Goal: Task Accomplishment & Management: Manage account settings

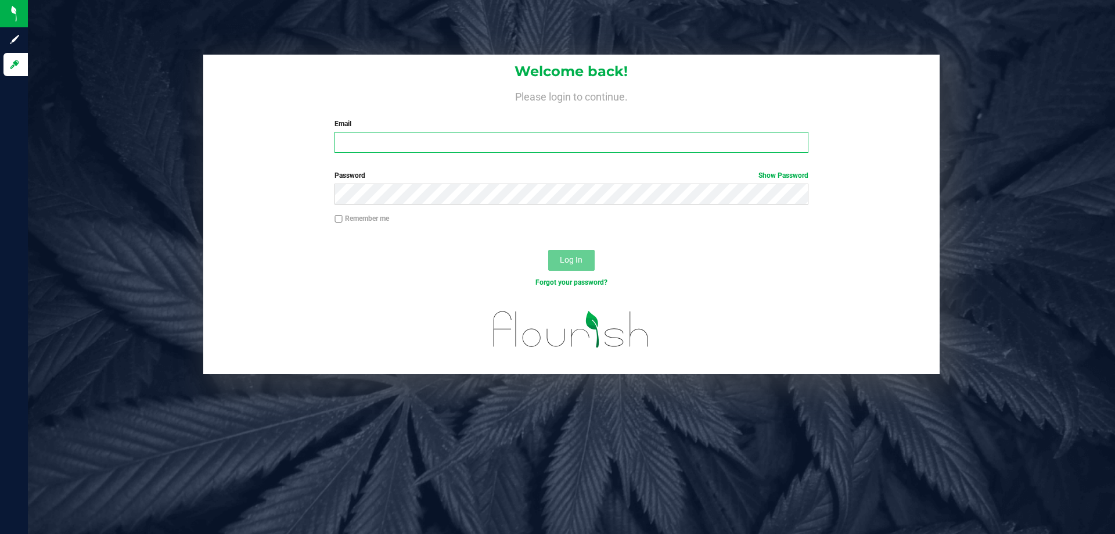
click at [430, 142] on input "Email" at bounding box center [571, 142] width 473 height 21
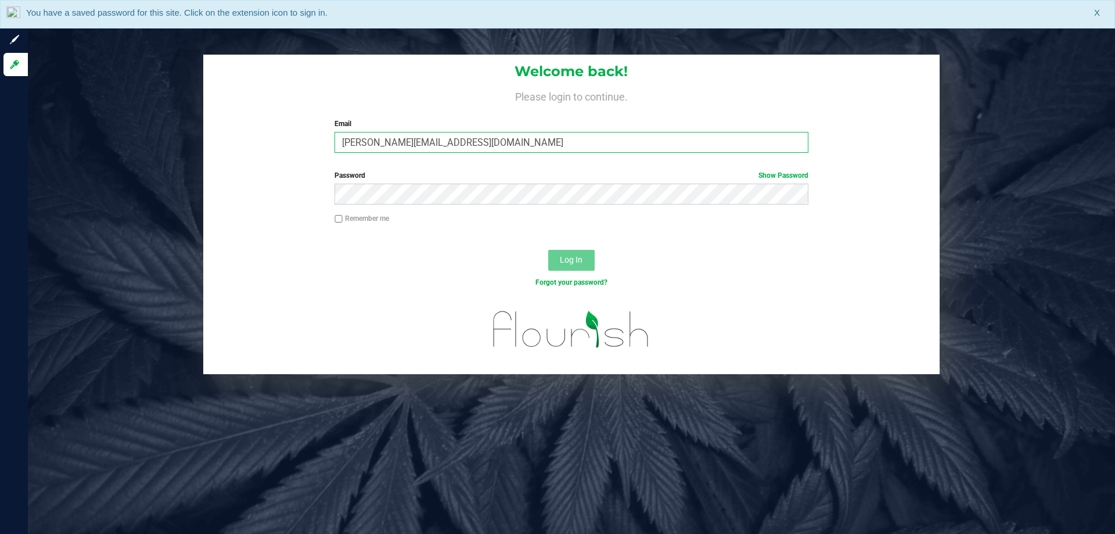
type input "[PERSON_NAME][EMAIL_ADDRESS][DOMAIN_NAME]"
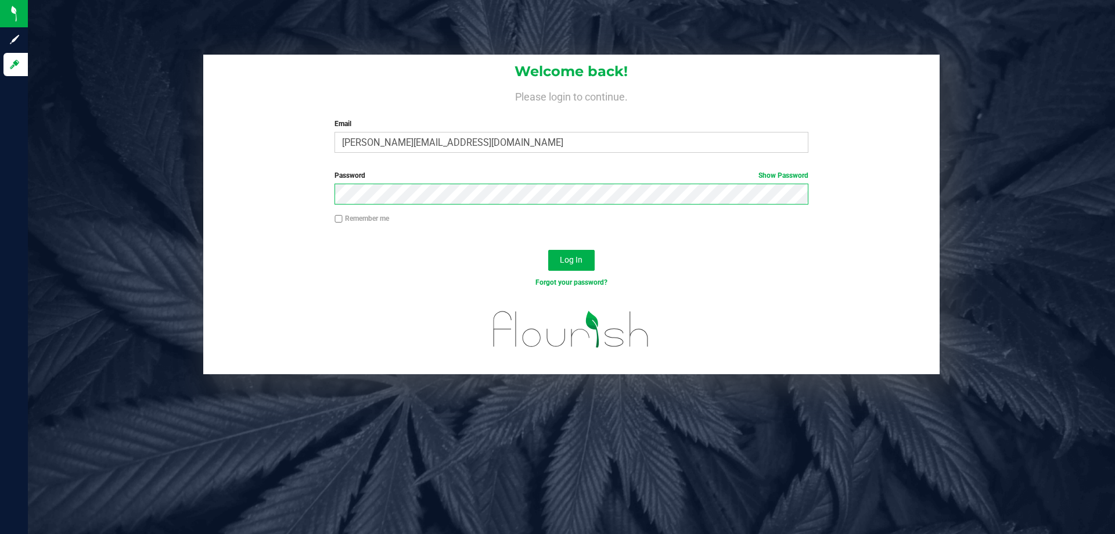
click at [548, 250] on button "Log In" at bounding box center [571, 260] width 46 height 21
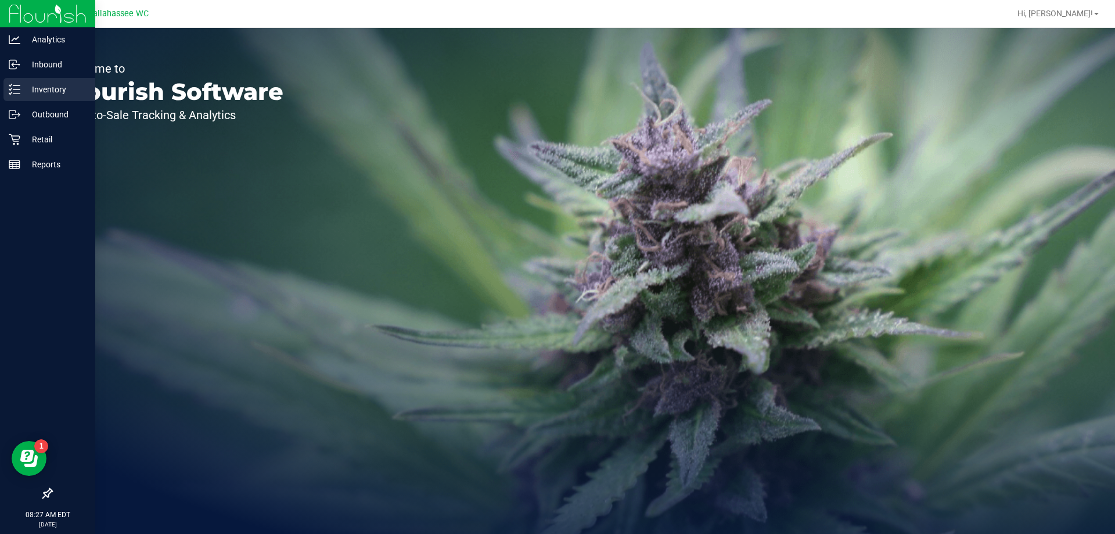
click at [23, 89] on p "Inventory" at bounding box center [55, 89] width 70 height 14
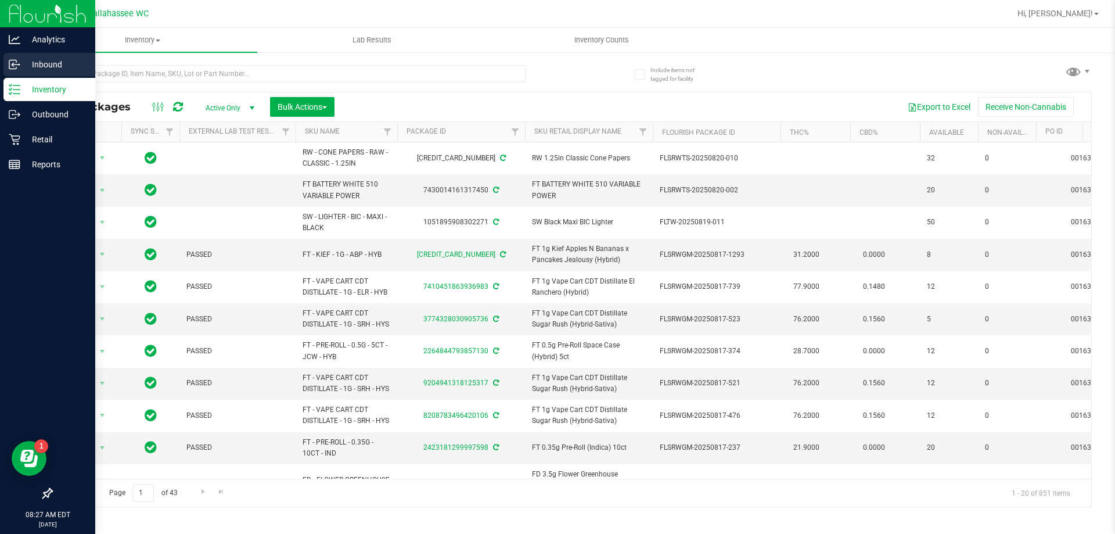
click at [22, 62] on p "Inbound" at bounding box center [55, 65] width 70 height 14
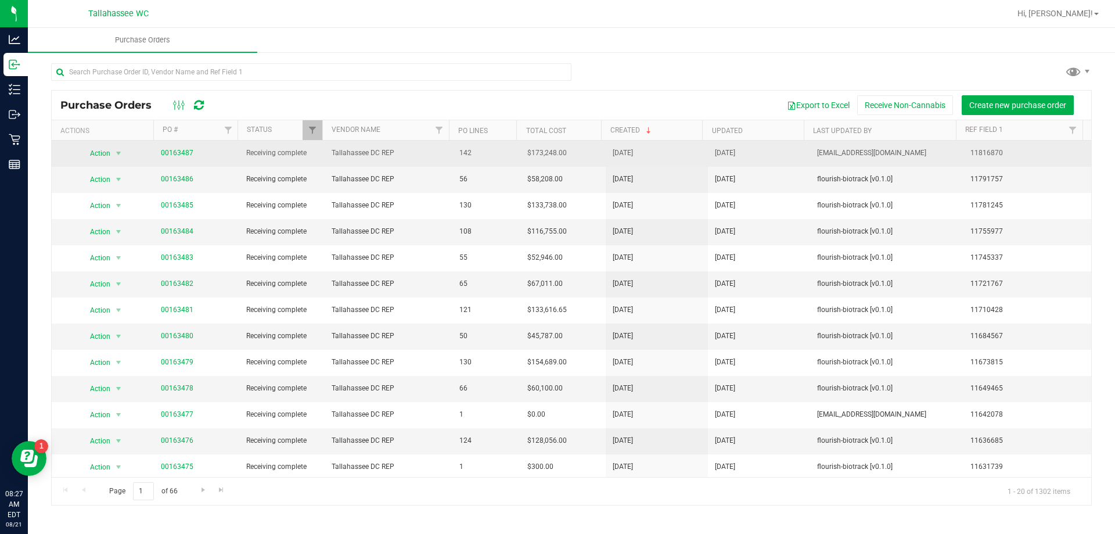
drag, startPoint x: 180, startPoint y: 152, endPoint x: 157, endPoint y: 156, distance: 23.0
click at [157, 156] on td "00163487" at bounding box center [196, 154] width 85 height 26
copy link "00163487"
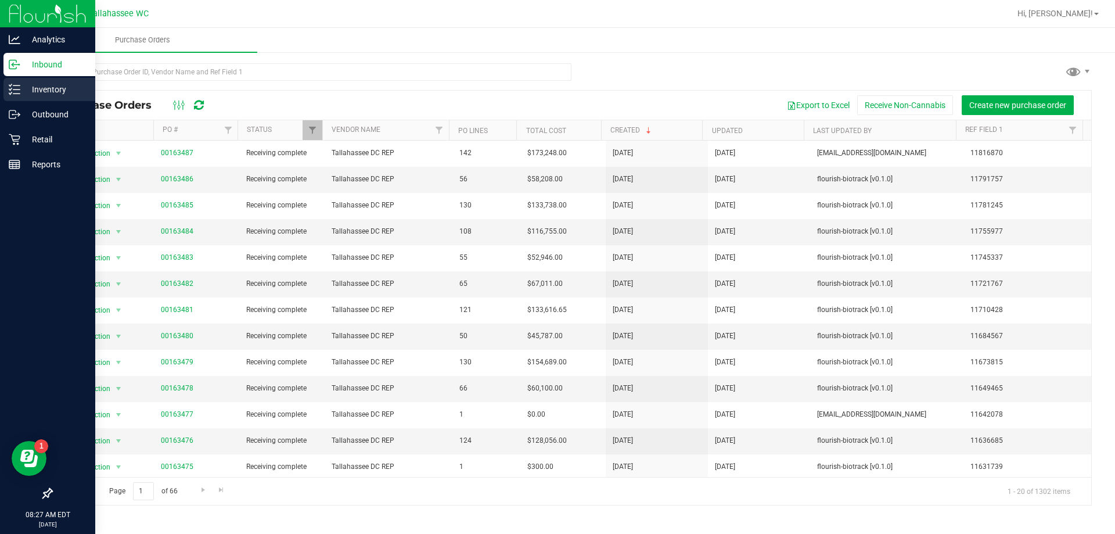
click at [28, 87] on p "Inventory" at bounding box center [55, 89] width 70 height 14
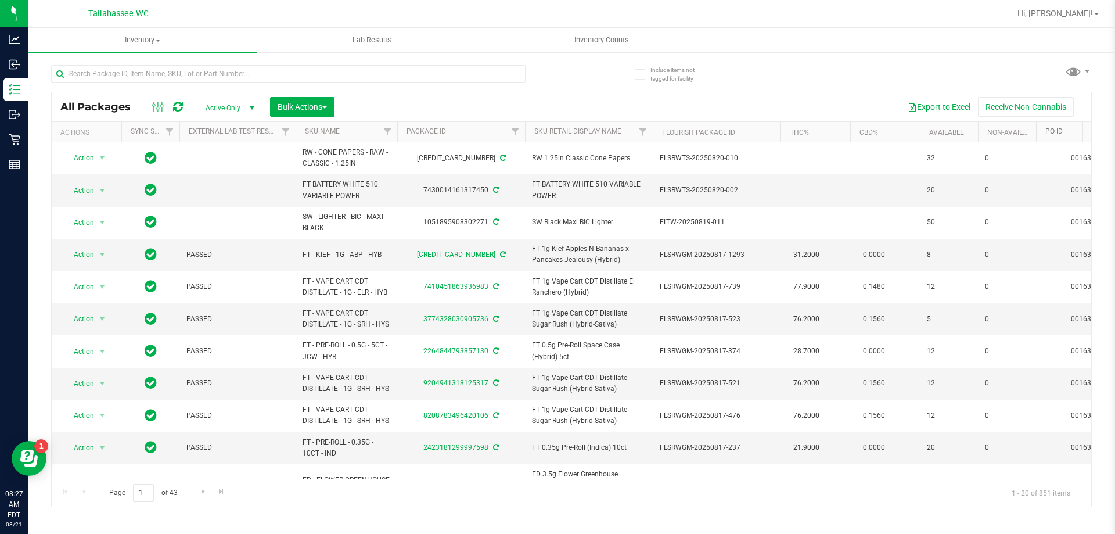
click at [1052, 136] on th "PO ID" at bounding box center [1087, 132] width 102 height 20
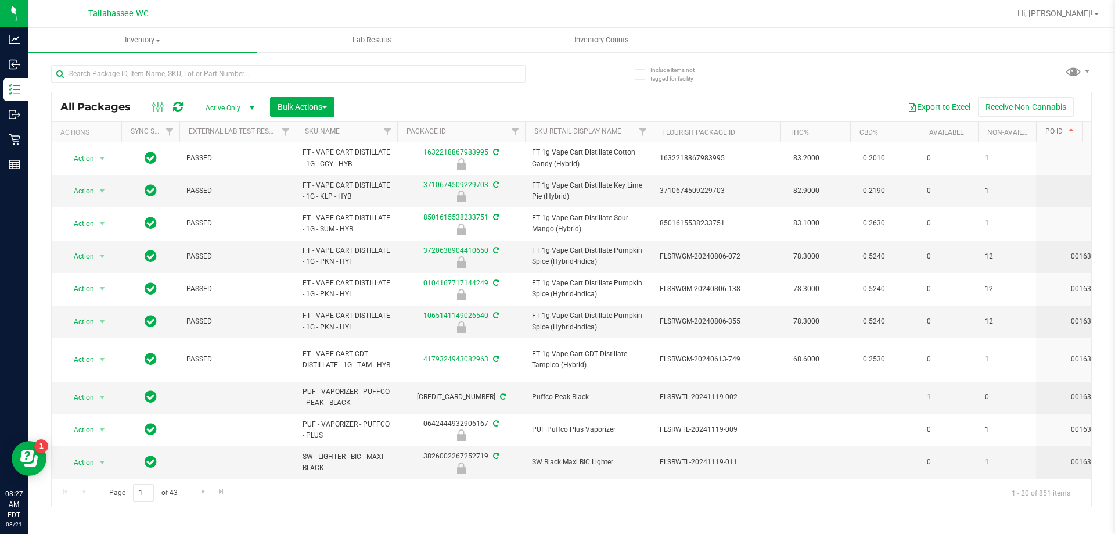
click at [1051, 134] on link "PO ID" at bounding box center [1060, 131] width 31 height 8
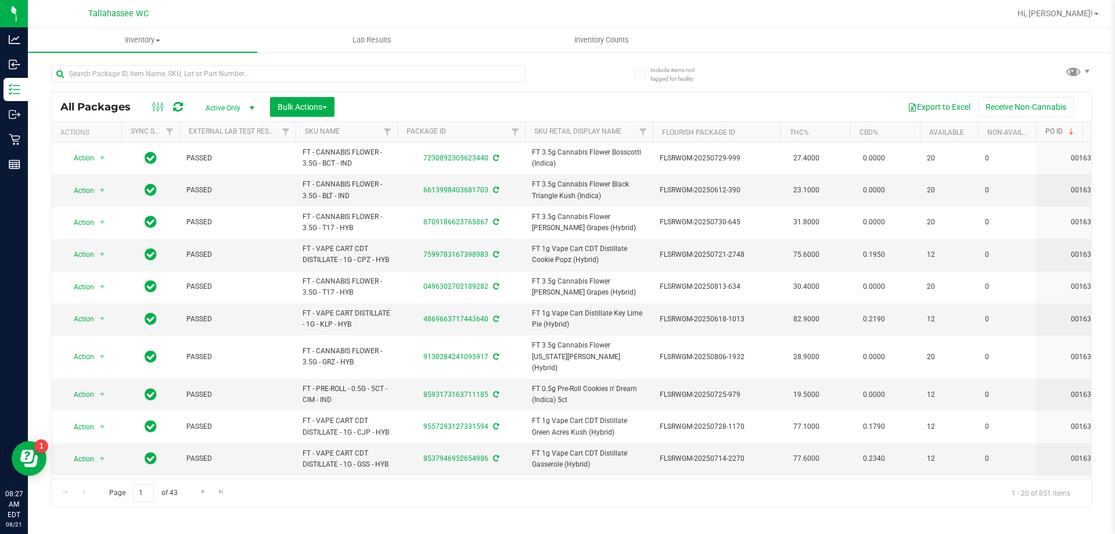
click at [1051, 134] on link "PO ID" at bounding box center [1060, 131] width 31 height 8
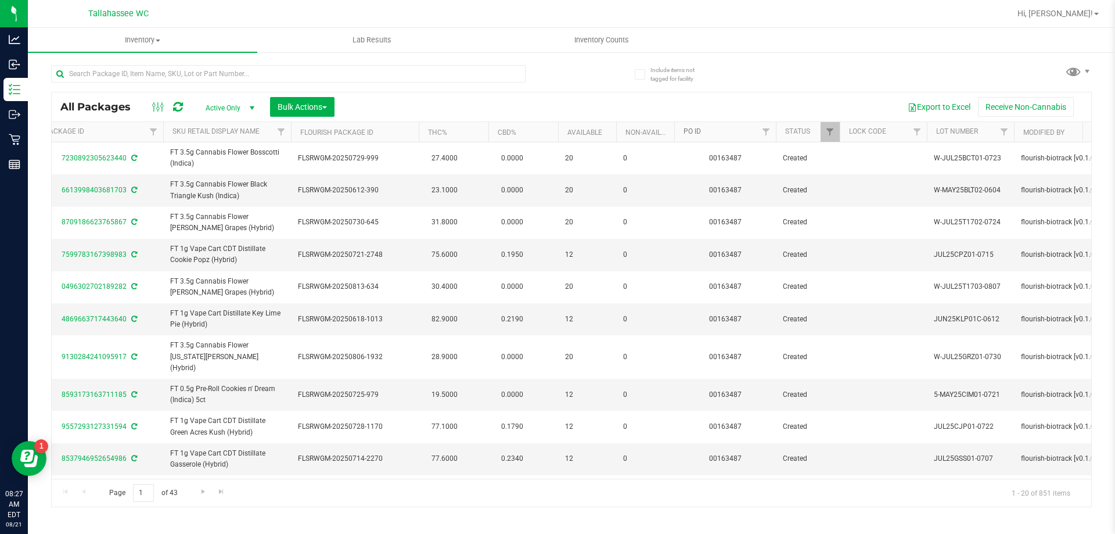
scroll to position [0, 386]
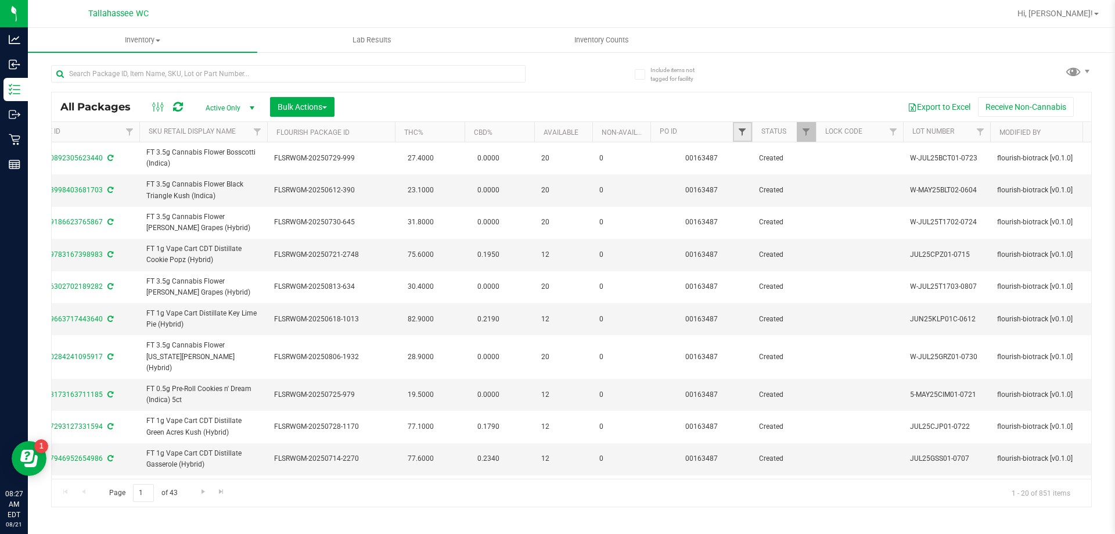
click at [743, 128] on span "Filter" at bounding box center [742, 131] width 9 height 9
paste input "00163487"
type input "00163487"
click at [779, 187] on button "Filter" at bounding box center [768, 188] width 56 height 26
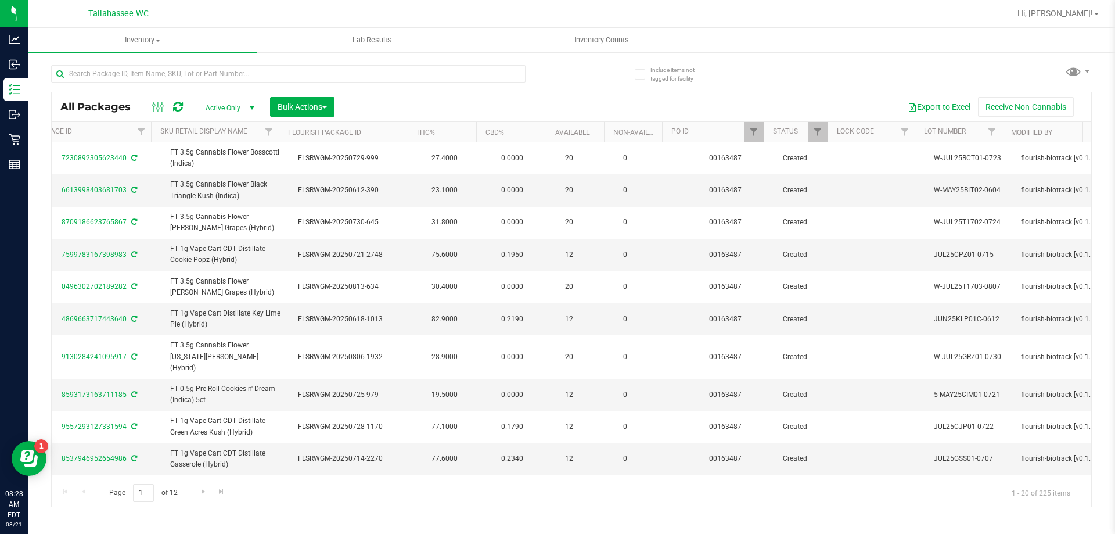
scroll to position [0, 319]
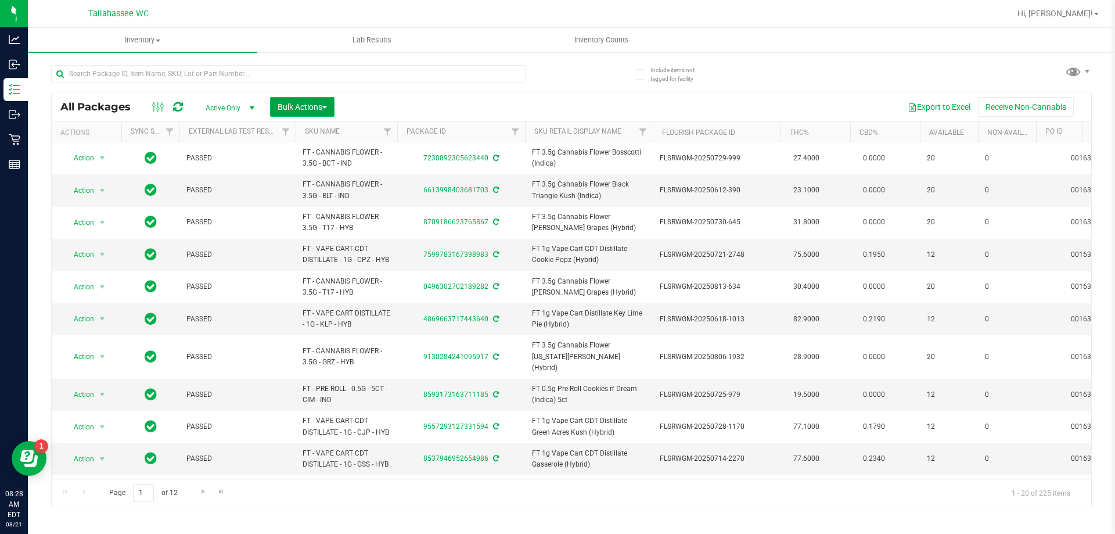
click at [304, 112] on button "Bulk Actions" at bounding box center [302, 107] width 64 height 20
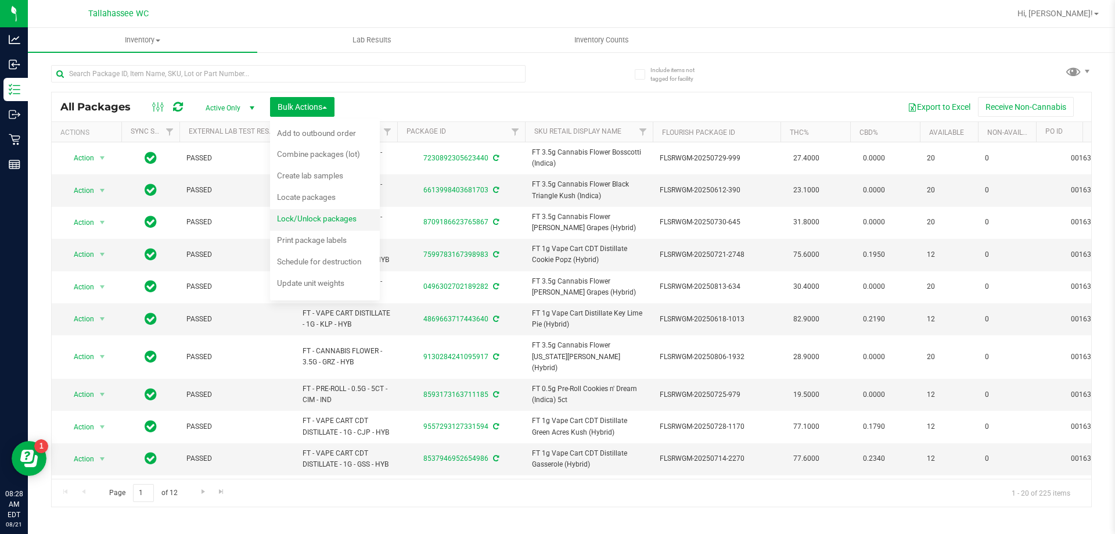
click at [332, 215] on span "Lock/Unlock packages" at bounding box center [317, 218] width 80 height 9
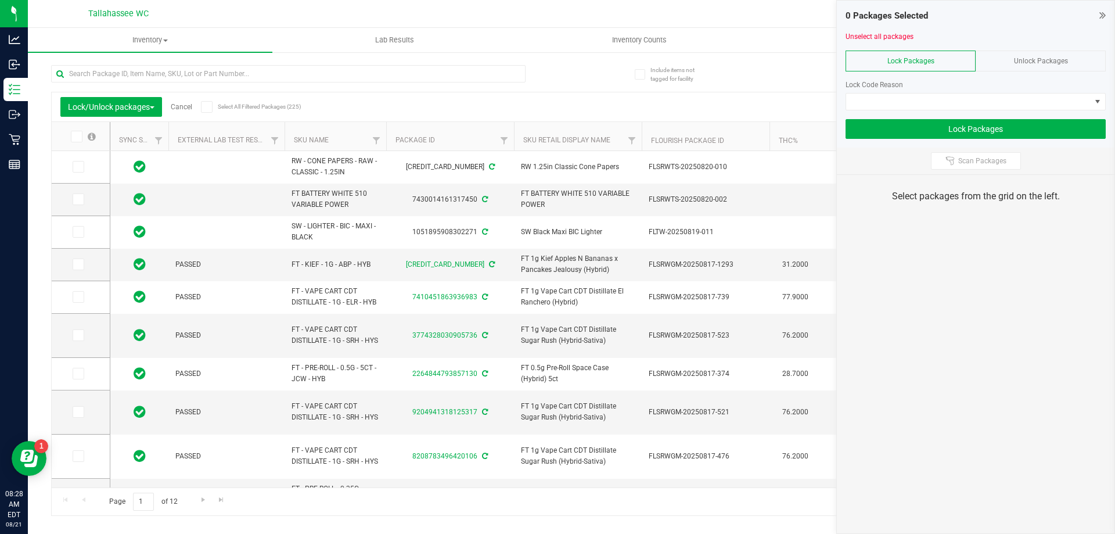
click at [78, 136] on icon at bounding box center [76, 136] width 8 height 0
click at [0, 0] on input "checkbox" at bounding box center [0, 0] width 0 height 0
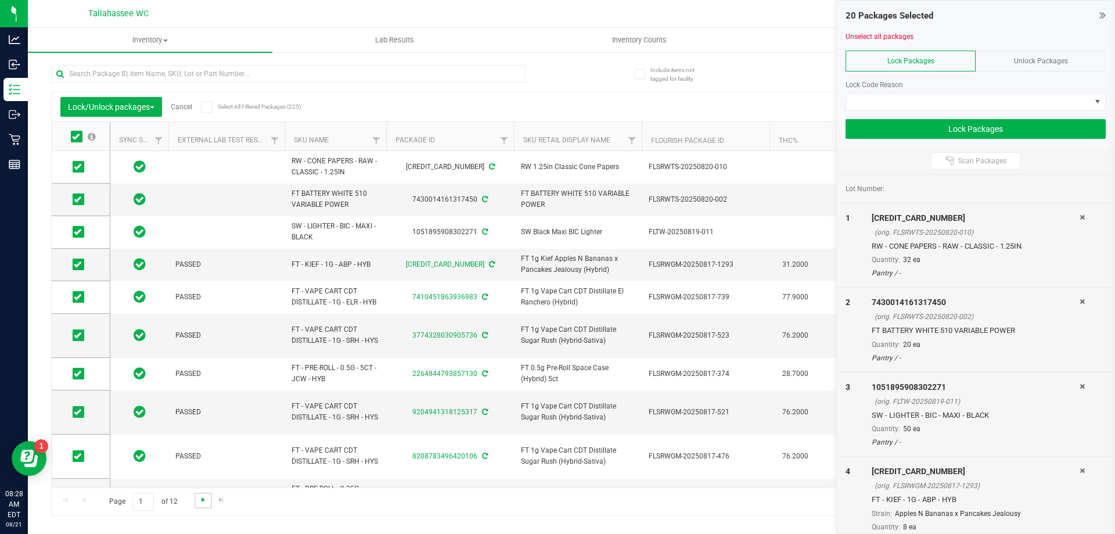
click at [199, 504] on span "Go to the next page" at bounding box center [203, 499] width 9 height 9
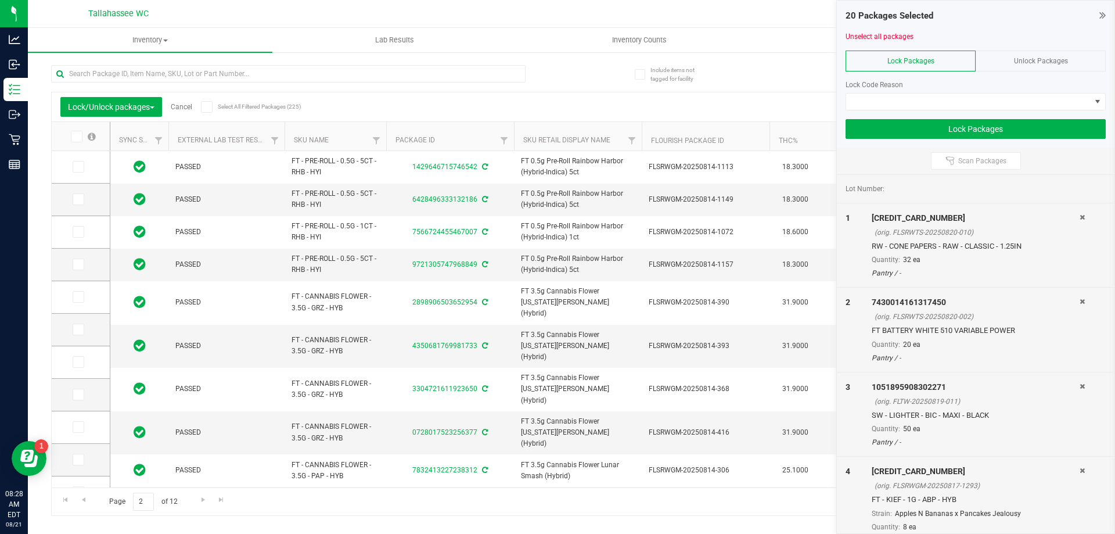
click at [77, 142] on th at bounding box center [81, 136] width 58 height 29
click at [74, 136] on icon at bounding box center [76, 136] width 8 height 0
click at [0, 0] on input "checkbox" at bounding box center [0, 0] width 0 height 0
click at [207, 107] on icon at bounding box center [207, 107] width 8 height 0
click at [0, 0] on input "Select All Filtered Packages (225)" at bounding box center [0, 0] width 0 height 0
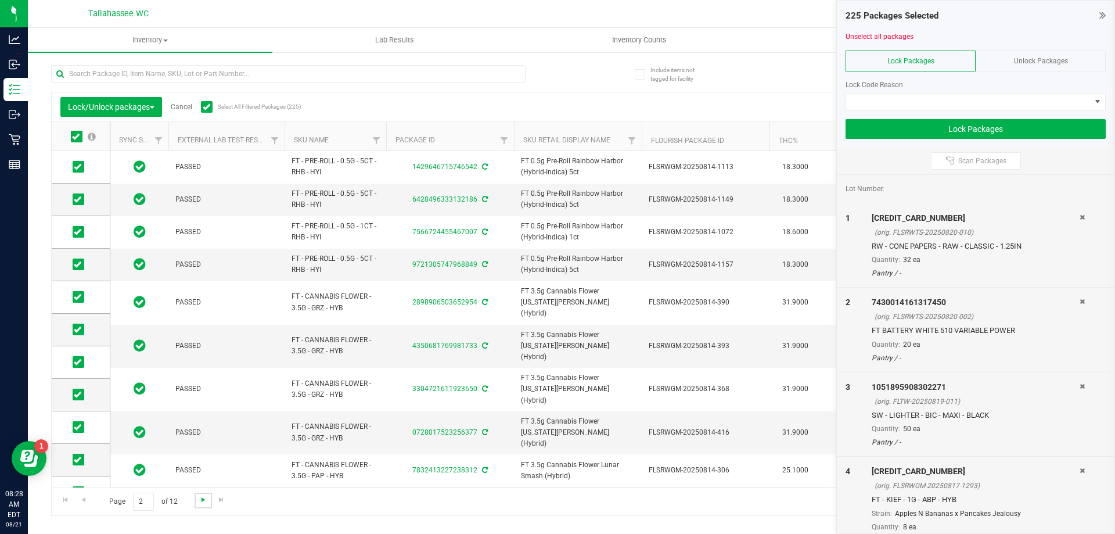
click at [204, 500] on span "Go to the next page" at bounding box center [203, 499] width 9 height 9
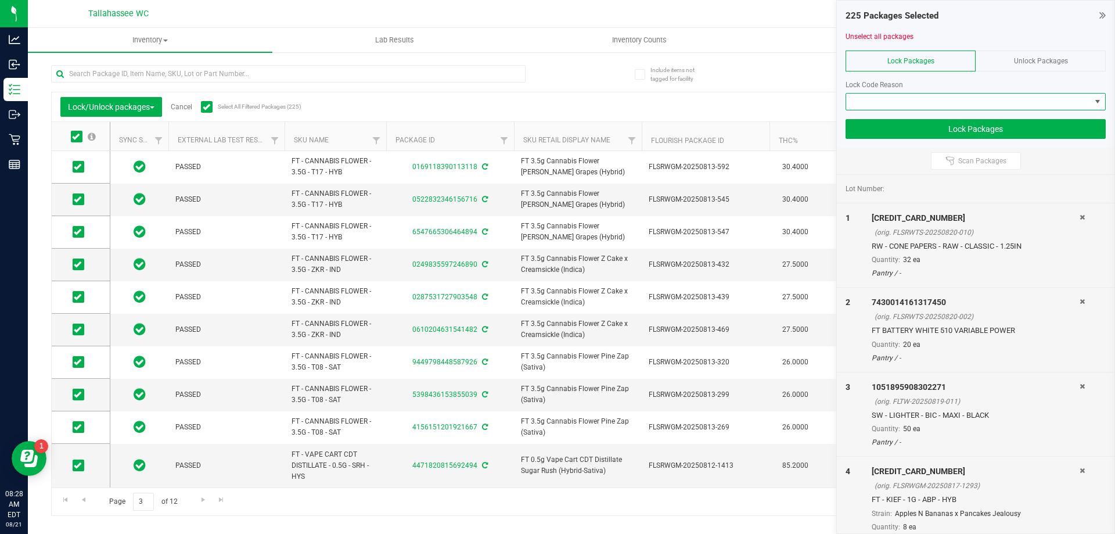
click at [880, 100] on span at bounding box center [968, 102] width 245 height 16
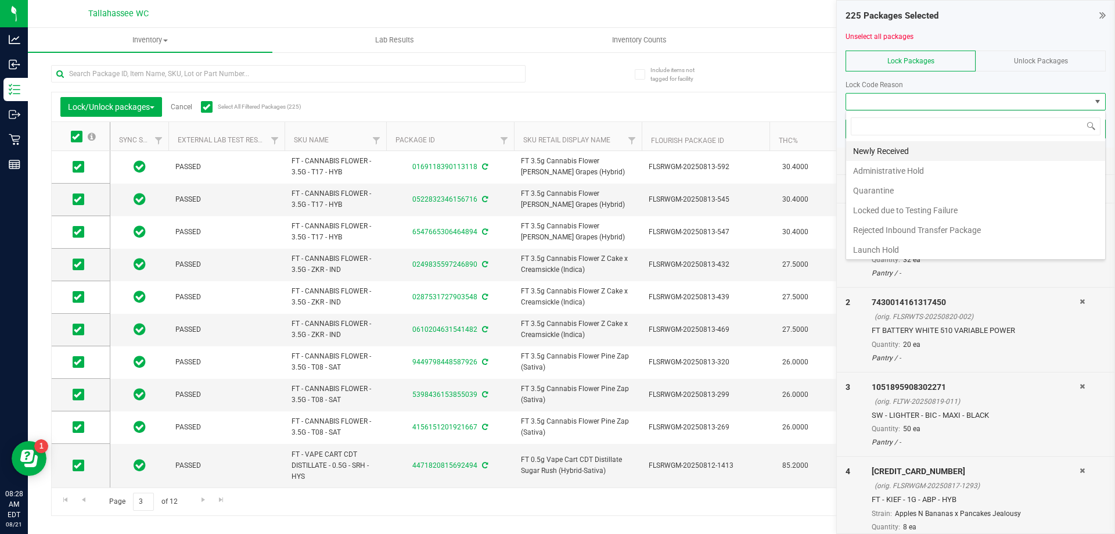
click at [864, 156] on li "Newly Received" at bounding box center [975, 151] width 259 height 20
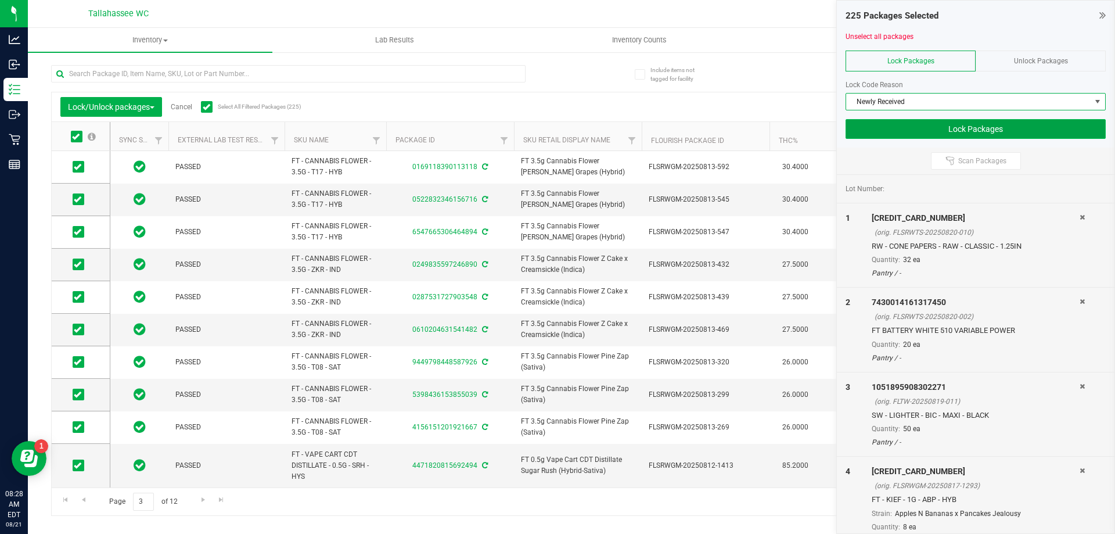
click at [863, 135] on button "Lock Packages" at bounding box center [976, 129] width 260 height 20
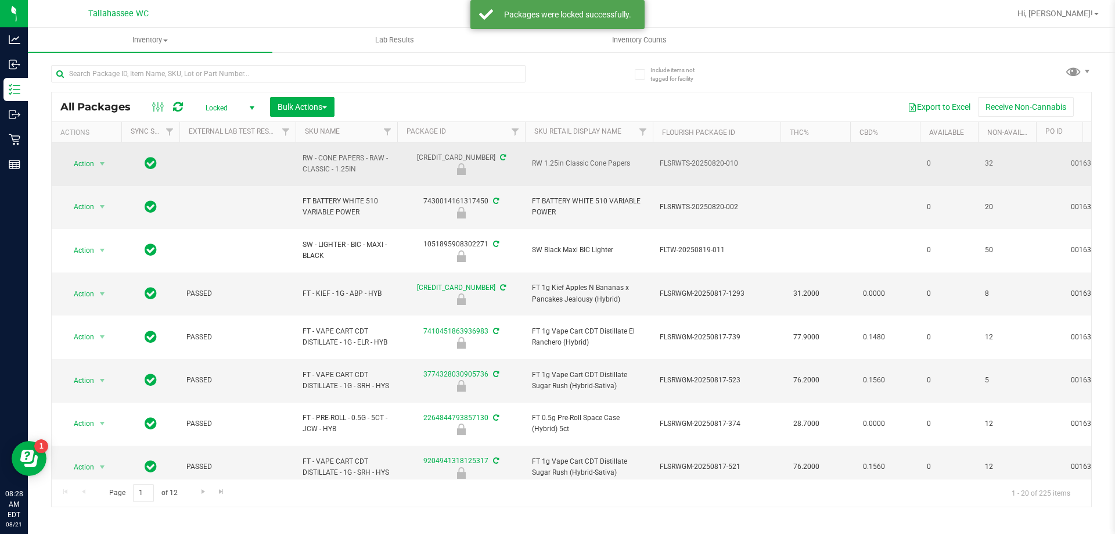
drag, startPoint x: 857, startPoint y: 143, endPoint x: 852, endPoint y: 147, distance: 6.6
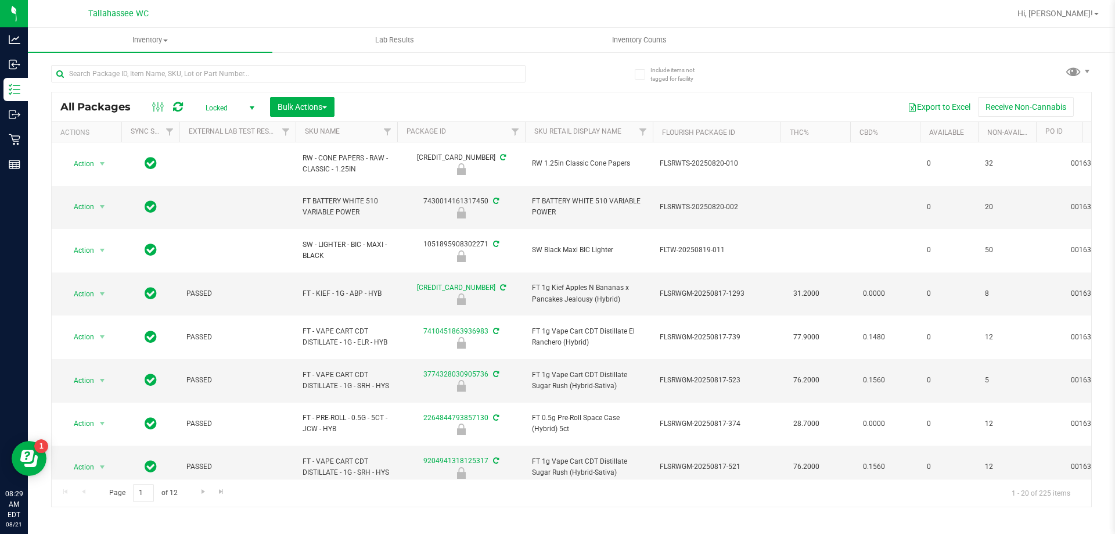
scroll to position [0, 90]
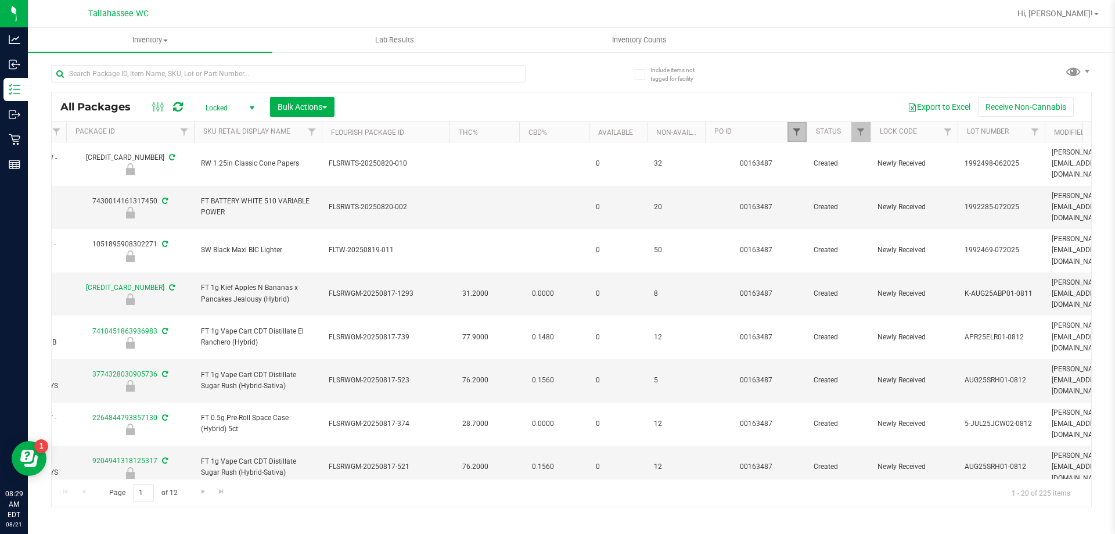
click at [794, 136] on link "Filter" at bounding box center [797, 132] width 19 height 20
click at [904, 185] on button "Clear" at bounding box center [886, 188] width 56 height 26
click at [361, 79] on input "text" at bounding box center [288, 73] width 475 height 17
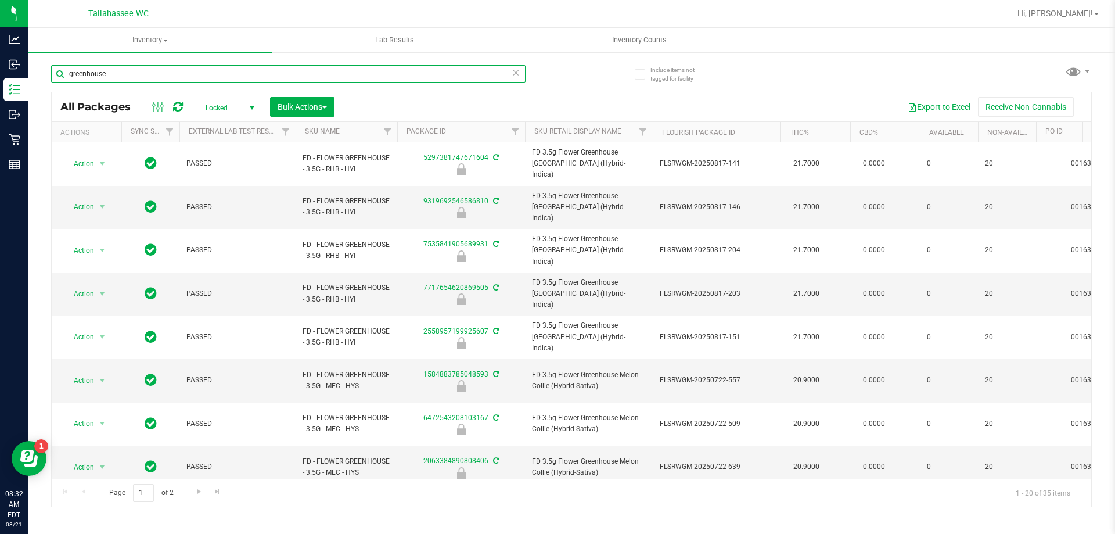
type input "greenhouse"
click at [518, 74] on icon at bounding box center [516, 72] width 8 height 14
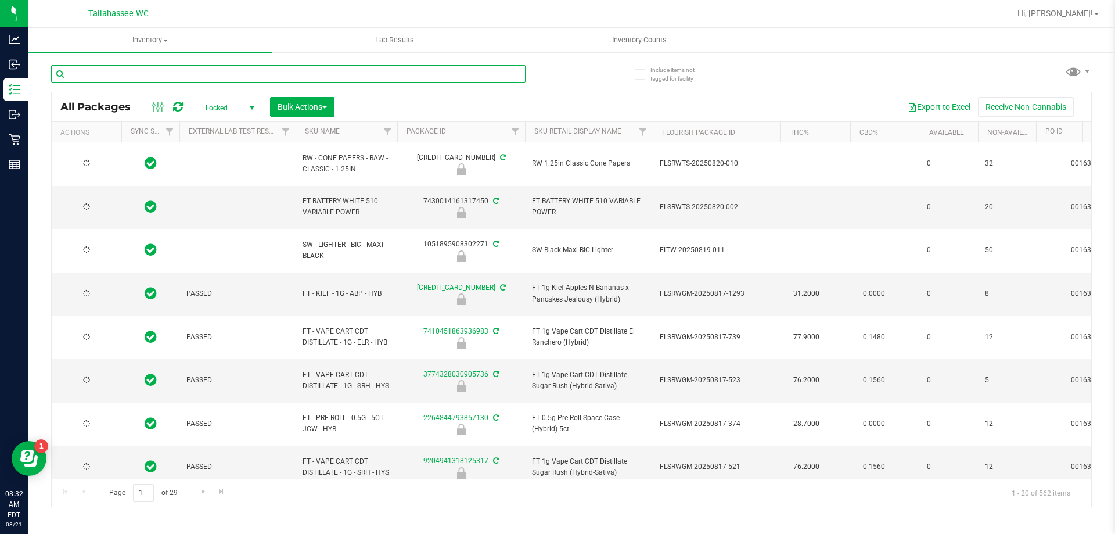
click at [517, 74] on input "text" at bounding box center [288, 73] width 475 height 17
type input "h"
click at [517, 74] on input "text" at bounding box center [288, 73] width 475 height 17
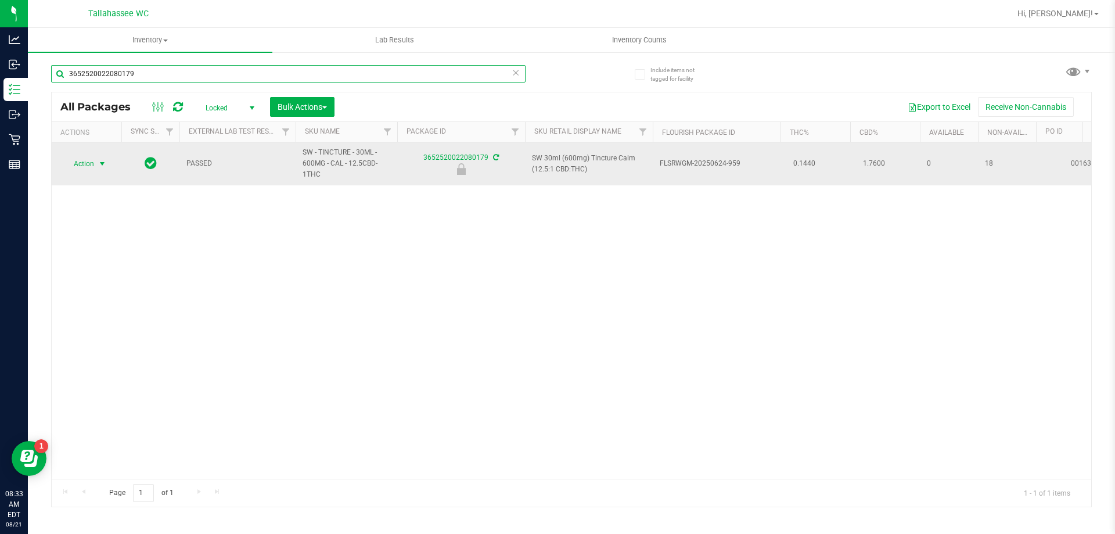
type input "3652520022080179"
click at [91, 170] on span "Action" at bounding box center [78, 164] width 31 height 16
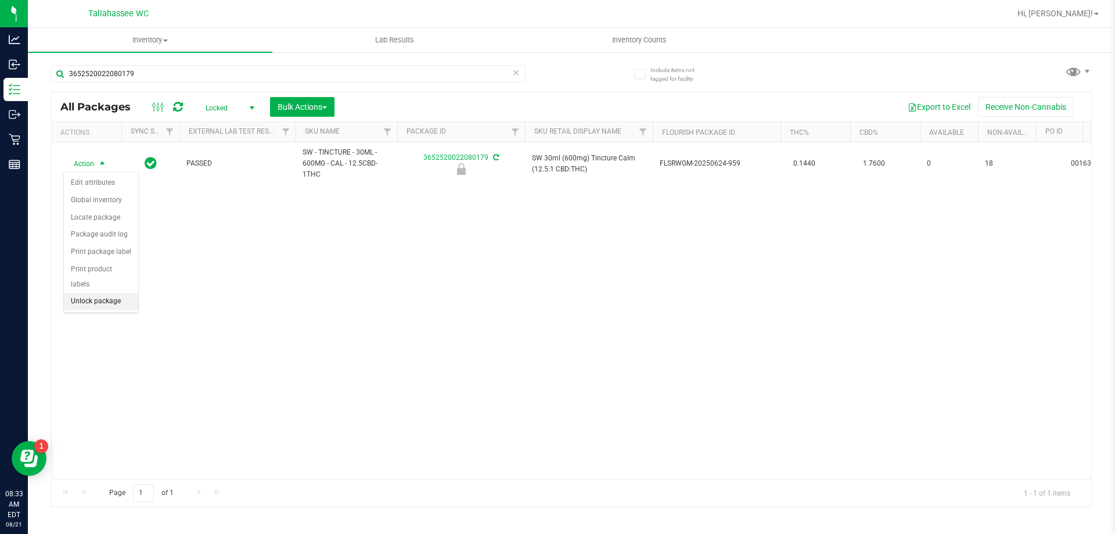
click at [106, 293] on li "Unlock package" at bounding box center [101, 301] width 74 height 17
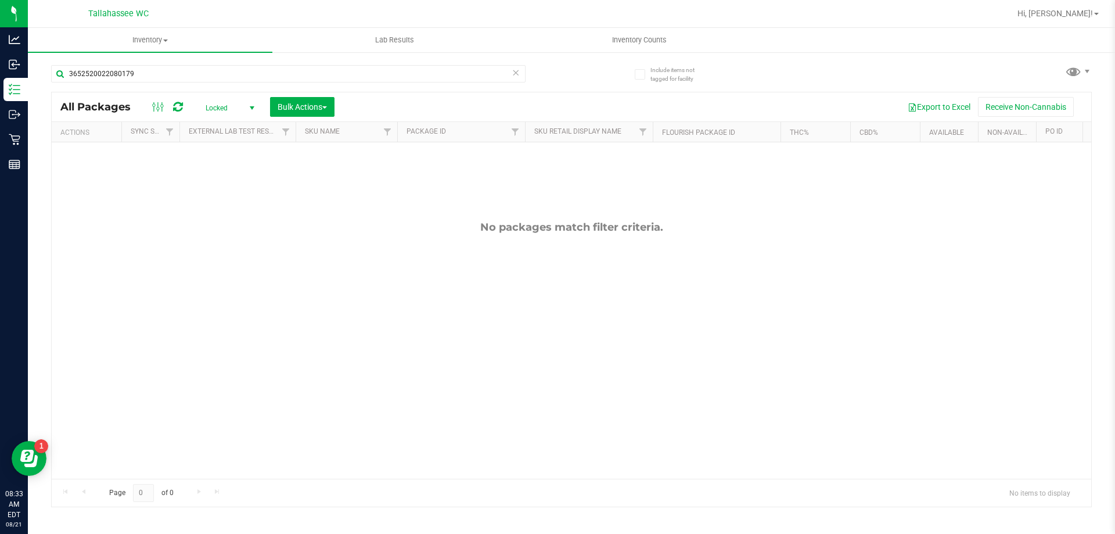
click at [211, 105] on span "Locked" at bounding box center [228, 108] width 64 height 16
click at [218, 120] on li "Active Only" at bounding box center [227, 126] width 63 height 17
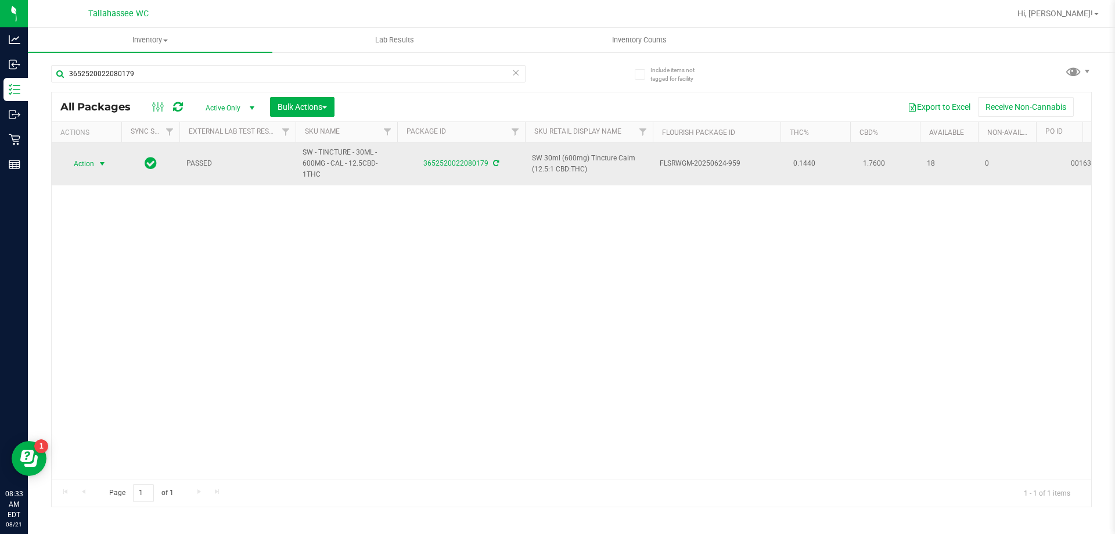
click at [103, 161] on span "select" at bounding box center [102, 163] width 9 height 9
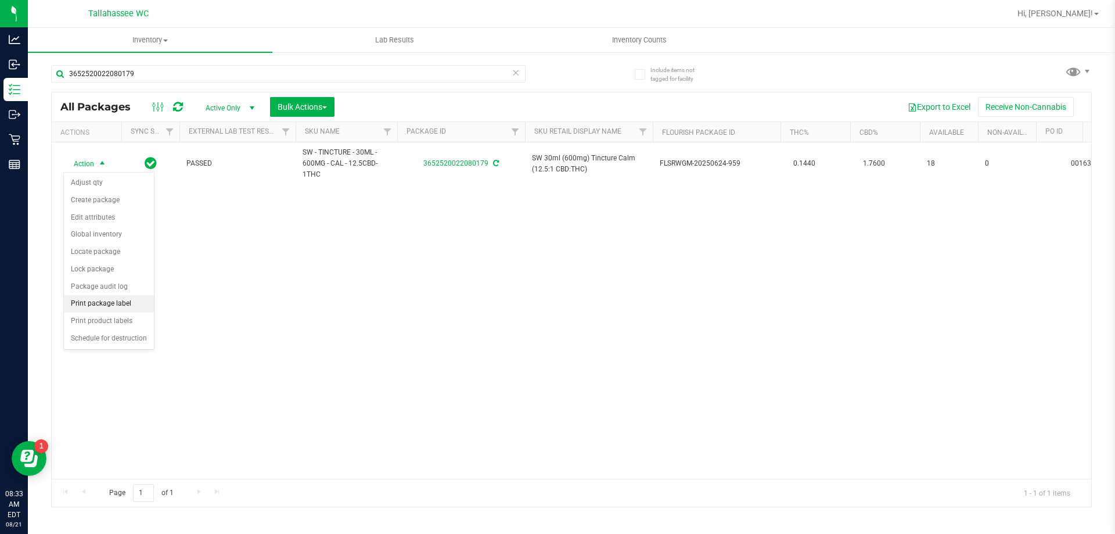
click at [88, 303] on li "Print package label" at bounding box center [109, 303] width 90 height 17
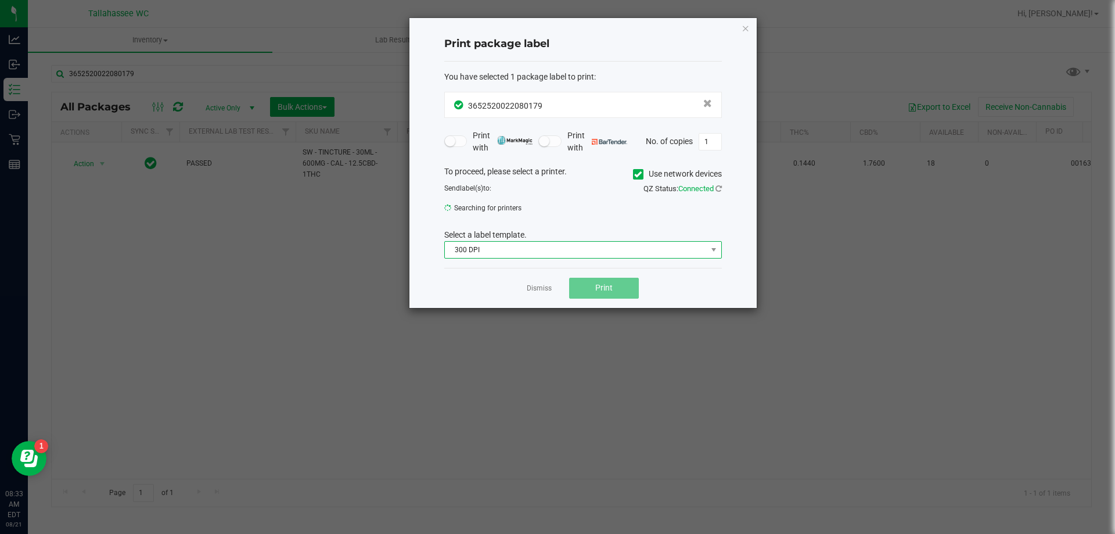
click at [570, 253] on span "300 DPI" at bounding box center [576, 250] width 262 height 16
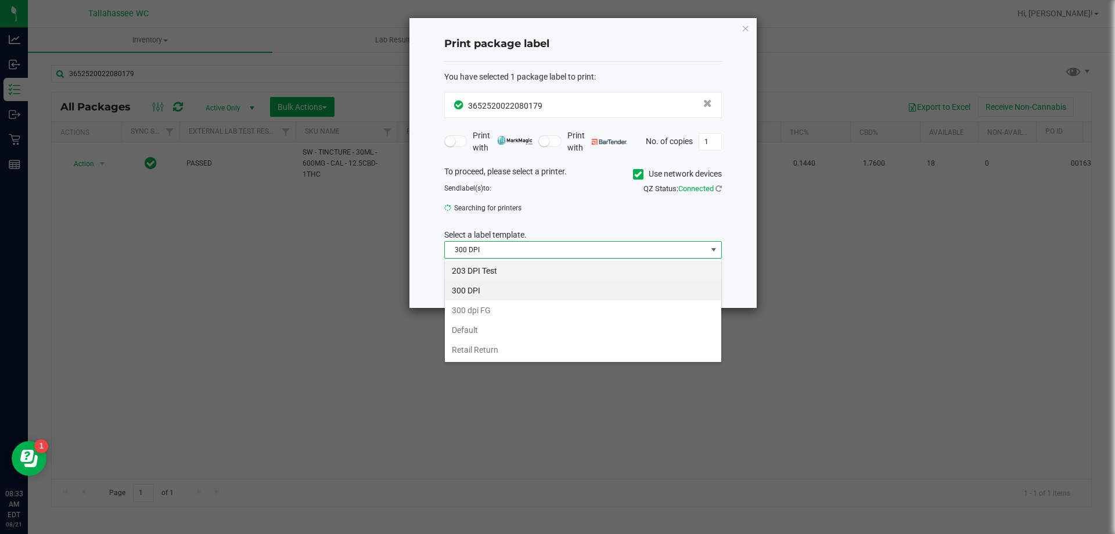
scroll to position [17, 278]
click at [516, 266] on li "203 DPI Test" at bounding box center [583, 271] width 276 height 20
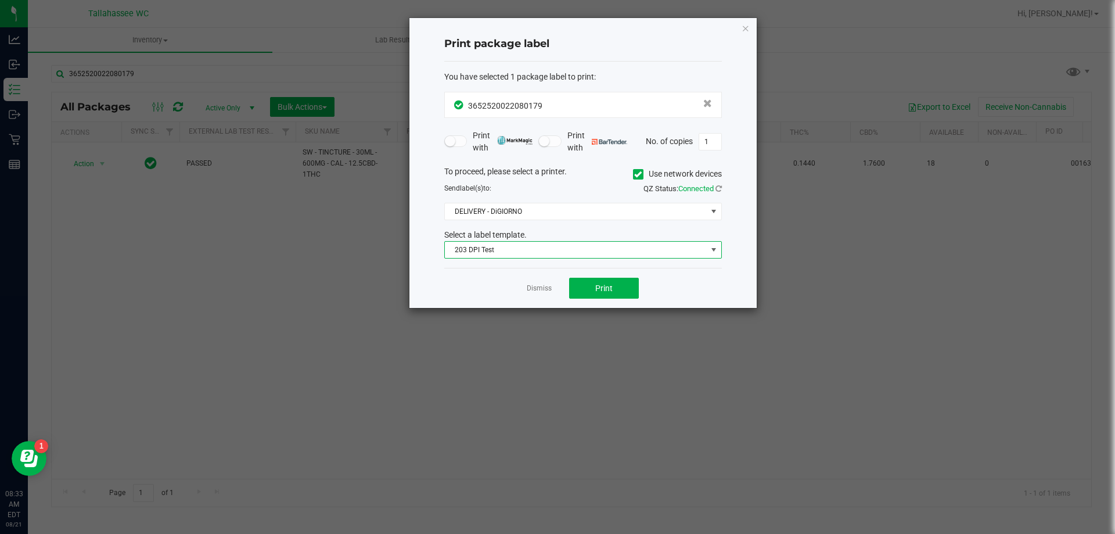
click at [599, 229] on div "Select a label template." at bounding box center [583, 235] width 295 height 12
click at [619, 292] on button "Print" at bounding box center [604, 288] width 70 height 21
click at [544, 290] on link "Dismiss" at bounding box center [539, 288] width 25 height 10
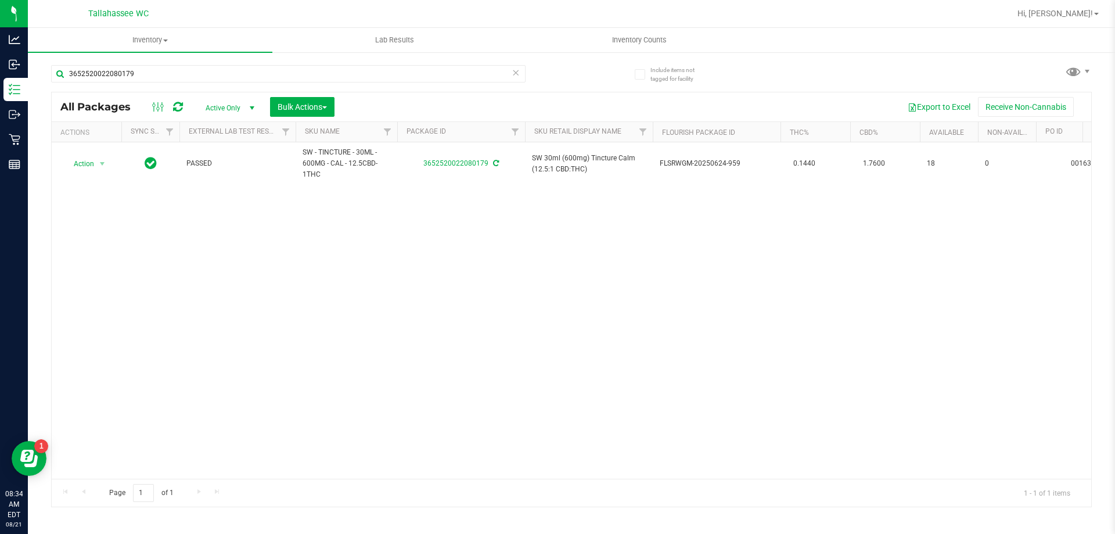
click at [516, 69] on icon at bounding box center [516, 72] width 8 height 14
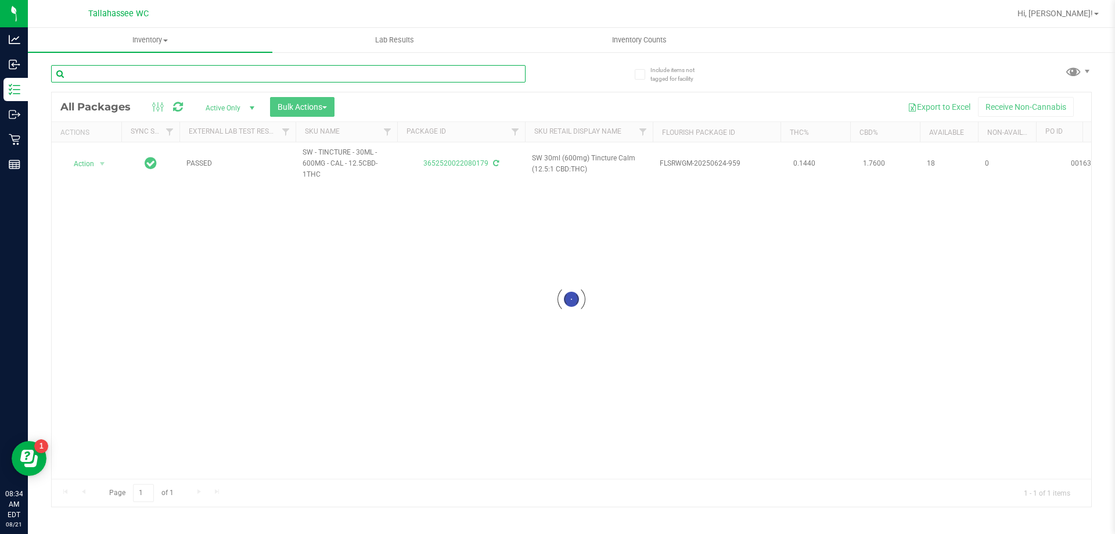
click at [499, 70] on input "text" at bounding box center [288, 73] width 475 height 17
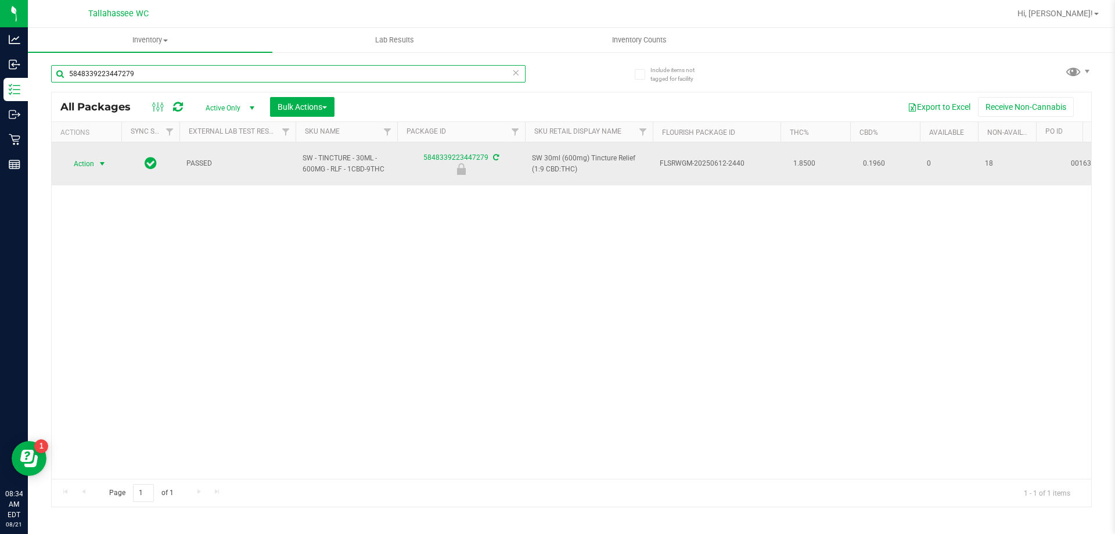
type input "5848339223447279"
click at [104, 159] on span "select" at bounding box center [102, 163] width 9 height 9
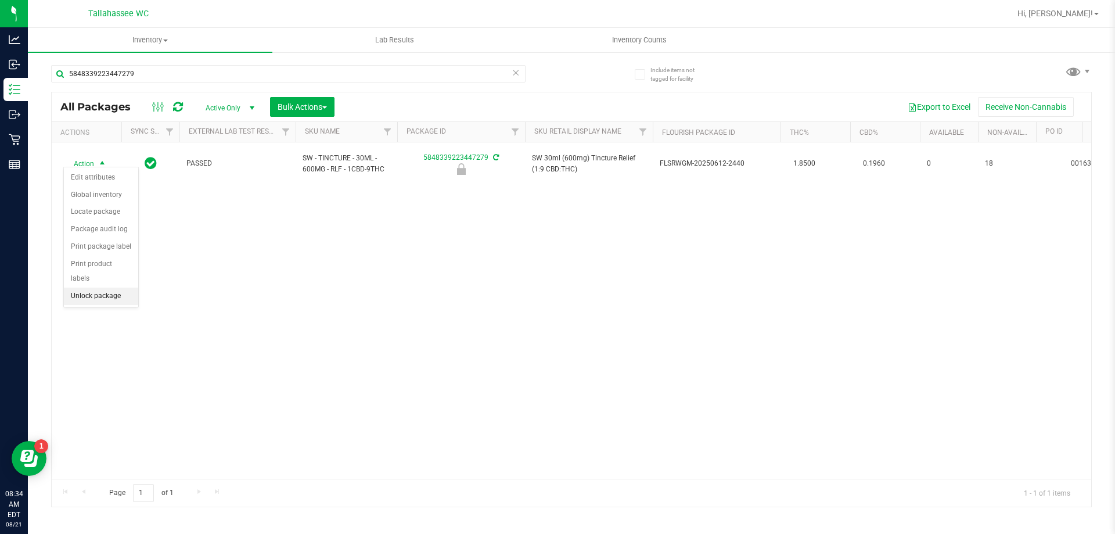
click at [98, 288] on li "Unlock package" at bounding box center [101, 296] width 74 height 17
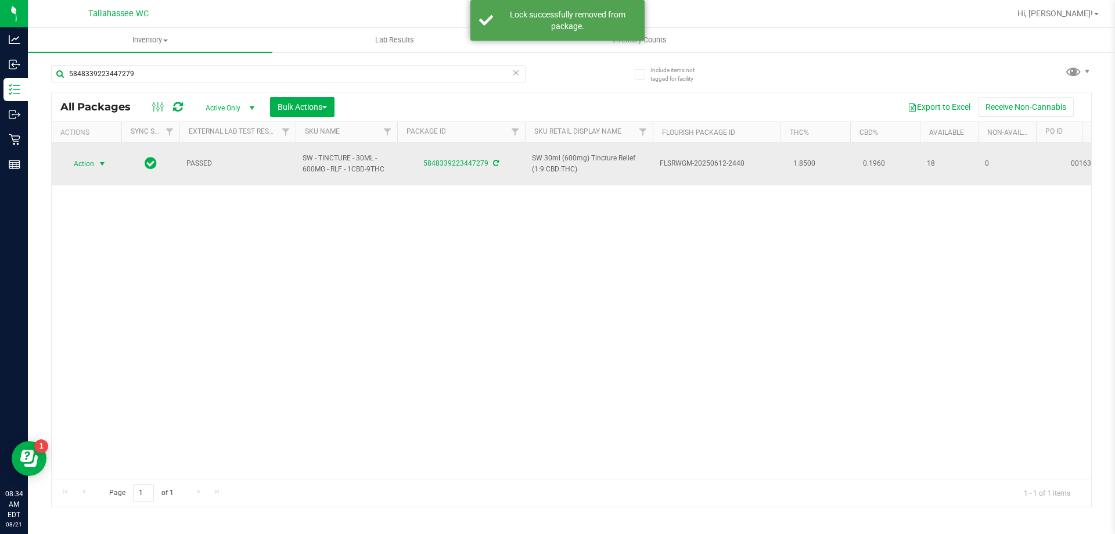
click at [106, 159] on span "select" at bounding box center [102, 163] width 9 height 9
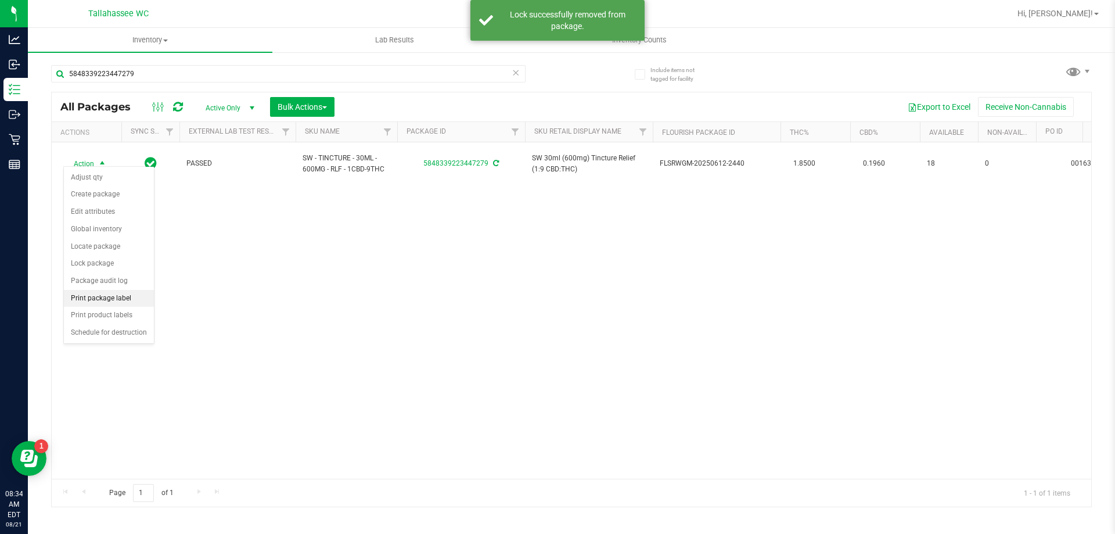
click at [143, 300] on li "Print package label" at bounding box center [109, 298] width 90 height 17
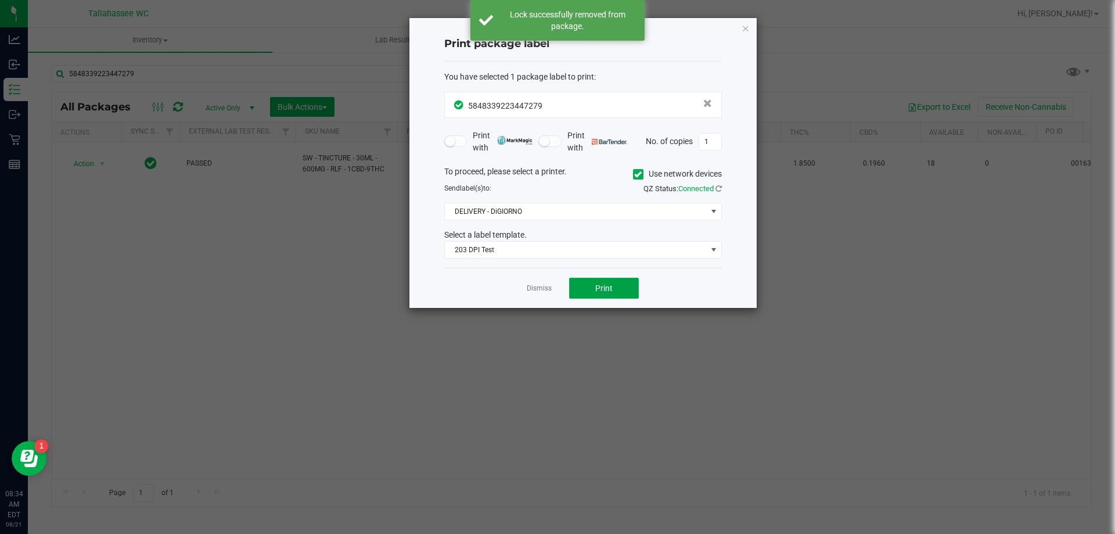
click at [581, 288] on button "Print" at bounding box center [604, 288] width 70 height 21
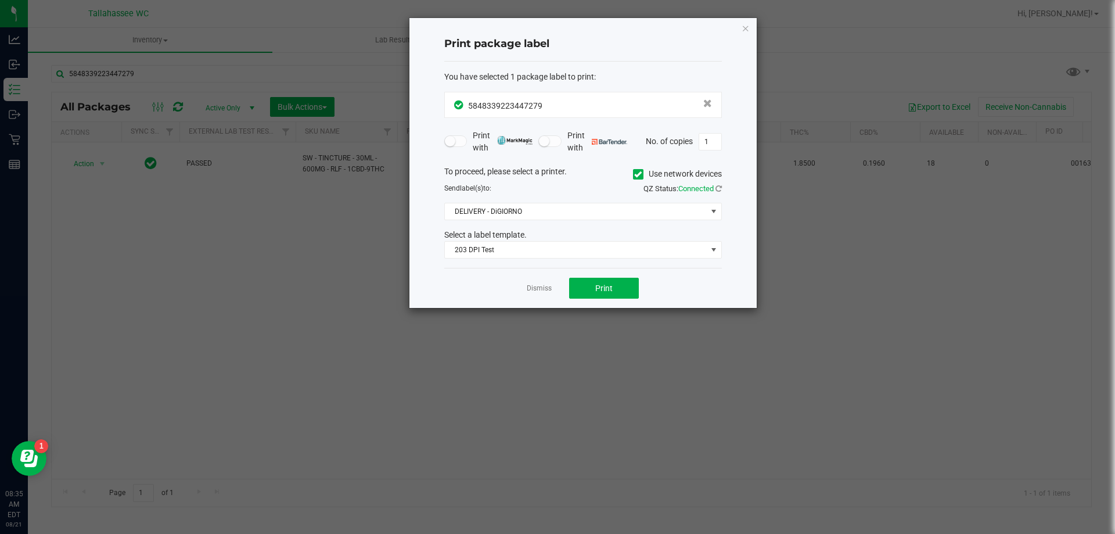
click at [542, 297] on div "Dismiss Print" at bounding box center [583, 288] width 278 height 40
click at [540, 290] on link "Dismiss" at bounding box center [539, 288] width 25 height 10
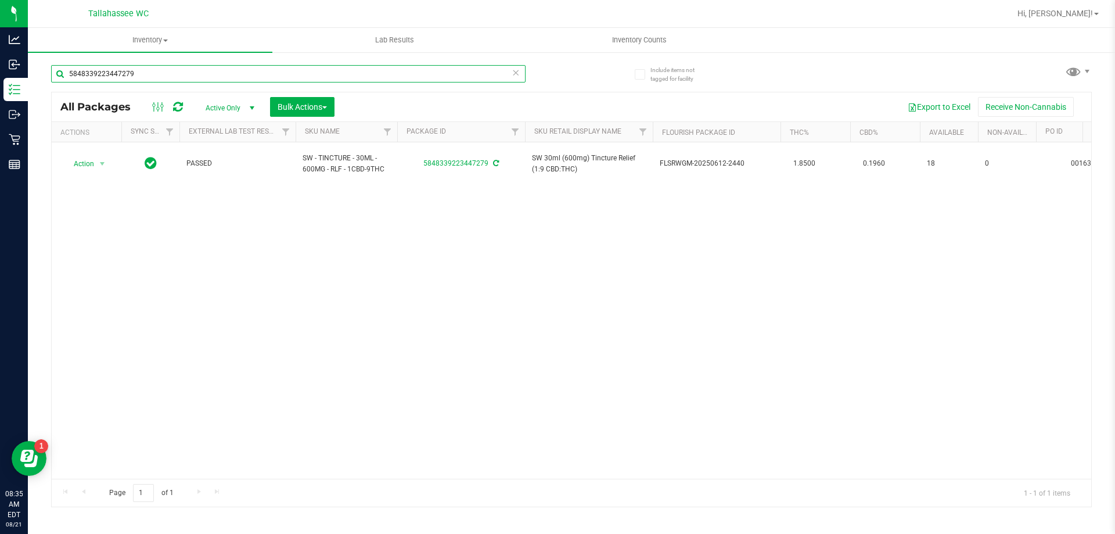
drag, startPoint x: 510, startPoint y: 73, endPoint x: 522, endPoint y: 78, distance: 13.5
click at [511, 73] on input "5848339223447279" at bounding box center [288, 73] width 475 height 17
click at [513, 69] on icon at bounding box center [516, 72] width 8 height 14
click at [513, 70] on input "text" at bounding box center [288, 73] width 475 height 17
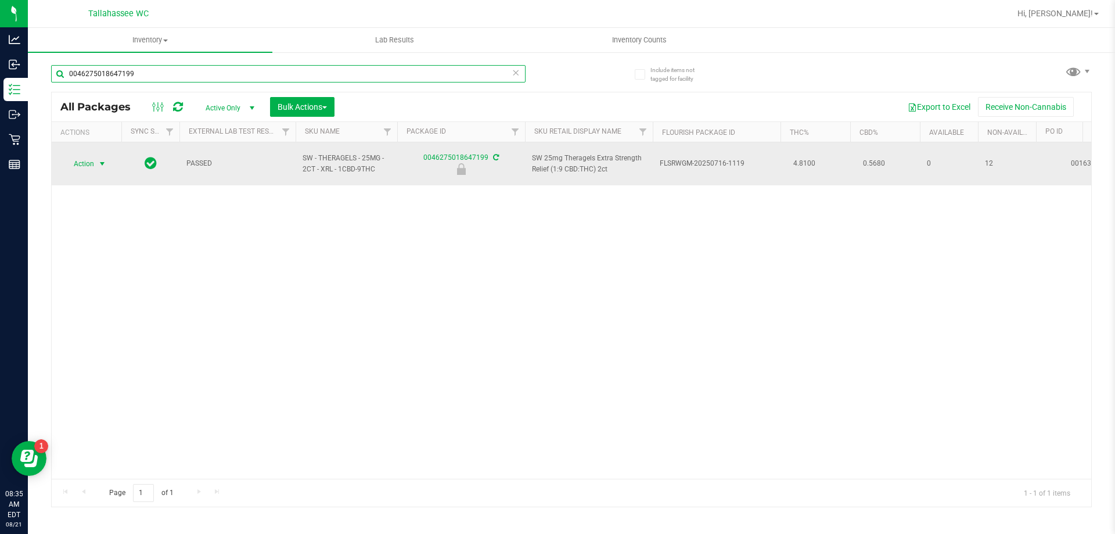
type input "0046275018647199"
click at [95, 157] on span "select" at bounding box center [102, 164] width 15 height 16
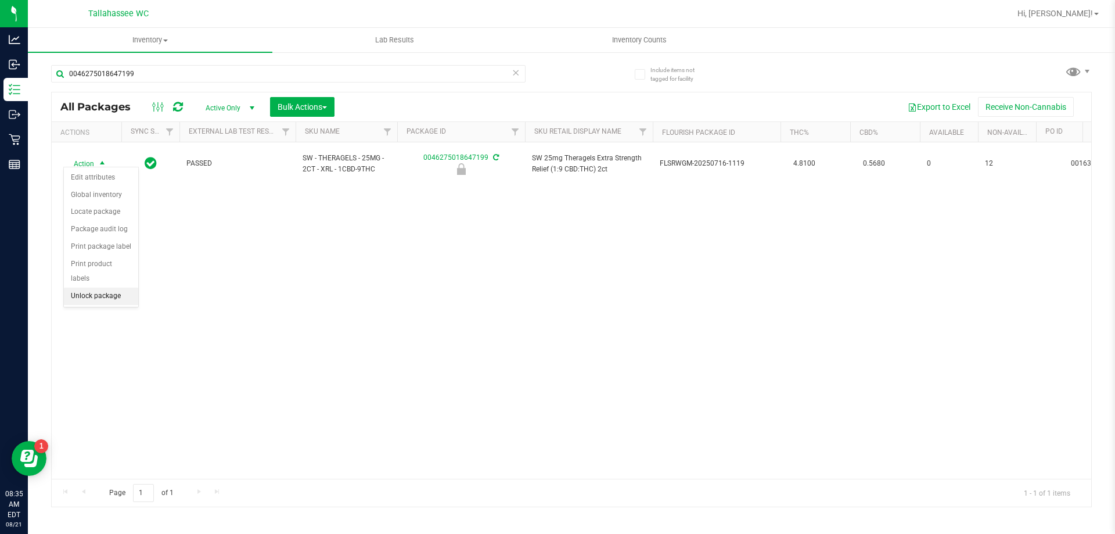
click at [92, 288] on li "Unlock package" at bounding box center [101, 296] width 74 height 17
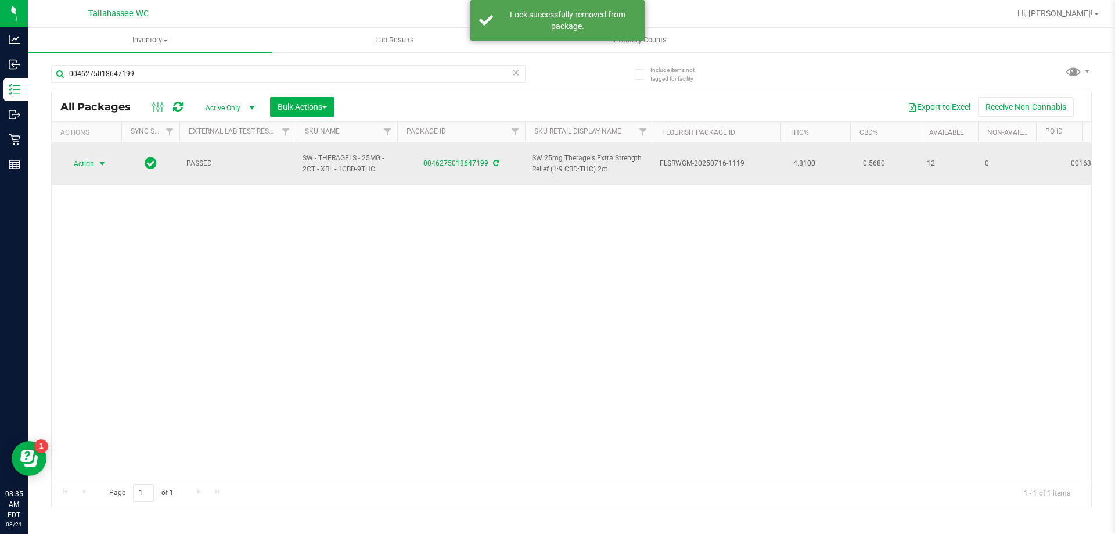
click at [89, 163] on span "Action" at bounding box center [78, 164] width 31 height 16
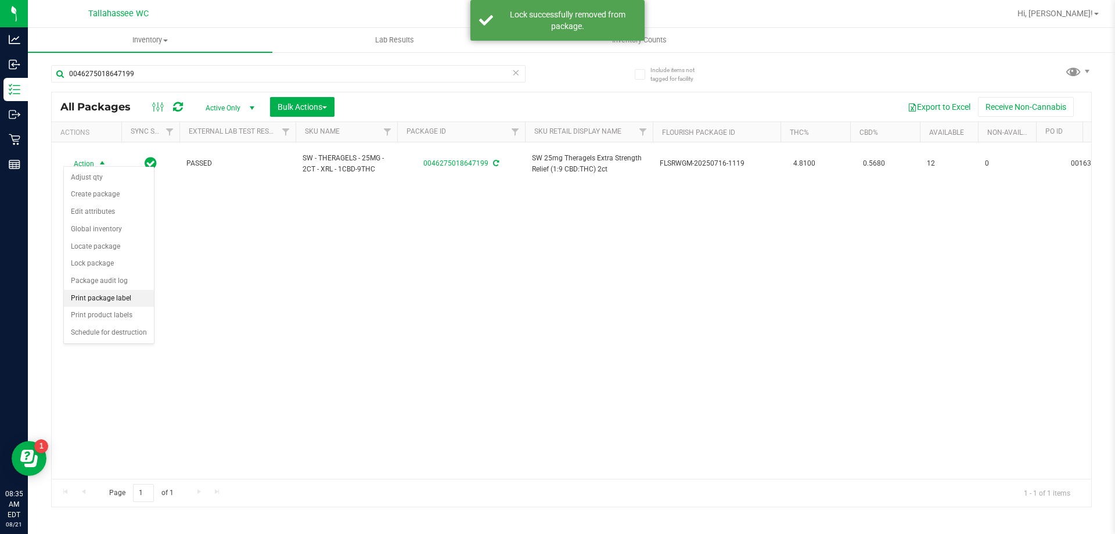
click at [138, 291] on li "Print package label" at bounding box center [109, 298] width 90 height 17
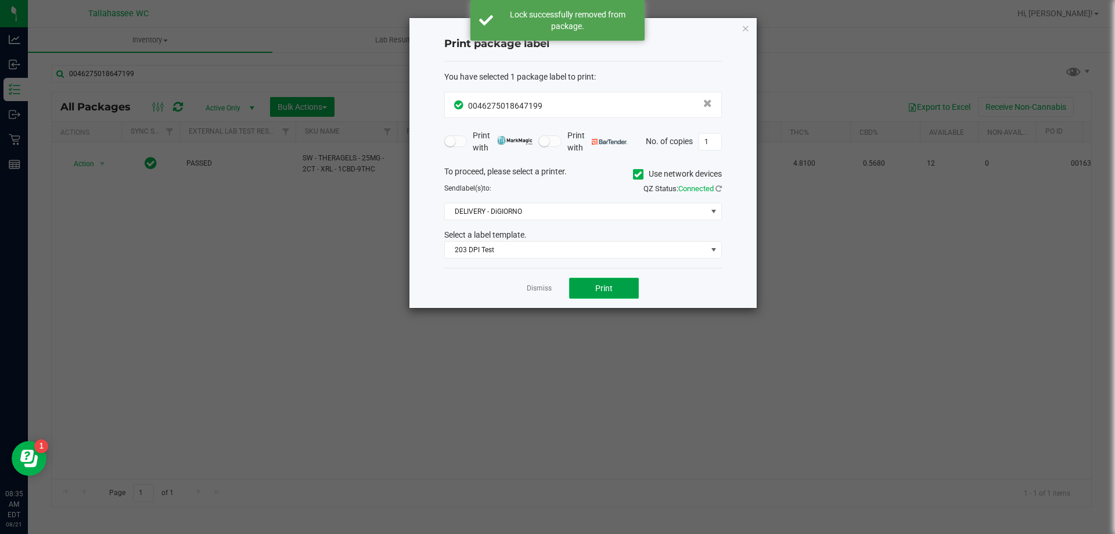
click at [613, 288] on button "Print" at bounding box center [604, 288] width 70 height 21
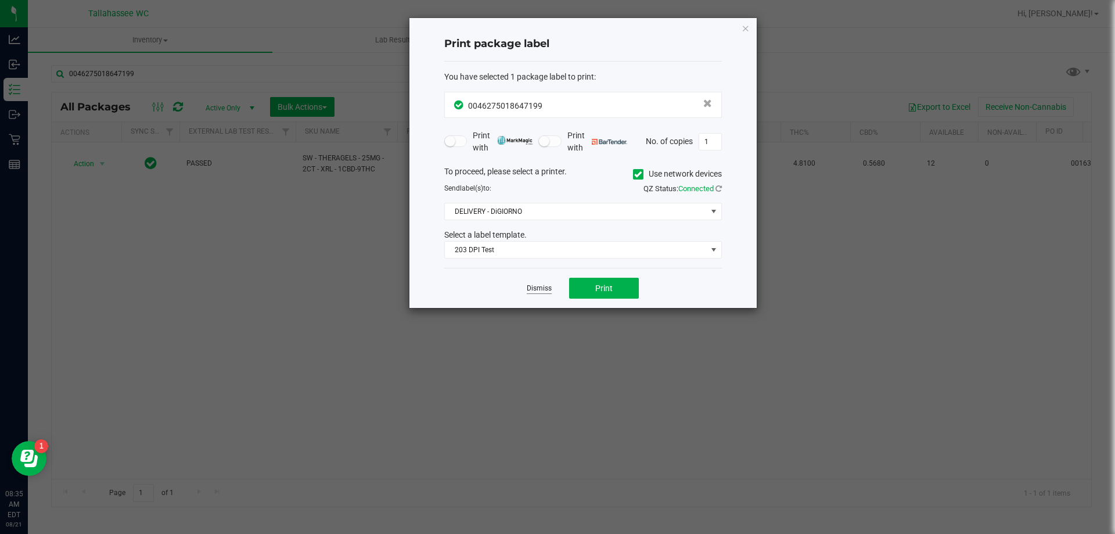
click at [551, 289] on link "Dismiss" at bounding box center [539, 288] width 25 height 10
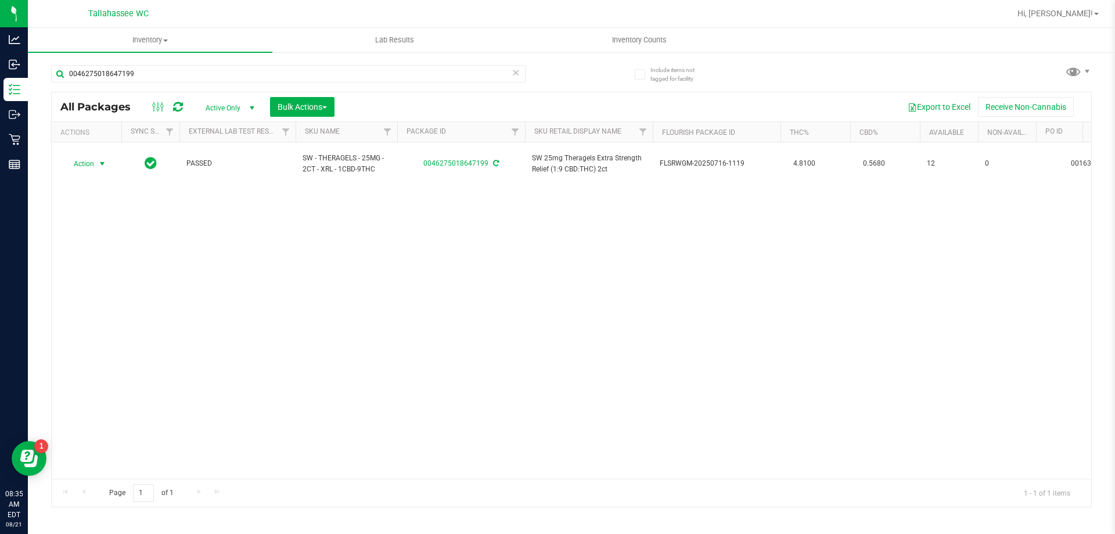
click at [515, 77] on icon at bounding box center [516, 72] width 8 height 14
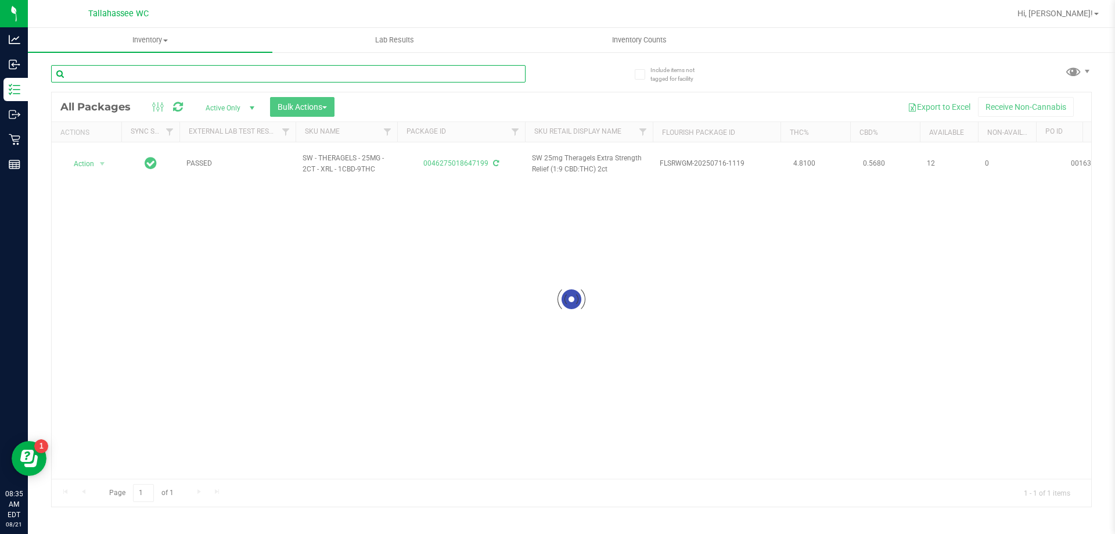
click at [515, 77] on input "text" at bounding box center [288, 73] width 475 height 17
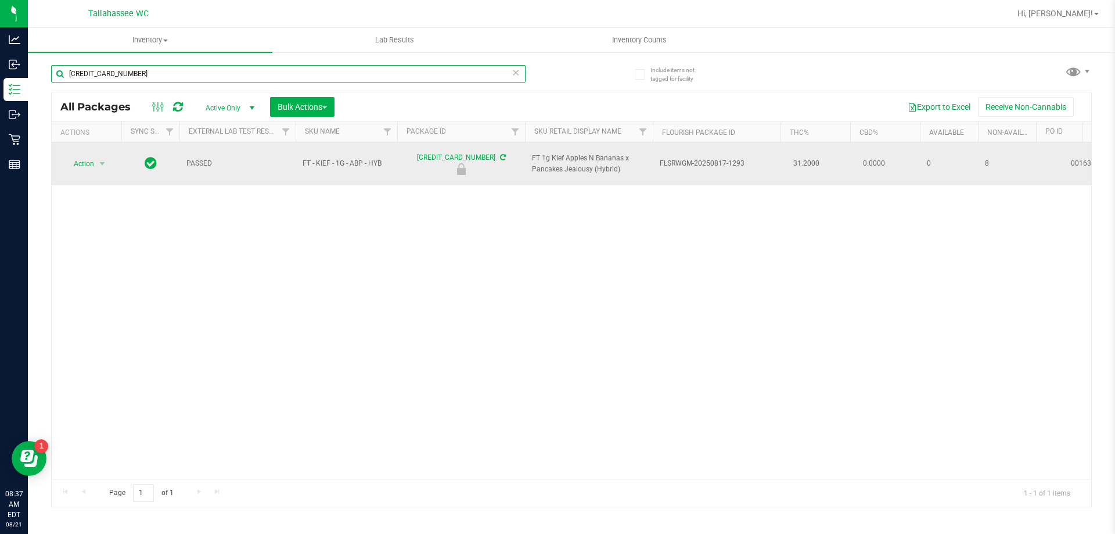
type input "[CREDIT_CARD_NUMBER]"
click at [89, 161] on span "Action" at bounding box center [78, 164] width 31 height 16
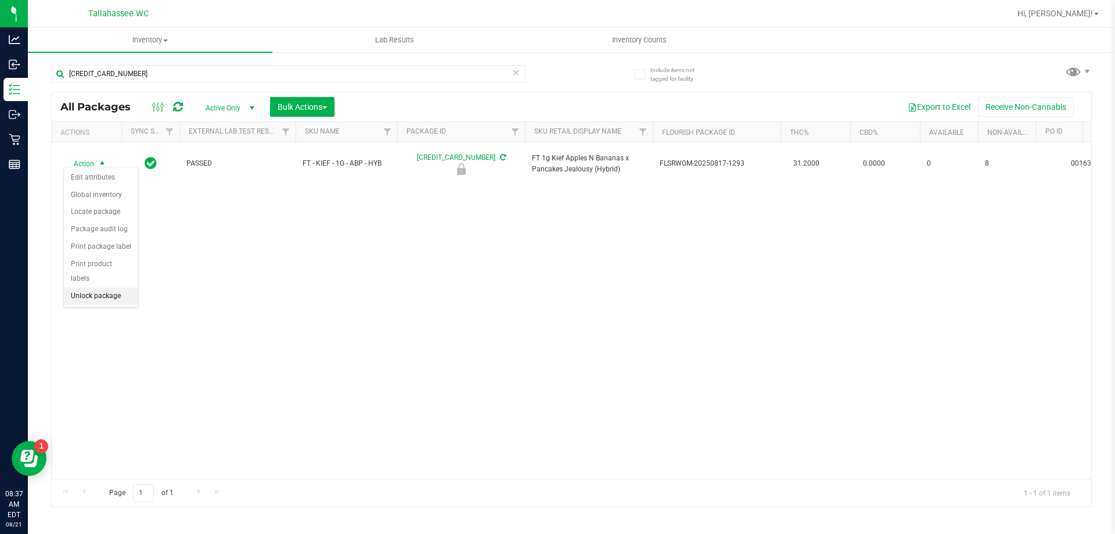
click at [78, 288] on li "Unlock package" at bounding box center [101, 296] width 74 height 17
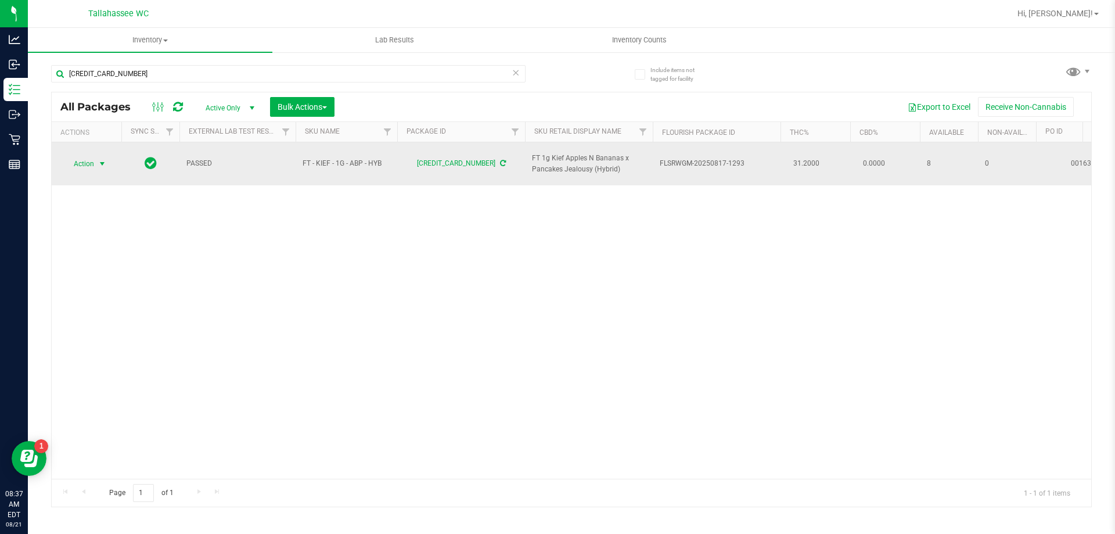
click at [92, 156] on span "Action" at bounding box center [78, 164] width 31 height 16
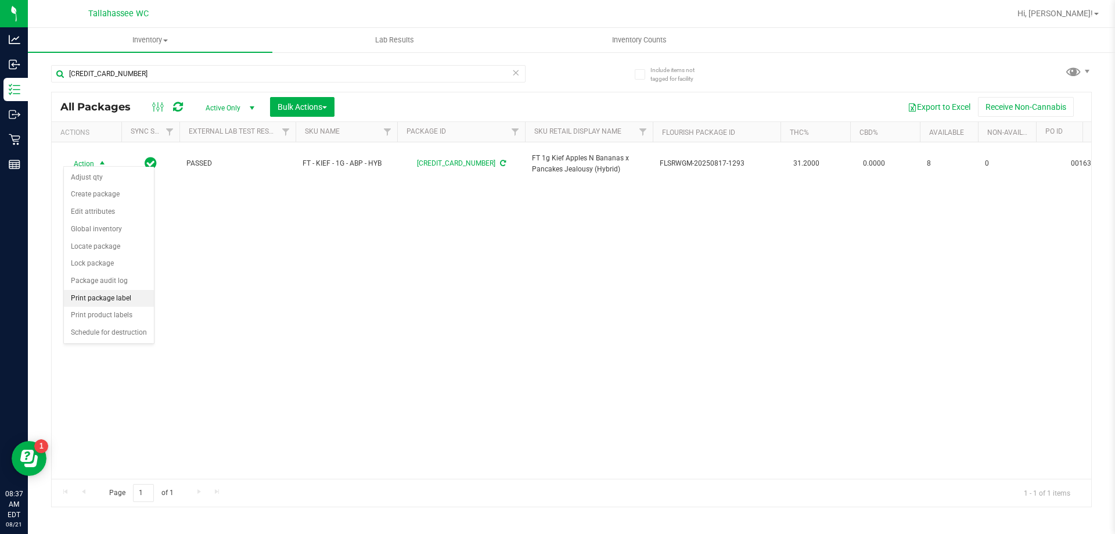
click at [121, 297] on li "Print package label" at bounding box center [109, 298] width 90 height 17
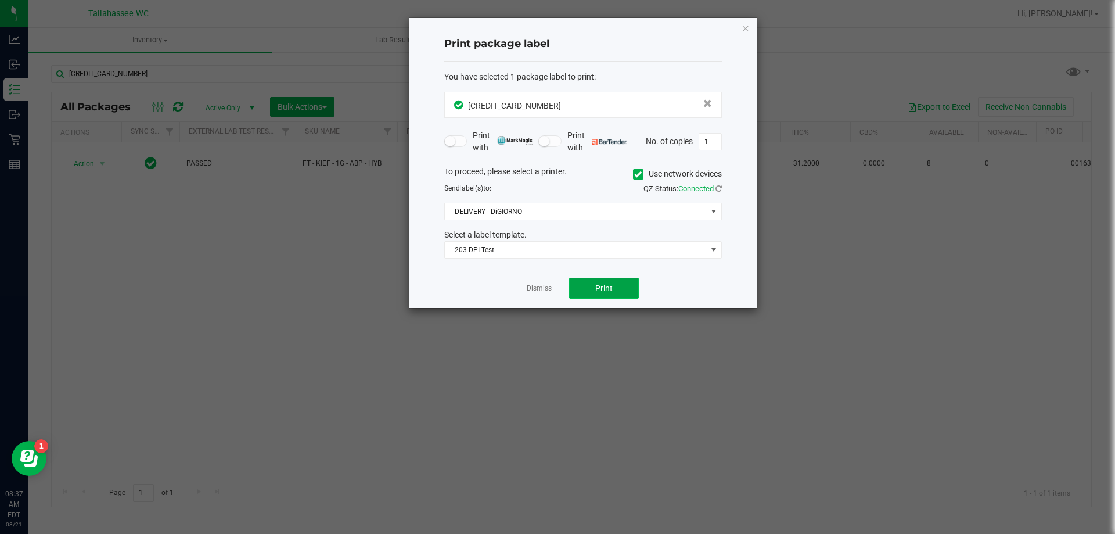
click at [582, 290] on button "Print" at bounding box center [604, 288] width 70 height 21
click at [534, 293] on link "Dismiss" at bounding box center [539, 288] width 25 height 10
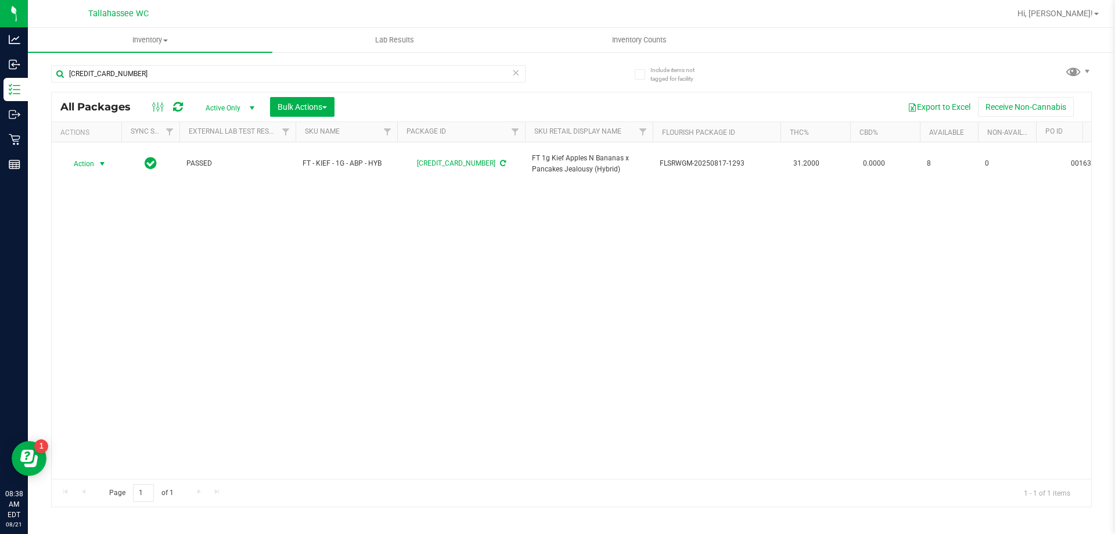
click at [517, 77] on icon at bounding box center [516, 72] width 8 height 14
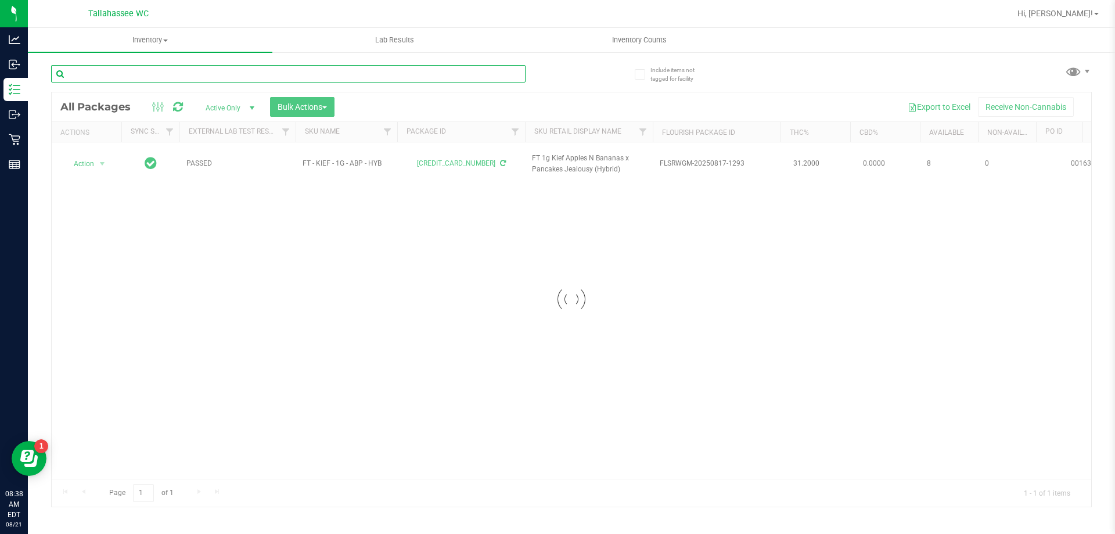
click at [516, 77] on input "text" at bounding box center [288, 73] width 475 height 17
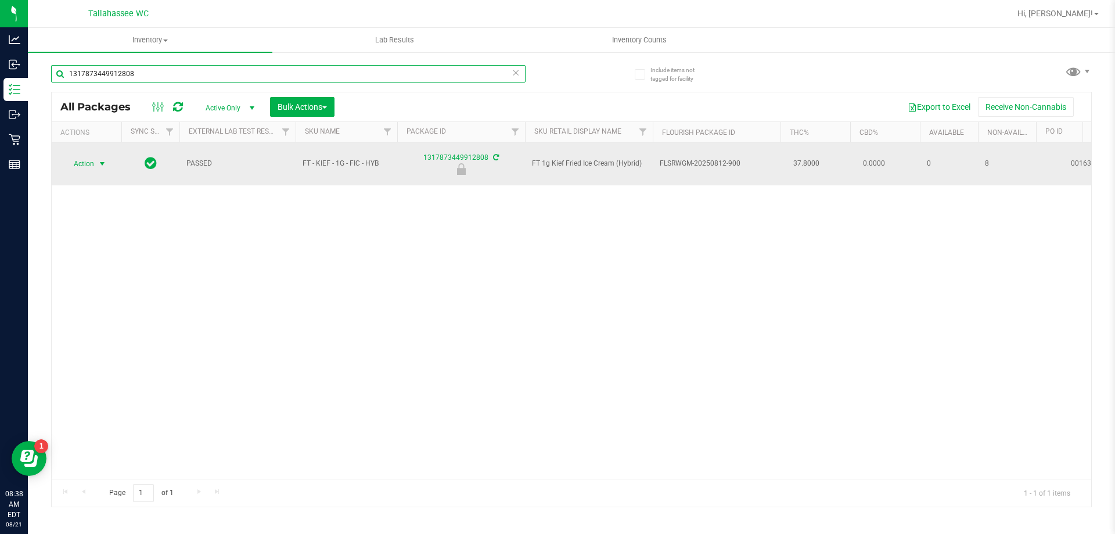
type input "1317873449912808"
click at [107, 159] on span "select" at bounding box center [102, 164] width 15 height 16
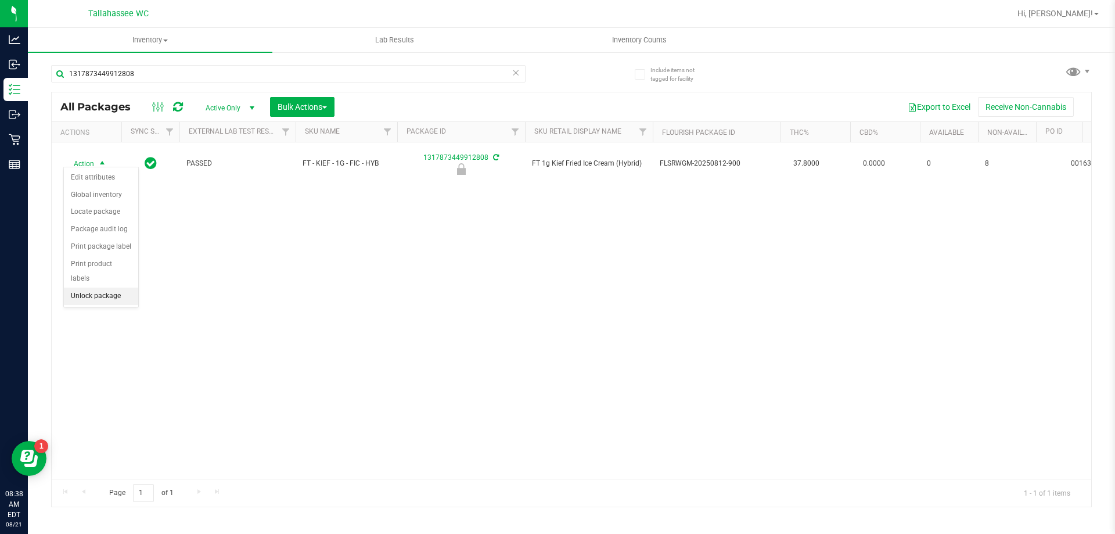
click at [84, 288] on li "Unlock package" at bounding box center [101, 296] width 74 height 17
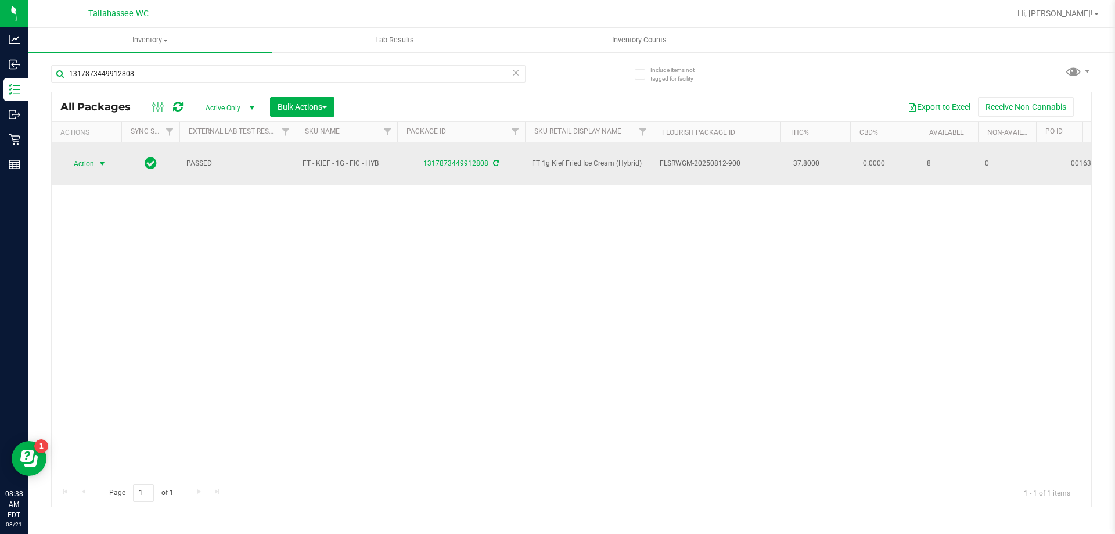
click at [92, 156] on span "Action" at bounding box center [78, 164] width 31 height 16
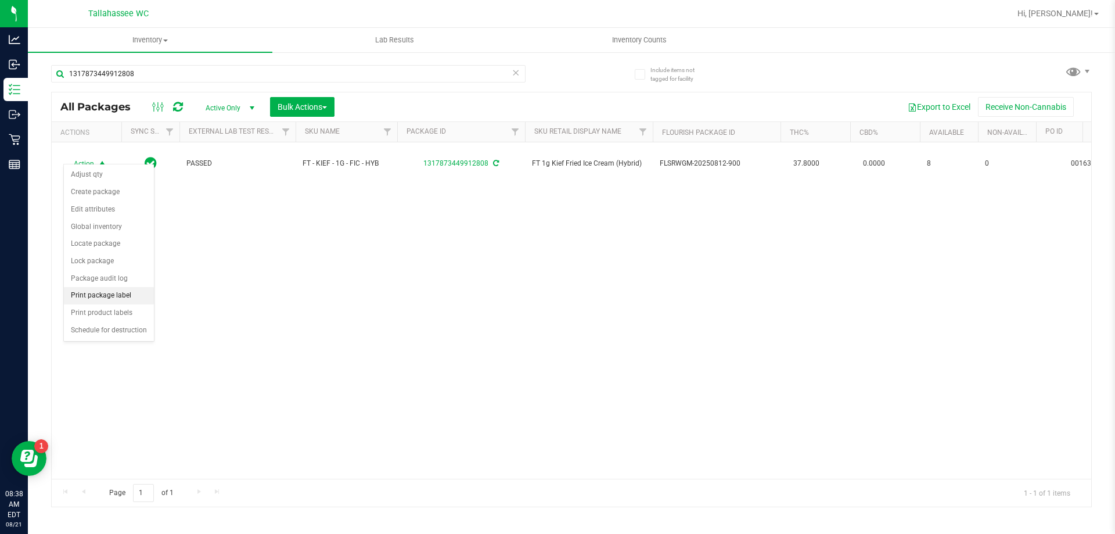
click at [128, 297] on li "Print package label" at bounding box center [109, 295] width 90 height 17
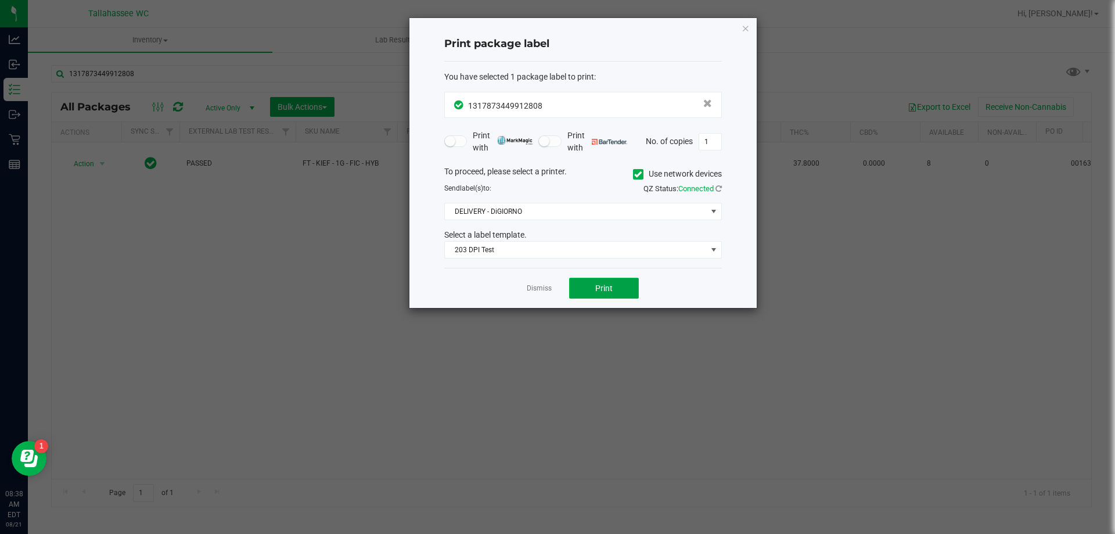
click at [616, 279] on button "Print" at bounding box center [604, 288] width 70 height 21
click at [547, 282] on app-cancel-button "Dismiss" at bounding box center [539, 288] width 25 height 12
click at [547, 287] on link "Dismiss" at bounding box center [539, 288] width 25 height 10
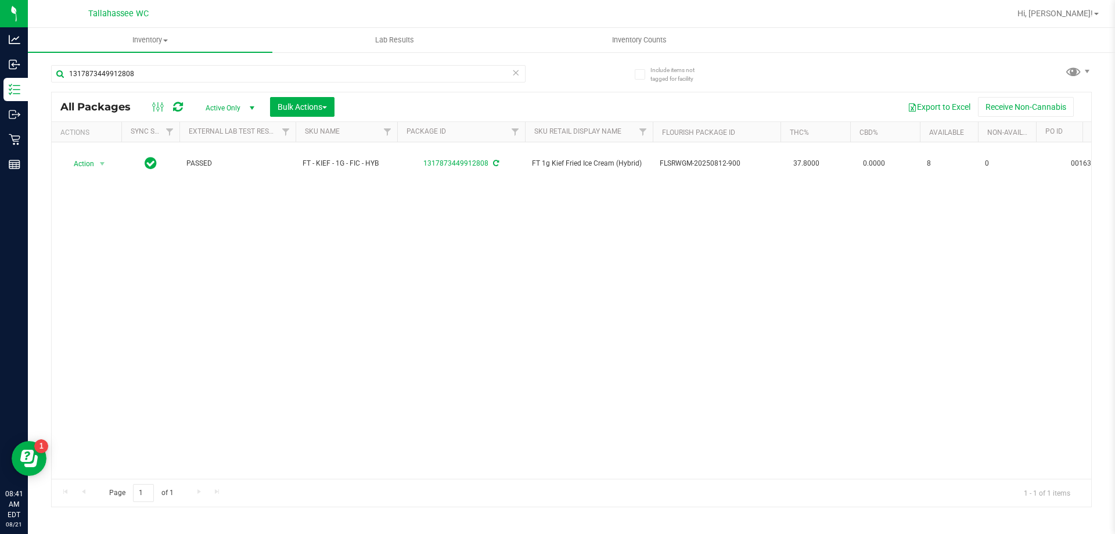
click at [515, 73] on icon at bounding box center [516, 72] width 8 height 14
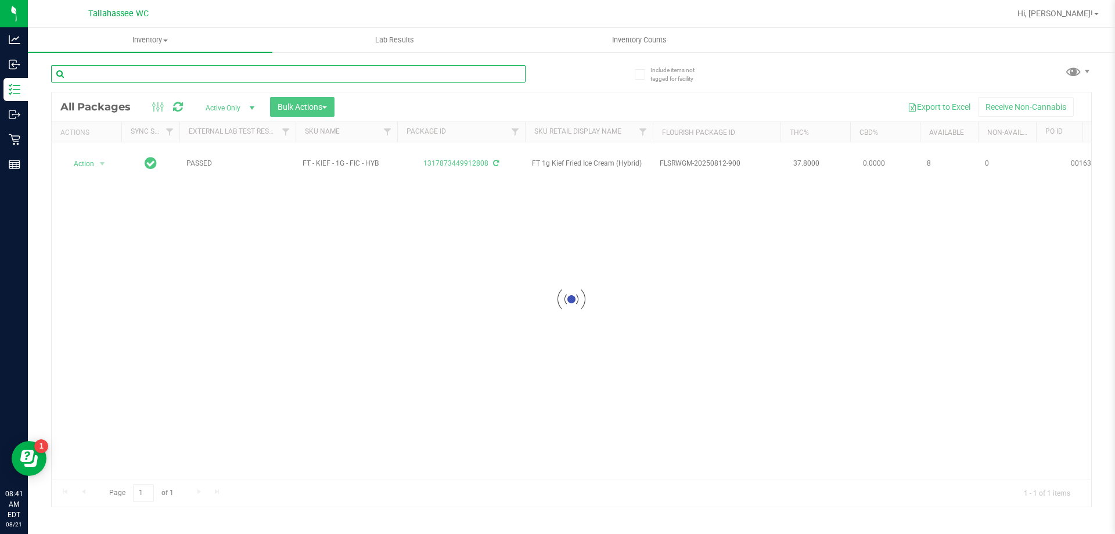
click at [514, 73] on input "text" at bounding box center [288, 73] width 475 height 17
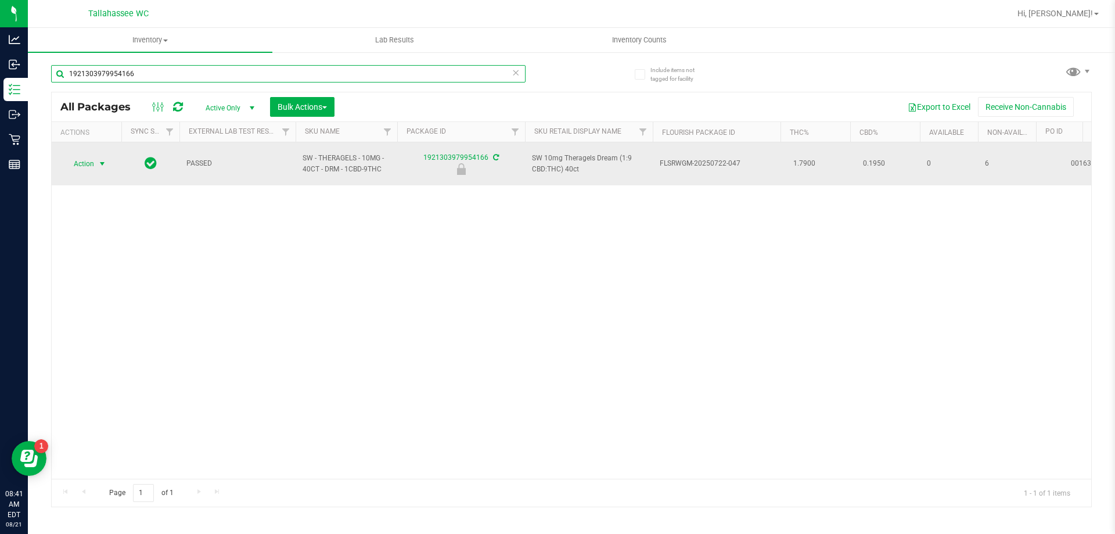
type input "1921303979954166"
click at [101, 160] on span "select" at bounding box center [102, 163] width 9 height 9
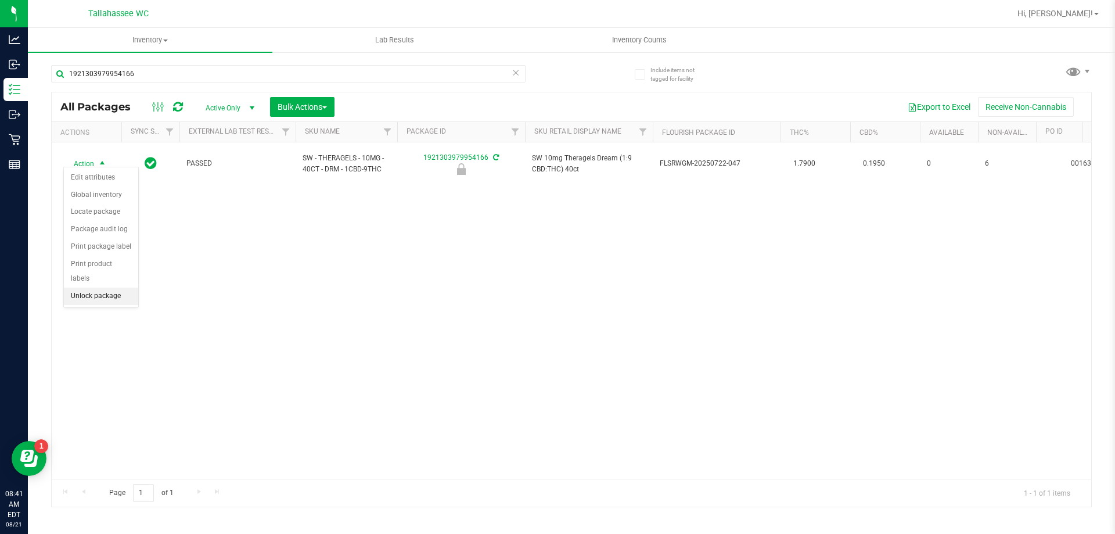
click at [126, 288] on li "Unlock package" at bounding box center [101, 296] width 74 height 17
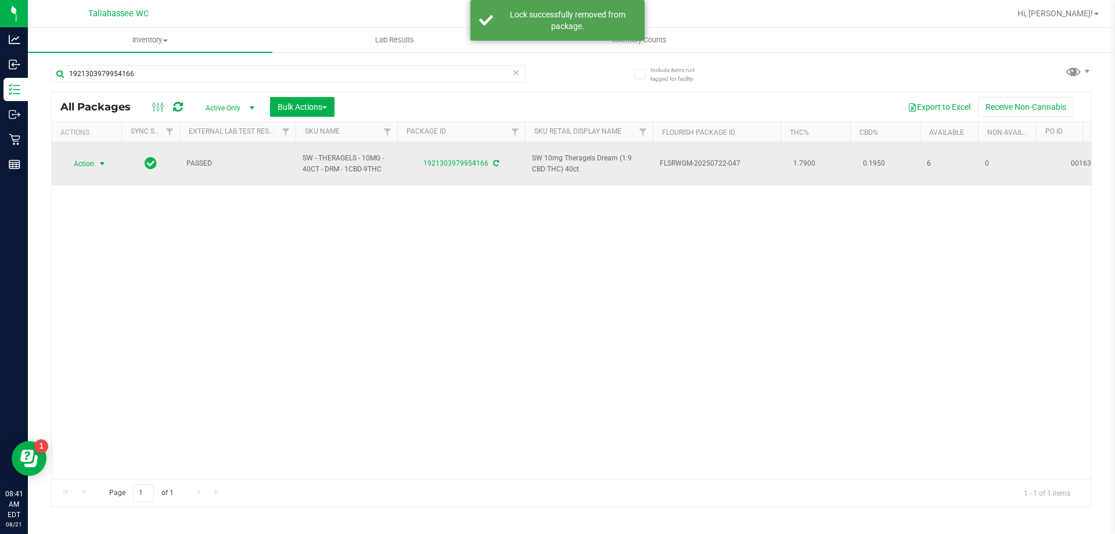
click at [104, 164] on span "select" at bounding box center [102, 164] width 15 height 16
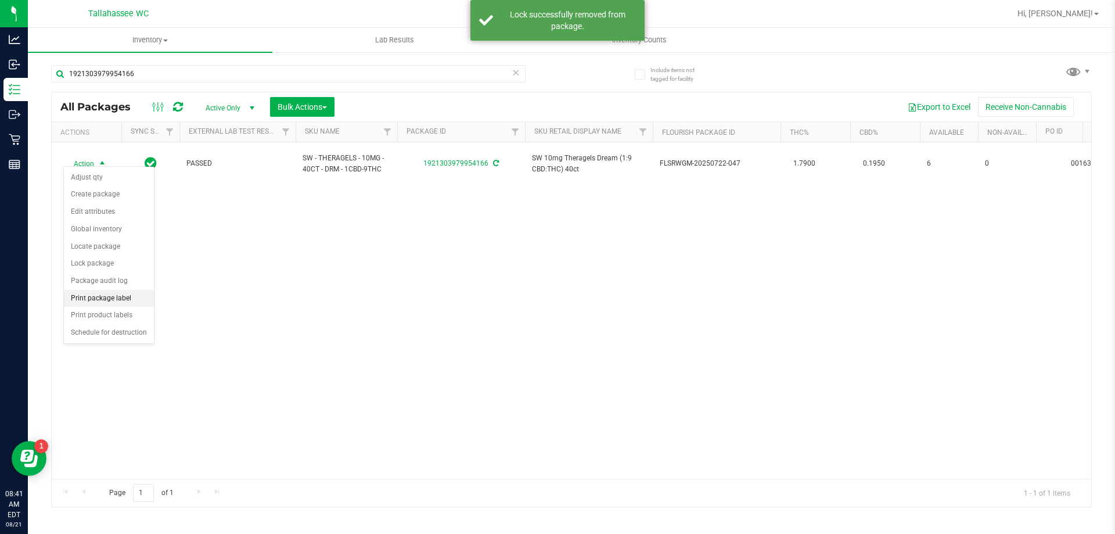
click at [130, 300] on li "Print package label" at bounding box center [109, 298] width 90 height 17
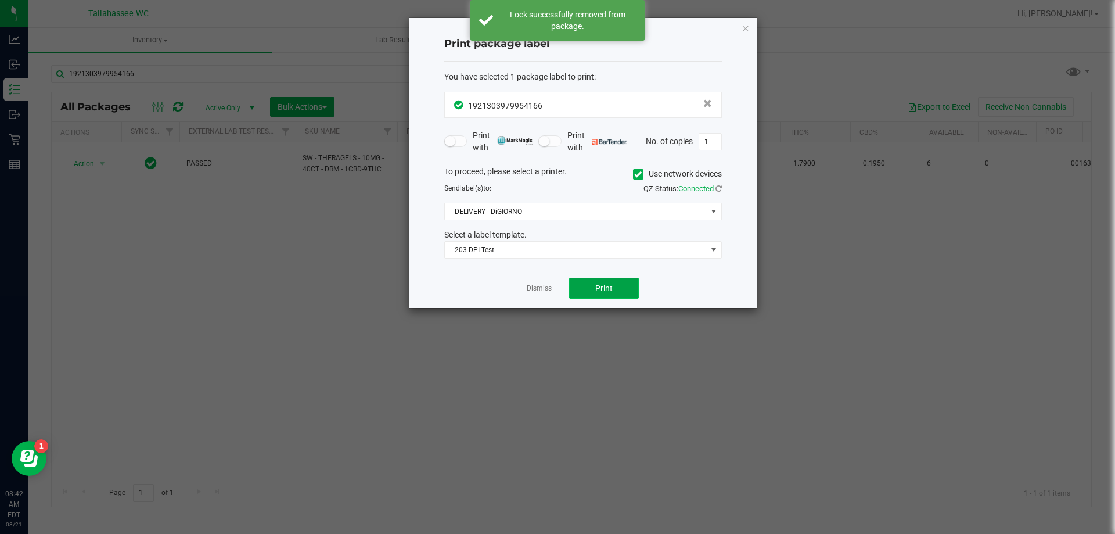
click at [592, 288] on button "Print" at bounding box center [604, 288] width 70 height 21
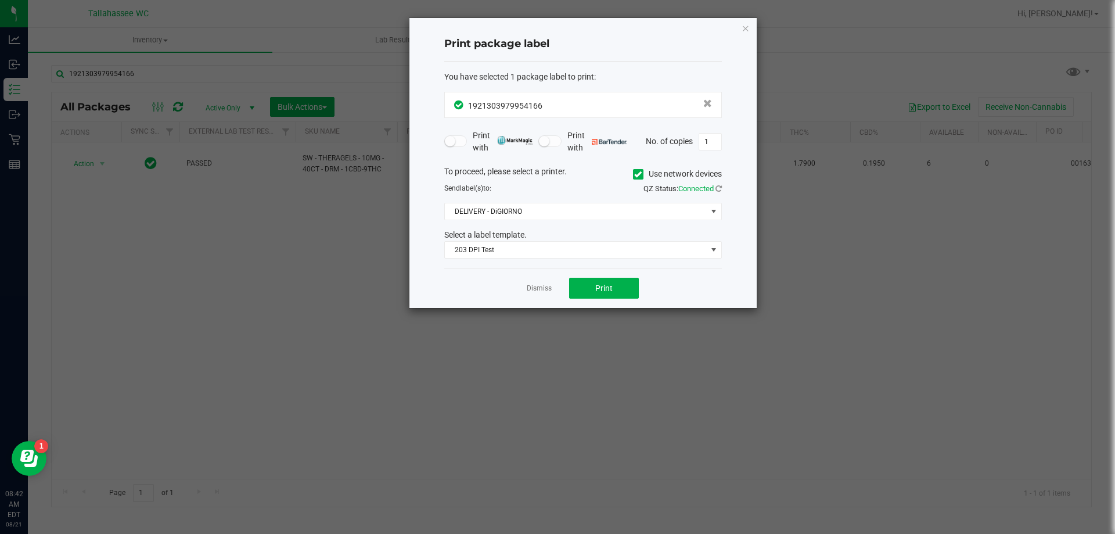
drag, startPoint x: 546, startPoint y: 288, endPoint x: 540, endPoint y: 247, distance: 41.1
click at [545, 288] on link "Dismiss" at bounding box center [539, 288] width 25 height 10
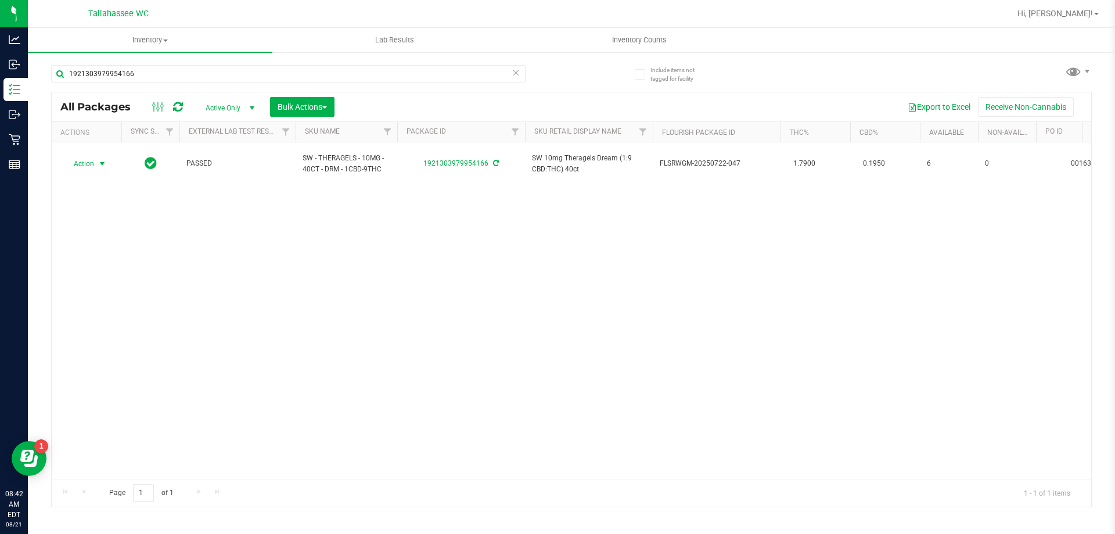
click at [519, 75] on icon at bounding box center [516, 72] width 8 height 14
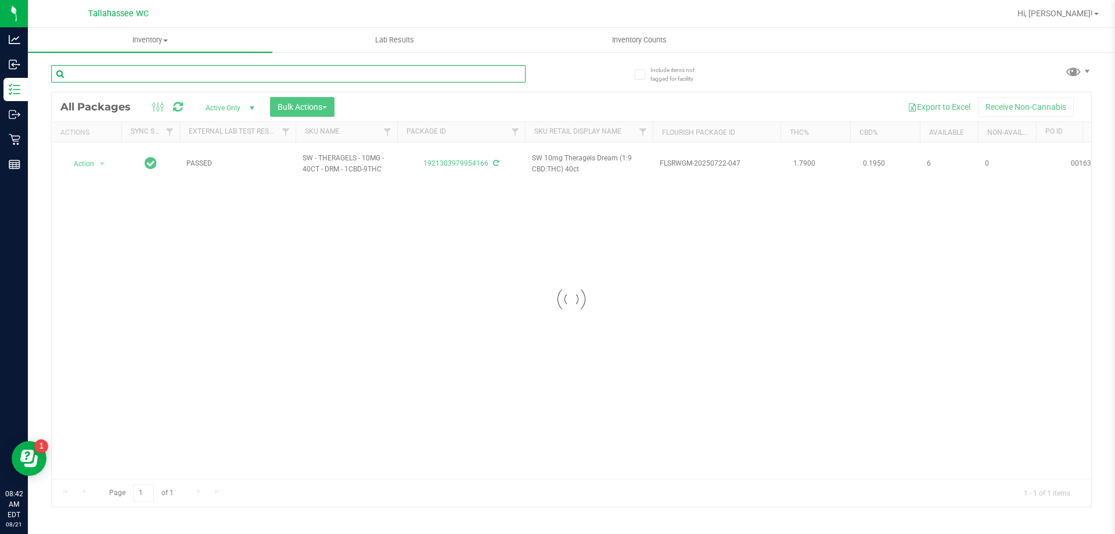
click at [515, 74] on input "text" at bounding box center [288, 73] width 475 height 17
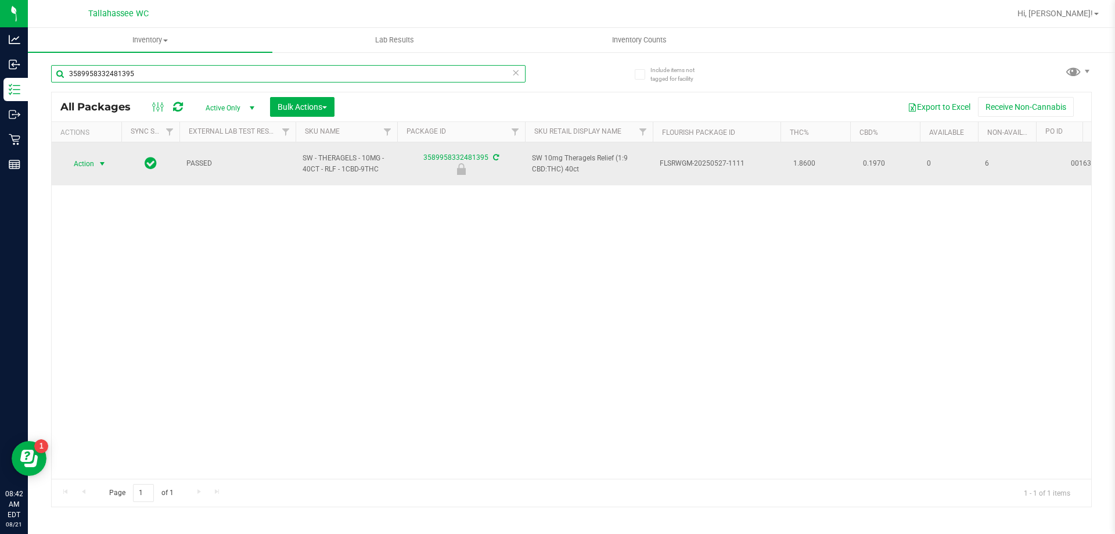
type input "3589958332481395"
click at [76, 160] on span "Action" at bounding box center [78, 164] width 31 height 16
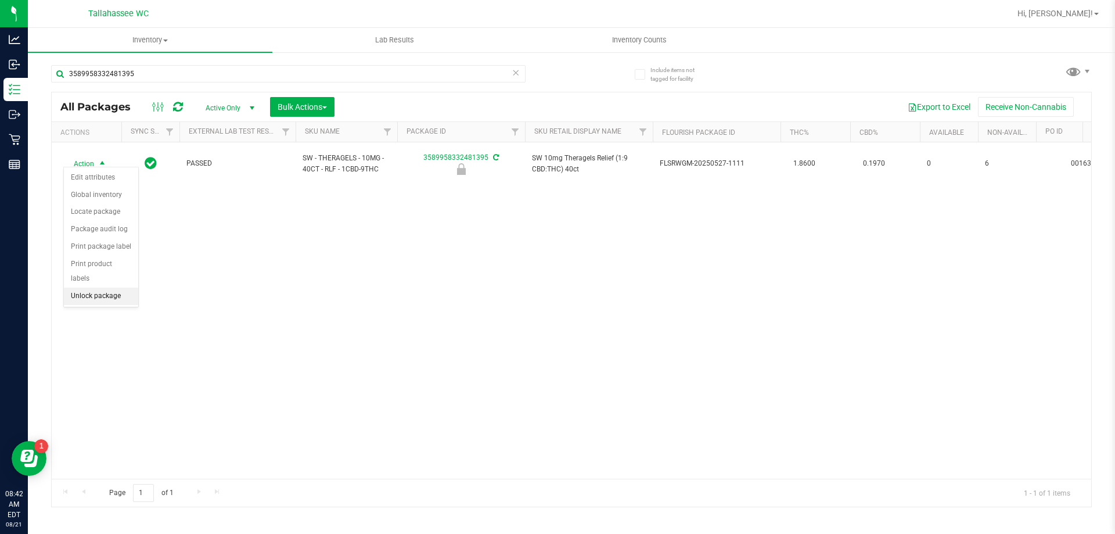
click at [88, 288] on li "Unlock package" at bounding box center [101, 296] width 74 height 17
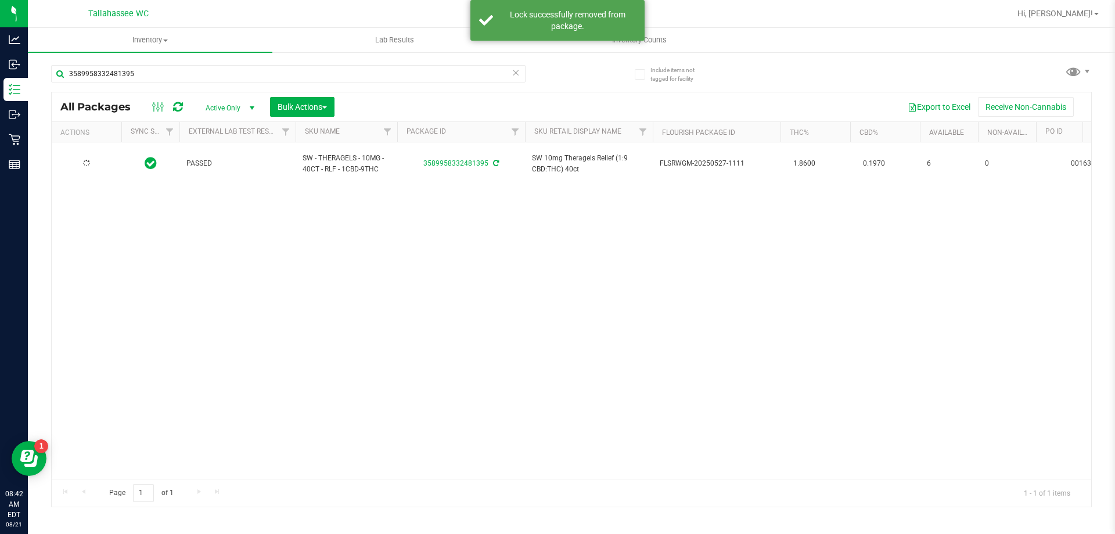
click at [81, 158] on div at bounding box center [87, 163] width 56 height 11
click at [81, 157] on span "Action" at bounding box center [78, 164] width 31 height 16
click at [123, 299] on li "Print package label" at bounding box center [109, 298] width 90 height 17
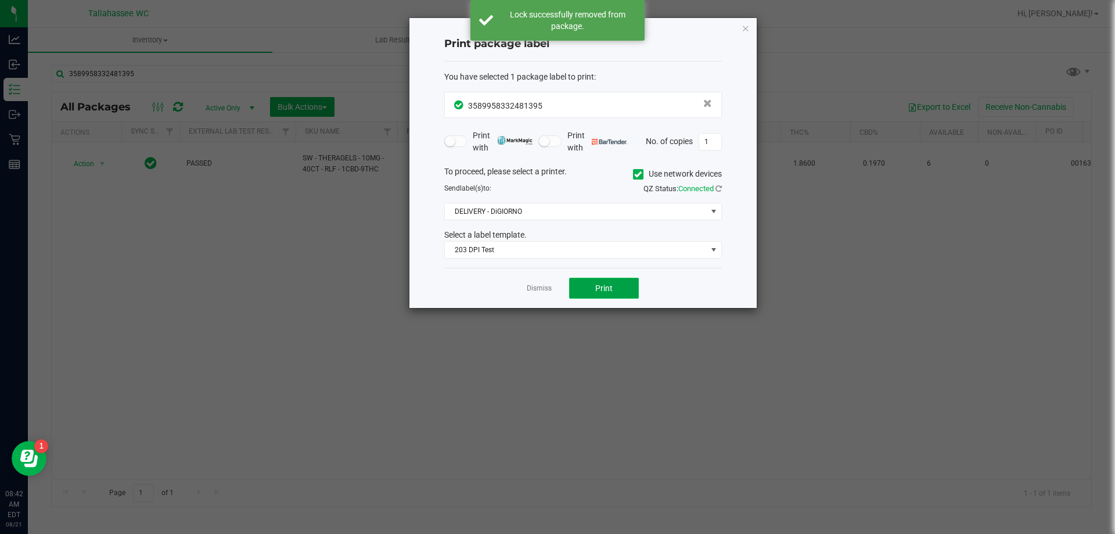
click at [621, 291] on button "Print" at bounding box center [604, 288] width 70 height 21
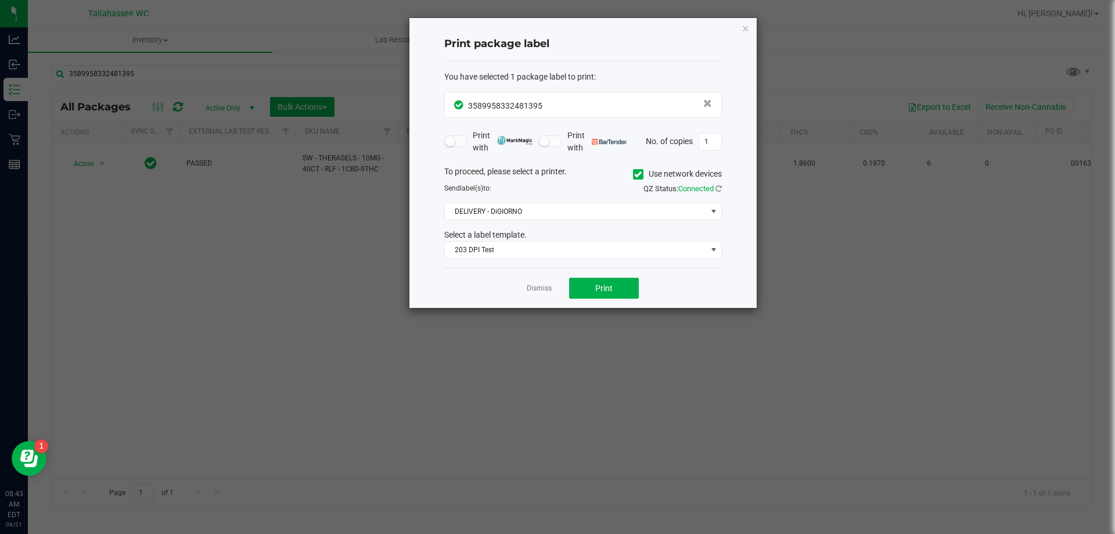
click at [545, 293] on link "Dismiss" at bounding box center [539, 288] width 25 height 10
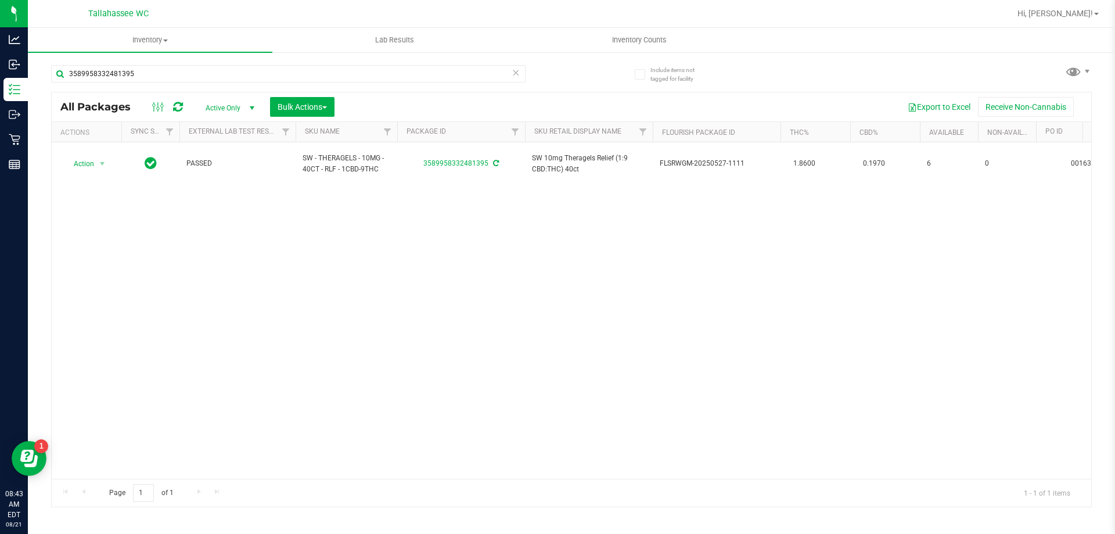
click at [515, 73] on icon at bounding box center [516, 72] width 8 height 14
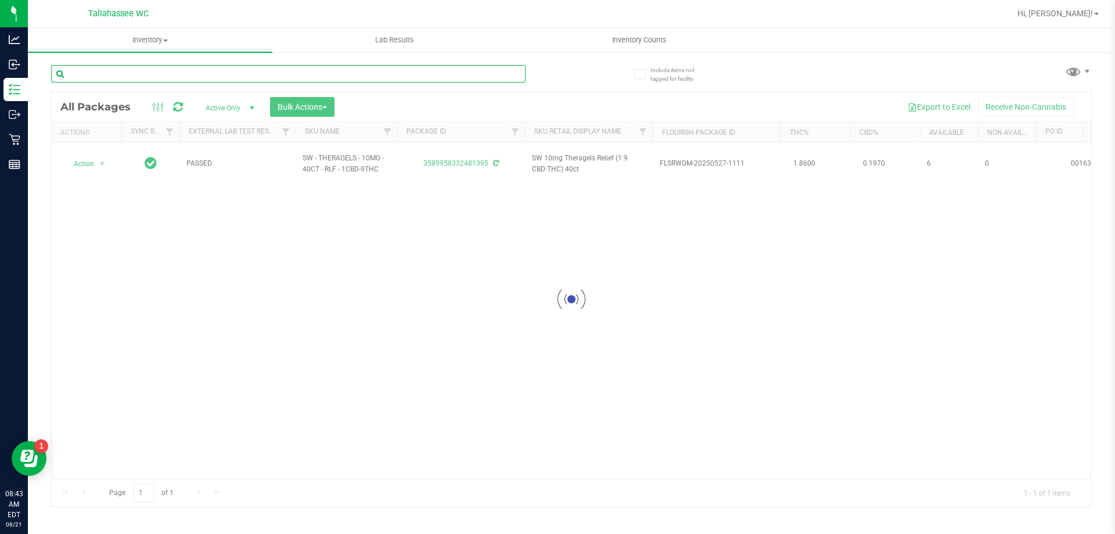
click at [513, 73] on input "text" at bounding box center [288, 73] width 475 height 17
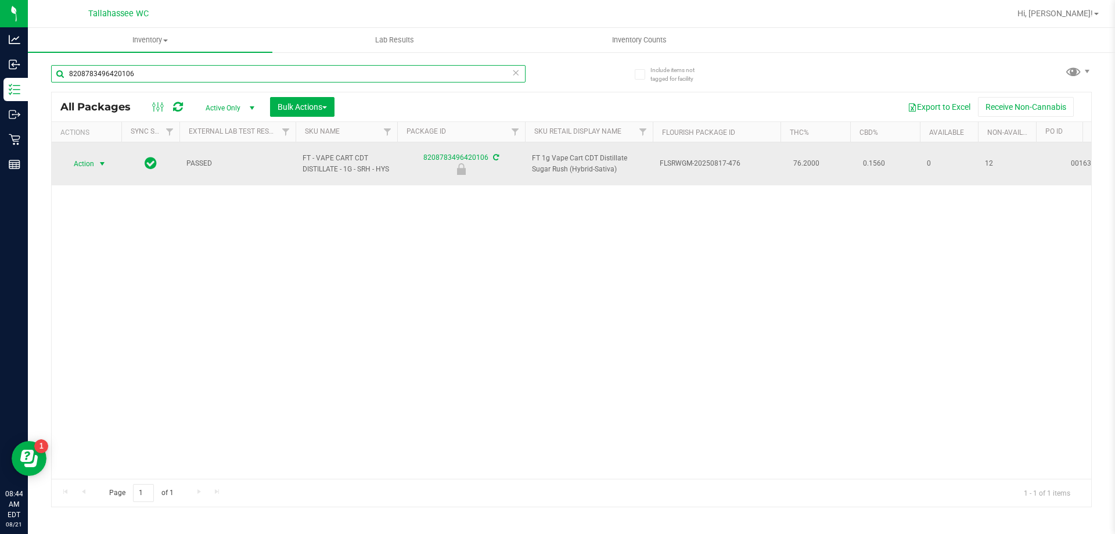
type input "8208783496420106"
click at [102, 163] on span "select" at bounding box center [102, 163] width 9 height 9
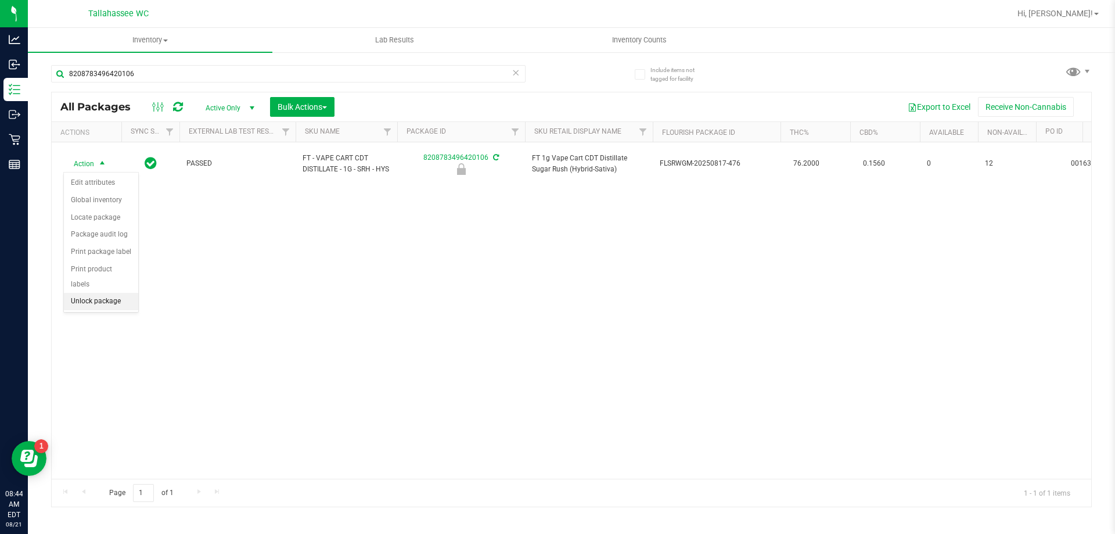
click at [105, 293] on li "Unlock package" at bounding box center [101, 301] width 74 height 17
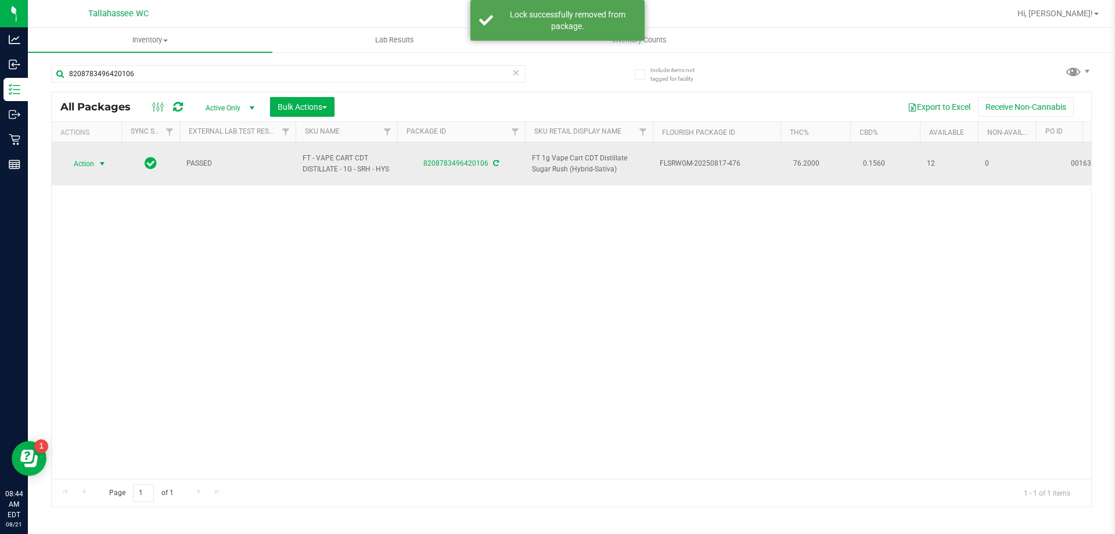
click at [76, 168] on span "Action" at bounding box center [78, 164] width 31 height 16
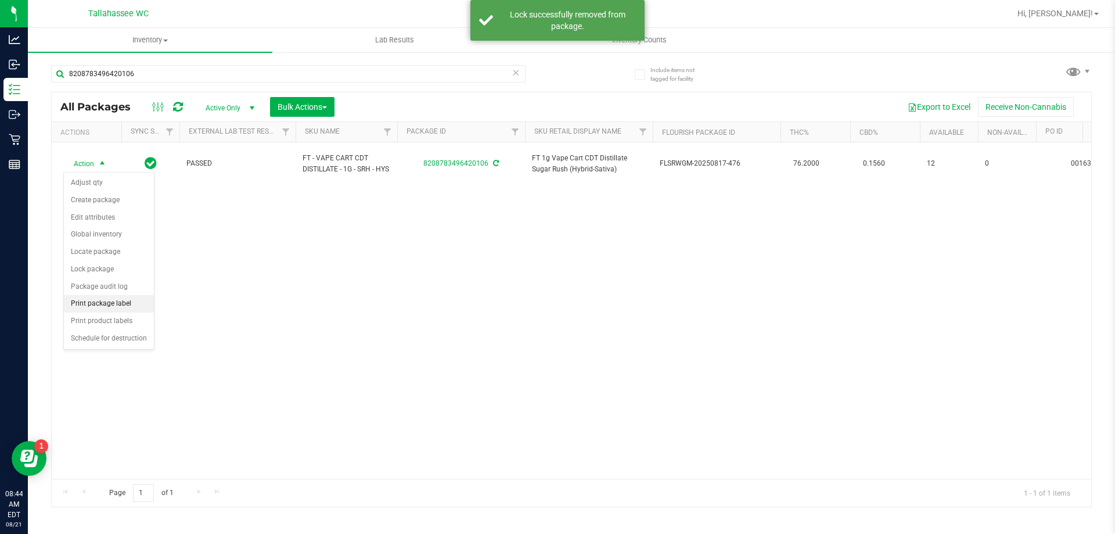
click at [89, 308] on li "Print package label" at bounding box center [109, 303] width 90 height 17
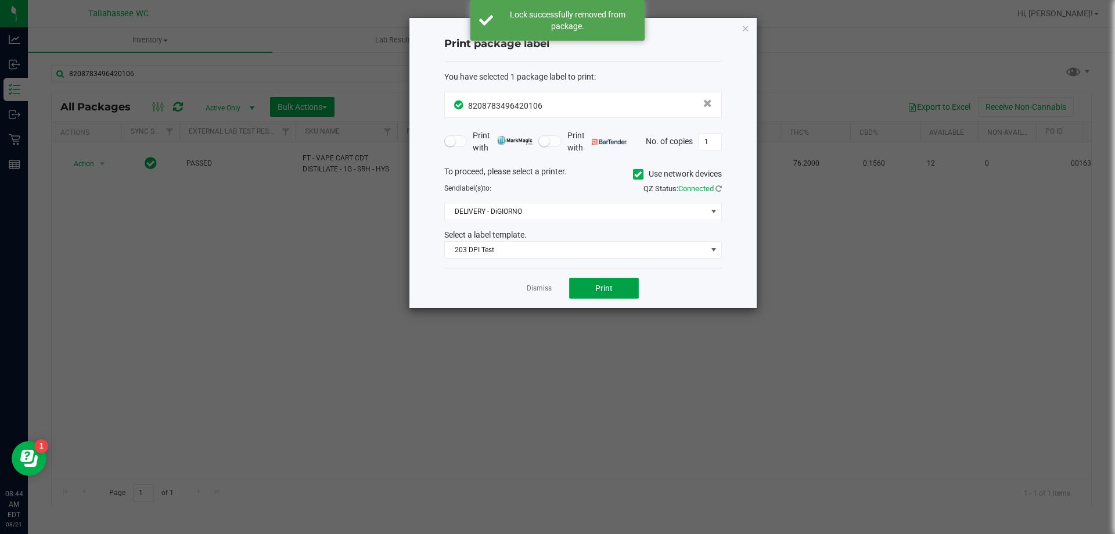
click at [594, 279] on button "Print" at bounding box center [604, 288] width 70 height 21
click at [534, 288] on link "Dismiss" at bounding box center [539, 288] width 25 height 10
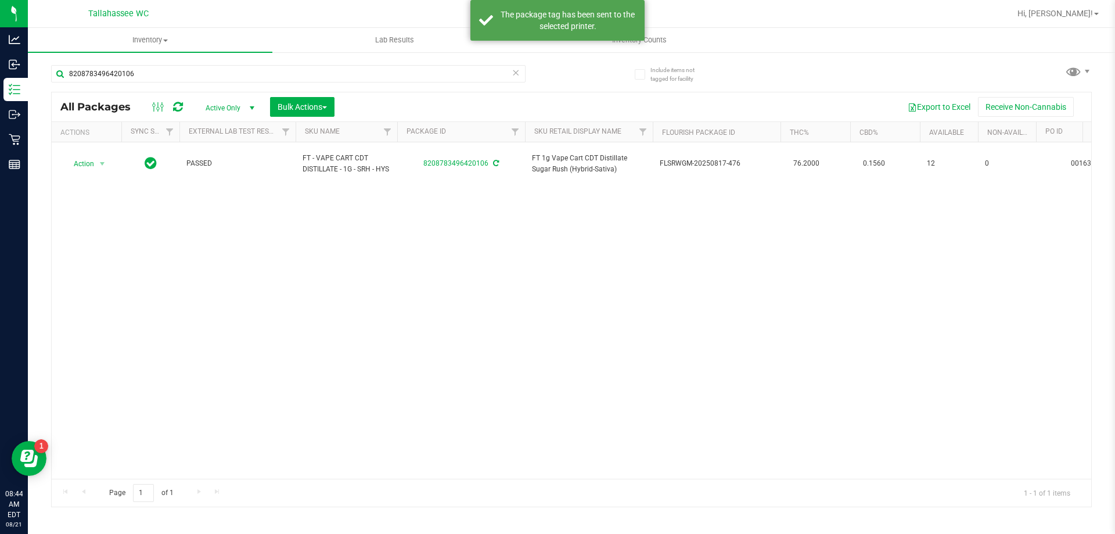
click at [516, 75] on icon at bounding box center [516, 72] width 8 height 14
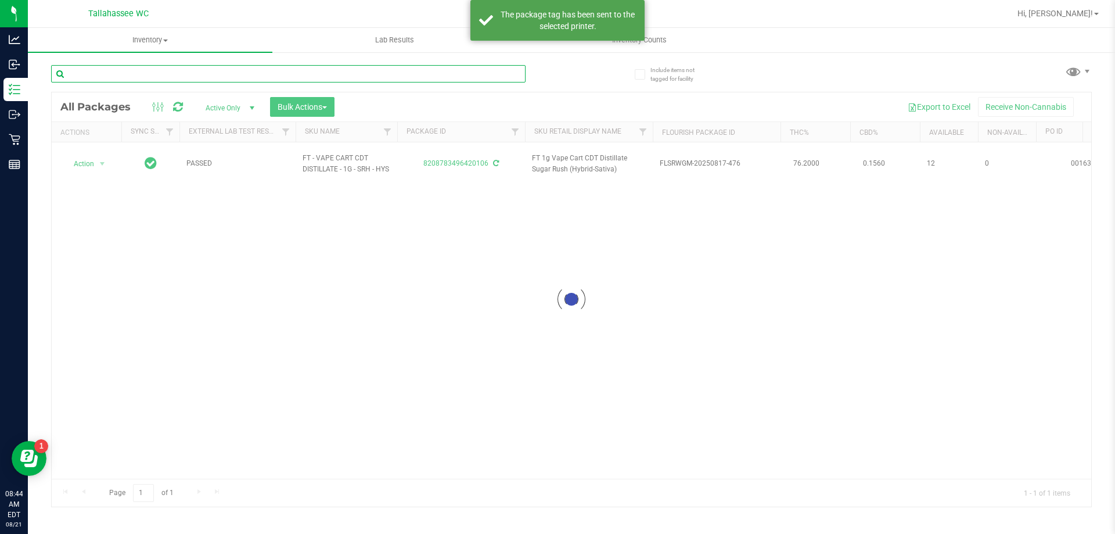
click at [516, 75] on input "text" at bounding box center [288, 73] width 475 height 17
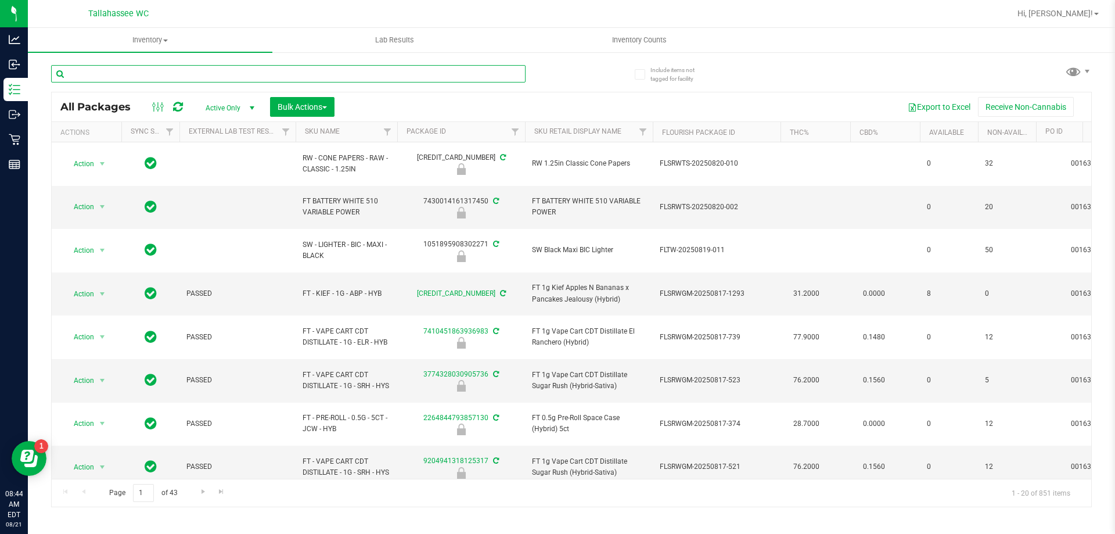
click at [490, 69] on input "text" at bounding box center [288, 73] width 475 height 17
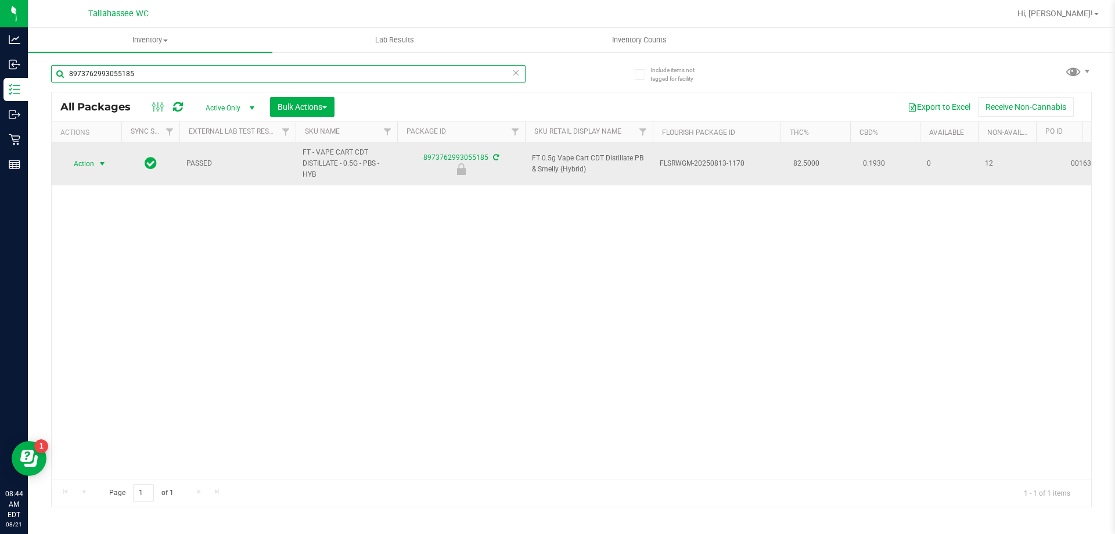
type input "8973762993055185"
click at [98, 163] on span "select" at bounding box center [102, 163] width 9 height 9
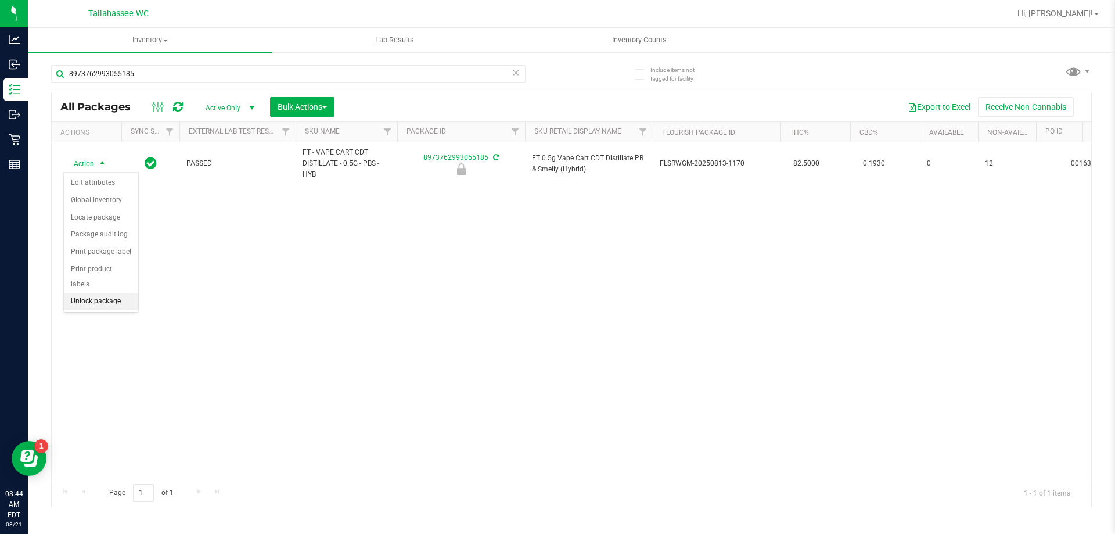
click at [101, 293] on li "Unlock package" at bounding box center [101, 301] width 74 height 17
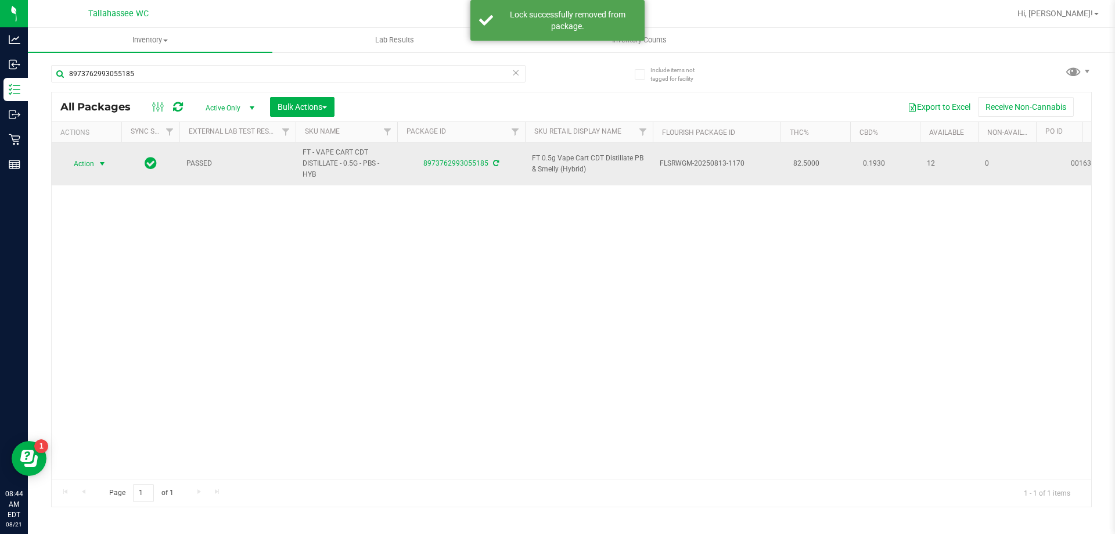
click at [98, 164] on span "select" at bounding box center [102, 163] width 9 height 9
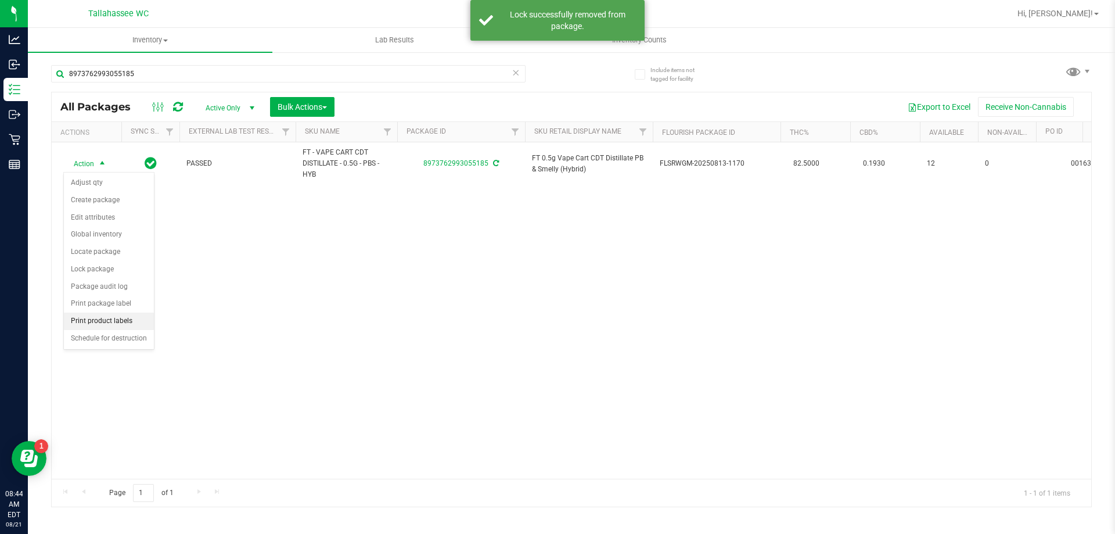
click at [122, 317] on li "Print product labels" at bounding box center [109, 320] width 90 height 17
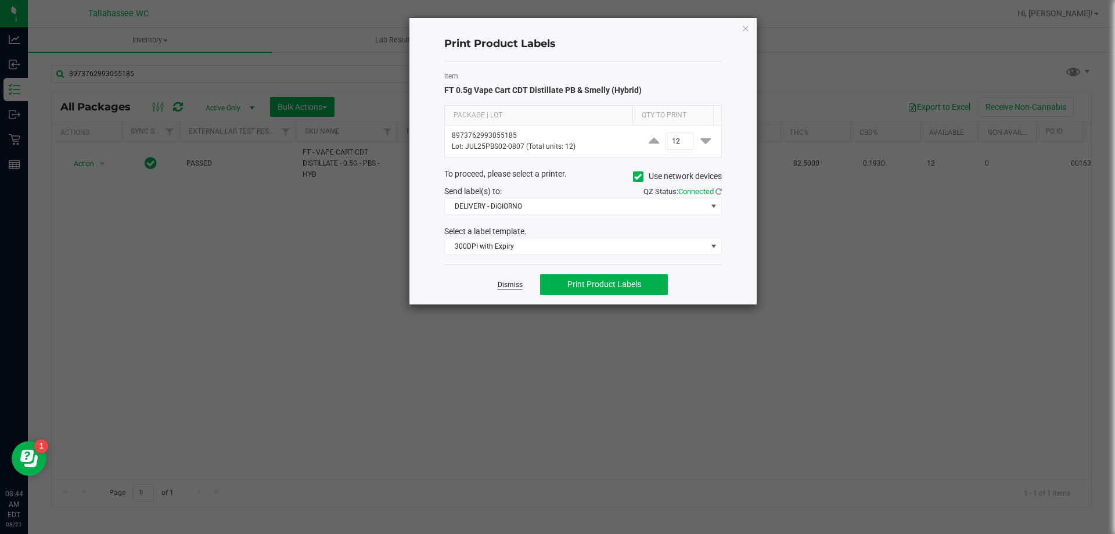
click at [522, 282] on link "Dismiss" at bounding box center [510, 285] width 25 height 10
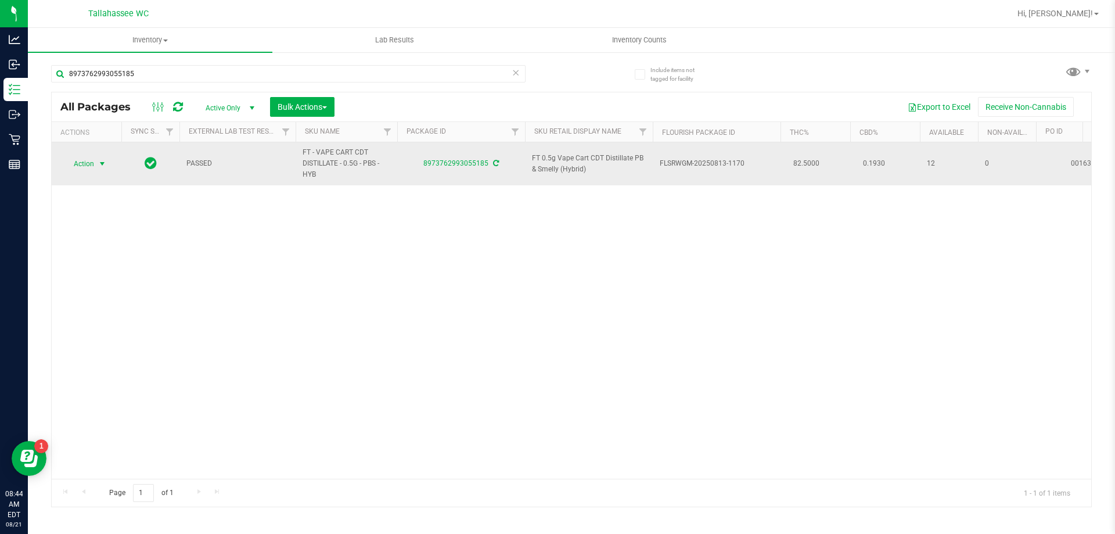
click at [96, 163] on span "select" at bounding box center [102, 164] width 15 height 16
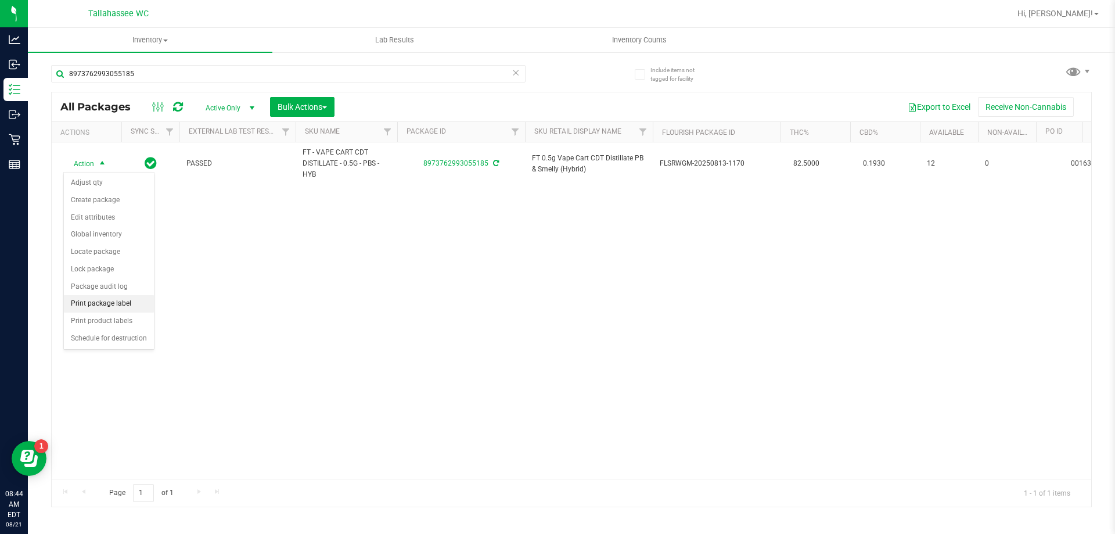
click at [135, 296] on li "Print package label" at bounding box center [109, 303] width 90 height 17
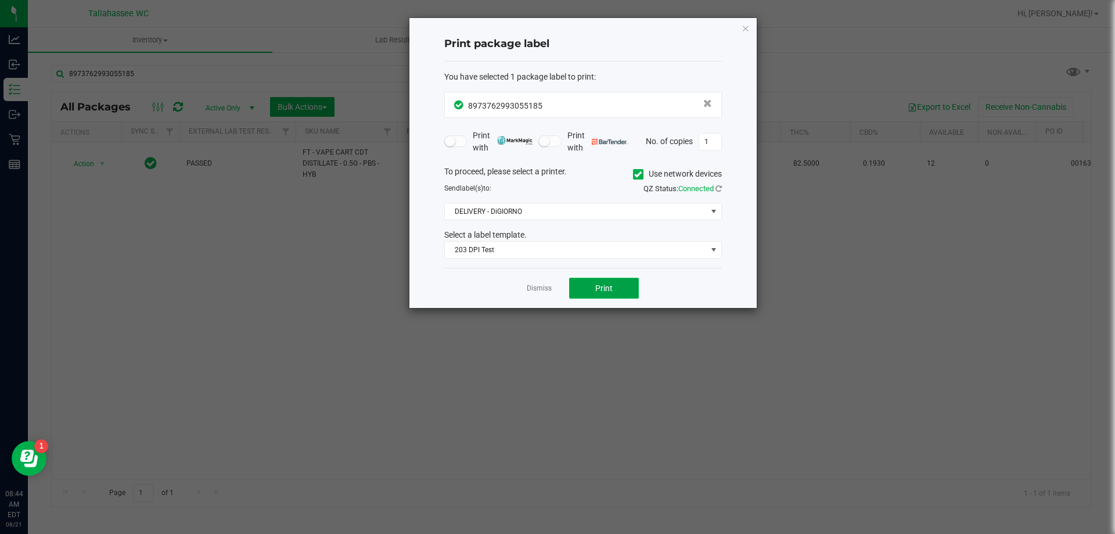
click at [599, 291] on span "Print" at bounding box center [603, 287] width 17 height 9
click at [533, 291] on link "Dismiss" at bounding box center [539, 288] width 25 height 10
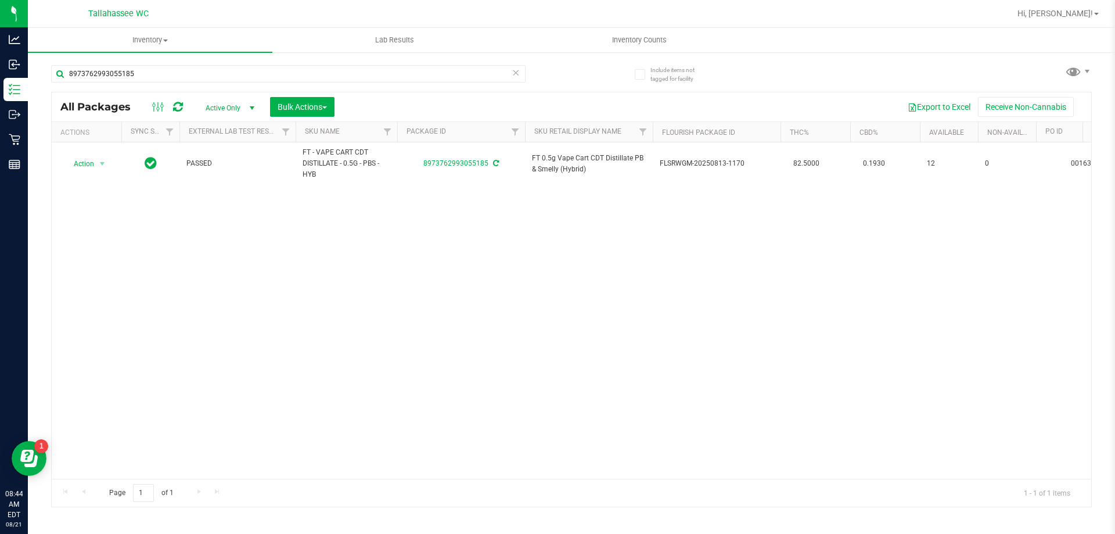
click at [517, 76] on icon at bounding box center [516, 72] width 8 height 14
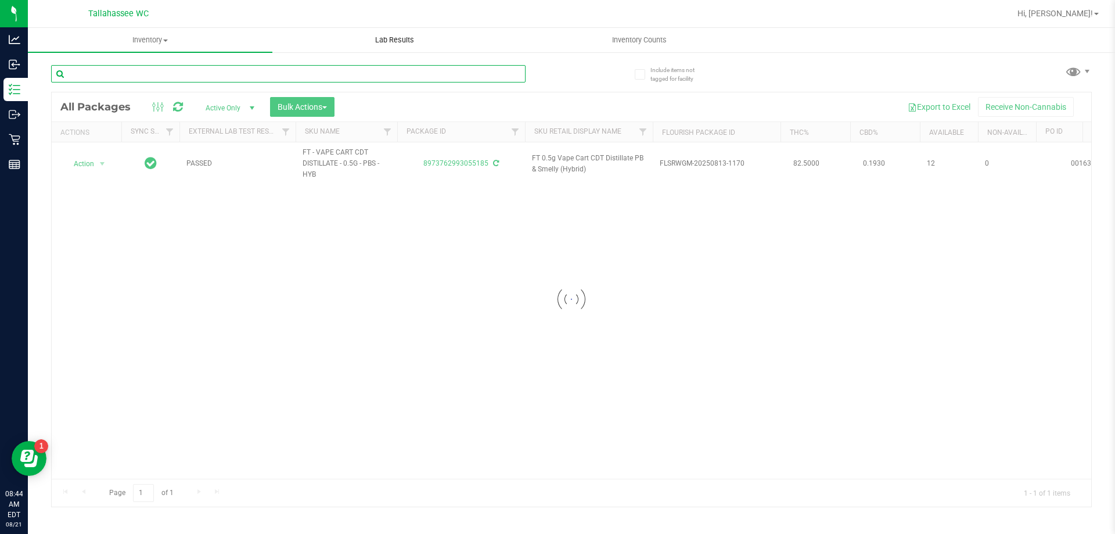
click at [516, 76] on input "text" at bounding box center [288, 73] width 475 height 17
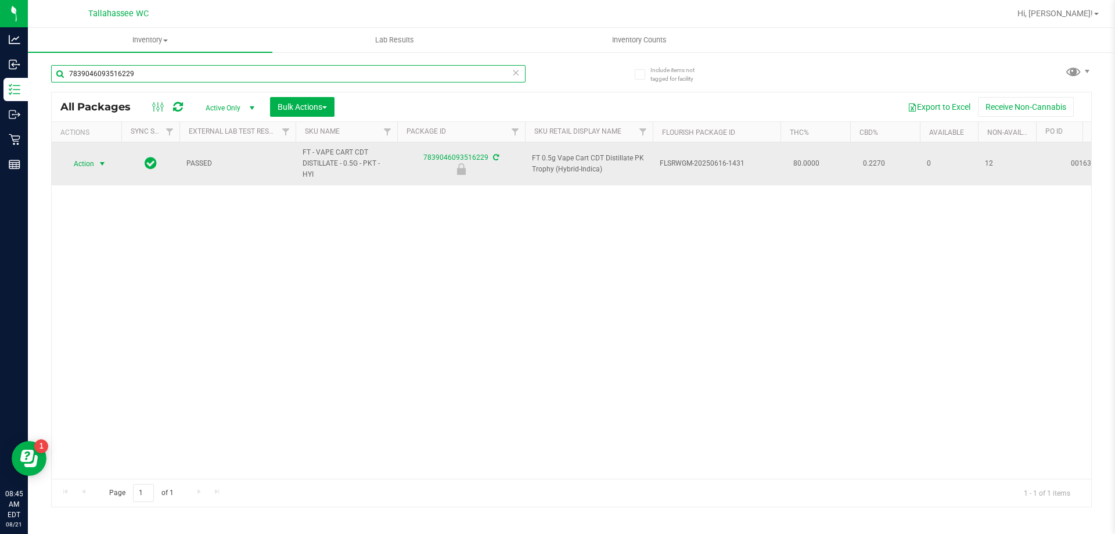
type input "7839046093516229"
click at [82, 162] on span "Action" at bounding box center [78, 164] width 31 height 16
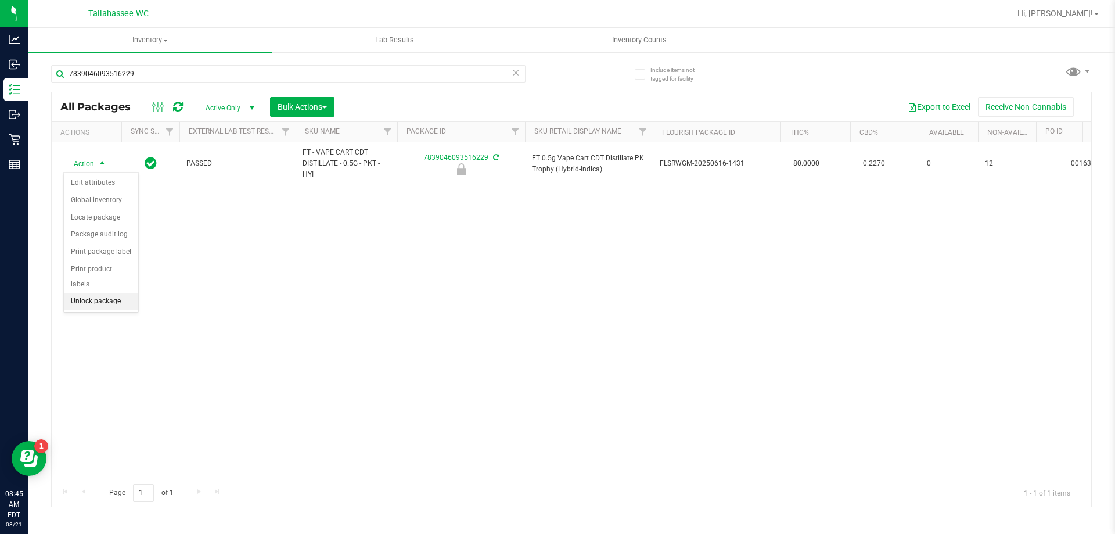
click at [128, 293] on li "Unlock package" at bounding box center [101, 301] width 74 height 17
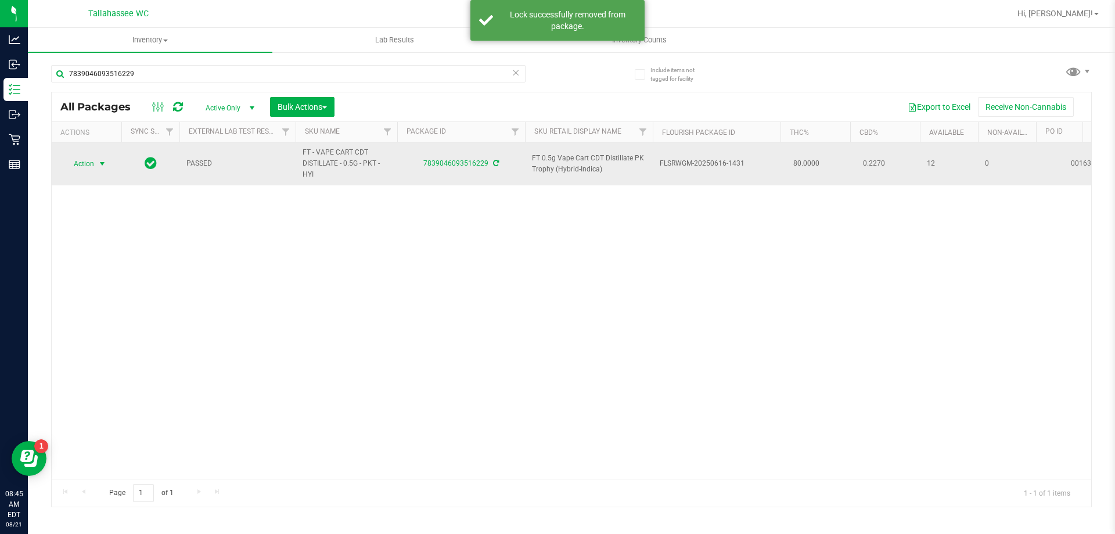
click at [102, 166] on span "select" at bounding box center [102, 163] width 9 height 9
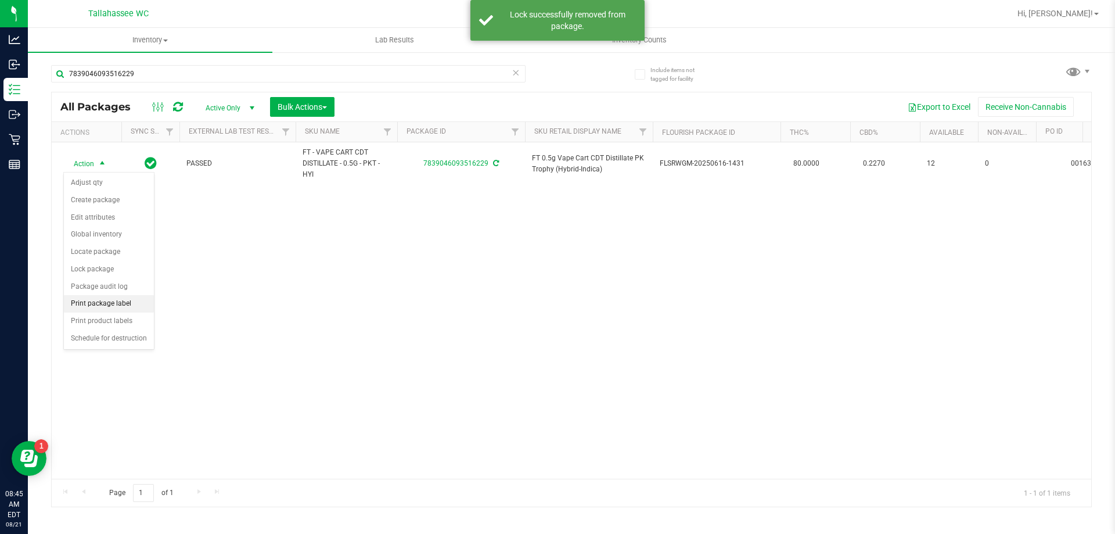
click at [136, 300] on li "Print package label" at bounding box center [109, 303] width 90 height 17
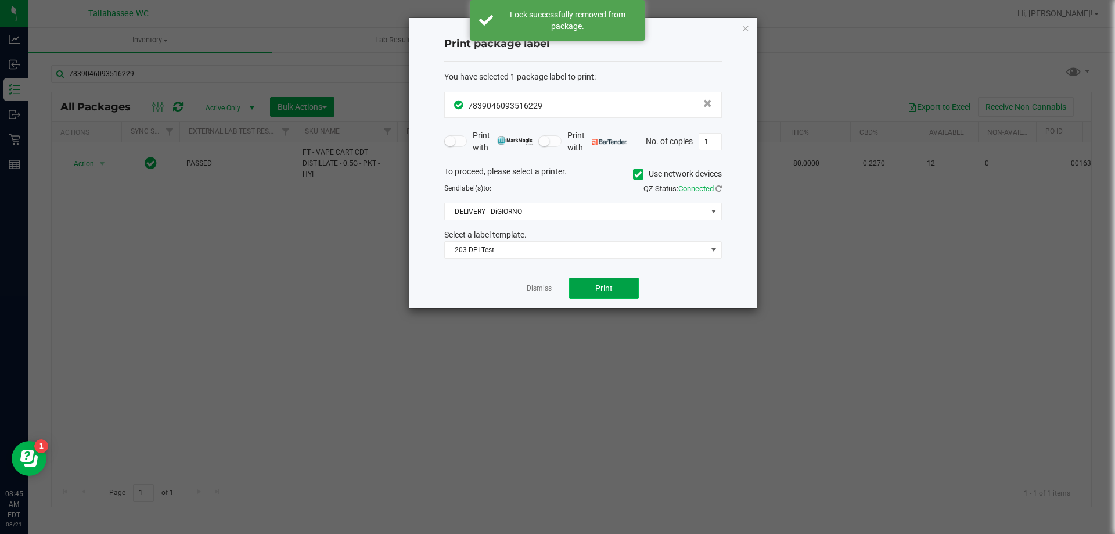
click at [624, 284] on button "Print" at bounding box center [604, 288] width 70 height 21
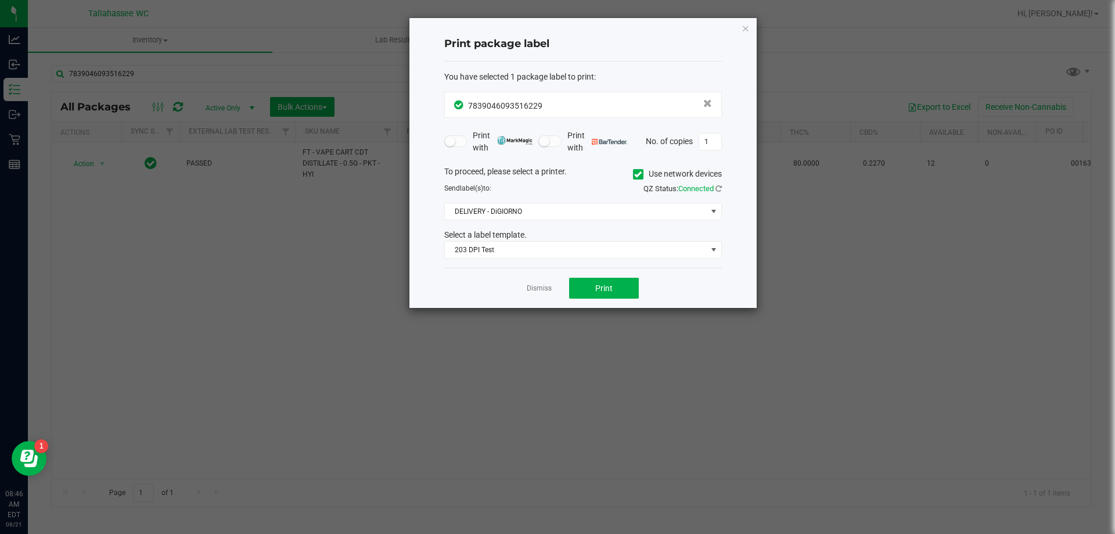
click at [530, 294] on div "Dismiss Print" at bounding box center [583, 288] width 278 height 40
click at [536, 290] on link "Dismiss" at bounding box center [539, 288] width 25 height 10
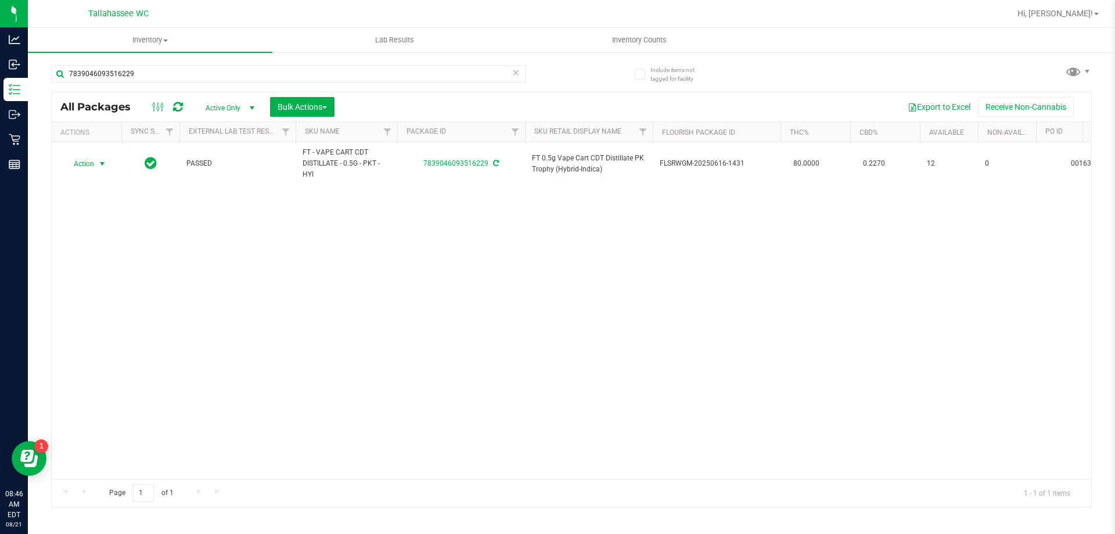
click at [514, 70] on icon at bounding box center [516, 72] width 8 height 14
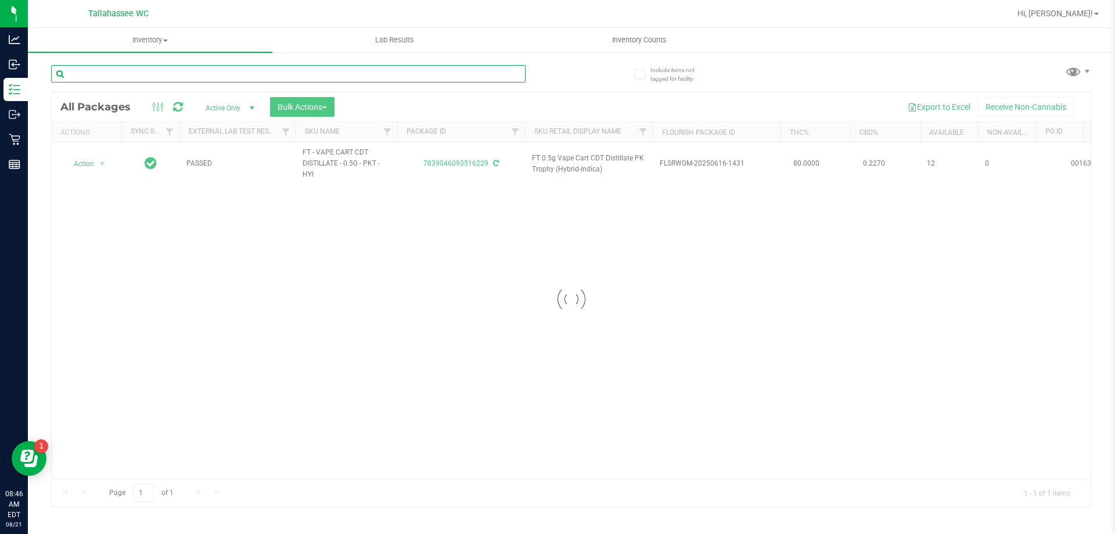
click at [512, 73] on input "text" at bounding box center [288, 73] width 475 height 17
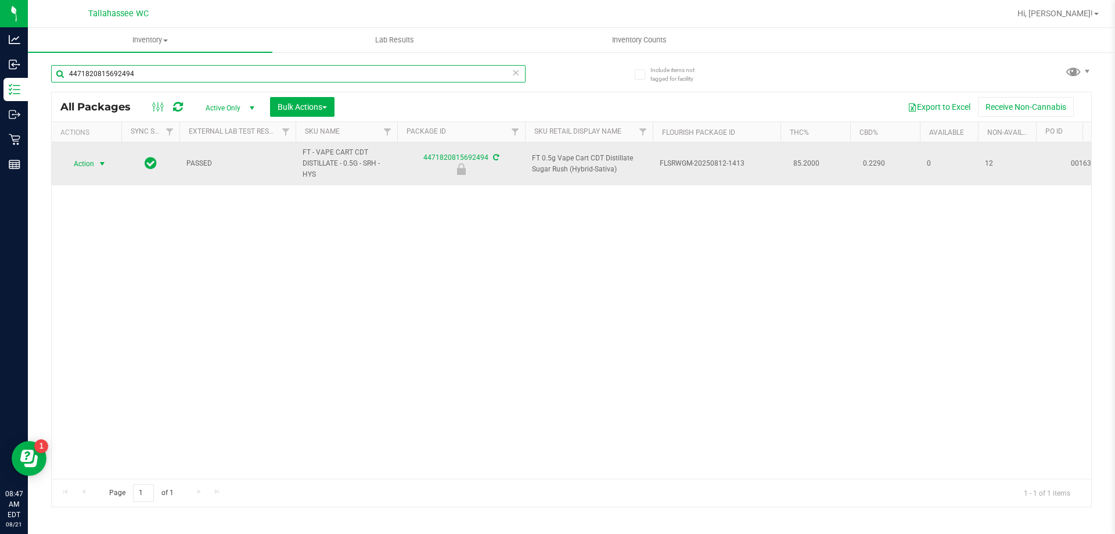
type input "4471820815692494"
click at [89, 166] on span "Action" at bounding box center [78, 164] width 31 height 16
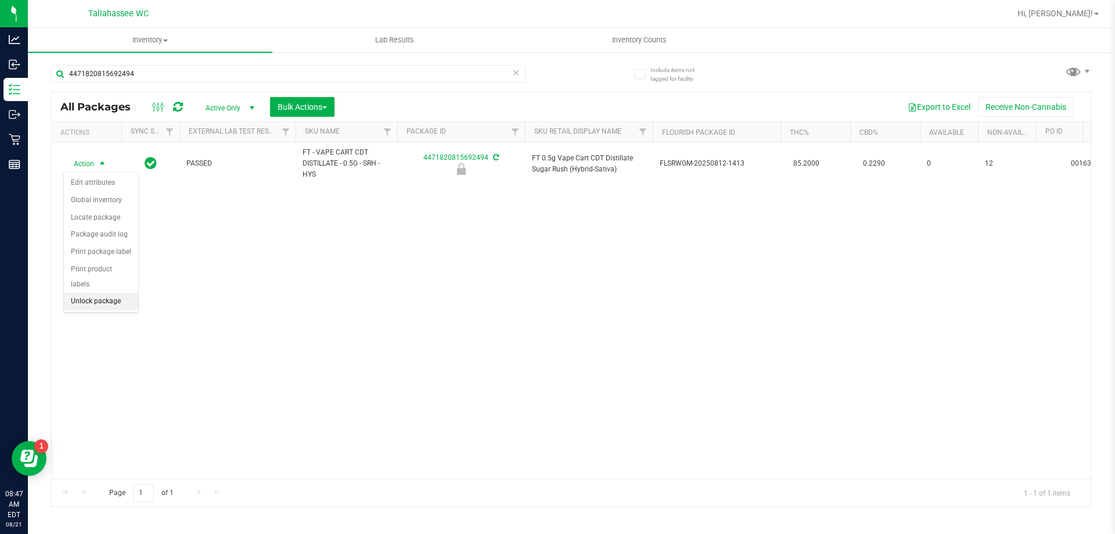
click at [80, 293] on li "Unlock package" at bounding box center [101, 301] width 74 height 17
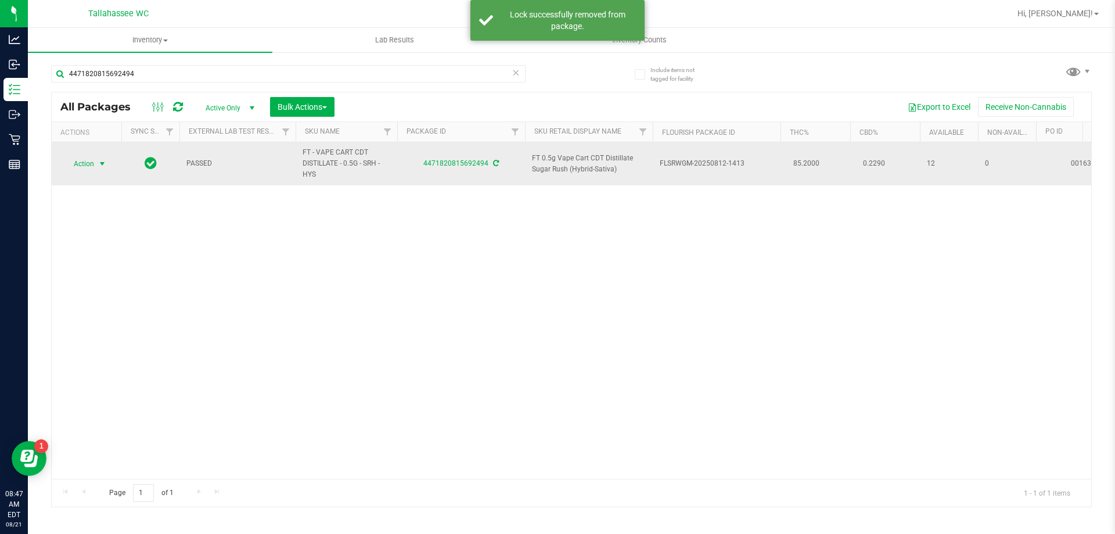
click at [85, 169] on span "Action" at bounding box center [78, 164] width 31 height 16
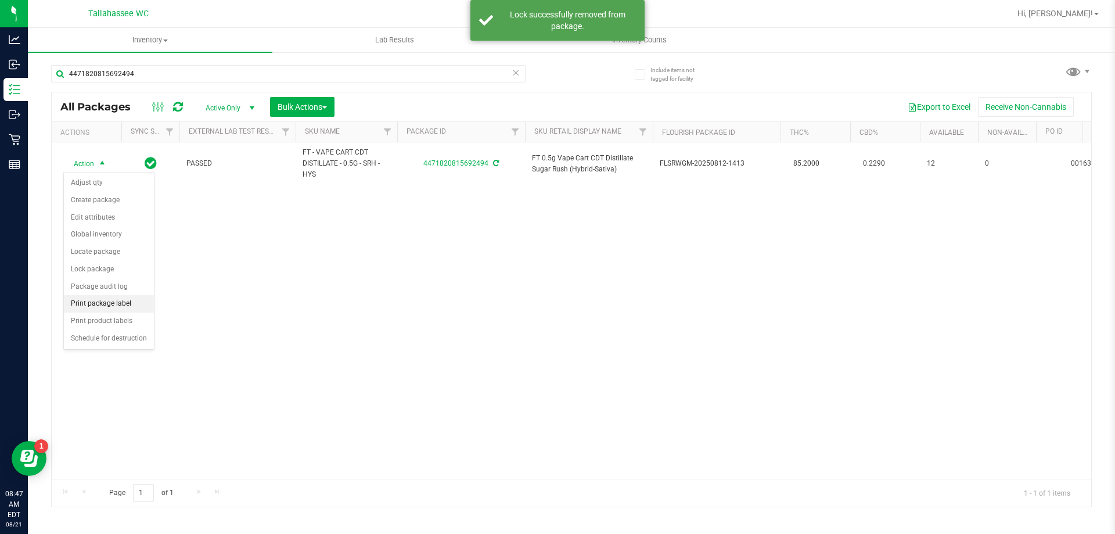
click at [95, 304] on li "Print package label" at bounding box center [109, 303] width 90 height 17
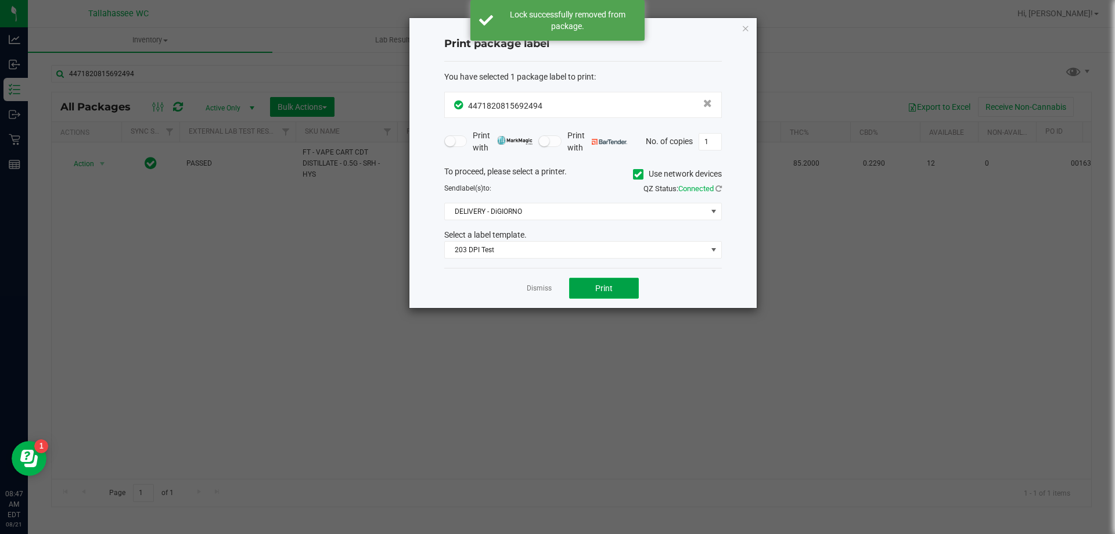
click at [619, 285] on button "Print" at bounding box center [604, 288] width 70 height 21
click at [551, 288] on link "Dismiss" at bounding box center [539, 288] width 25 height 10
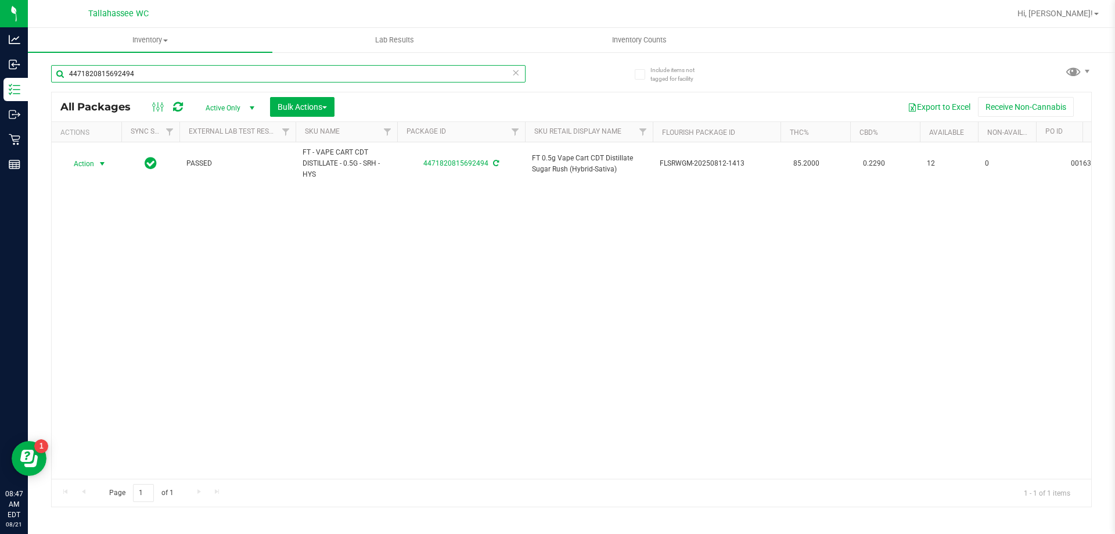
click at [523, 77] on input "4471820815692494" at bounding box center [288, 73] width 475 height 17
click at [520, 76] on input "4471820815692494" at bounding box center [288, 73] width 475 height 17
click at [515, 73] on icon at bounding box center [516, 72] width 8 height 14
click at [515, 73] on input "text" at bounding box center [288, 73] width 475 height 17
type input "7534108692275230"
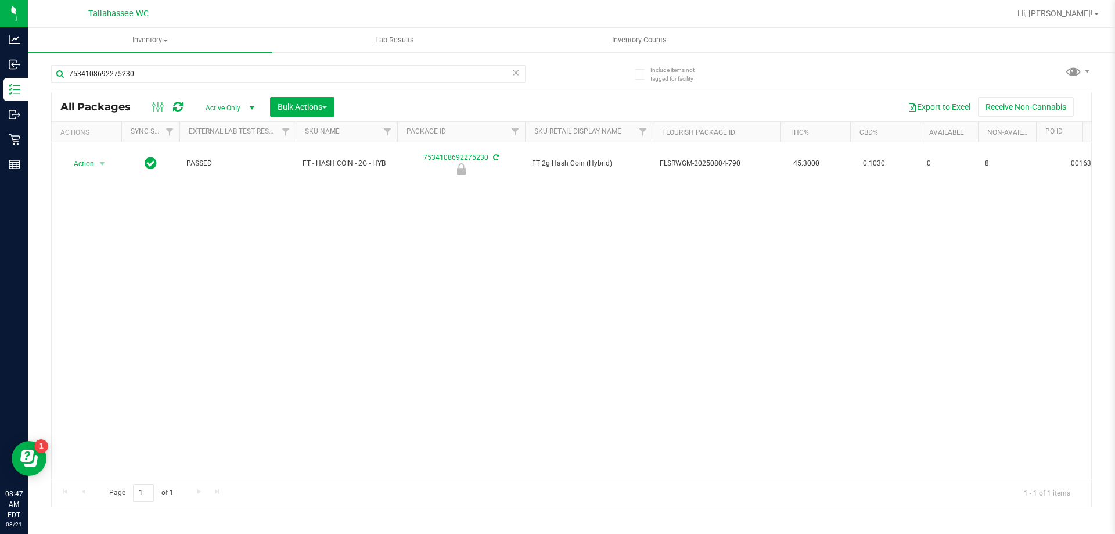
click at [110, 183] on div "Action Action Edit attributes Global inventory Locate package Package audit log…" at bounding box center [572, 310] width 1040 height 336
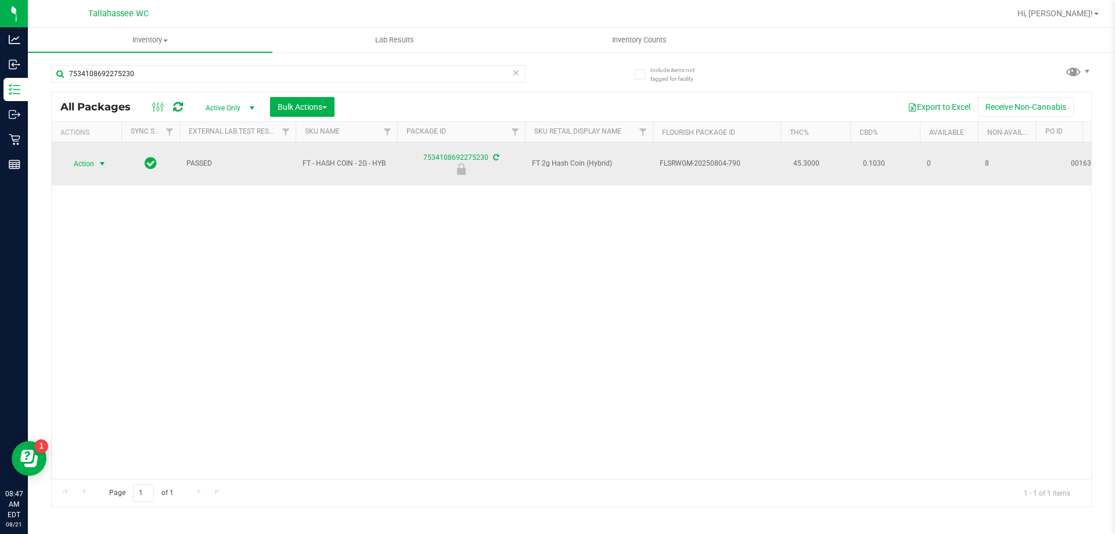
click at [96, 156] on span "select" at bounding box center [102, 164] width 15 height 16
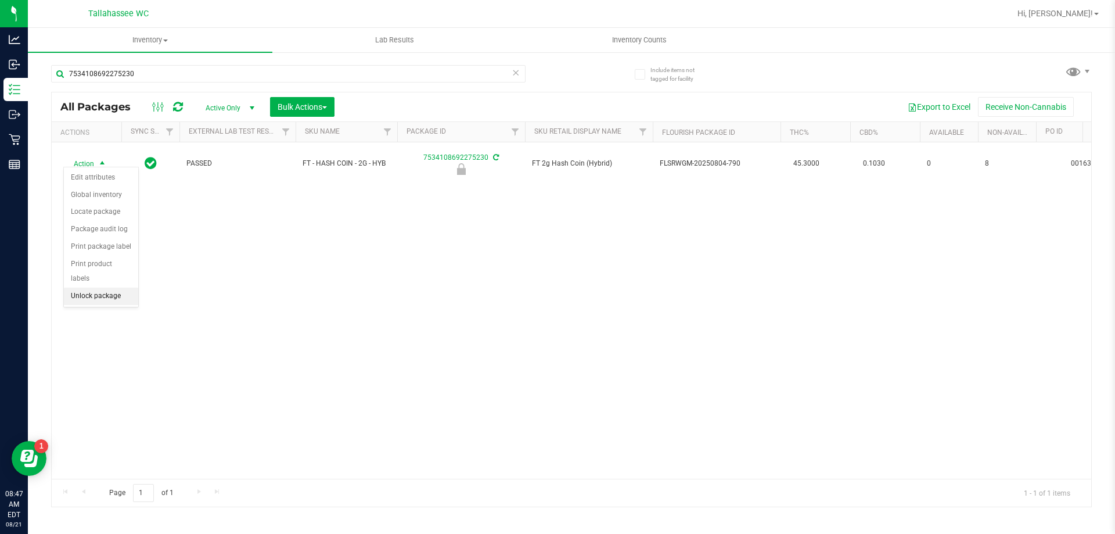
click at [122, 288] on li "Unlock package" at bounding box center [101, 296] width 74 height 17
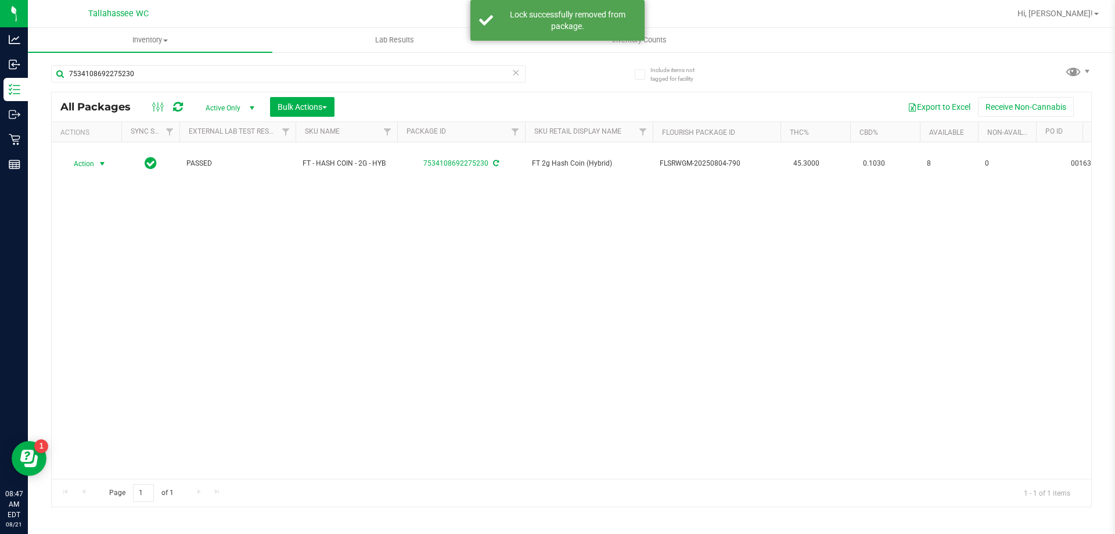
click at [84, 157] on span "Action" at bounding box center [78, 164] width 31 height 16
click at [141, 289] on li "Print package label" at bounding box center [109, 295] width 90 height 17
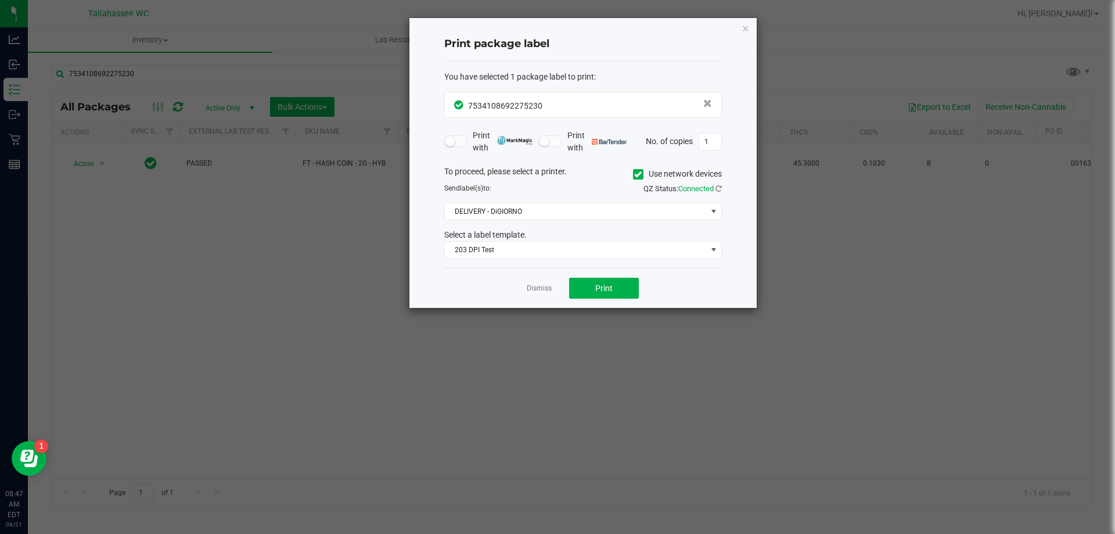
click at [552, 285] on div "Dismiss Print" at bounding box center [583, 288] width 278 height 40
click at [613, 282] on button "Print" at bounding box center [604, 288] width 70 height 21
click at [547, 287] on link "Dismiss" at bounding box center [539, 288] width 25 height 10
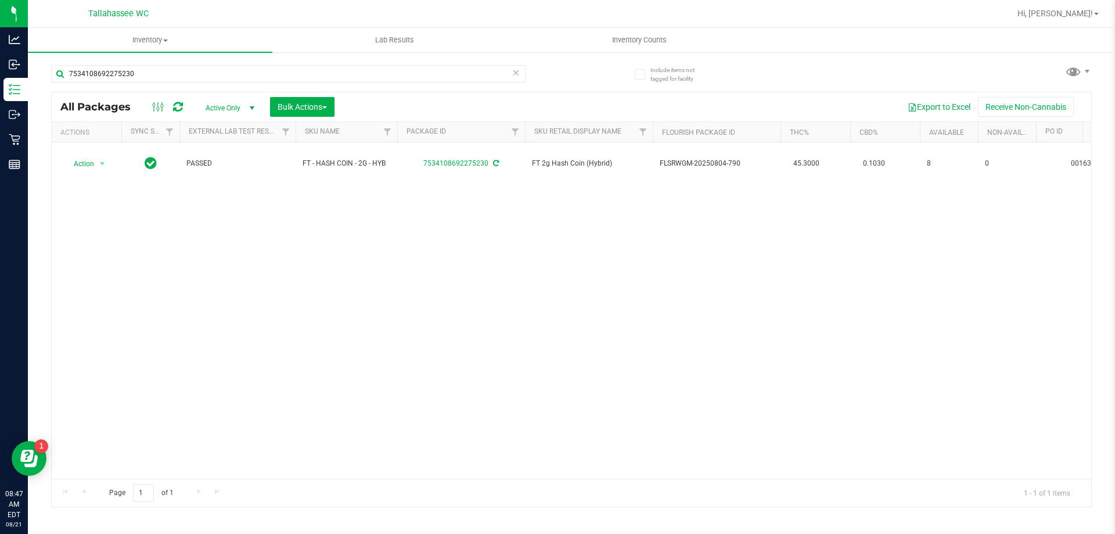
click at [515, 71] on icon at bounding box center [516, 72] width 8 height 14
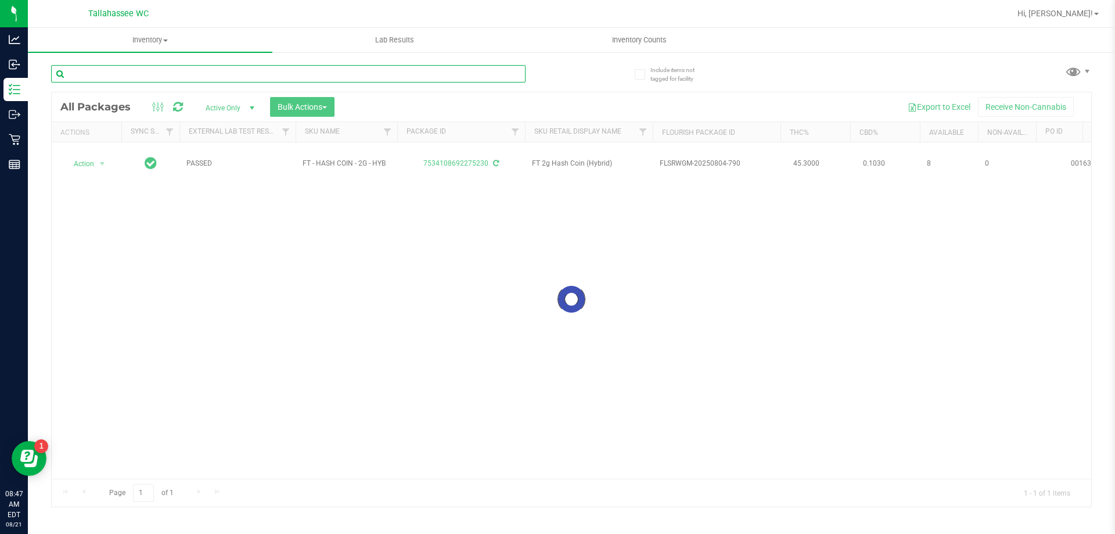
click at [513, 75] on input "text" at bounding box center [288, 73] width 475 height 17
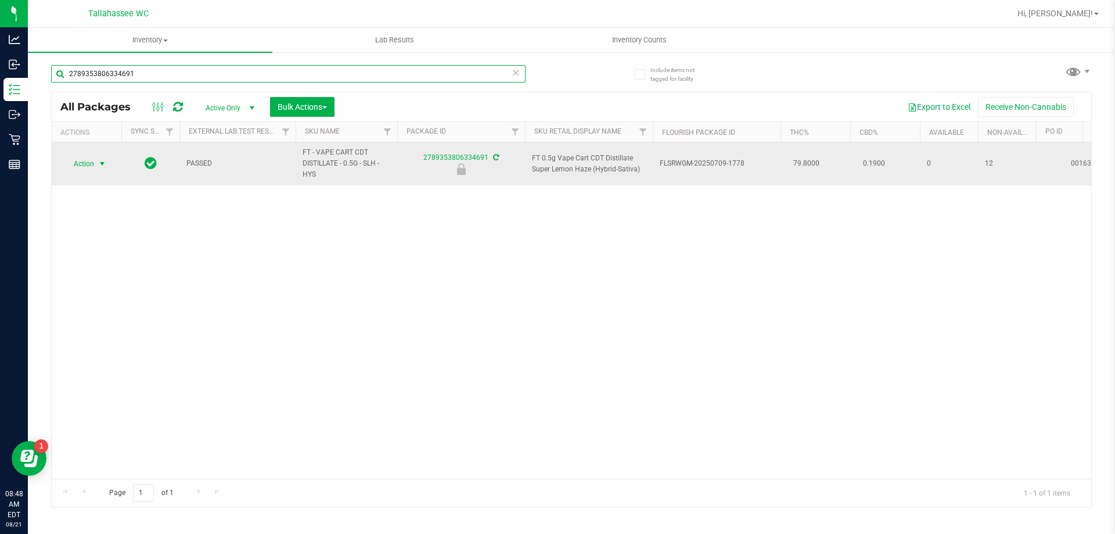
type input "2789353806334691"
click at [109, 162] on span "select" at bounding box center [102, 164] width 15 height 16
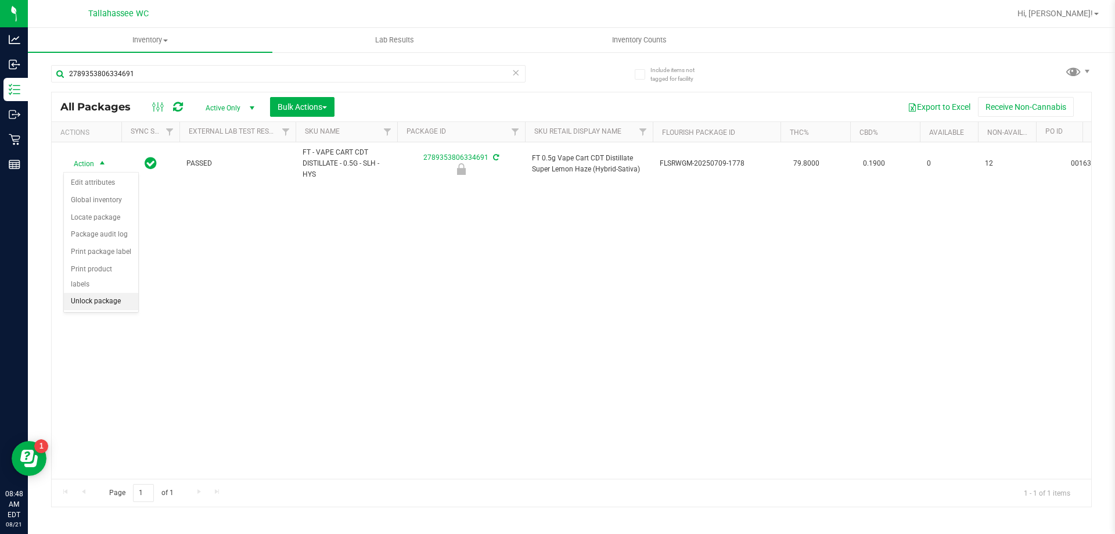
click at [113, 293] on li "Unlock package" at bounding box center [101, 301] width 74 height 17
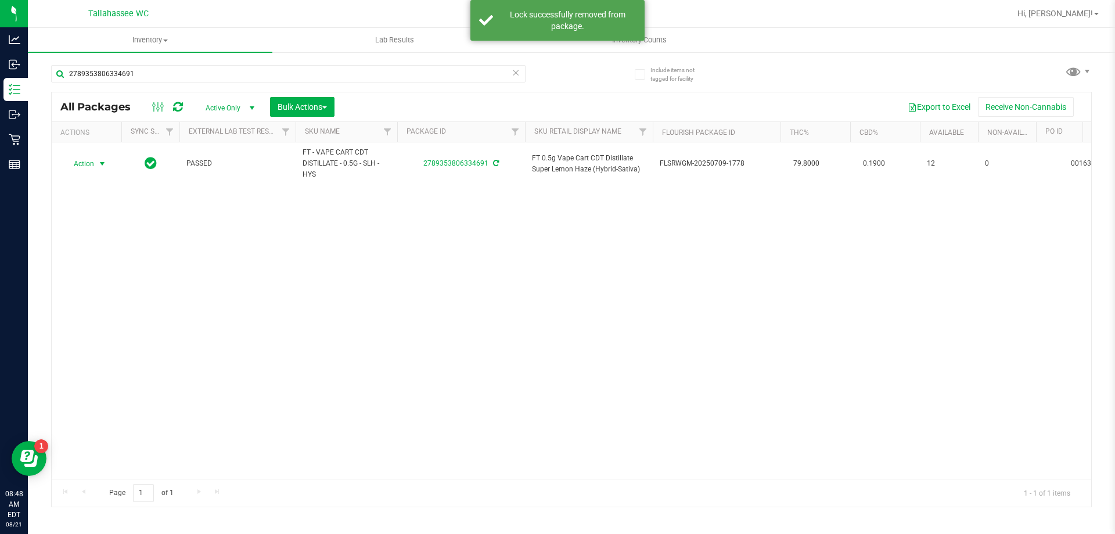
click at [94, 163] on span "Action" at bounding box center [78, 164] width 31 height 16
click at [136, 306] on li "Print package label" at bounding box center [109, 303] width 90 height 17
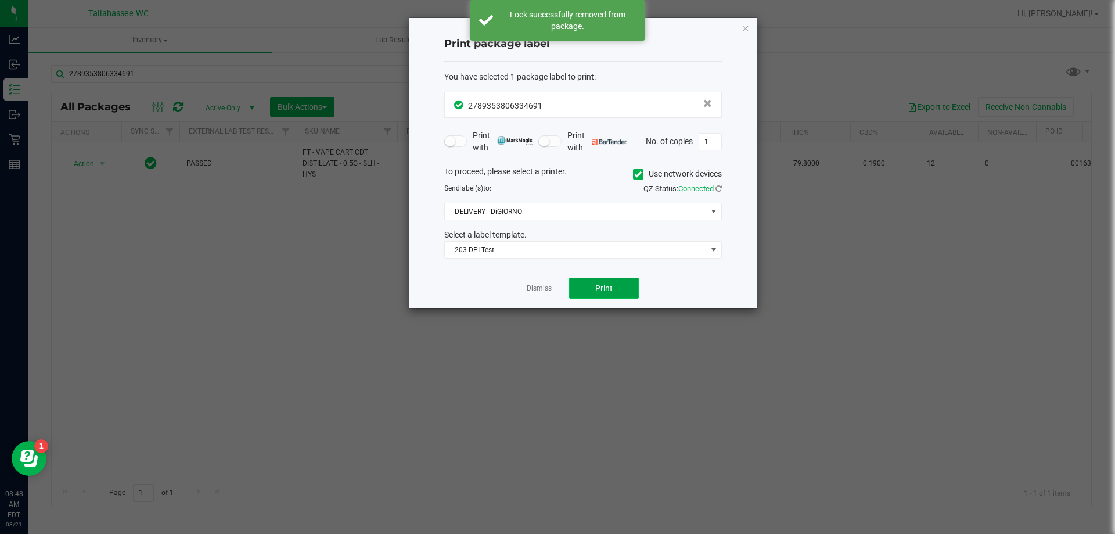
click at [607, 294] on button "Print" at bounding box center [604, 288] width 70 height 21
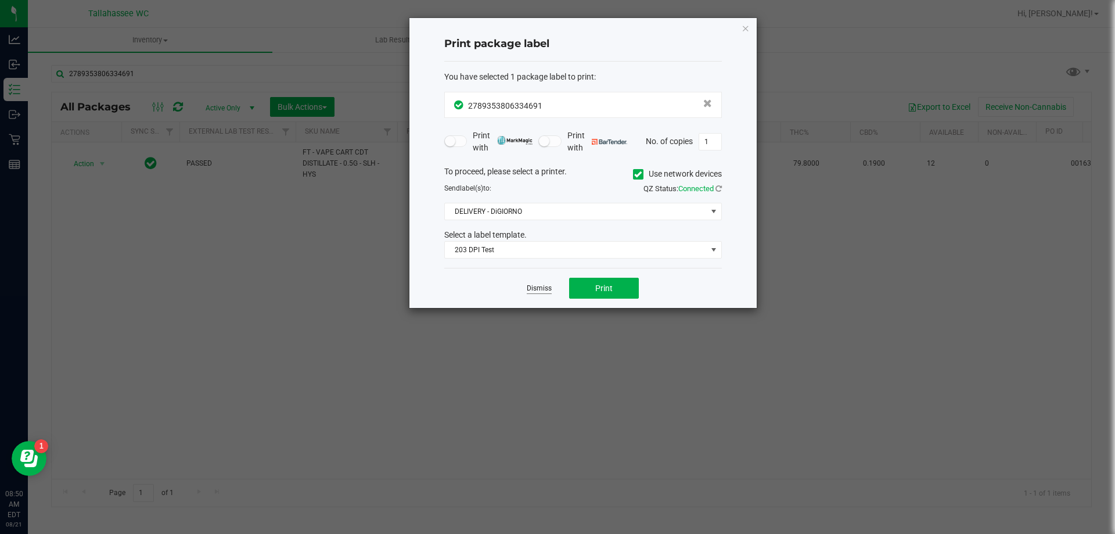
click at [540, 292] on link "Dismiss" at bounding box center [539, 288] width 25 height 10
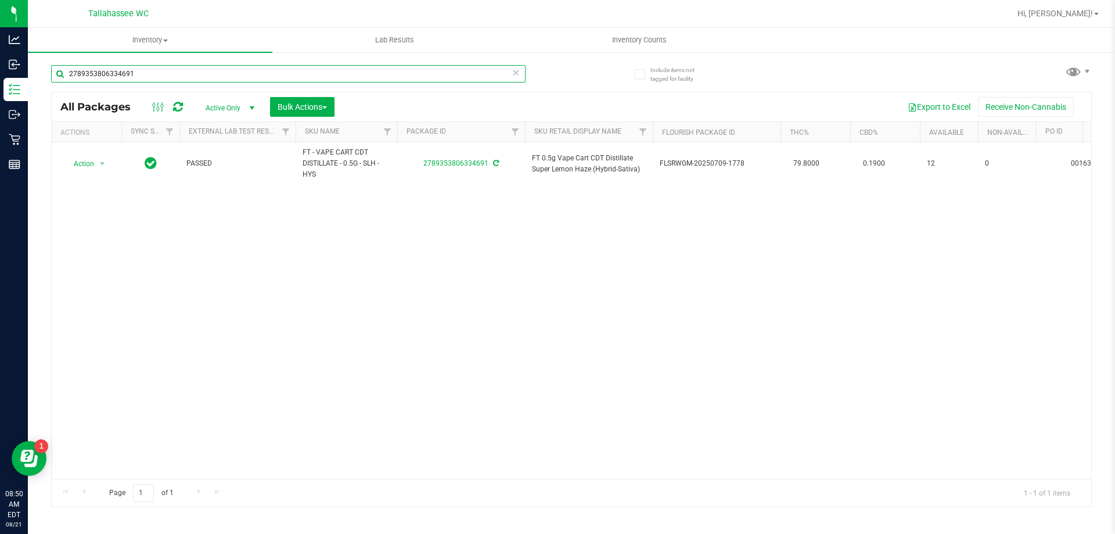
click at [518, 80] on input "2789353806334691" at bounding box center [288, 73] width 475 height 17
click at [518, 75] on icon at bounding box center [516, 72] width 8 height 14
click at [518, 75] on input "text" at bounding box center [288, 73] width 475 height 17
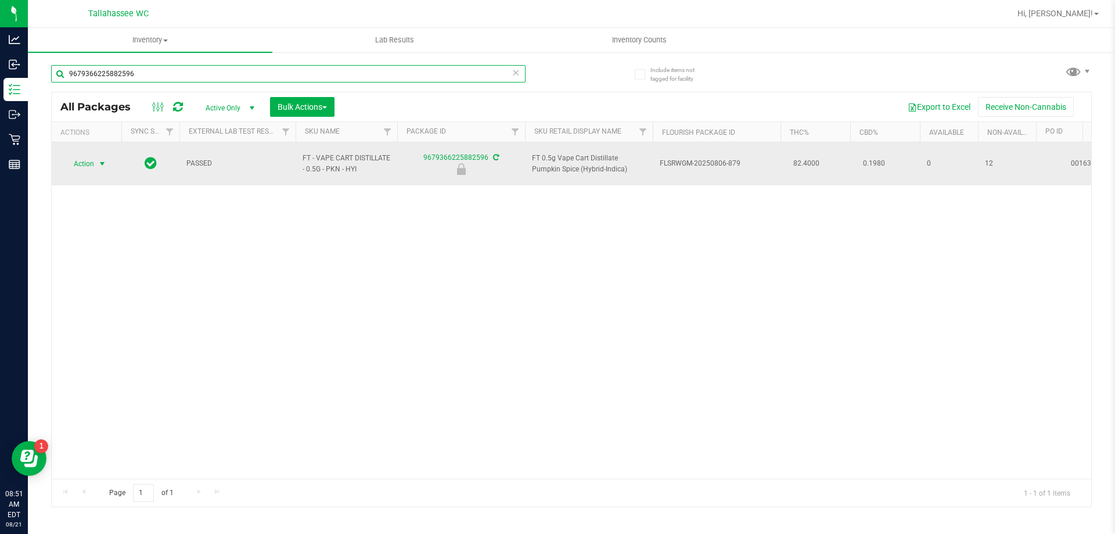
type input "9679366225882596"
click at [105, 162] on span "select" at bounding box center [102, 163] width 9 height 9
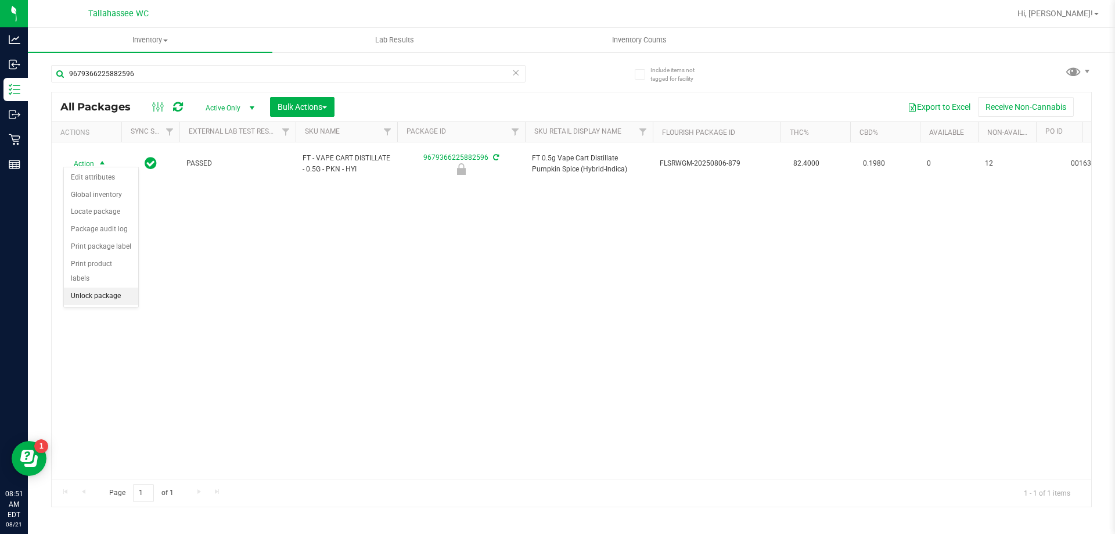
click at [123, 288] on li "Unlock package" at bounding box center [101, 296] width 74 height 17
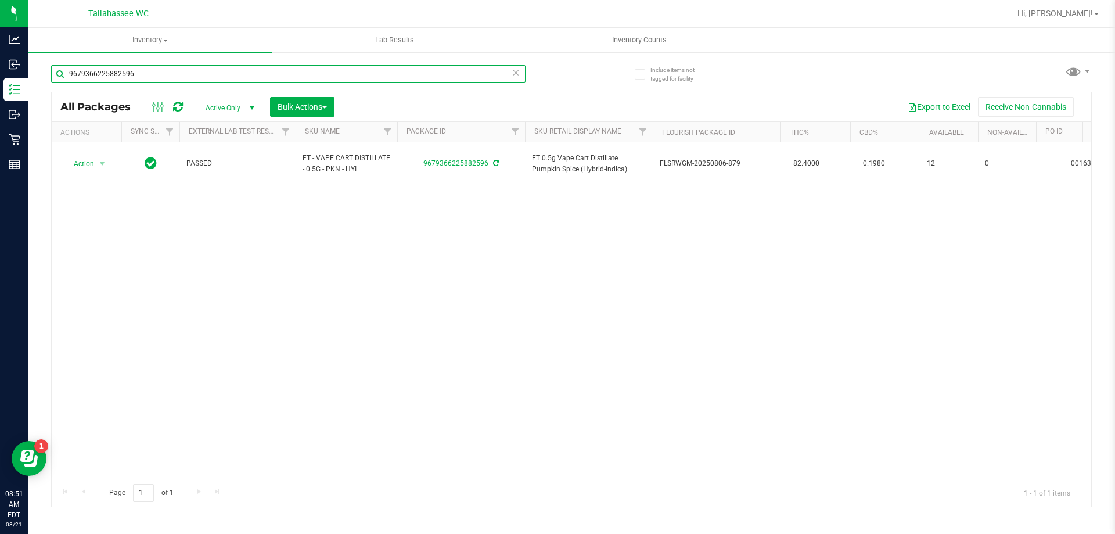
click at [520, 73] on input "9679366225882596" at bounding box center [288, 73] width 475 height 17
click at [516, 75] on icon at bounding box center [516, 72] width 8 height 14
click at [515, 77] on input "text" at bounding box center [288, 73] width 475 height 17
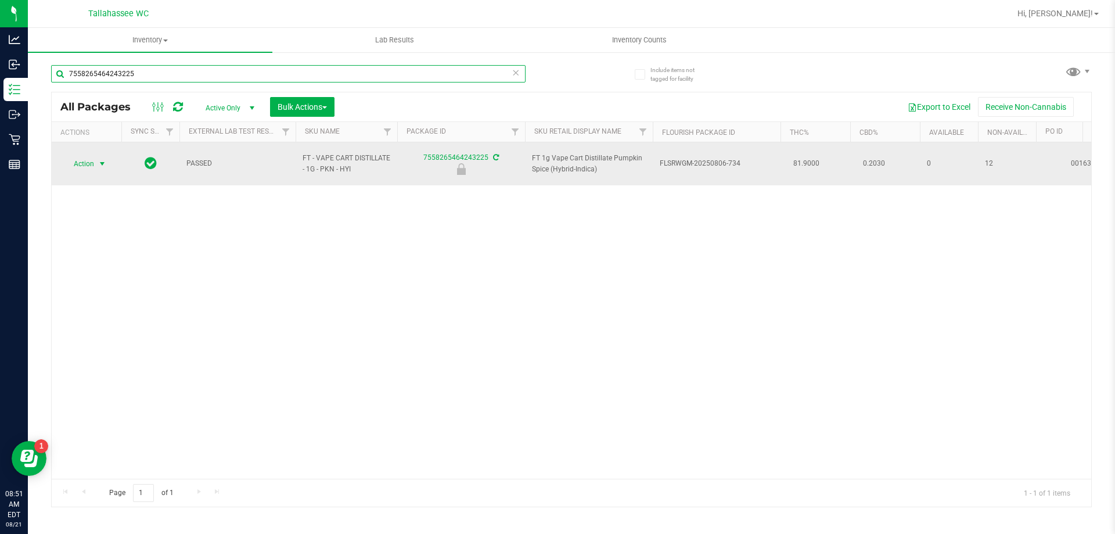
type input "7558265464243225"
click at [88, 156] on span "Action" at bounding box center [78, 164] width 31 height 16
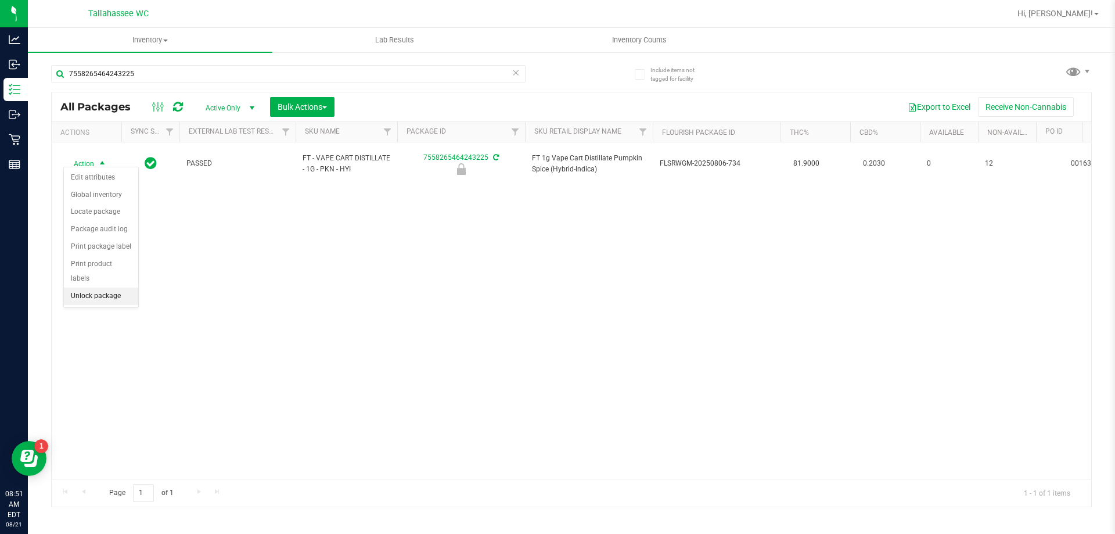
click at [109, 288] on li "Unlock package" at bounding box center [101, 296] width 74 height 17
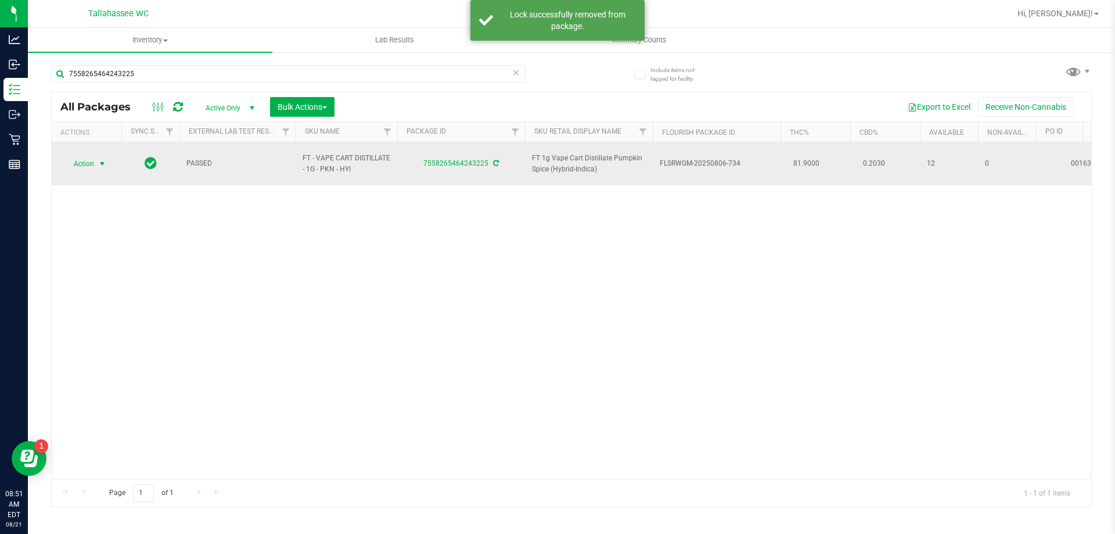
click at [94, 160] on span "Action" at bounding box center [78, 164] width 31 height 16
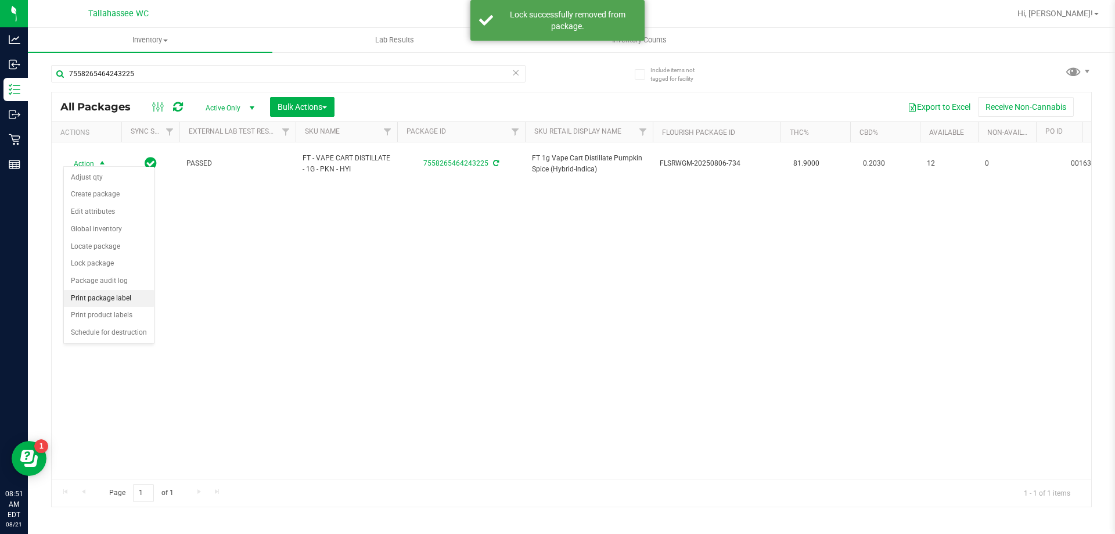
click at [131, 293] on li "Print package label" at bounding box center [109, 298] width 90 height 17
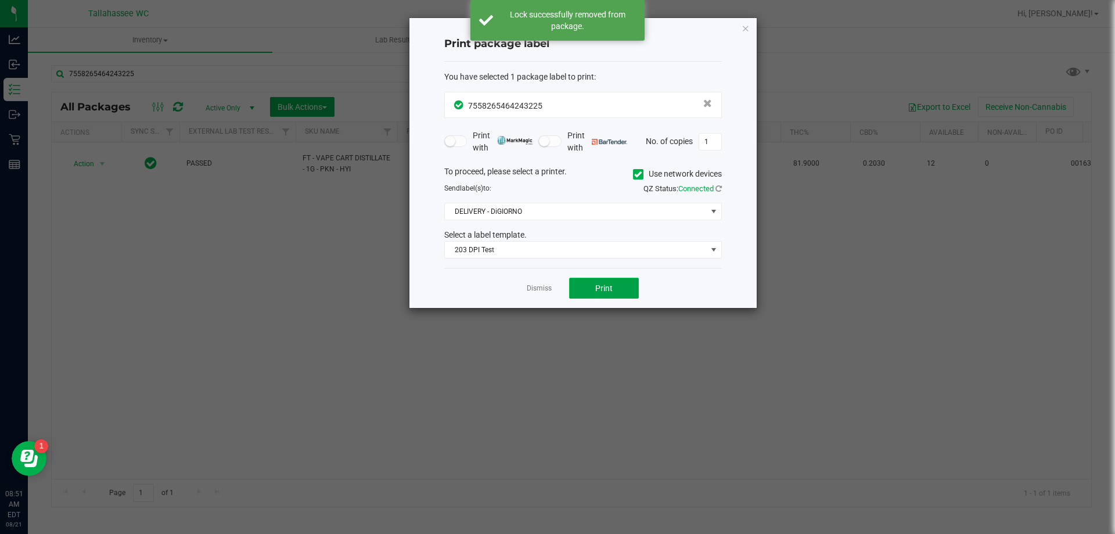
click at [591, 286] on button "Print" at bounding box center [604, 288] width 70 height 21
click at [537, 284] on link "Dismiss" at bounding box center [539, 288] width 25 height 10
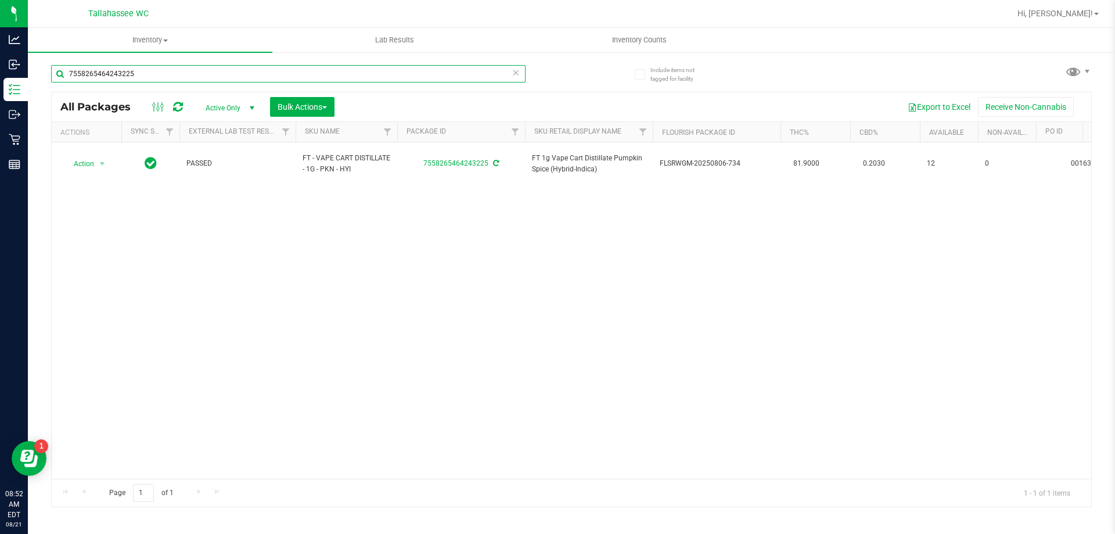
click at [520, 75] on input "7558265464243225" at bounding box center [288, 73] width 475 height 17
click at [516, 76] on icon at bounding box center [516, 72] width 8 height 14
click at [516, 76] on input "text" at bounding box center [288, 73] width 475 height 17
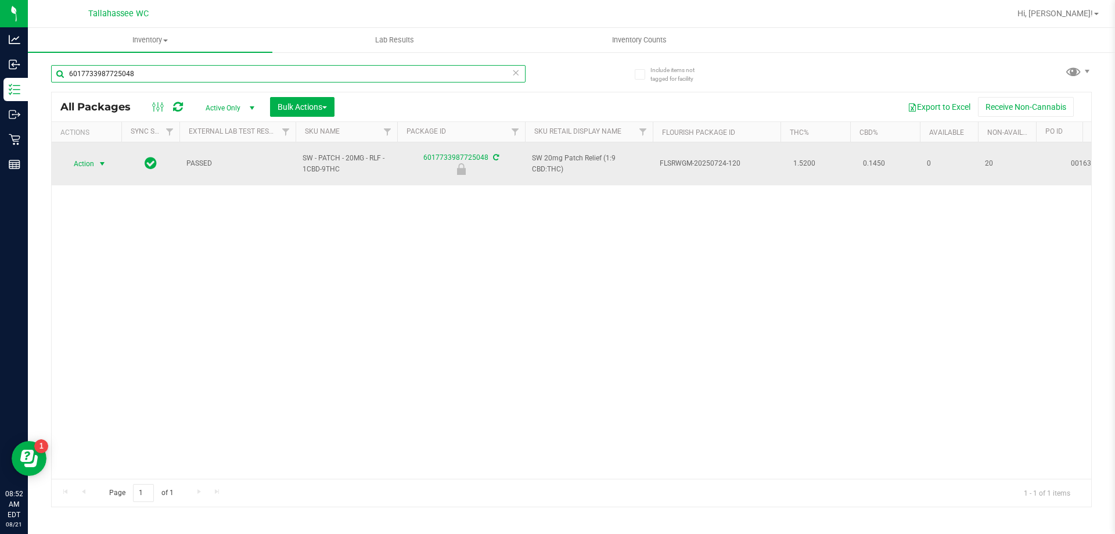
type input "6017733987725048"
click at [95, 159] on span "select" at bounding box center [102, 164] width 15 height 16
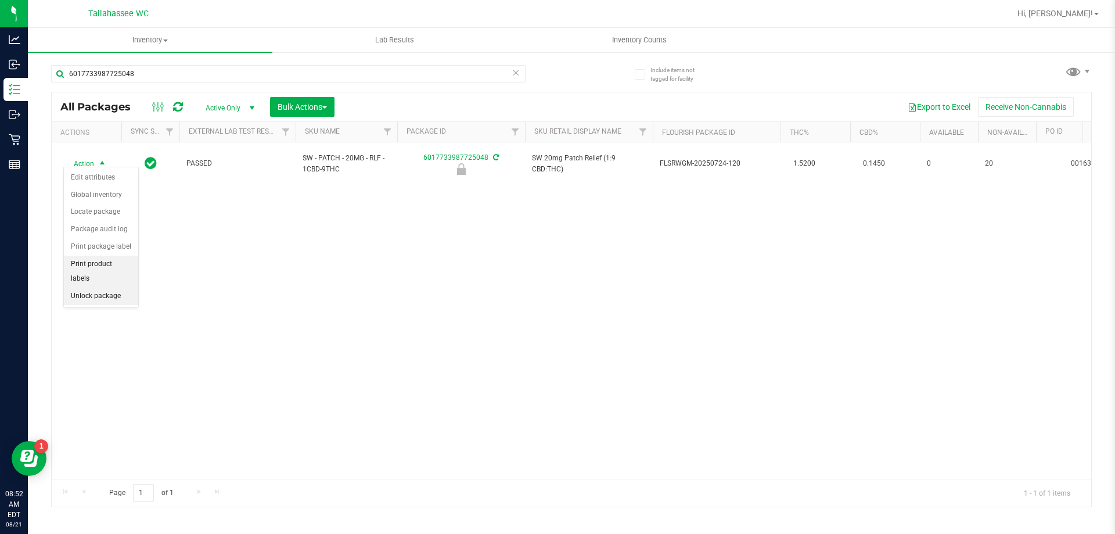
click at [116, 288] on li "Unlock package" at bounding box center [101, 296] width 74 height 17
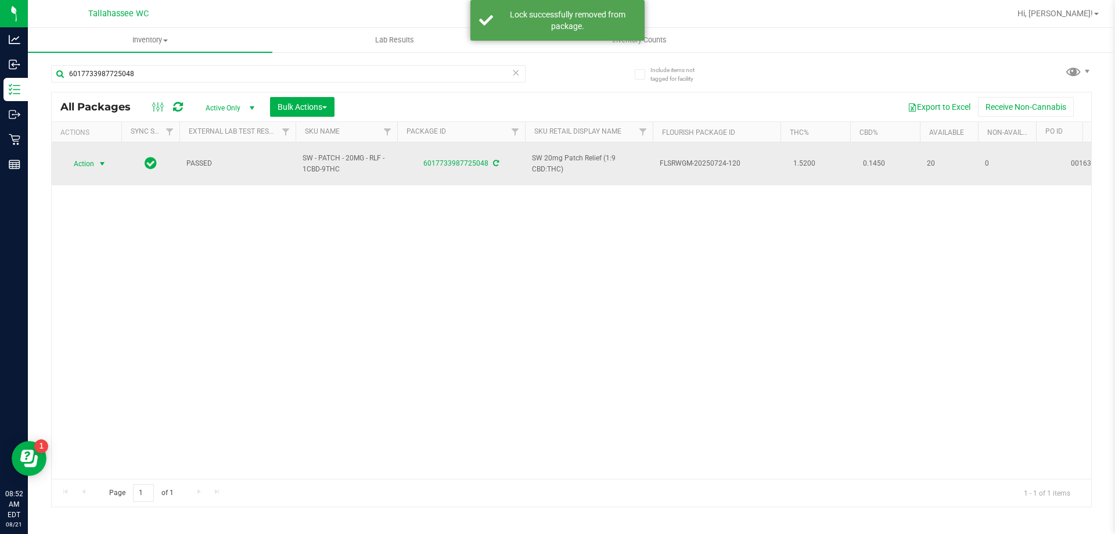
click at [100, 159] on span "select" at bounding box center [102, 163] width 9 height 9
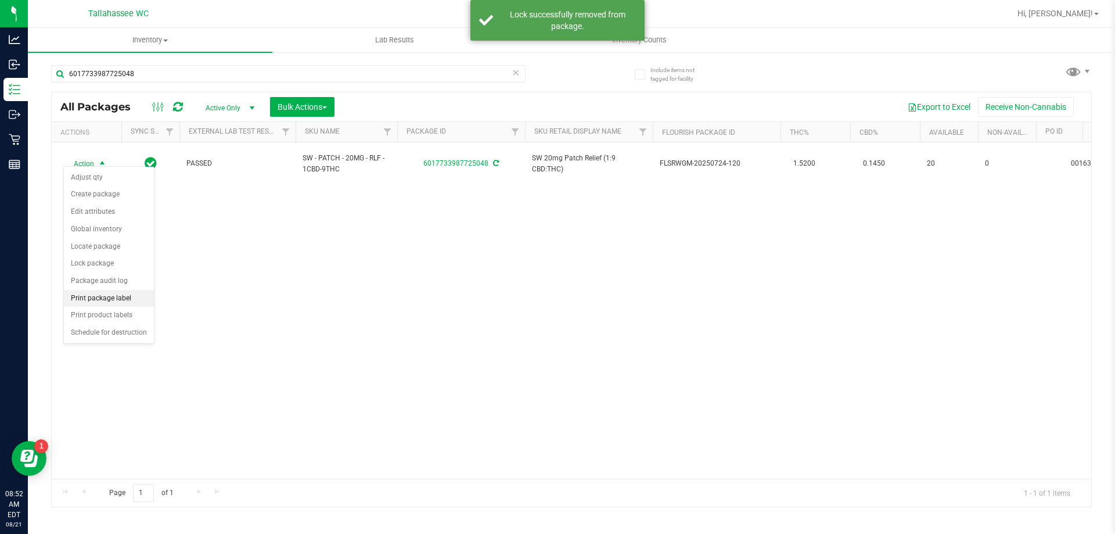
click at [99, 299] on li "Print package label" at bounding box center [109, 298] width 90 height 17
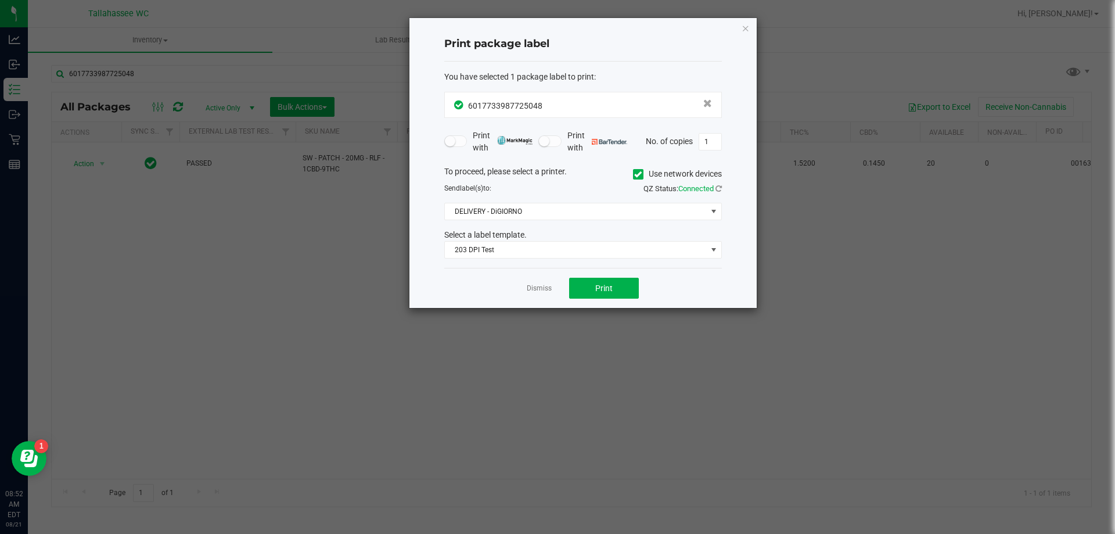
click at [594, 299] on div "Dismiss Print" at bounding box center [583, 288] width 278 height 40
click at [595, 297] on button "Print" at bounding box center [604, 288] width 70 height 21
click at [541, 298] on div "Dismiss Print" at bounding box center [583, 288] width 278 height 40
click at [540, 296] on div "Dismiss Print" at bounding box center [583, 288] width 278 height 40
click at [536, 286] on link "Dismiss" at bounding box center [539, 288] width 25 height 10
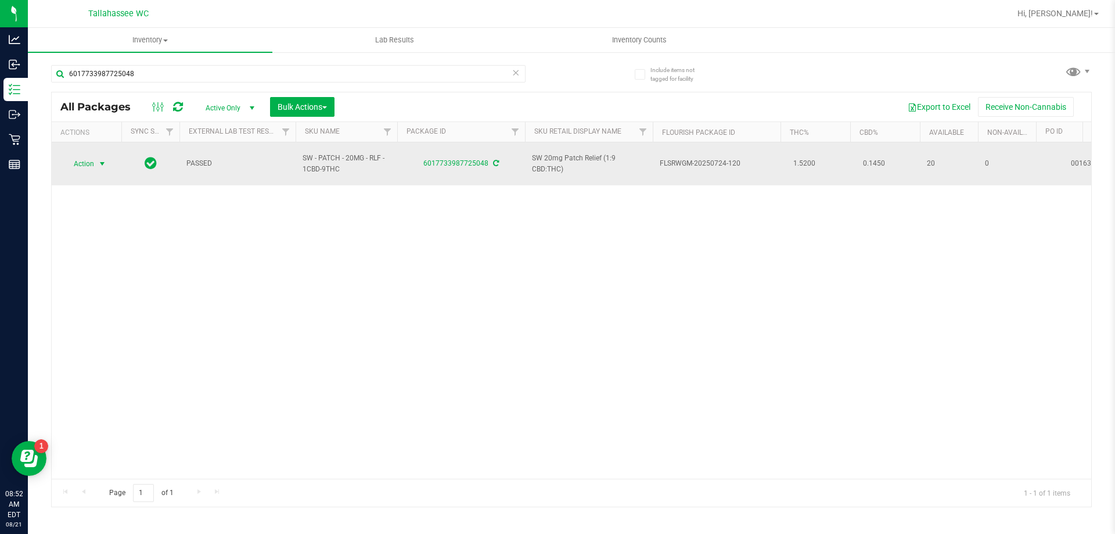
click at [97, 159] on span "select" at bounding box center [102, 164] width 15 height 16
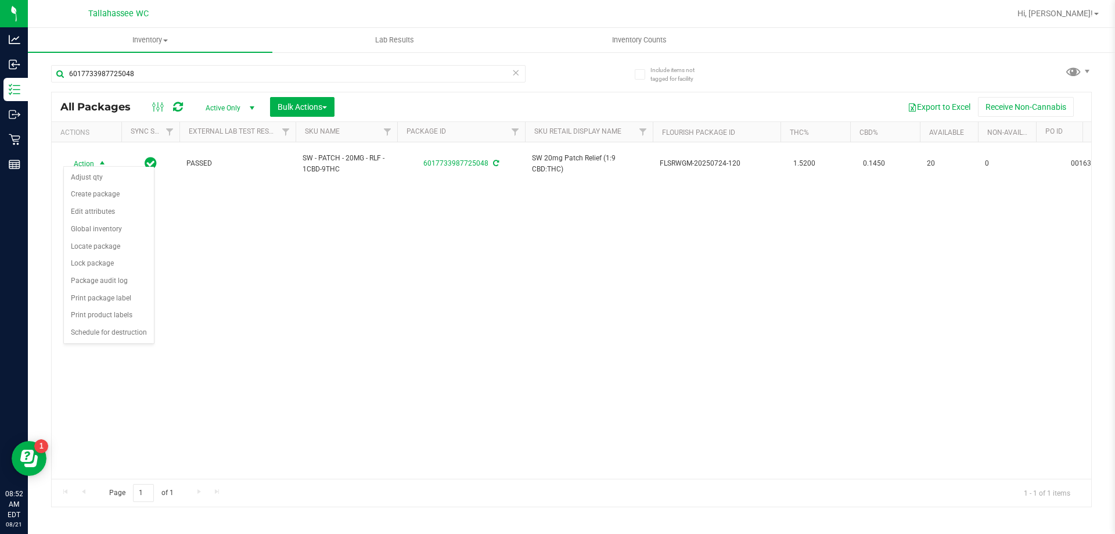
click at [425, 331] on div "Action Action Adjust qty Create package Edit attributes Global inventory Locate…" at bounding box center [572, 310] width 1040 height 336
click at [516, 71] on icon at bounding box center [516, 72] width 8 height 14
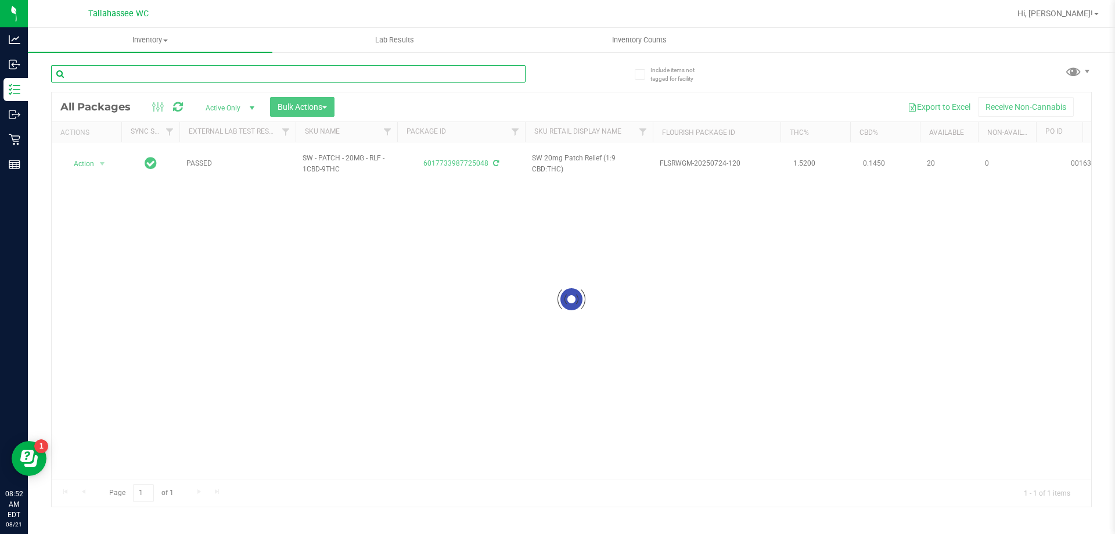
click at [516, 72] on input "text" at bounding box center [288, 73] width 475 height 17
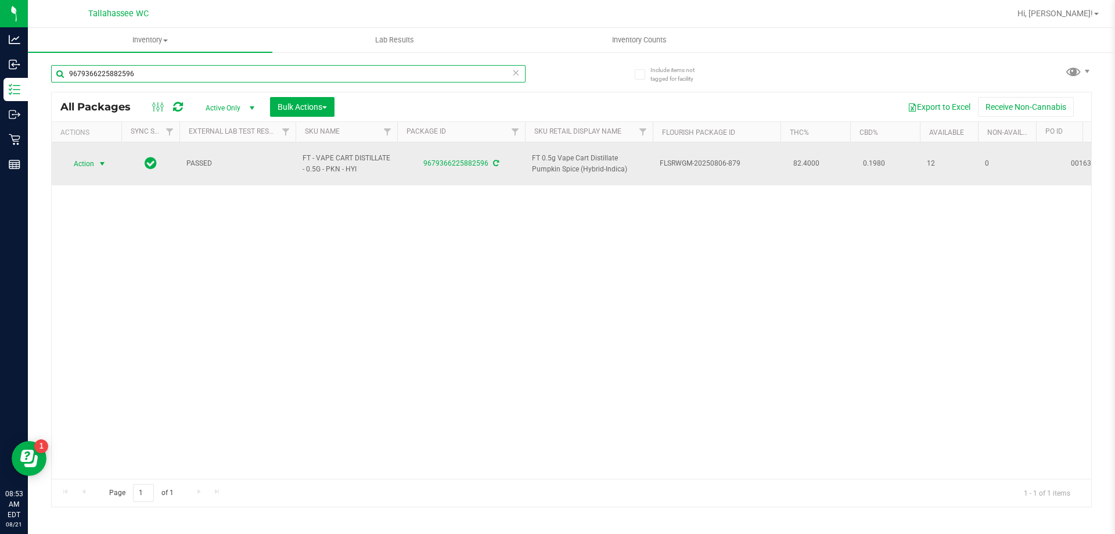
type input "9679366225882596"
click at [94, 163] on span "Action" at bounding box center [78, 164] width 31 height 16
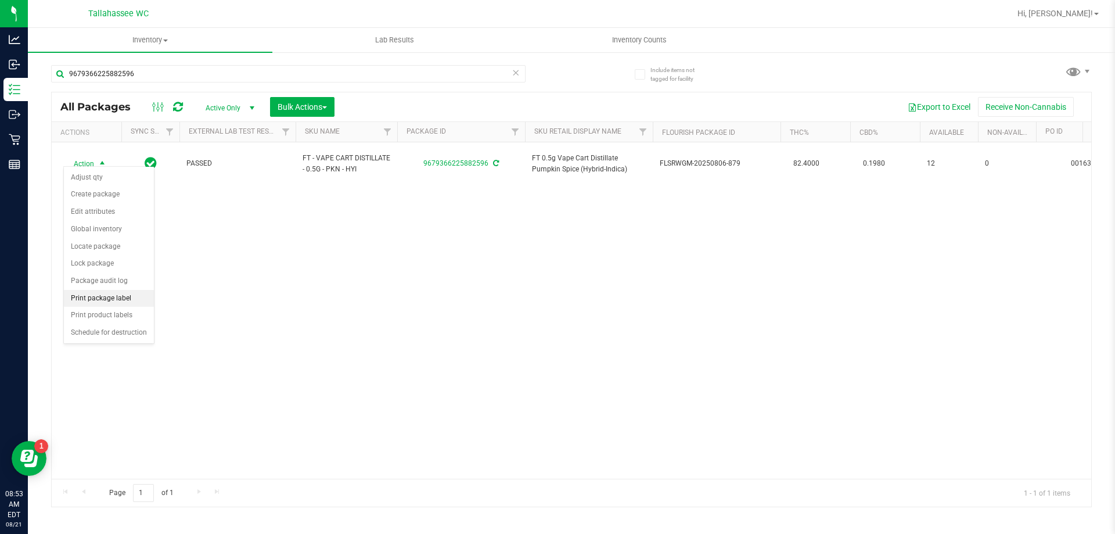
click at [109, 299] on li "Print package label" at bounding box center [109, 298] width 90 height 17
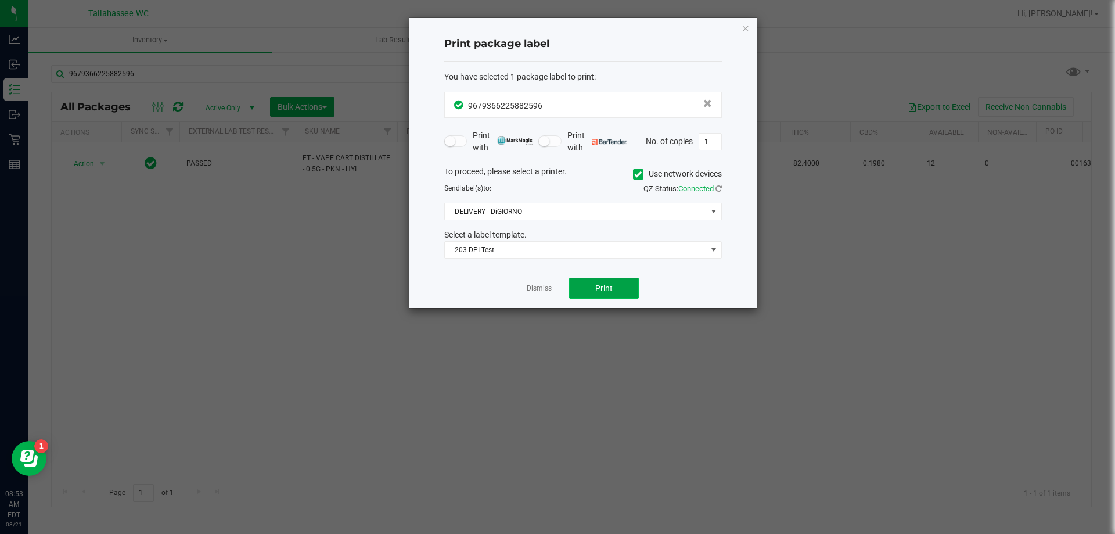
click at [623, 289] on button "Print" at bounding box center [604, 288] width 70 height 21
click at [551, 288] on link "Dismiss" at bounding box center [539, 288] width 25 height 10
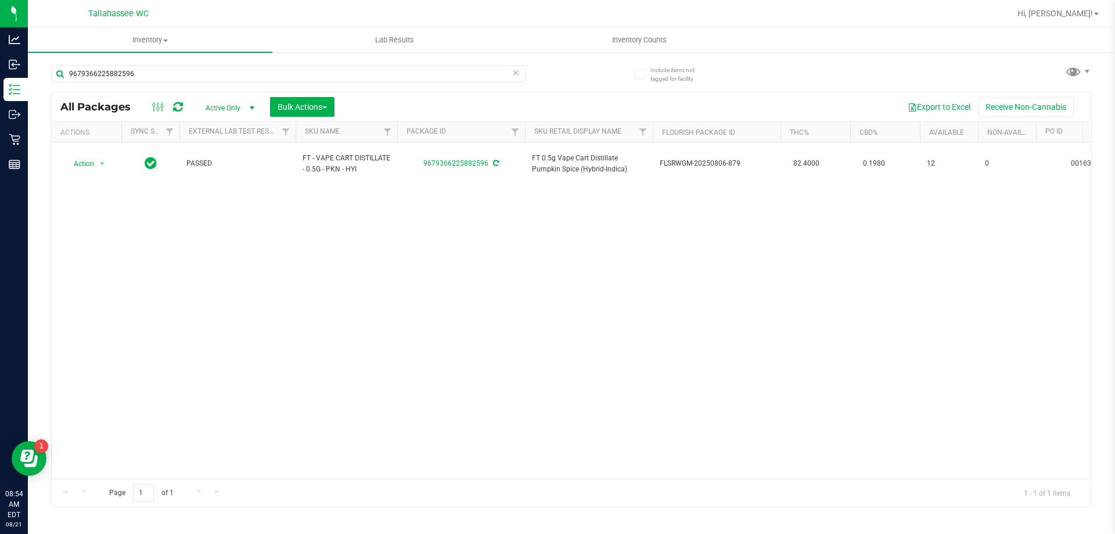
click at [517, 69] on icon at bounding box center [516, 72] width 8 height 14
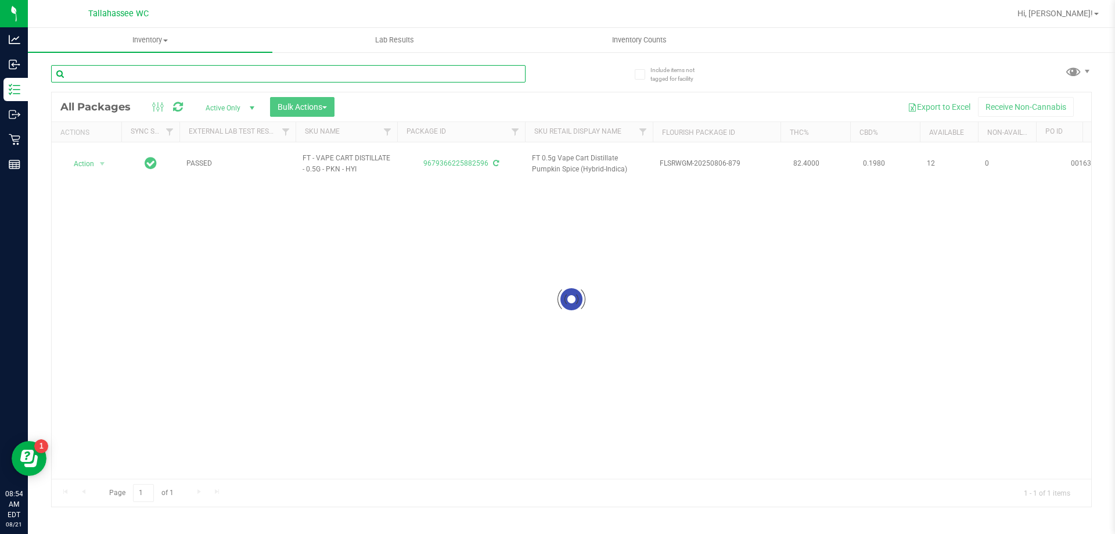
click at [511, 71] on input "text" at bounding box center [288, 73] width 475 height 17
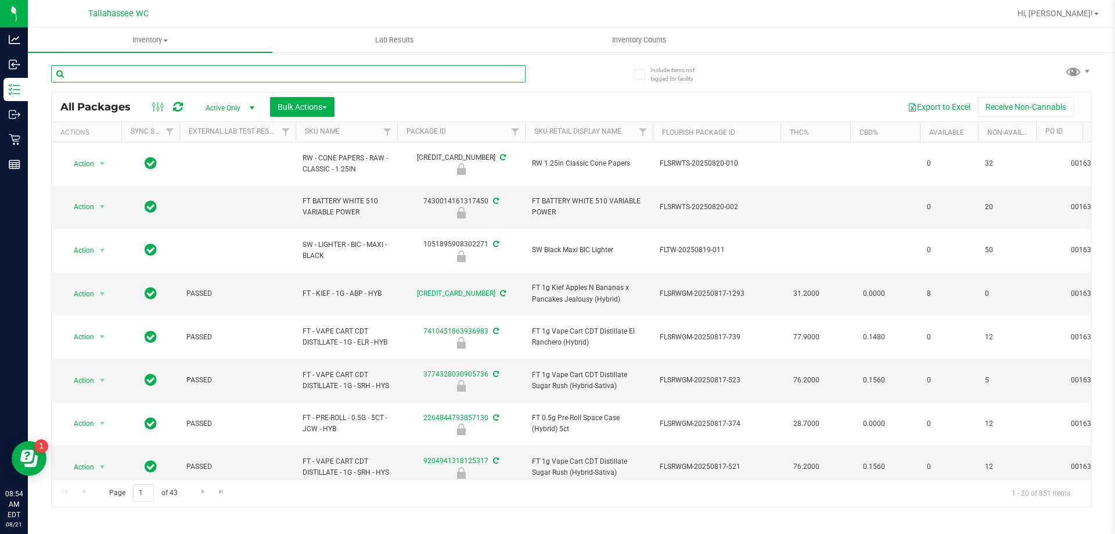
click at [509, 74] on input "text" at bounding box center [288, 73] width 475 height 17
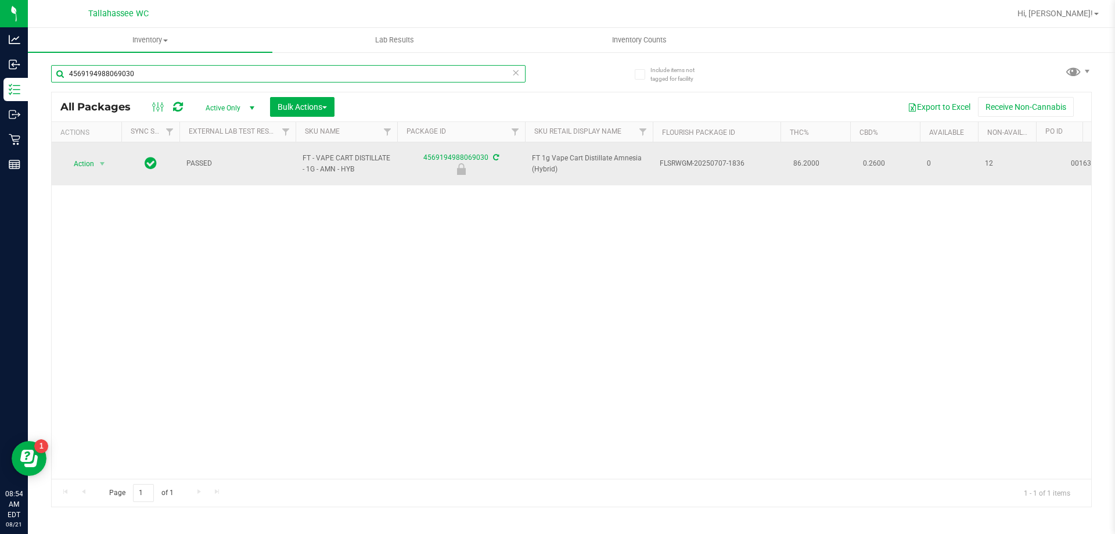
type input "4569194988069030"
click at [81, 160] on span "Action" at bounding box center [78, 164] width 31 height 16
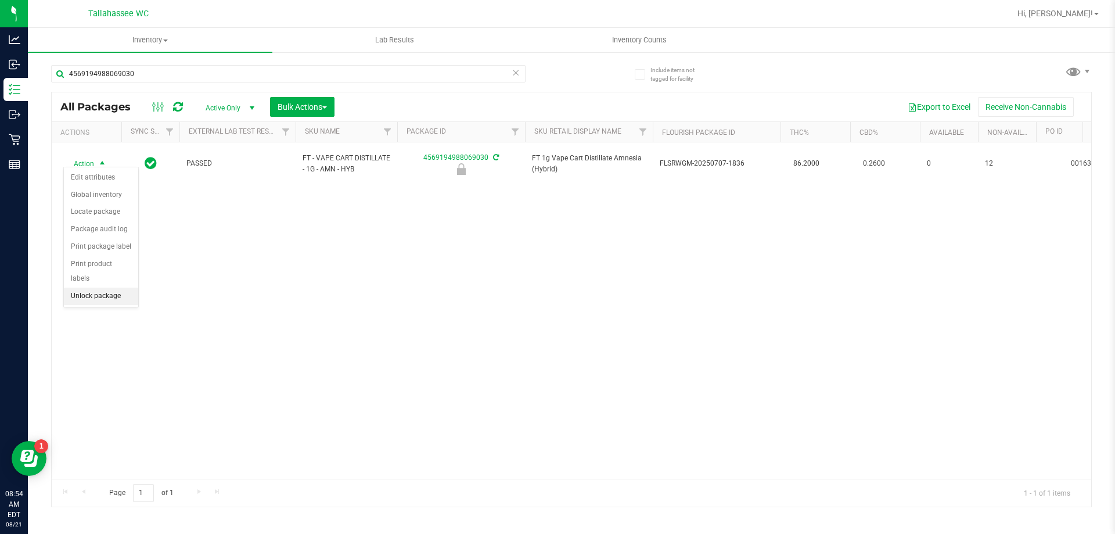
click at [100, 288] on li "Unlock package" at bounding box center [101, 296] width 74 height 17
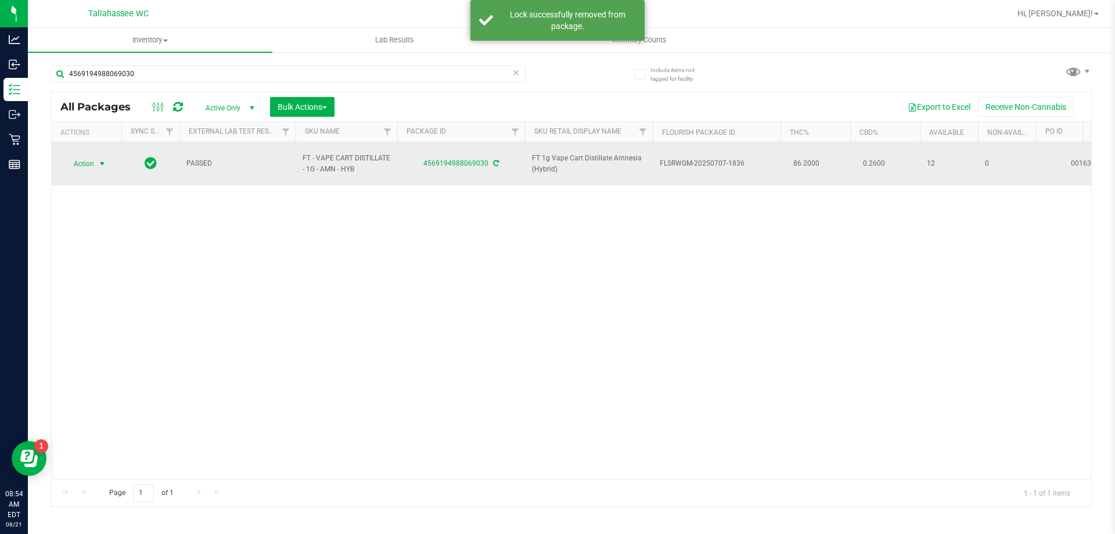
click at [89, 161] on span "Action" at bounding box center [78, 164] width 31 height 16
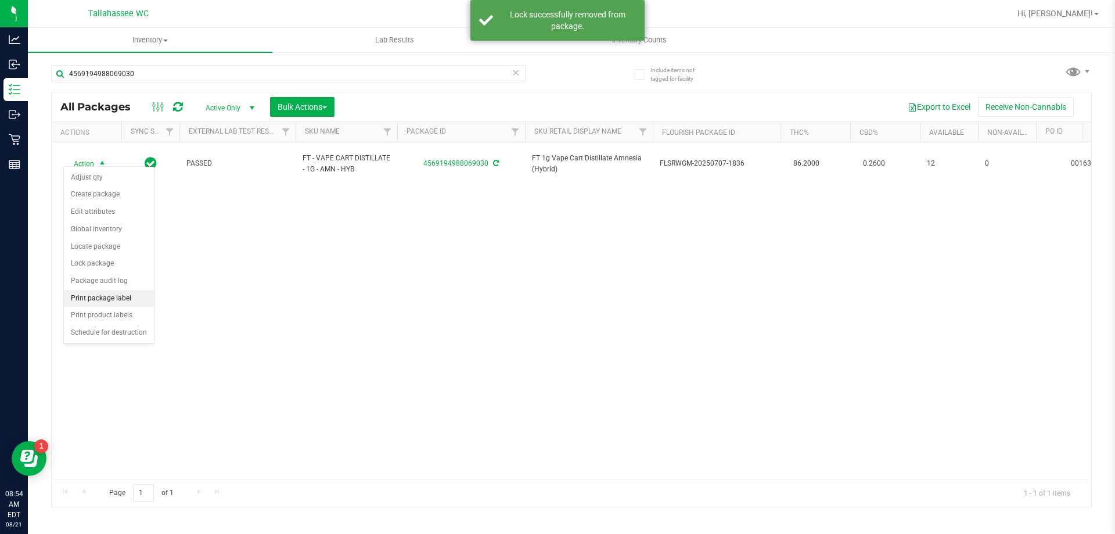
click at [119, 299] on li "Print package label" at bounding box center [109, 298] width 90 height 17
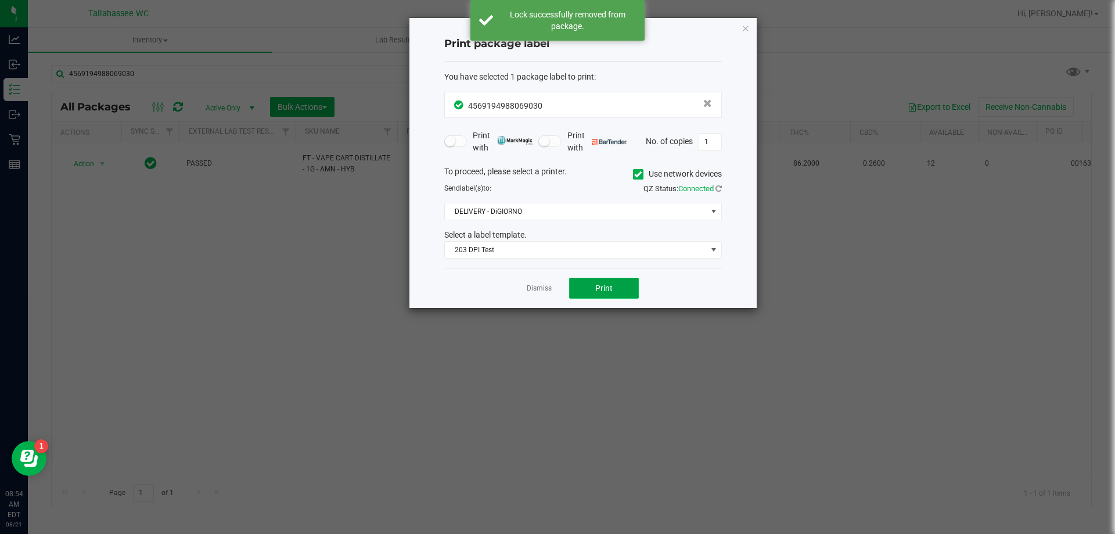
click at [602, 288] on span "Print" at bounding box center [603, 287] width 17 height 9
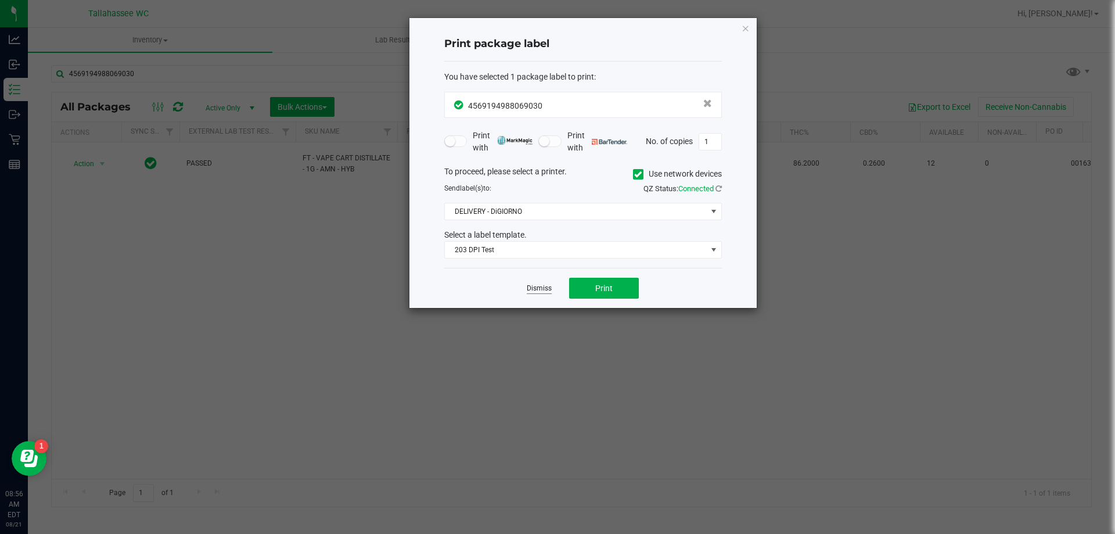
click at [546, 290] on link "Dismiss" at bounding box center [539, 288] width 25 height 10
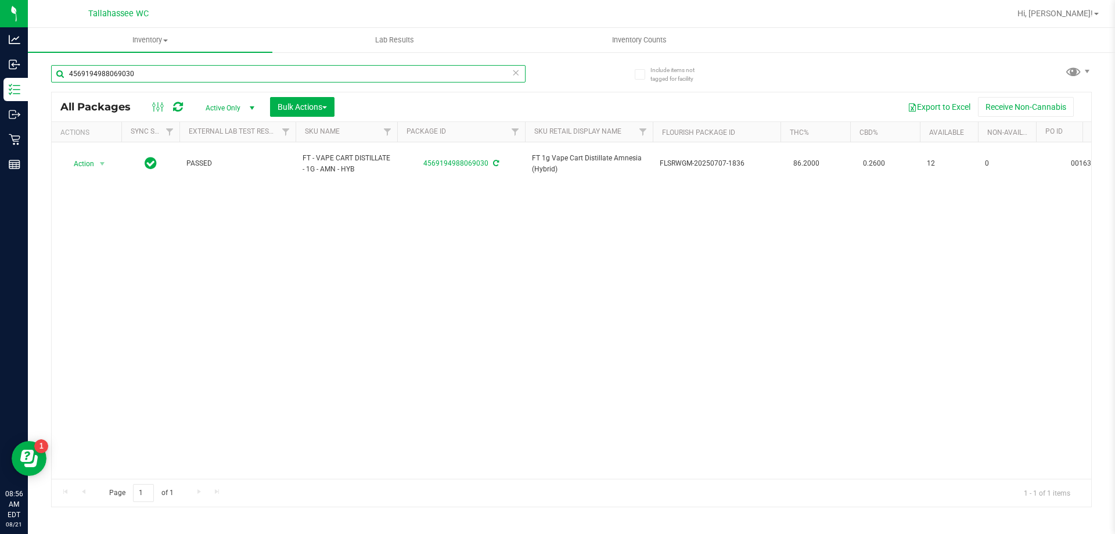
click at [524, 77] on input "4569194988069030" at bounding box center [288, 73] width 475 height 17
click at [517, 75] on icon at bounding box center [516, 72] width 8 height 14
click at [513, 74] on input "text" at bounding box center [288, 73] width 475 height 17
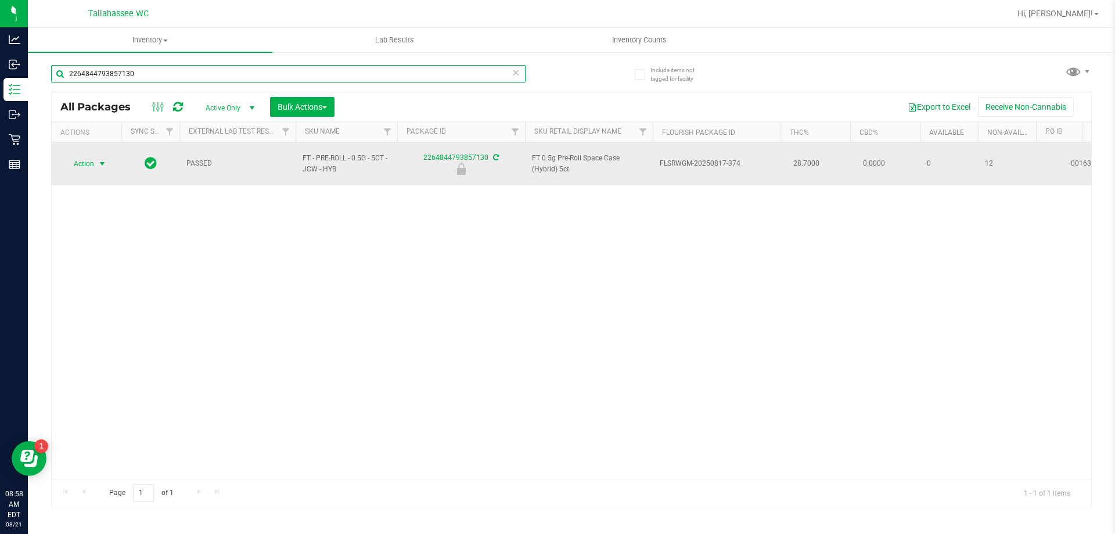
type input "2264844793857130"
click at [105, 159] on span "select" at bounding box center [102, 163] width 9 height 9
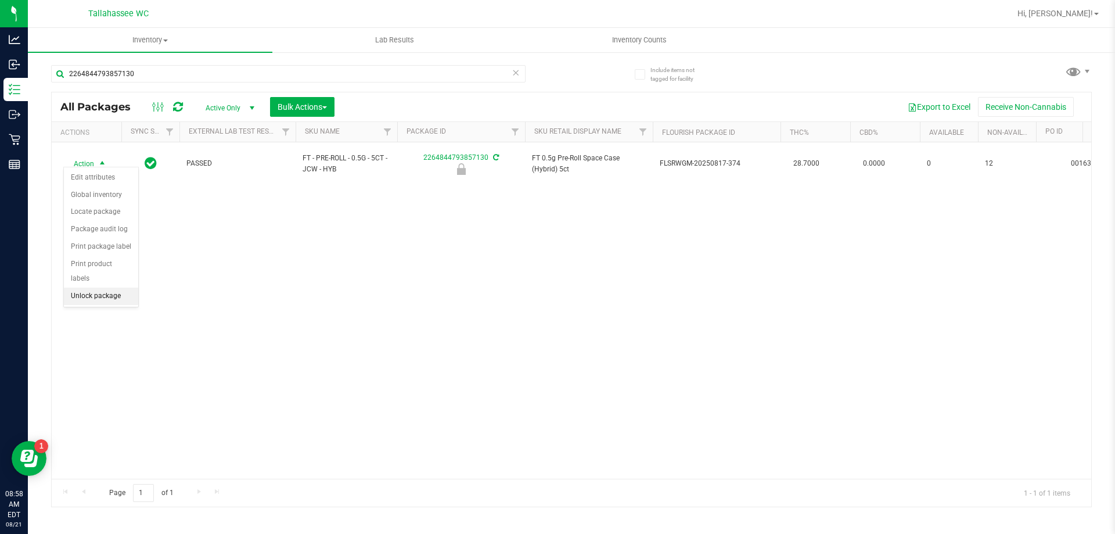
click at [94, 288] on li "Unlock package" at bounding box center [101, 296] width 74 height 17
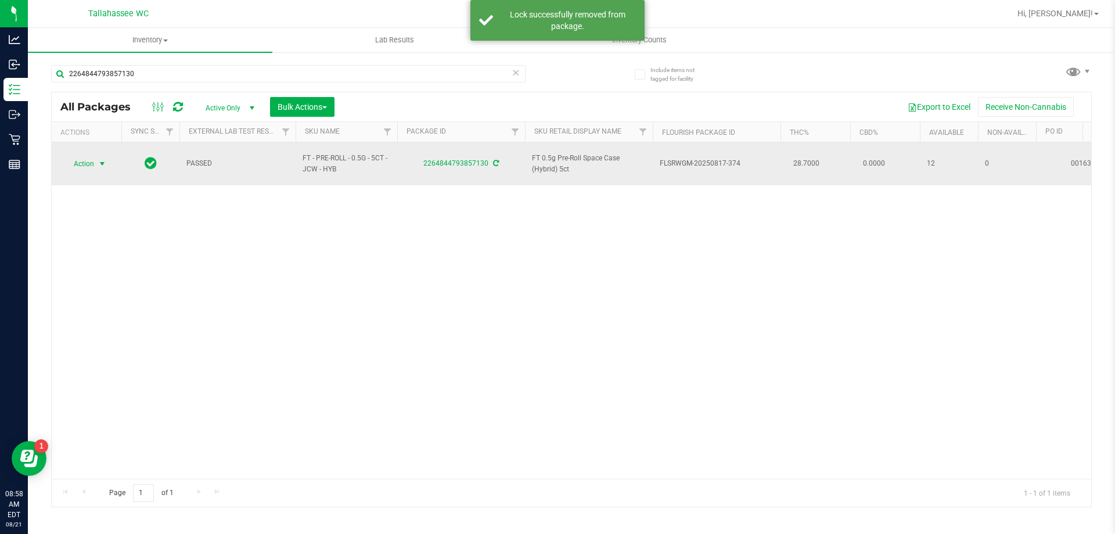
click at [85, 157] on span "Action" at bounding box center [78, 164] width 31 height 16
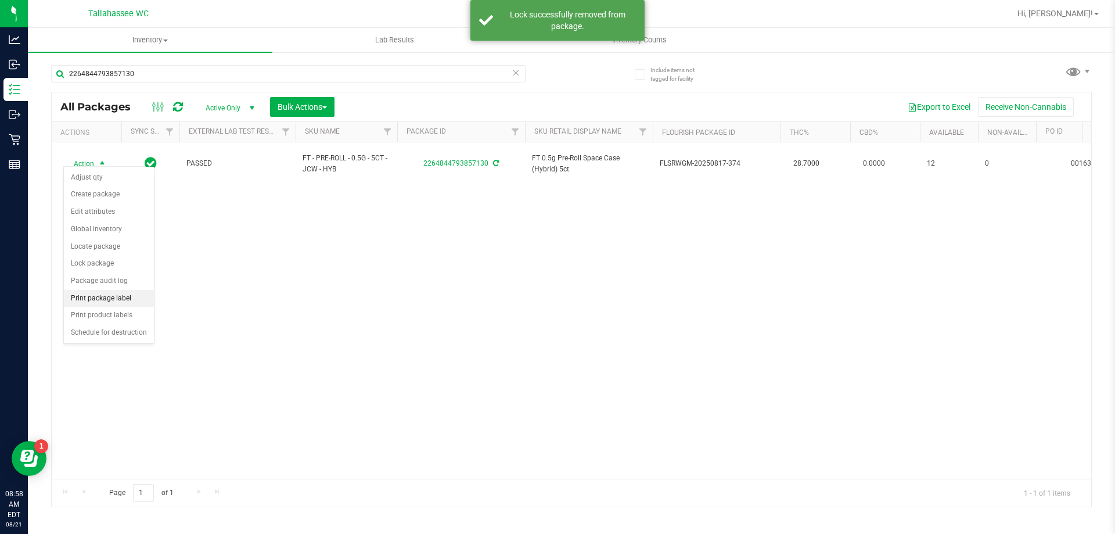
click at [124, 296] on li "Print package label" at bounding box center [109, 298] width 90 height 17
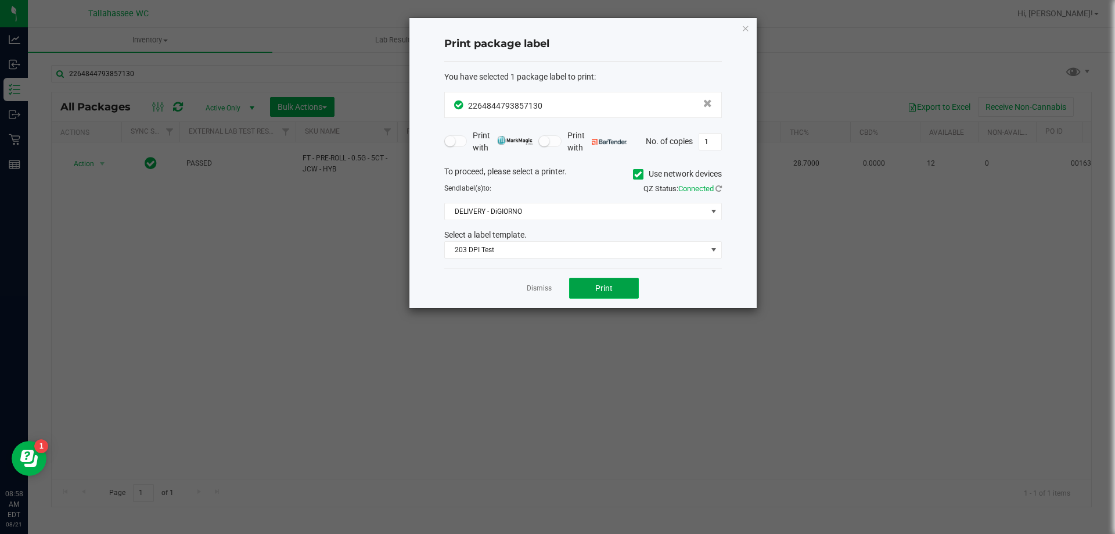
click at [598, 297] on button "Print" at bounding box center [604, 288] width 70 height 21
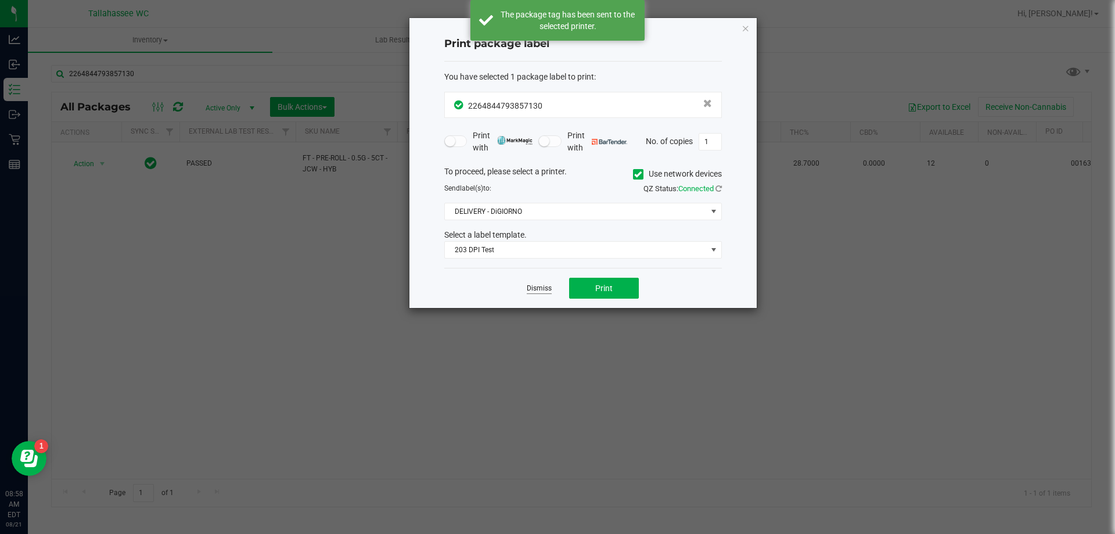
drag, startPoint x: 598, startPoint y: 297, endPoint x: 530, endPoint y: 286, distance: 68.8
click at [530, 286] on link "Dismiss" at bounding box center [539, 288] width 25 height 10
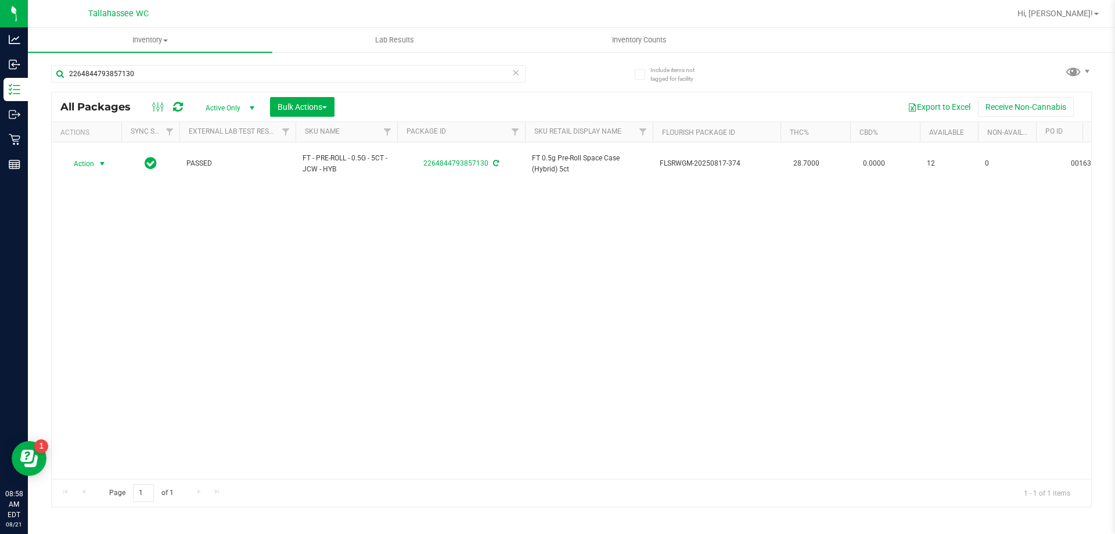
click at [516, 78] on span at bounding box center [516, 72] width 8 height 15
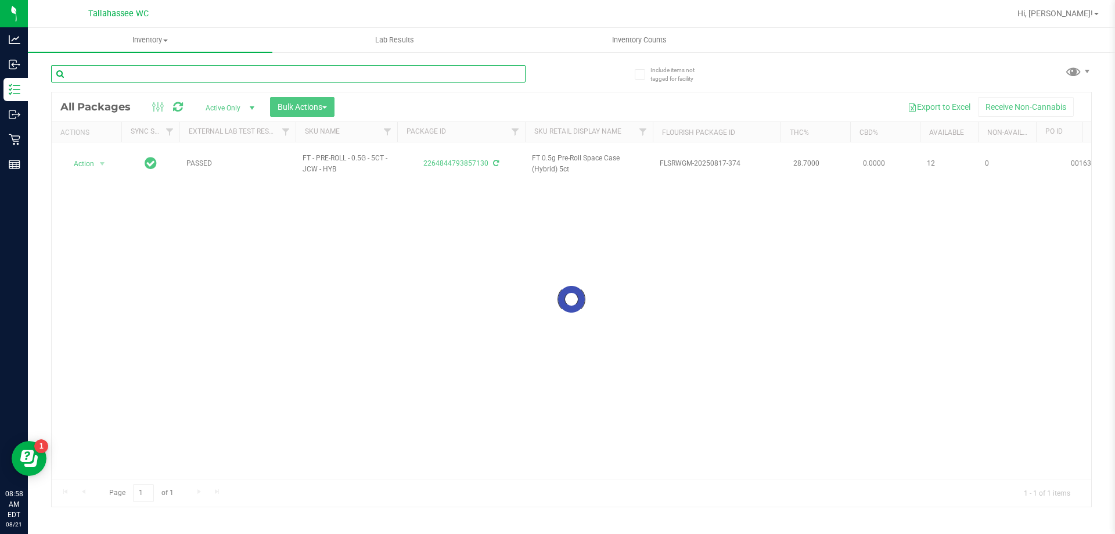
click at [511, 74] on input "text" at bounding box center [288, 73] width 475 height 17
click at [520, 76] on input "1429646715746542" at bounding box center [288, 73] width 475 height 17
type input "1429646715746542"
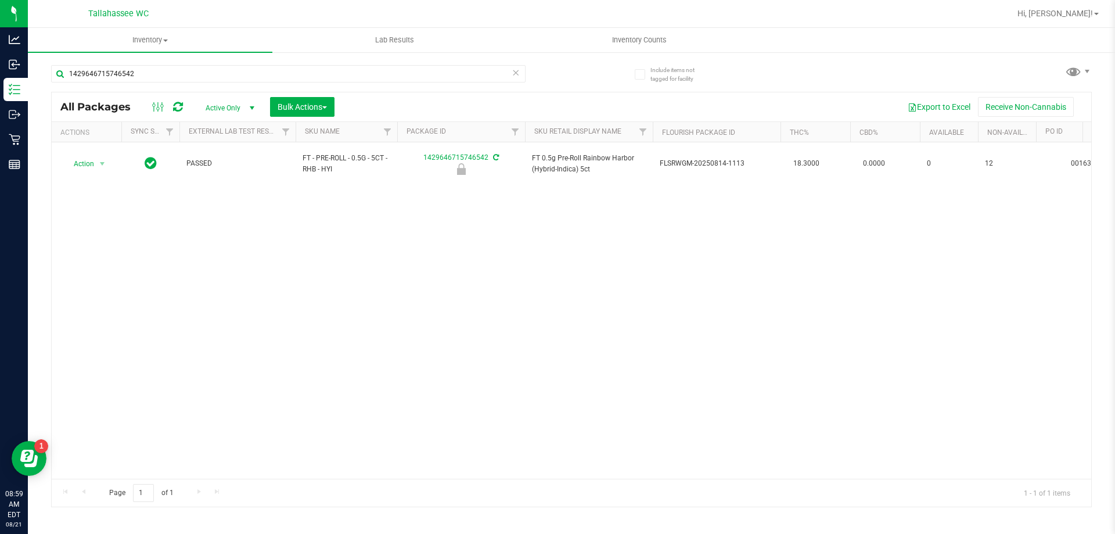
click at [515, 73] on icon at bounding box center [516, 72] width 8 height 14
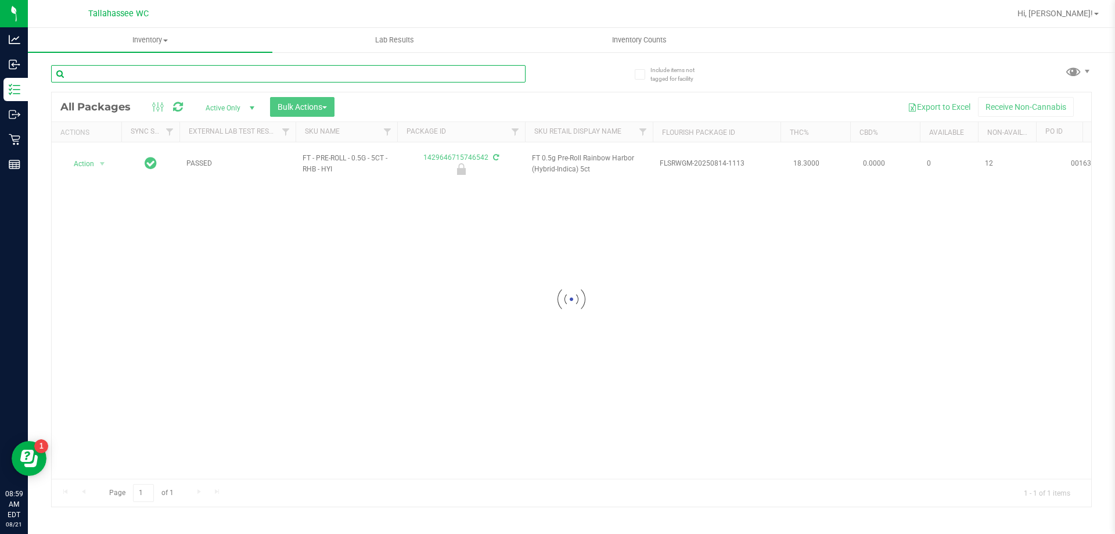
click at [514, 73] on input "text" at bounding box center [288, 73] width 475 height 17
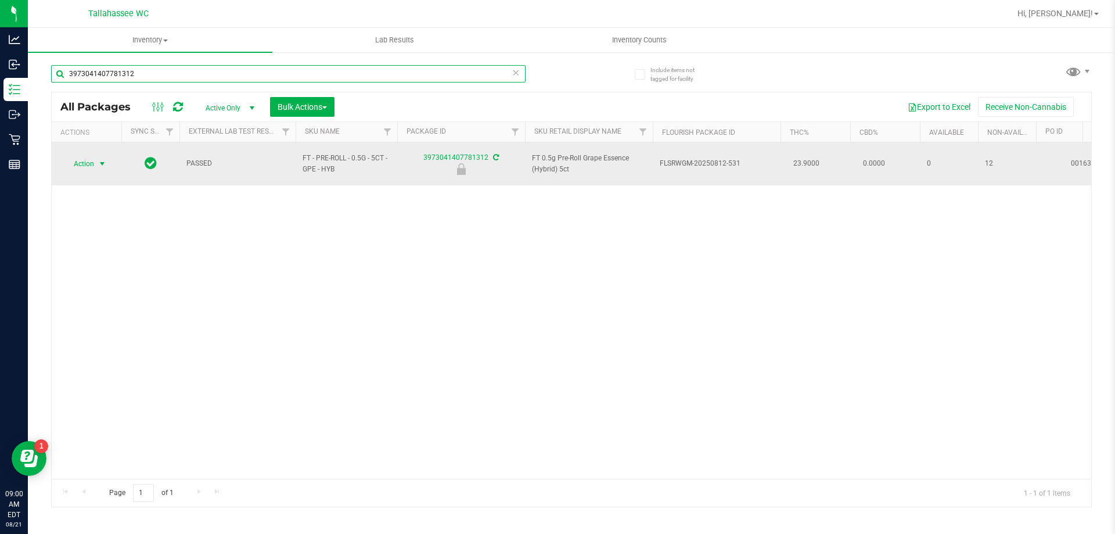
type input "3973041407781312"
click at [89, 157] on span "Action" at bounding box center [78, 164] width 31 height 16
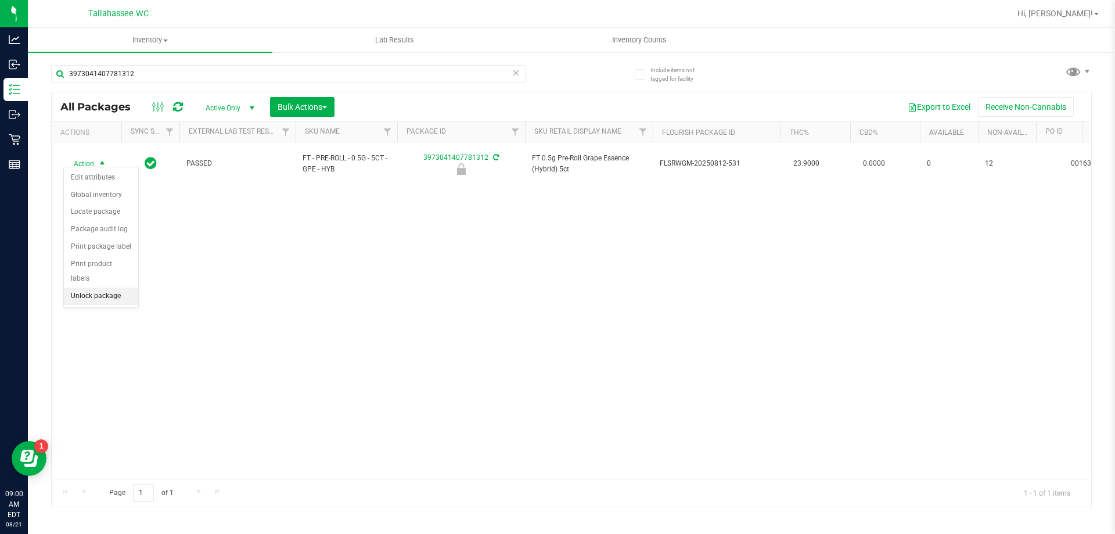
click at [99, 288] on li "Unlock package" at bounding box center [101, 296] width 74 height 17
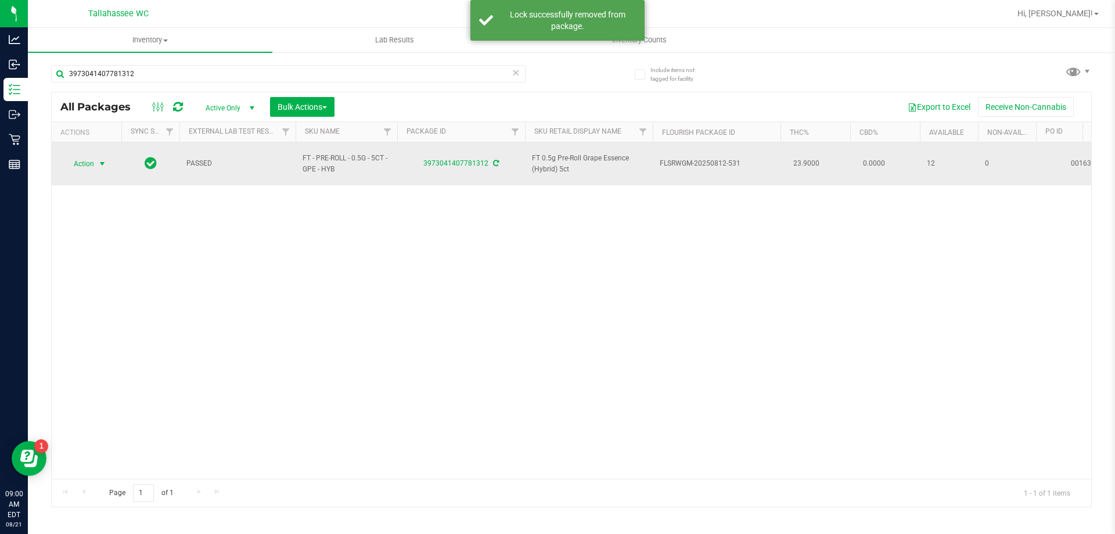
click at [95, 156] on span "select" at bounding box center [102, 164] width 15 height 16
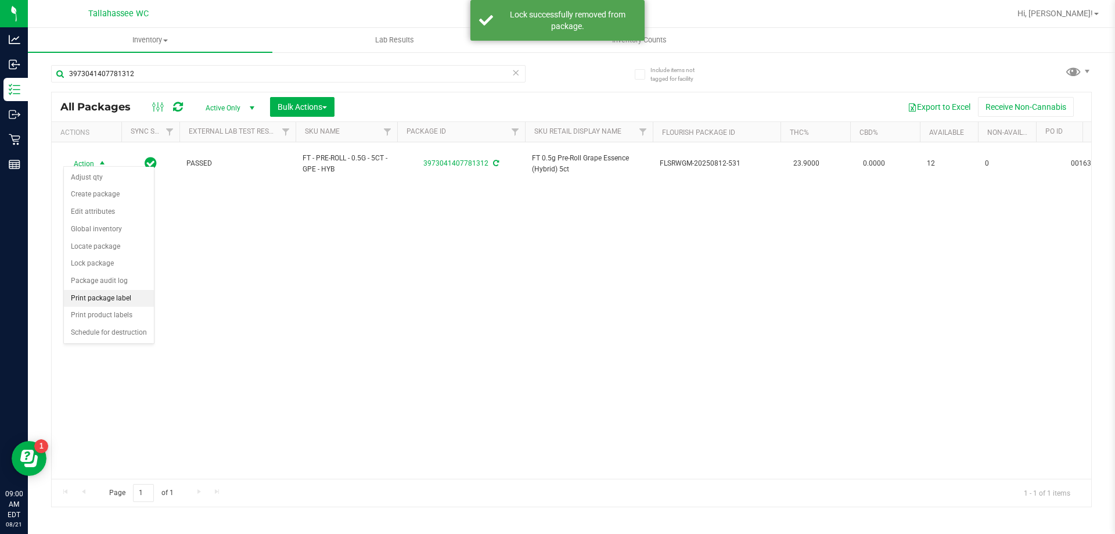
click at [117, 299] on li "Print package label" at bounding box center [109, 298] width 90 height 17
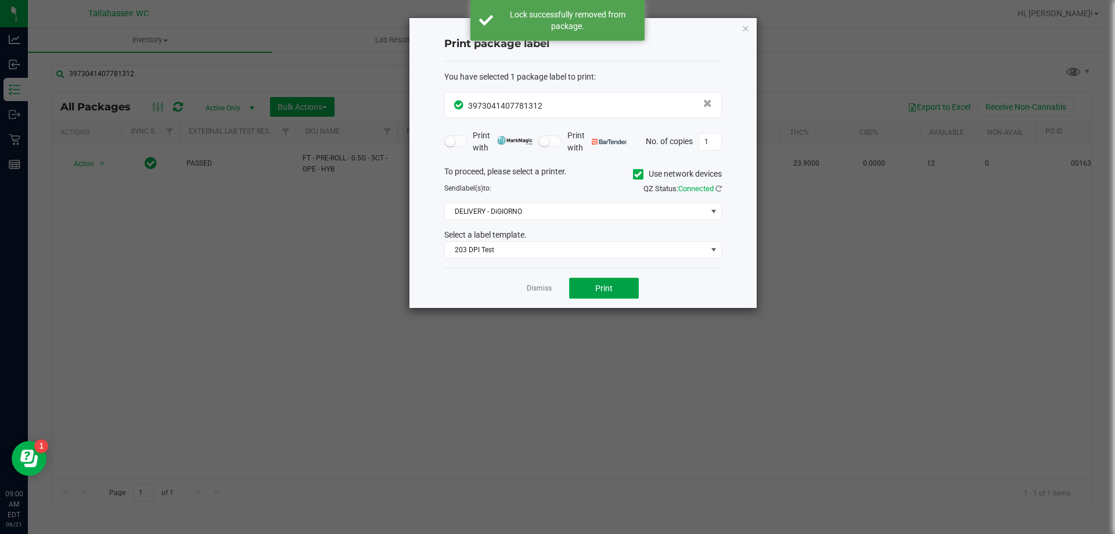
click at [618, 286] on button "Print" at bounding box center [604, 288] width 70 height 21
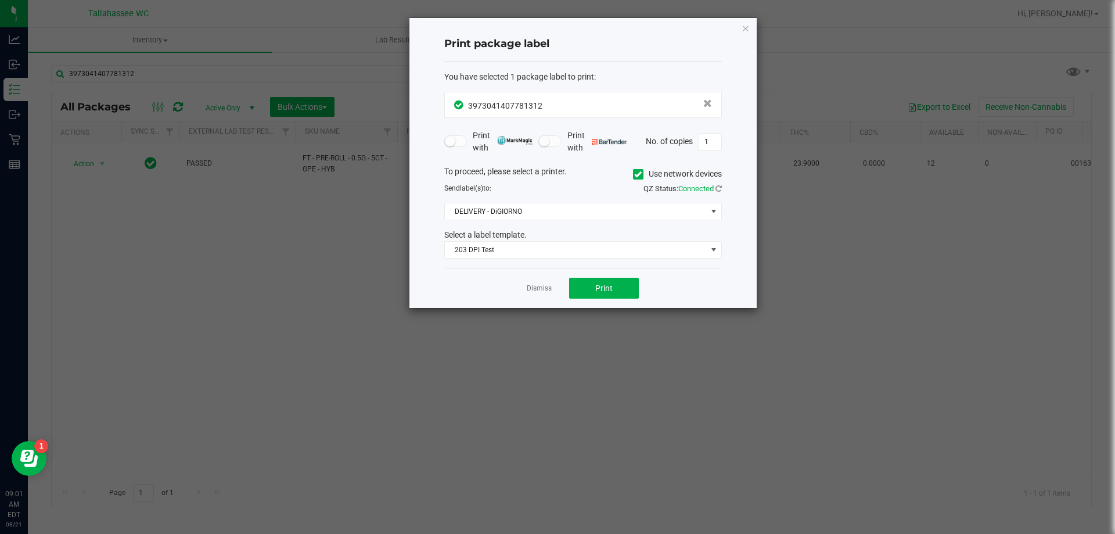
click at [544, 289] on link "Dismiss" at bounding box center [539, 288] width 25 height 10
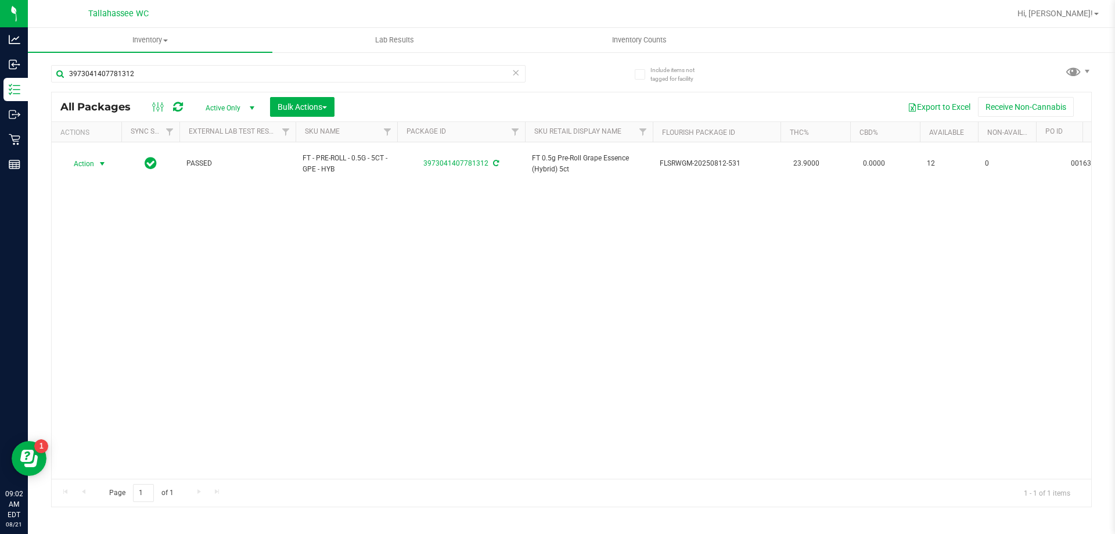
click at [515, 72] on icon at bounding box center [516, 72] width 8 height 14
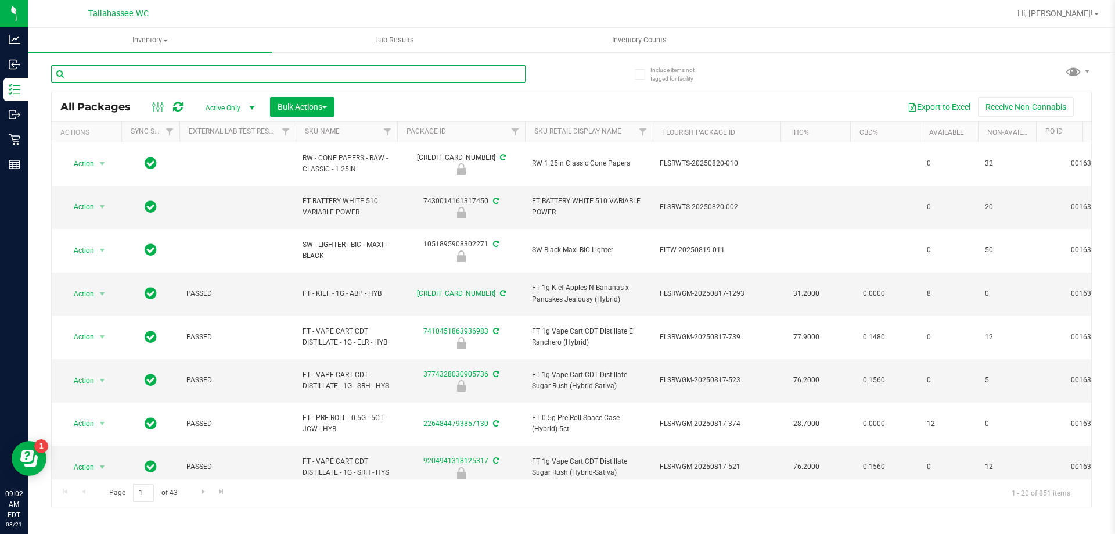
click at [491, 74] on input "text" at bounding box center [288, 73] width 475 height 17
type input "6542"
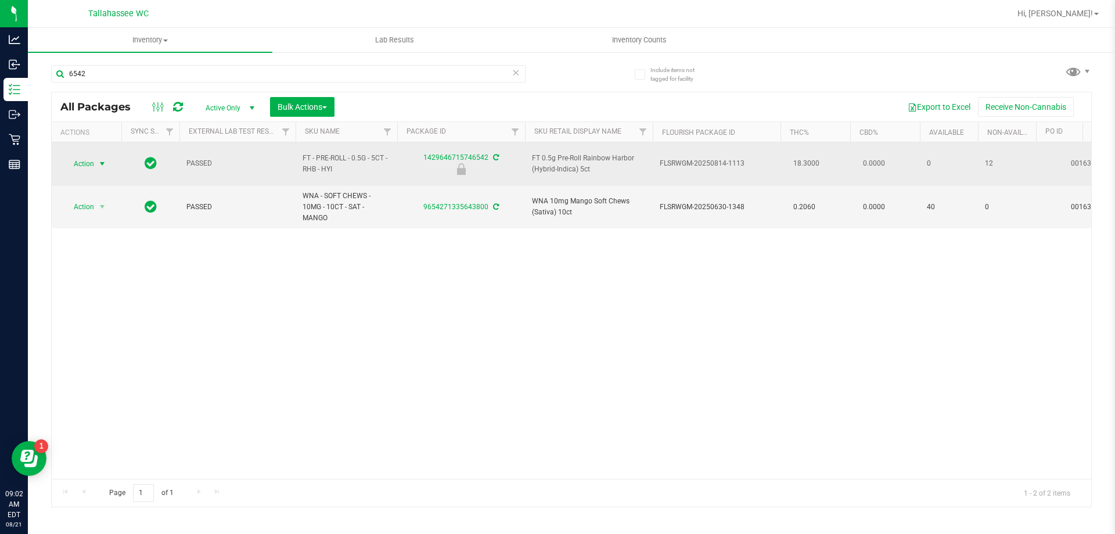
click at [93, 159] on span "Action" at bounding box center [78, 164] width 31 height 16
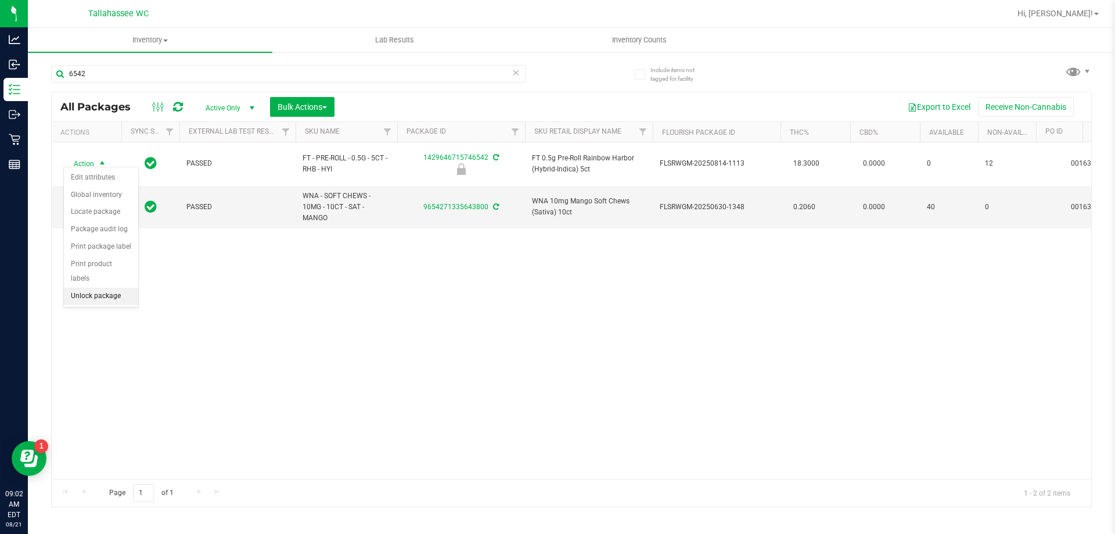
drag, startPoint x: 102, startPoint y: 272, endPoint x: 110, endPoint y: 276, distance: 9.1
click at [110, 288] on li "Unlock package" at bounding box center [101, 296] width 74 height 17
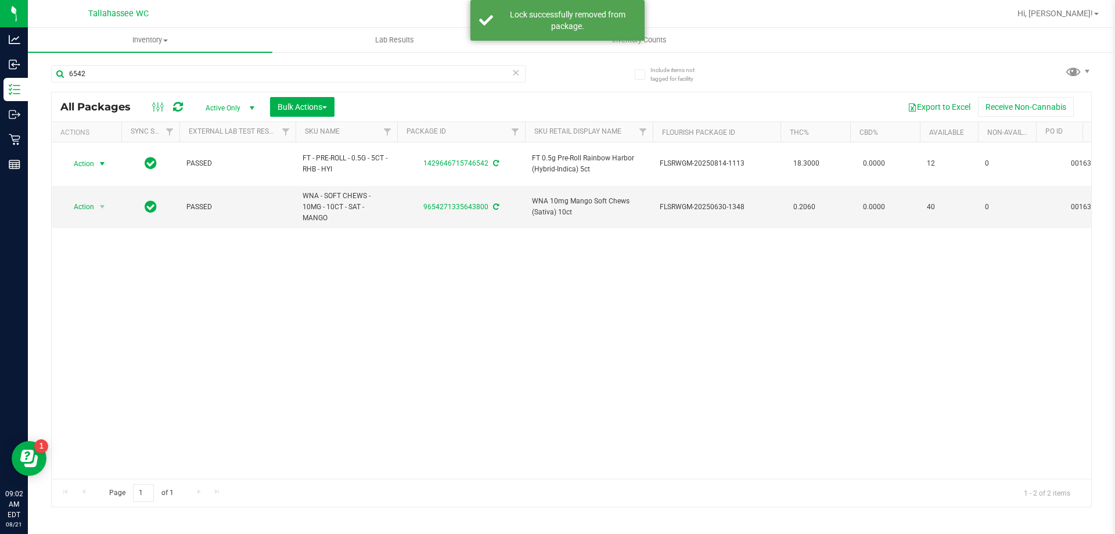
click at [89, 156] on span "Action" at bounding box center [78, 164] width 31 height 16
click at [121, 296] on li "Print package label" at bounding box center [109, 298] width 90 height 17
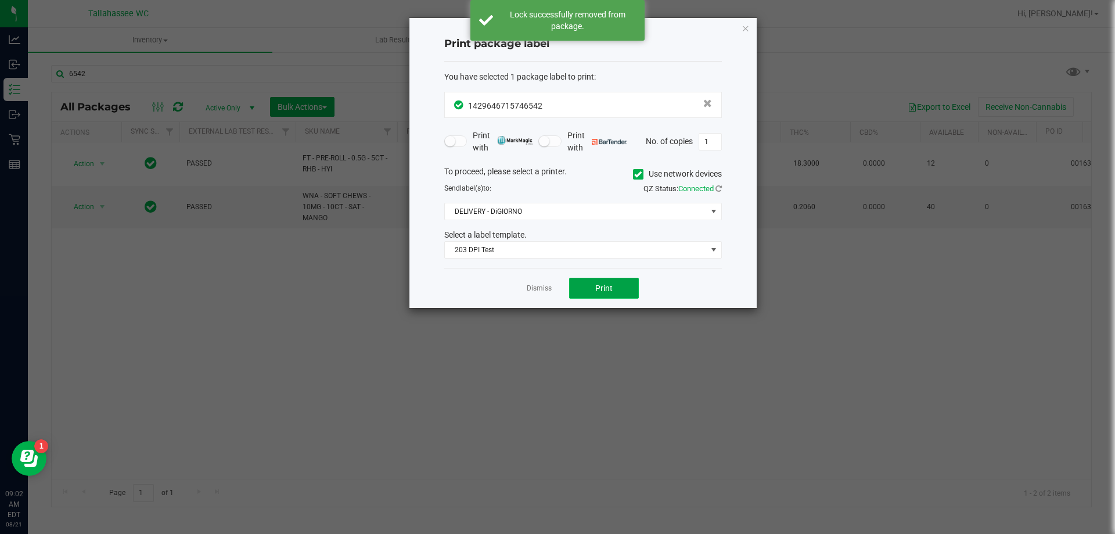
click at [607, 281] on button "Print" at bounding box center [604, 288] width 70 height 21
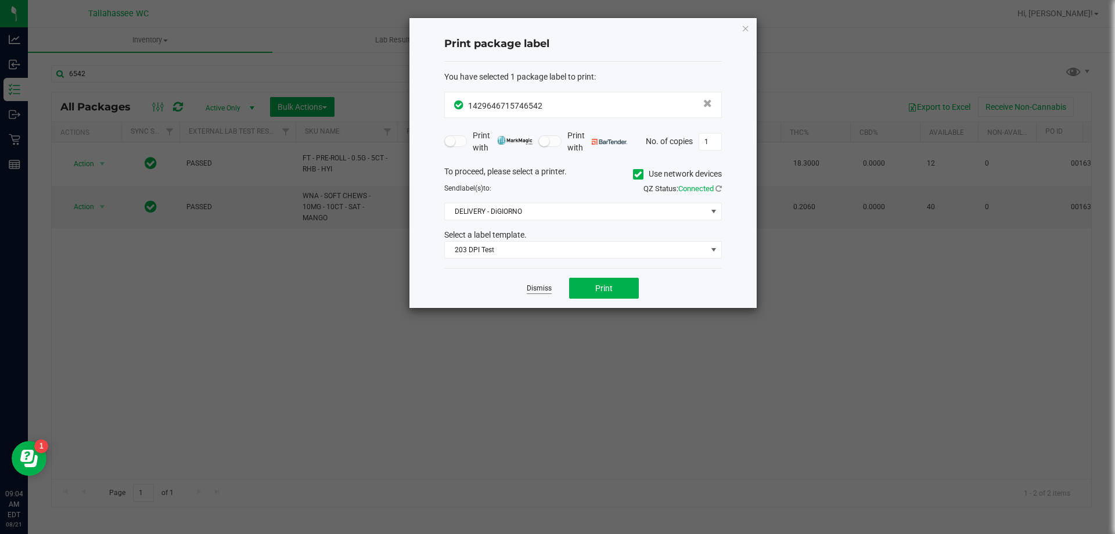
click at [540, 285] on link "Dismiss" at bounding box center [539, 288] width 25 height 10
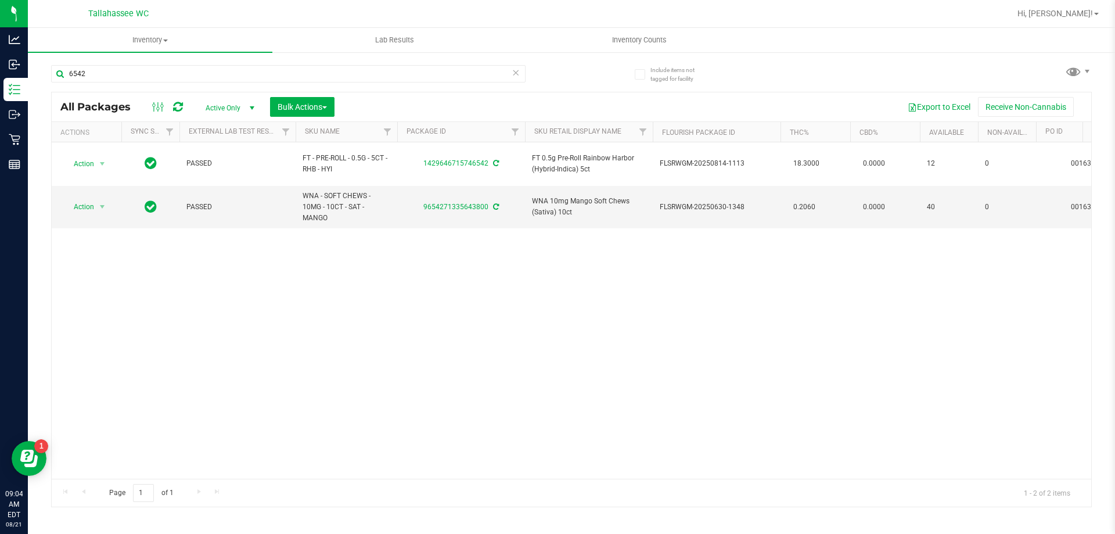
click at [519, 73] on icon at bounding box center [516, 72] width 8 height 14
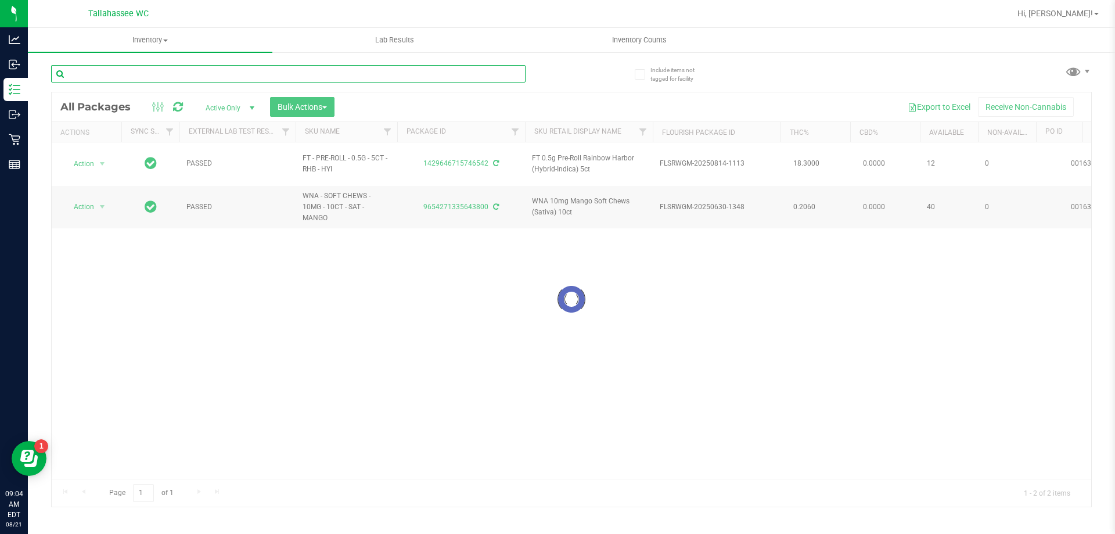
click at [518, 73] on input "text" at bounding box center [288, 73] width 475 height 17
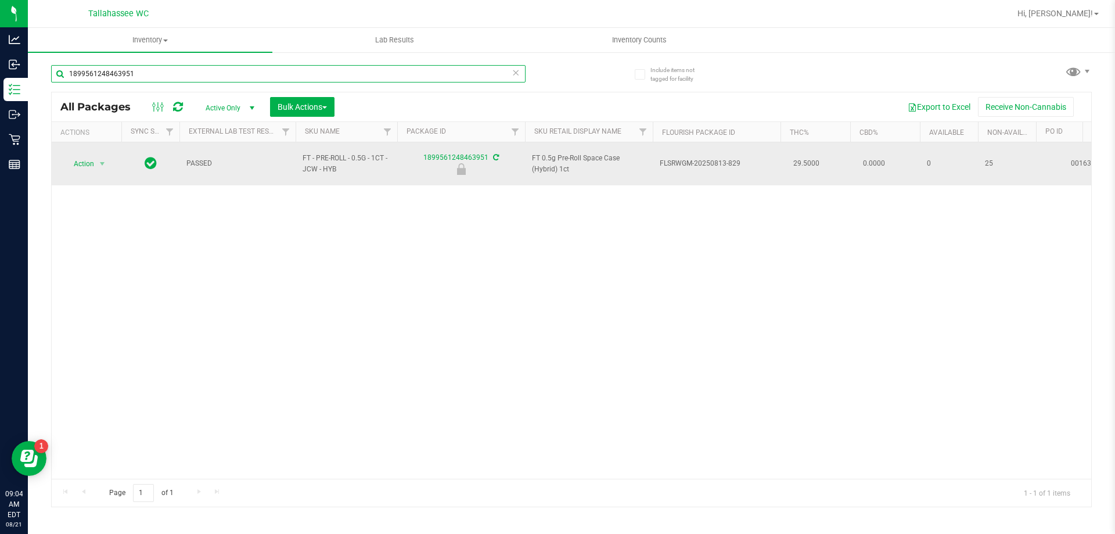
type input "1899561248463951"
click at [74, 170] on td "Action Action Edit attributes Global inventory Locate package Package audit log…" at bounding box center [87, 163] width 70 height 43
click at [88, 159] on span "Action" at bounding box center [78, 164] width 31 height 16
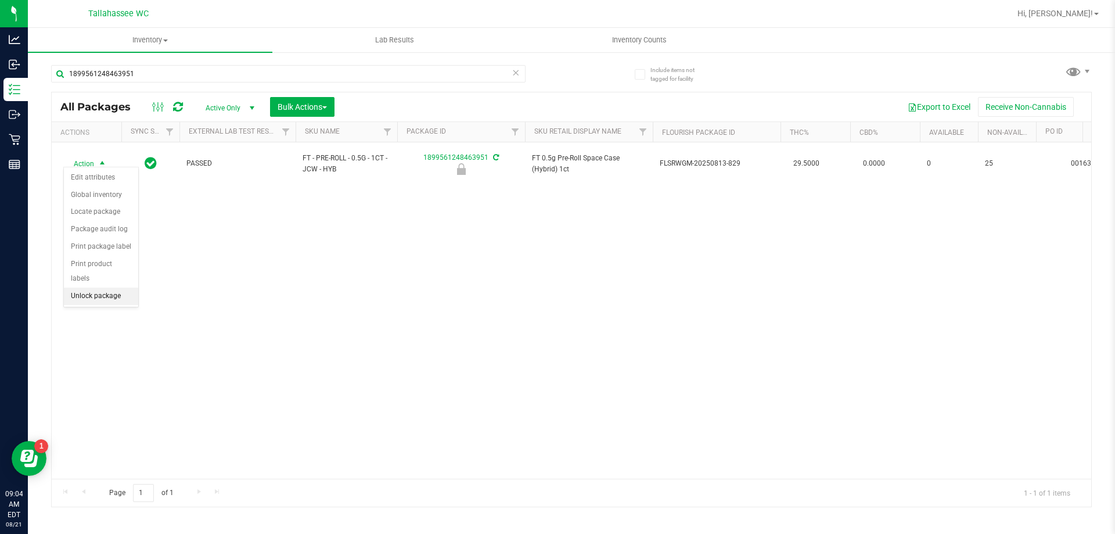
click at [102, 288] on li "Unlock package" at bounding box center [101, 296] width 74 height 17
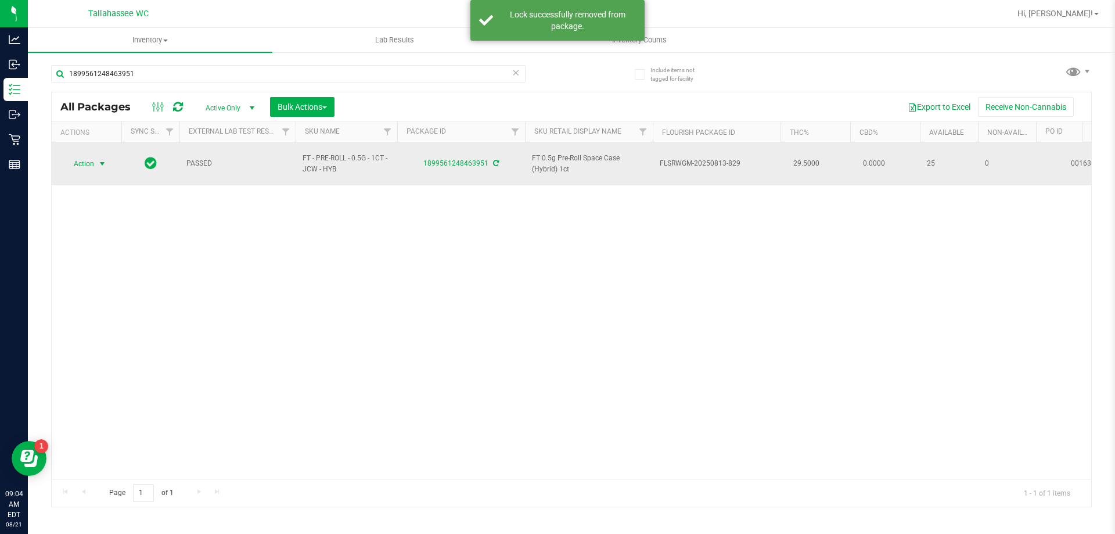
click at [98, 159] on span "select" at bounding box center [102, 163] width 9 height 9
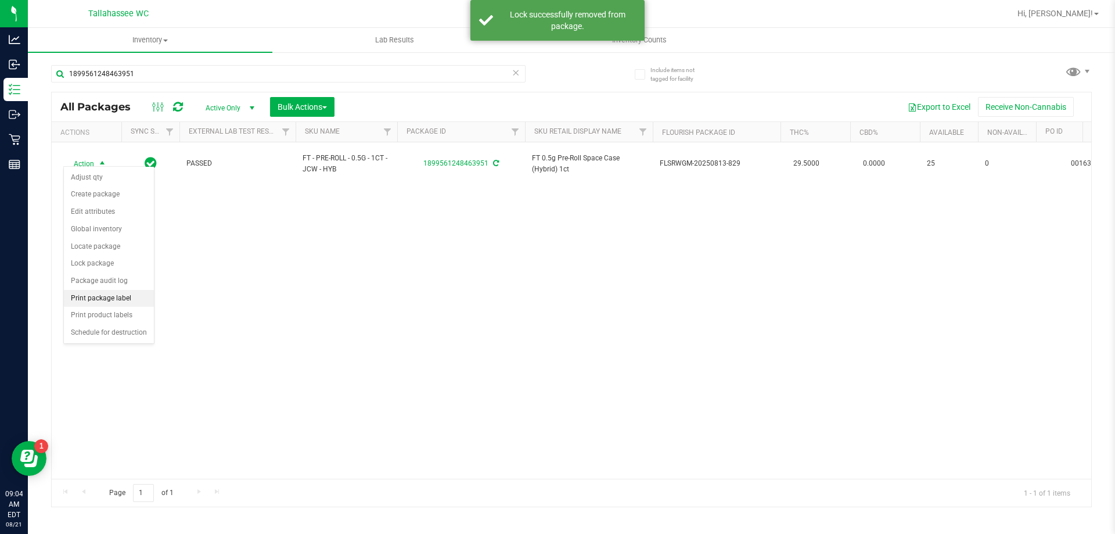
click at [147, 296] on li "Print package label" at bounding box center [109, 298] width 90 height 17
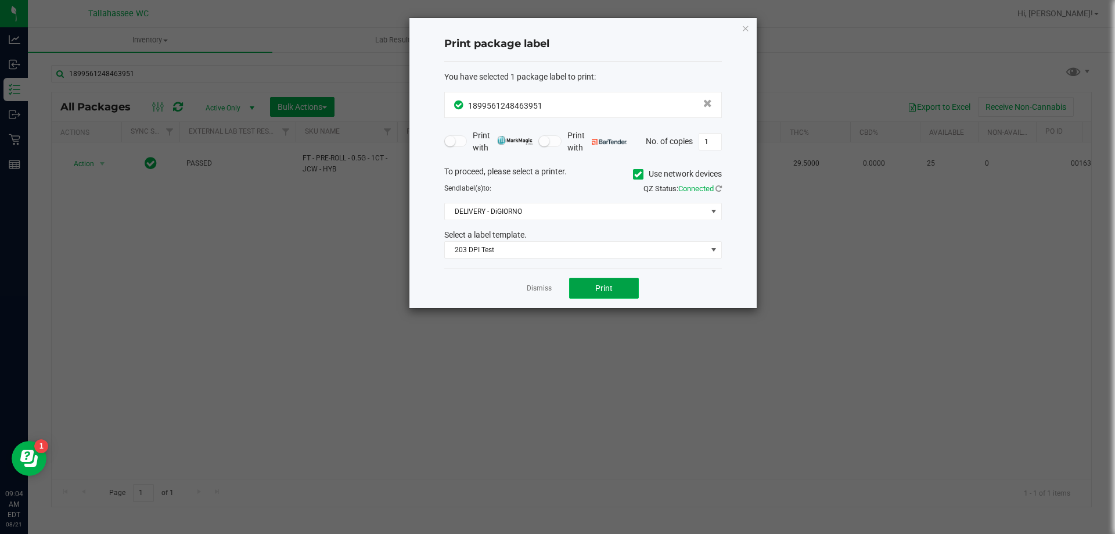
click at [590, 292] on button "Print" at bounding box center [604, 288] width 70 height 21
click at [533, 288] on link "Dismiss" at bounding box center [539, 288] width 25 height 10
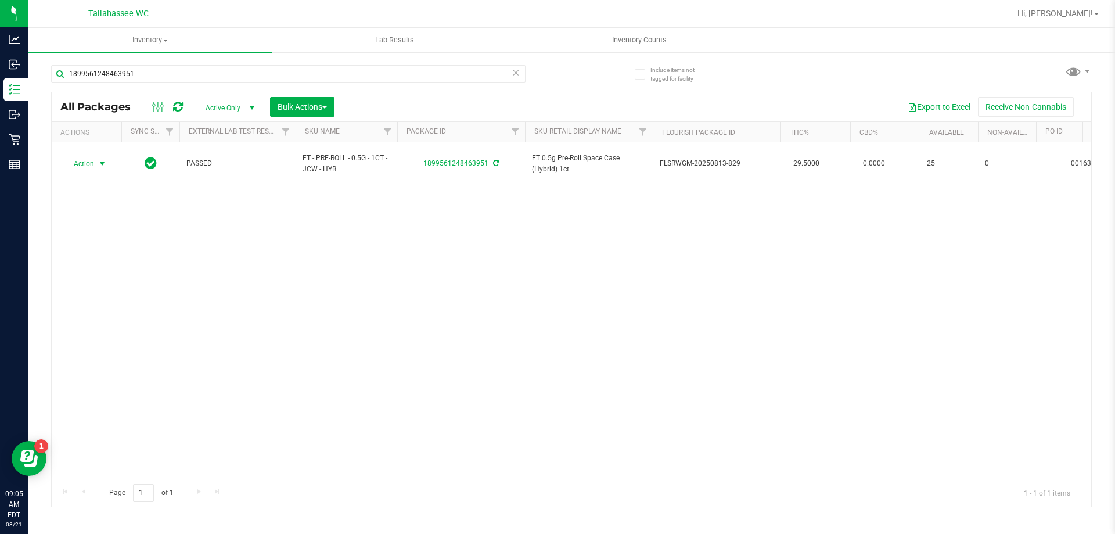
click at [519, 74] on icon at bounding box center [516, 72] width 8 height 14
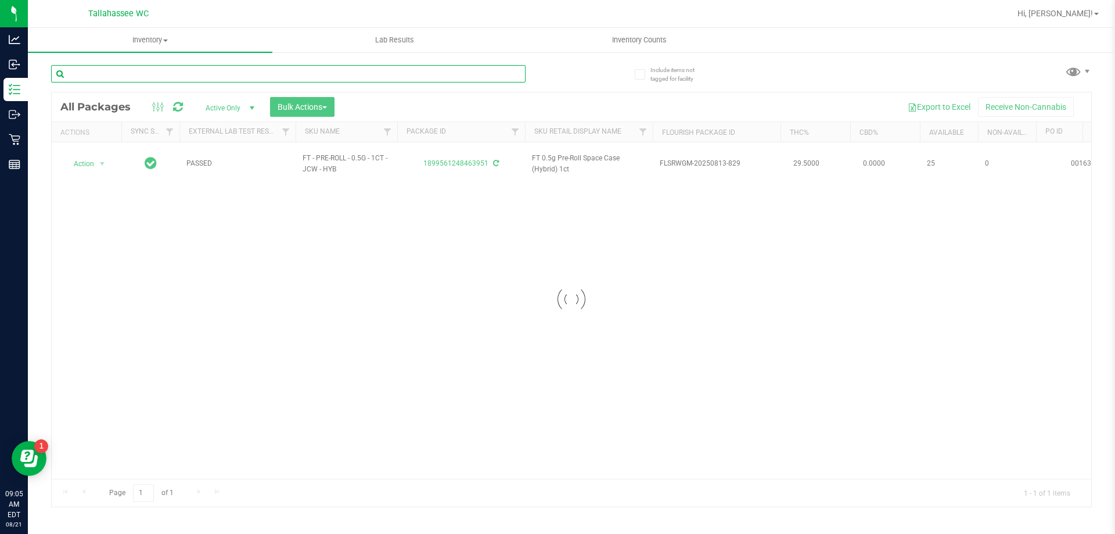
click at [517, 74] on input "text" at bounding box center [288, 73] width 475 height 17
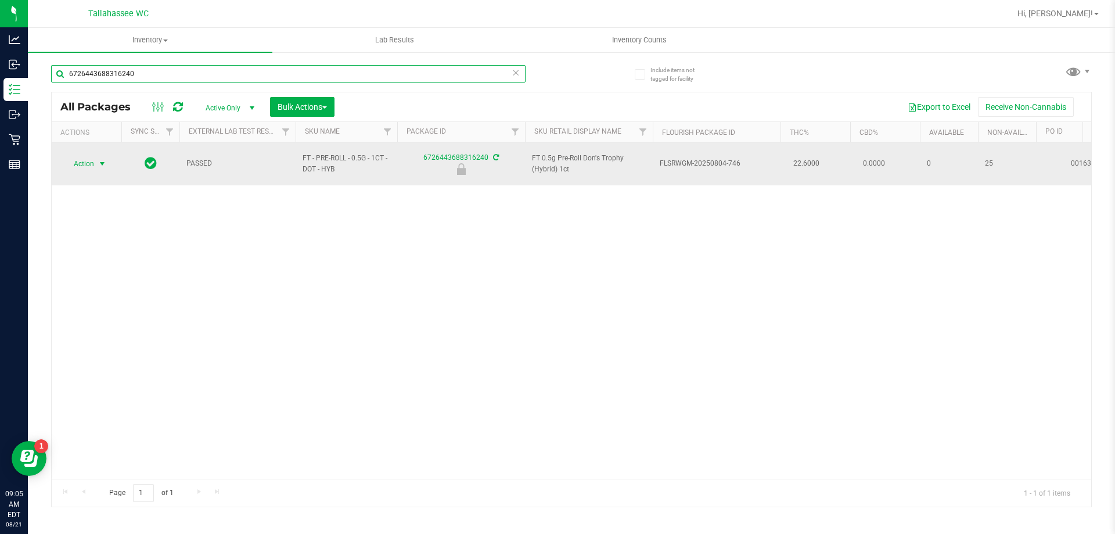
type input "6726443688316240"
click at [91, 163] on span "Action" at bounding box center [78, 164] width 31 height 16
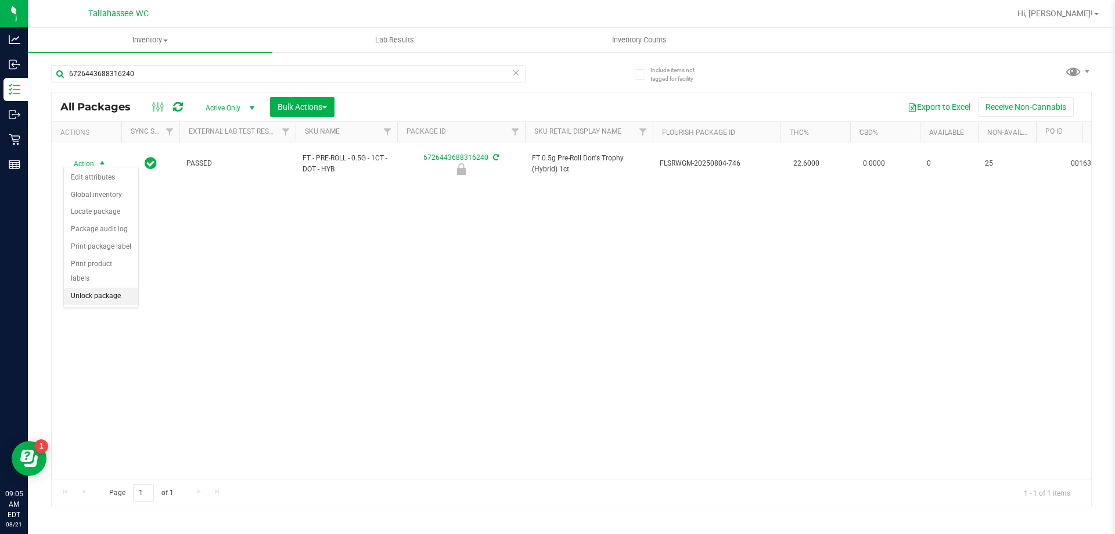
click at [122, 288] on li "Unlock package" at bounding box center [101, 296] width 74 height 17
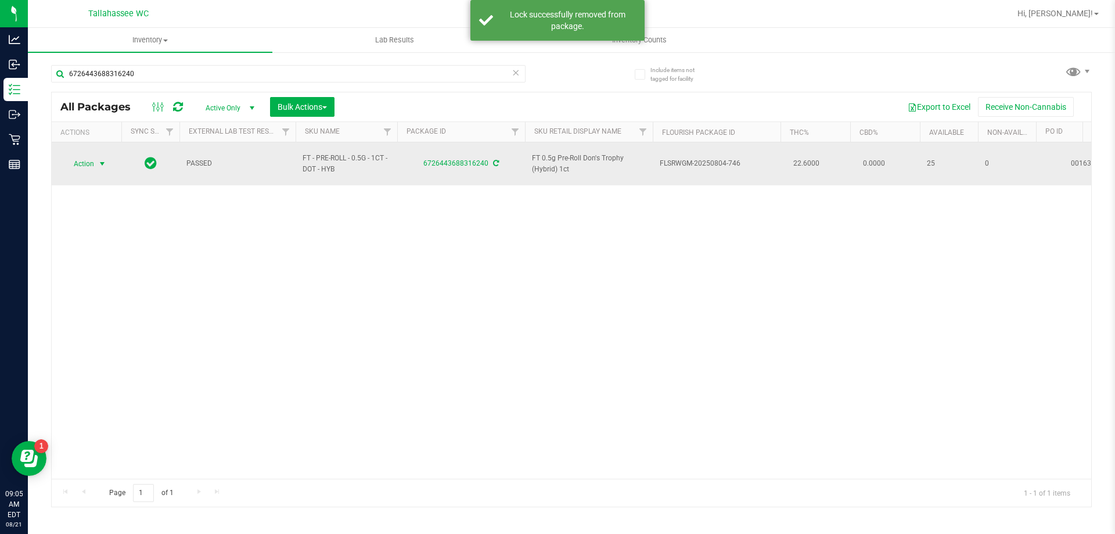
click at [99, 162] on span "select" at bounding box center [102, 163] width 9 height 9
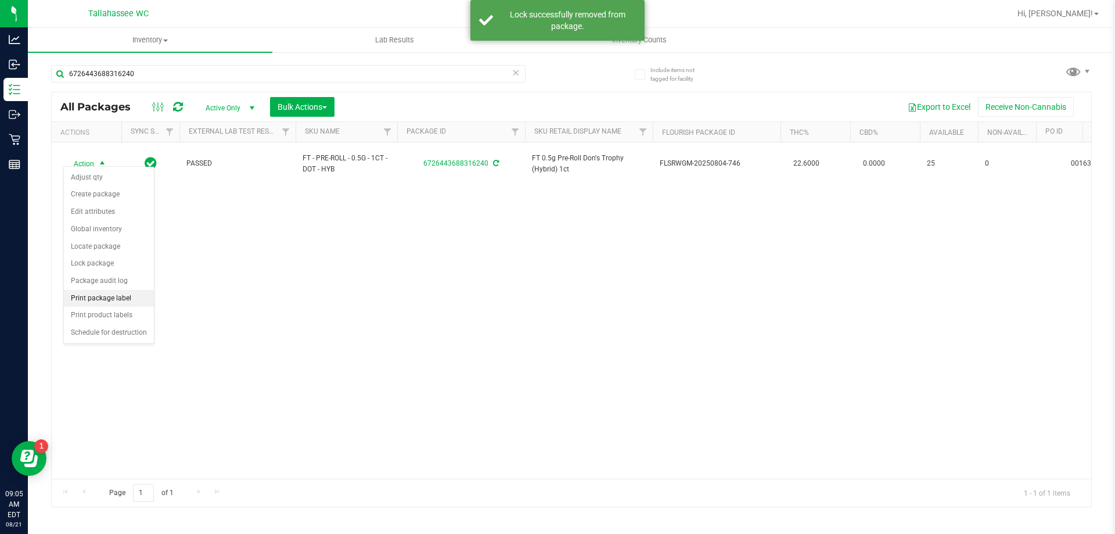
click at [123, 297] on li "Print package label" at bounding box center [109, 298] width 90 height 17
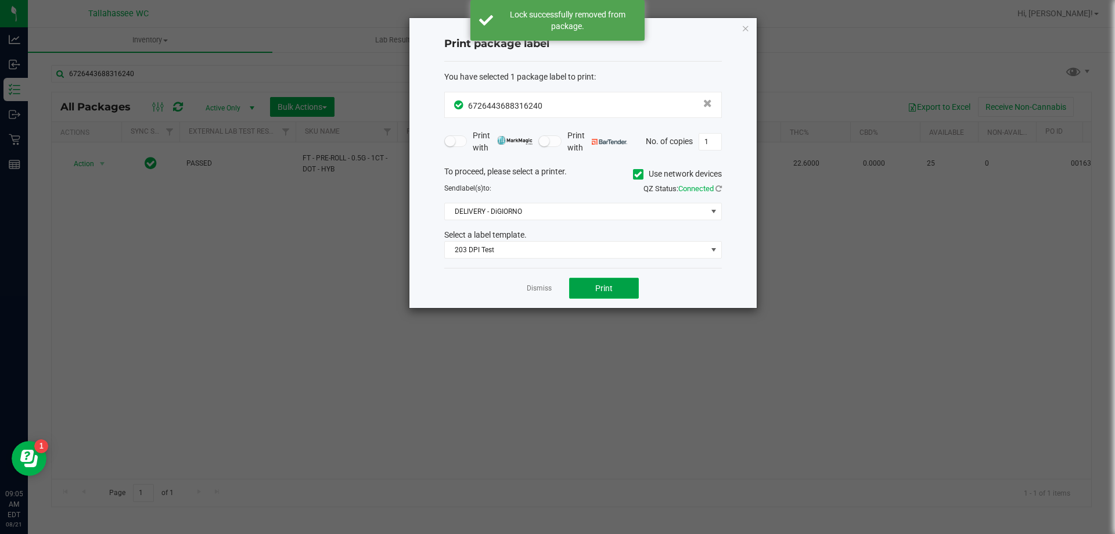
click at [616, 285] on button "Print" at bounding box center [604, 288] width 70 height 21
click at [544, 284] on link "Dismiss" at bounding box center [539, 288] width 25 height 10
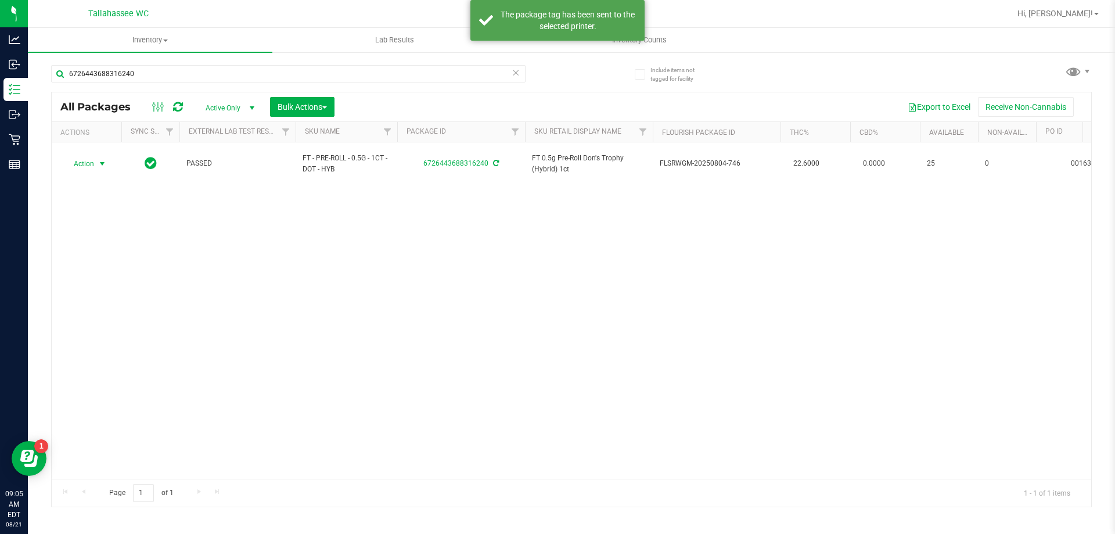
click at [514, 76] on icon at bounding box center [516, 72] width 8 height 14
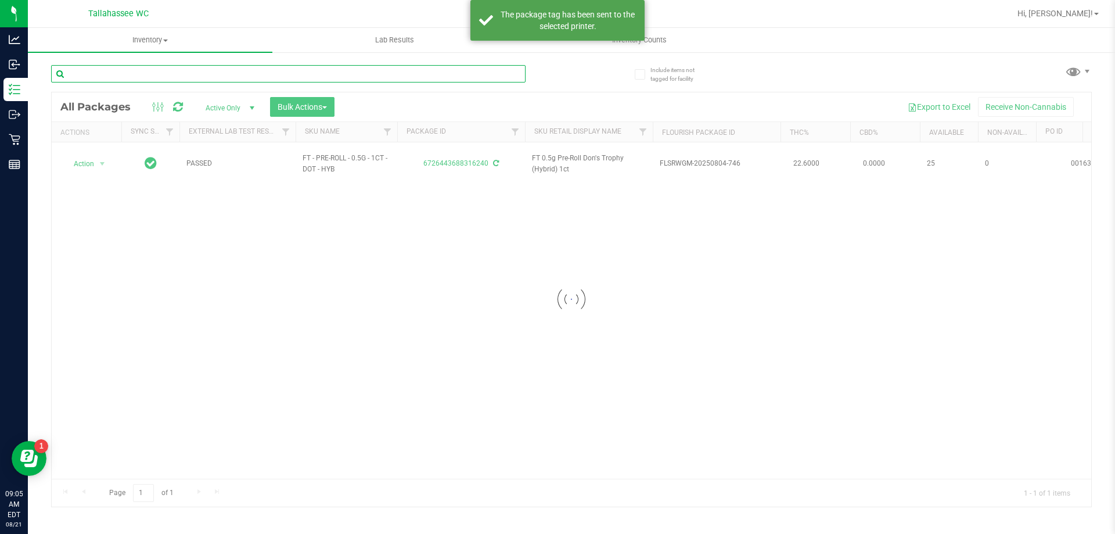
click at [514, 76] on input "text" at bounding box center [288, 73] width 475 height 17
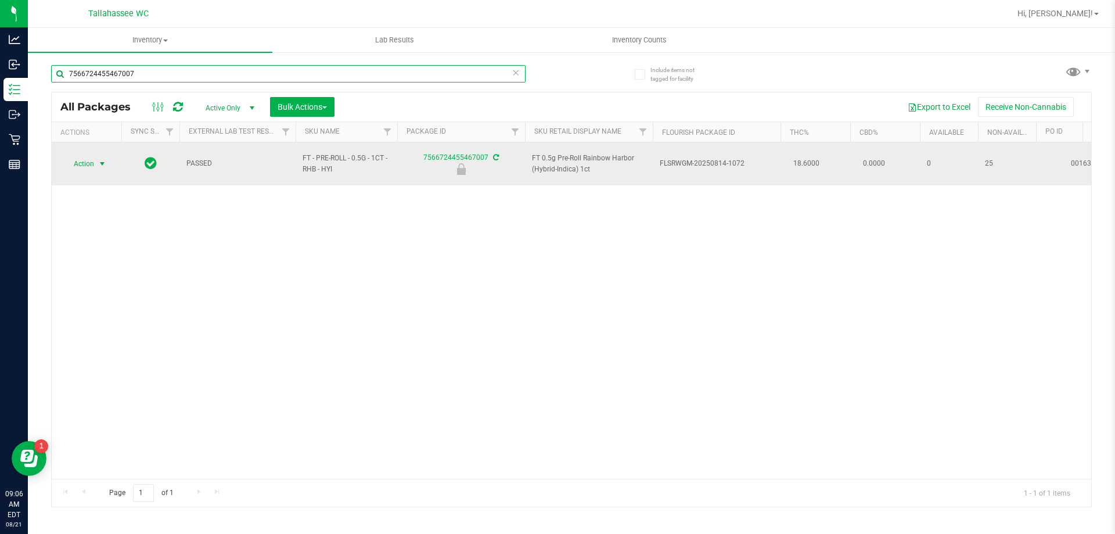
type input "7566724455467007"
click at [103, 162] on span "select" at bounding box center [102, 163] width 9 height 9
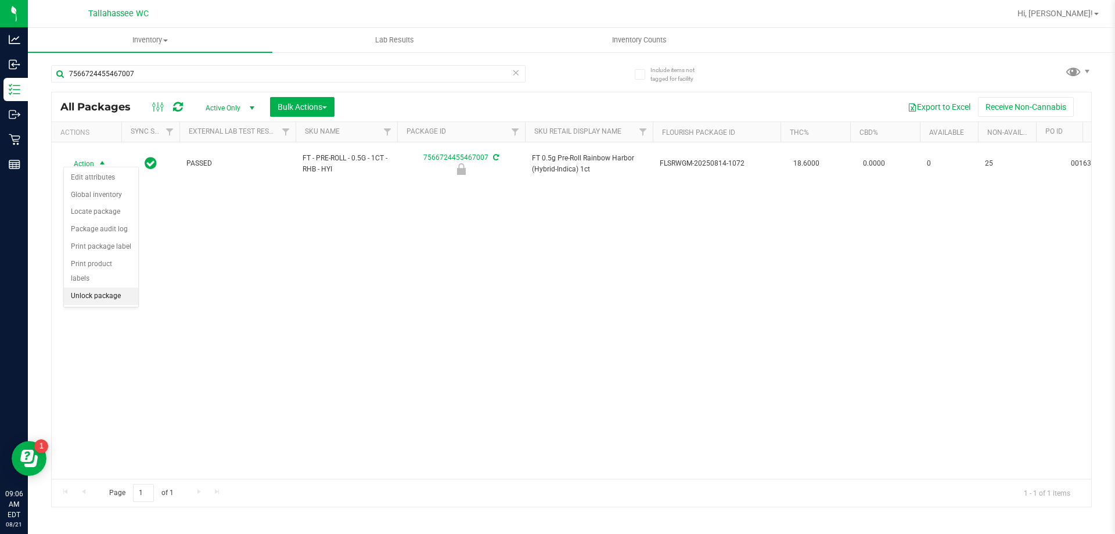
click at [113, 288] on li "Unlock package" at bounding box center [101, 296] width 74 height 17
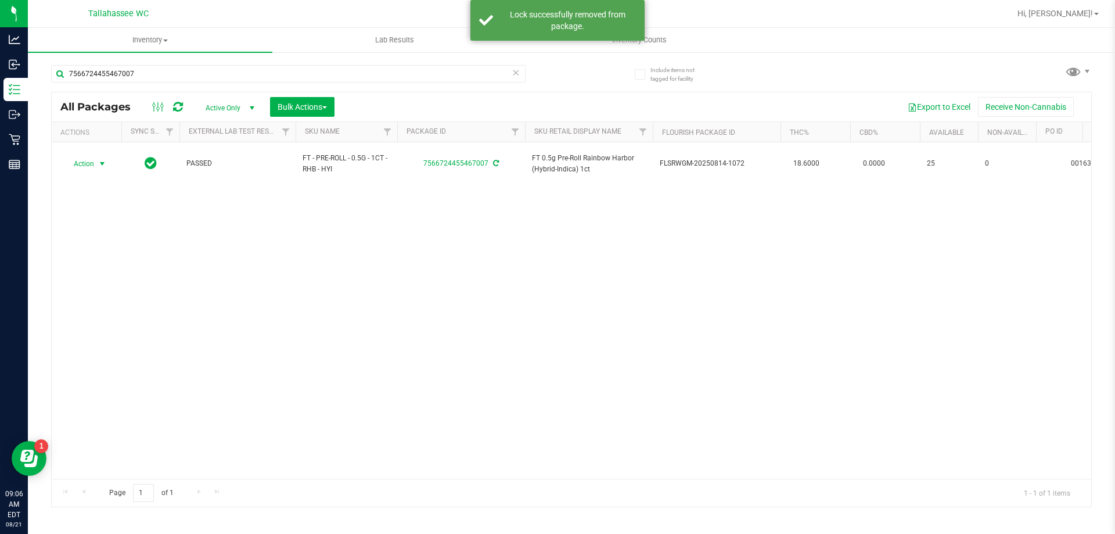
click at [82, 163] on span "Action" at bounding box center [78, 164] width 31 height 16
click at [125, 297] on li "Print package label" at bounding box center [109, 298] width 90 height 17
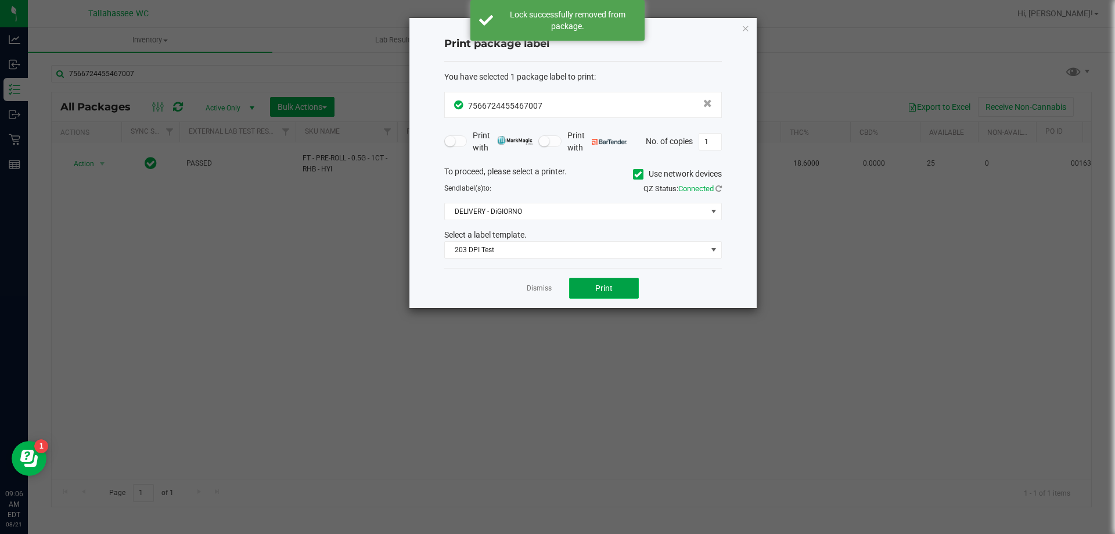
click at [594, 287] on button "Print" at bounding box center [604, 288] width 70 height 21
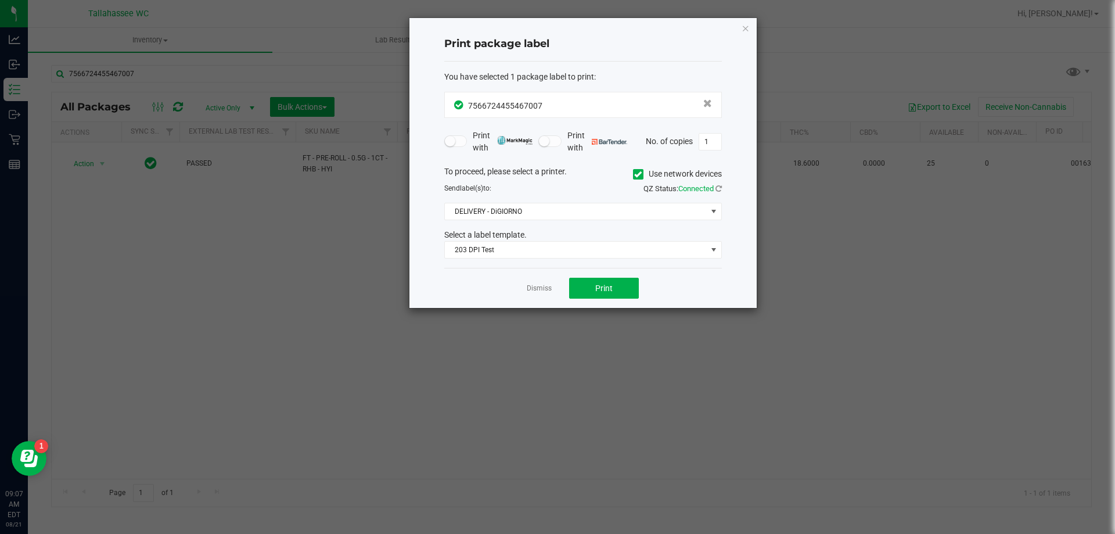
click at [522, 281] on div "Dismiss Print" at bounding box center [583, 288] width 278 height 40
click at [530, 297] on div "Dismiss Print" at bounding box center [583, 288] width 278 height 40
click at [533, 287] on link "Dismiss" at bounding box center [539, 288] width 25 height 10
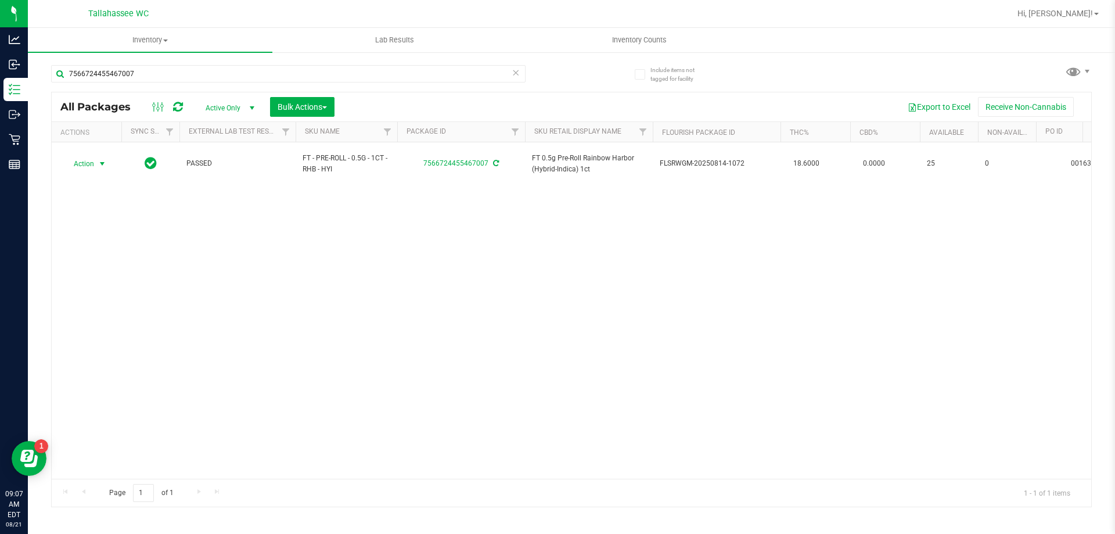
click at [515, 76] on icon at bounding box center [516, 72] width 8 height 14
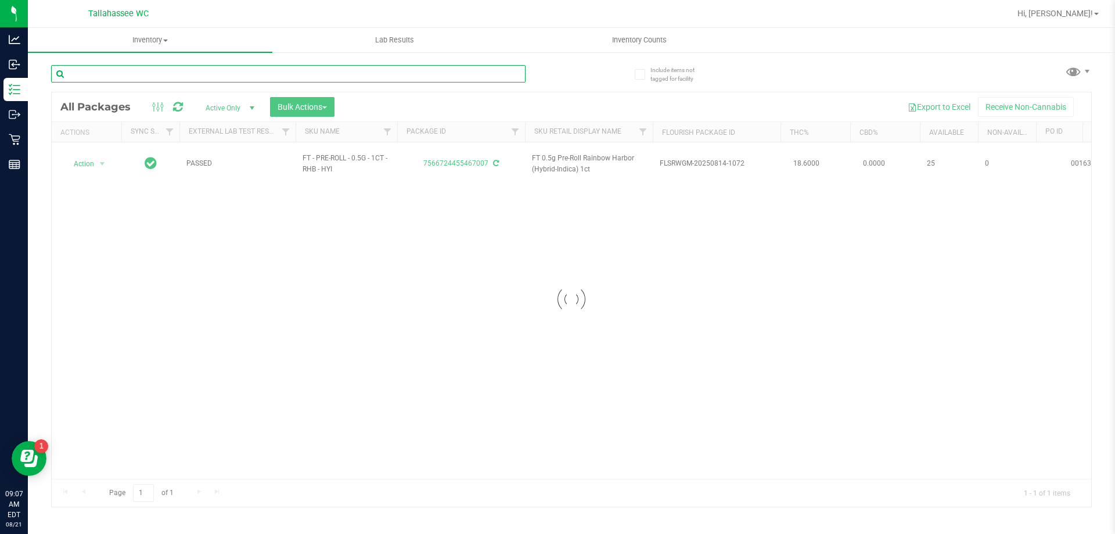
click at [514, 75] on div "Inventory All packages All inventory Waste log Create inventory Lab Results Inv…" at bounding box center [571, 281] width 1087 height 506
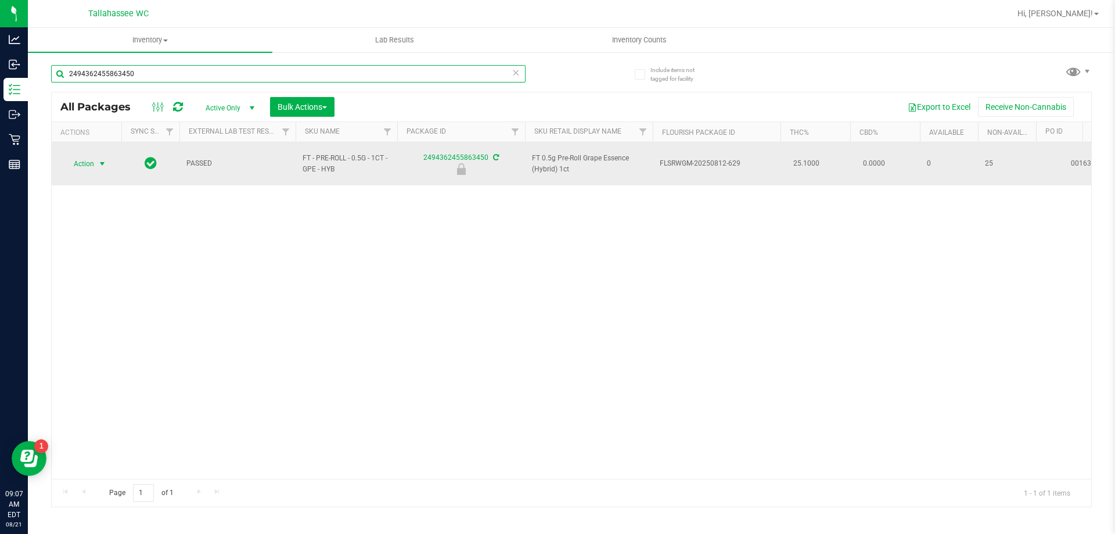
type input "2494362455863450"
click at [100, 159] on span "select" at bounding box center [102, 163] width 9 height 9
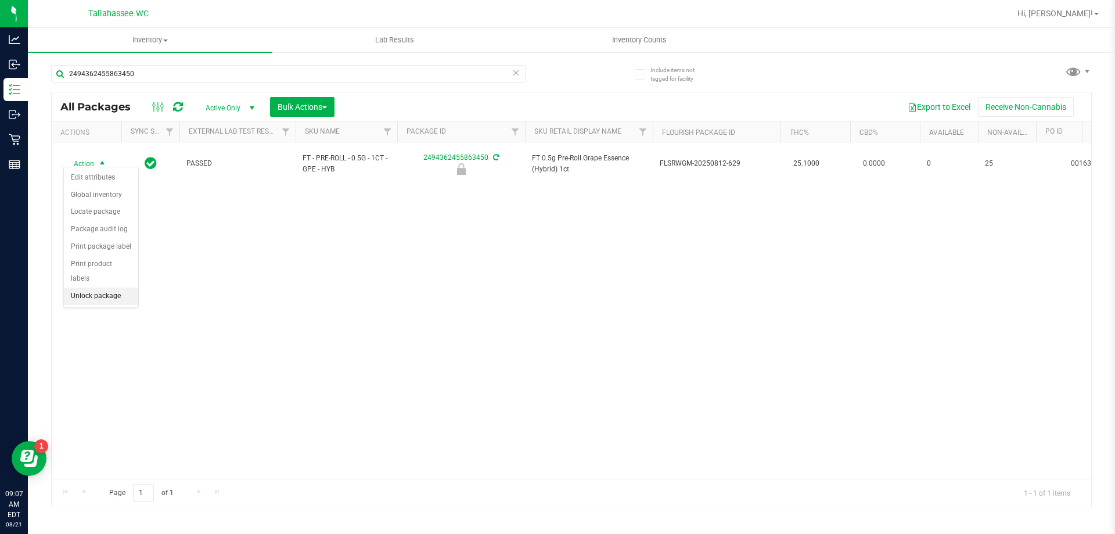
click at [120, 289] on li "Unlock package" at bounding box center [101, 296] width 74 height 17
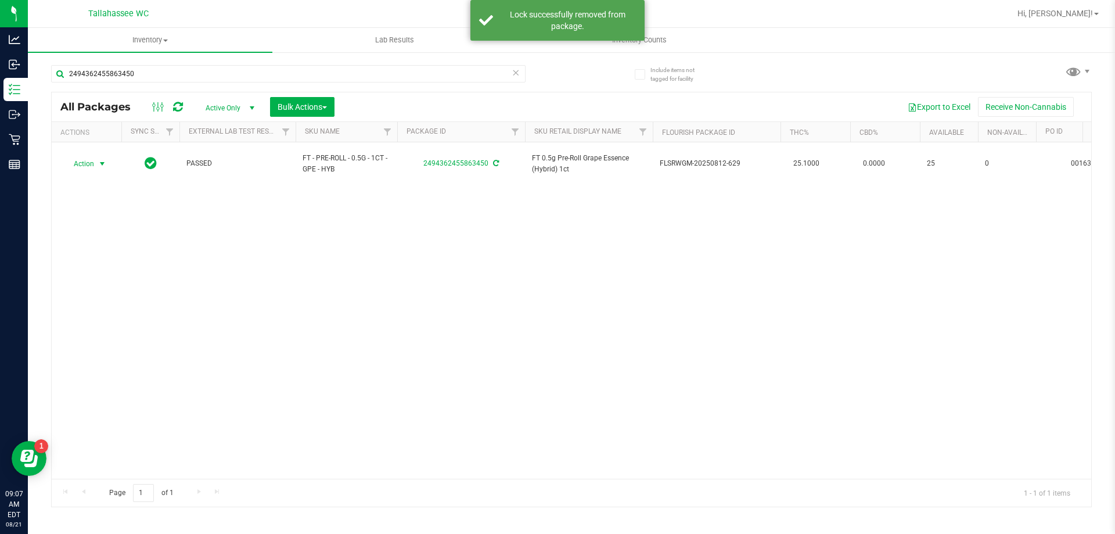
click at [84, 164] on span "Action" at bounding box center [78, 164] width 31 height 16
click at [125, 301] on li "Print package label" at bounding box center [109, 298] width 90 height 17
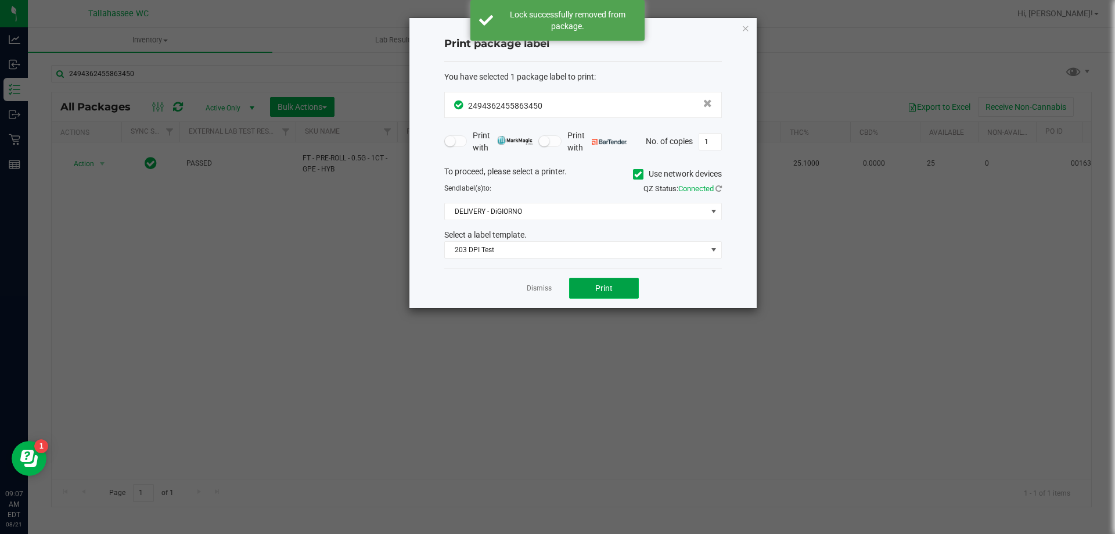
click at [613, 294] on button "Print" at bounding box center [604, 288] width 70 height 21
click at [543, 287] on link "Dismiss" at bounding box center [539, 288] width 25 height 10
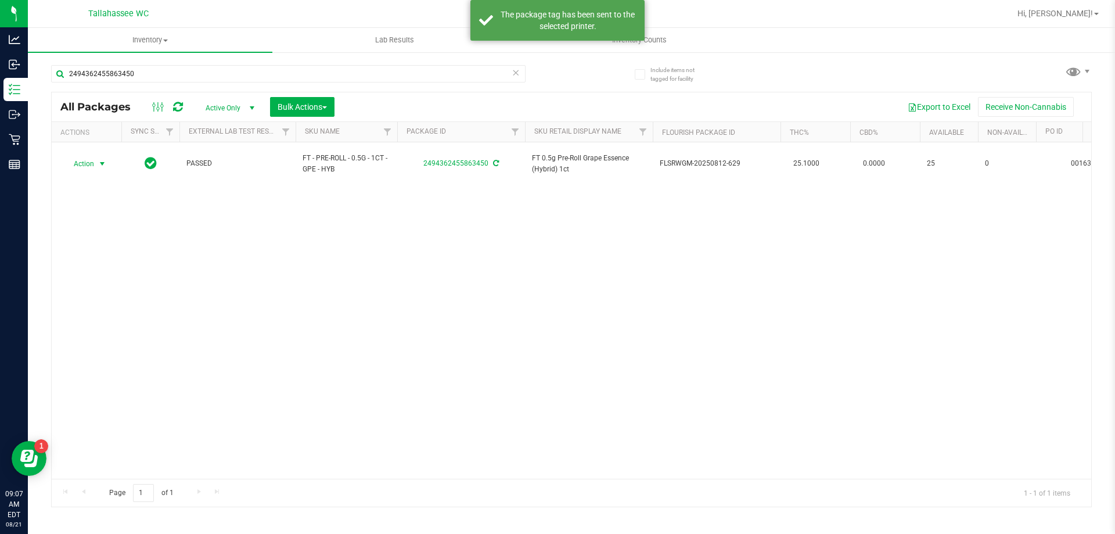
click at [515, 80] on span at bounding box center [516, 72] width 8 height 15
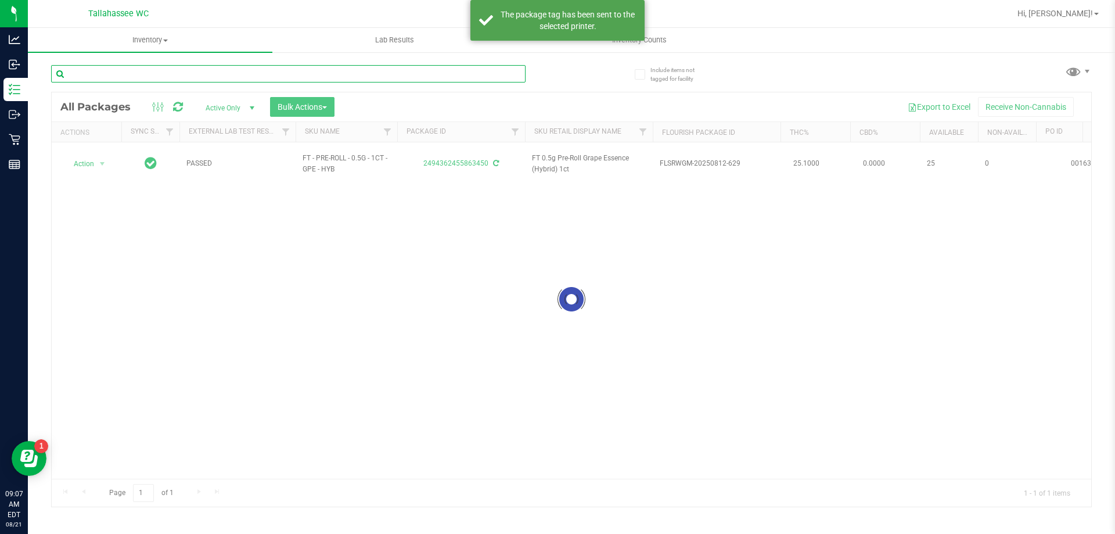
click at [509, 77] on input "text" at bounding box center [288, 73] width 475 height 17
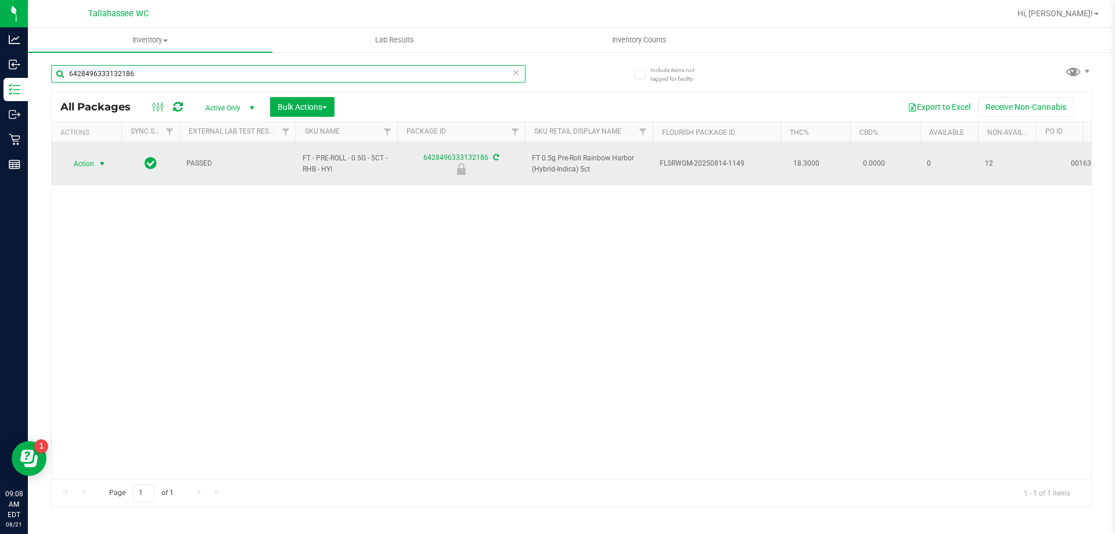
type input "6428496333132186"
click at [100, 159] on span "select" at bounding box center [102, 163] width 9 height 9
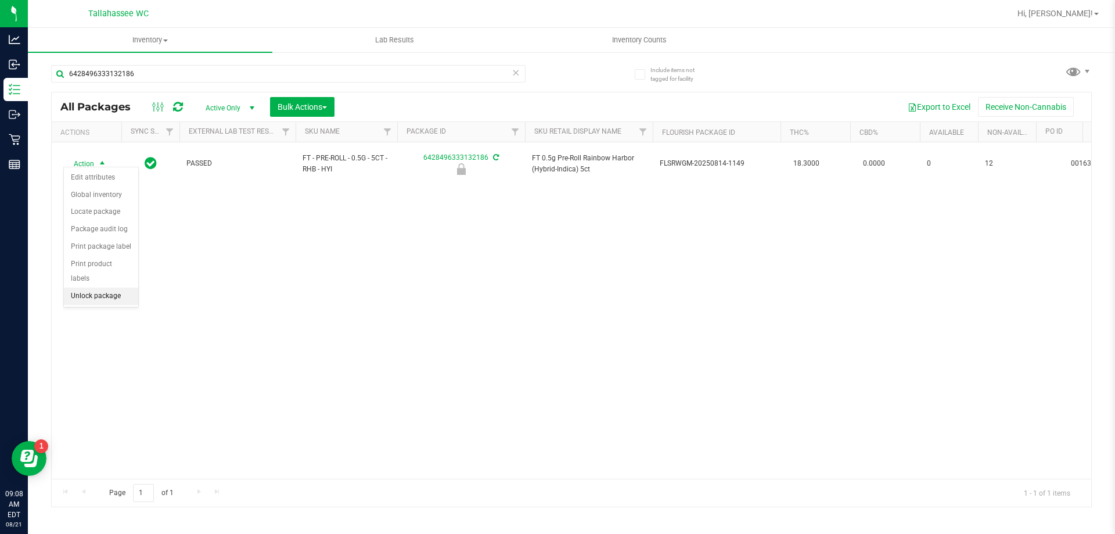
click at [112, 288] on li "Unlock package" at bounding box center [101, 296] width 74 height 17
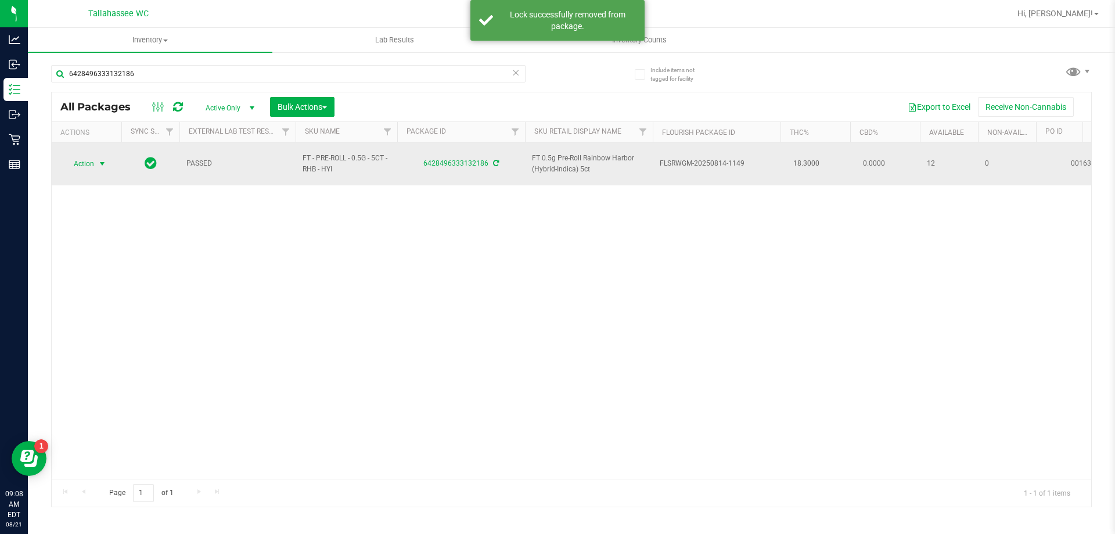
click at [81, 157] on span "Action" at bounding box center [78, 164] width 31 height 16
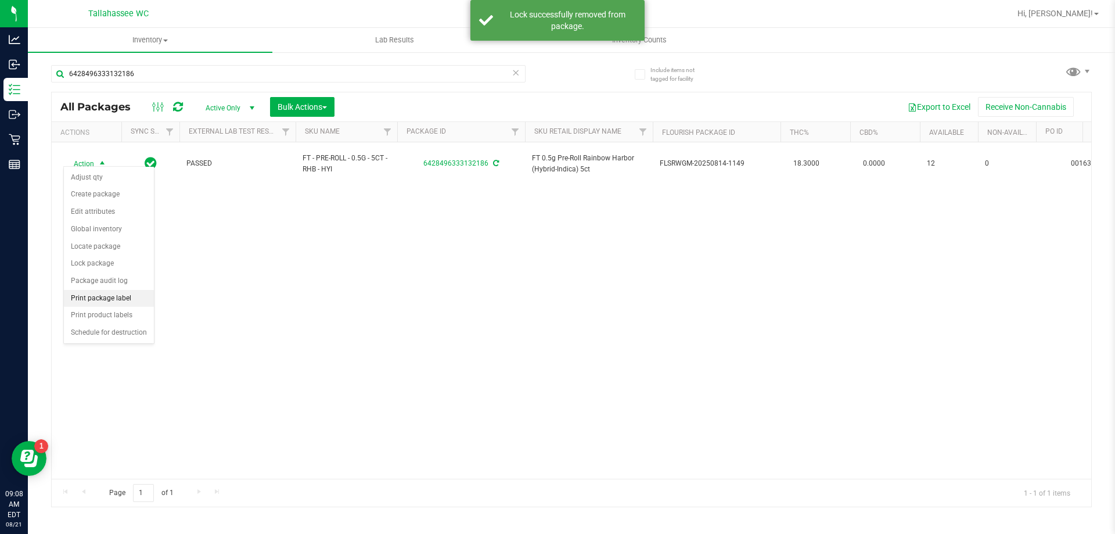
click at [131, 293] on li "Print package label" at bounding box center [109, 298] width 90 height 17
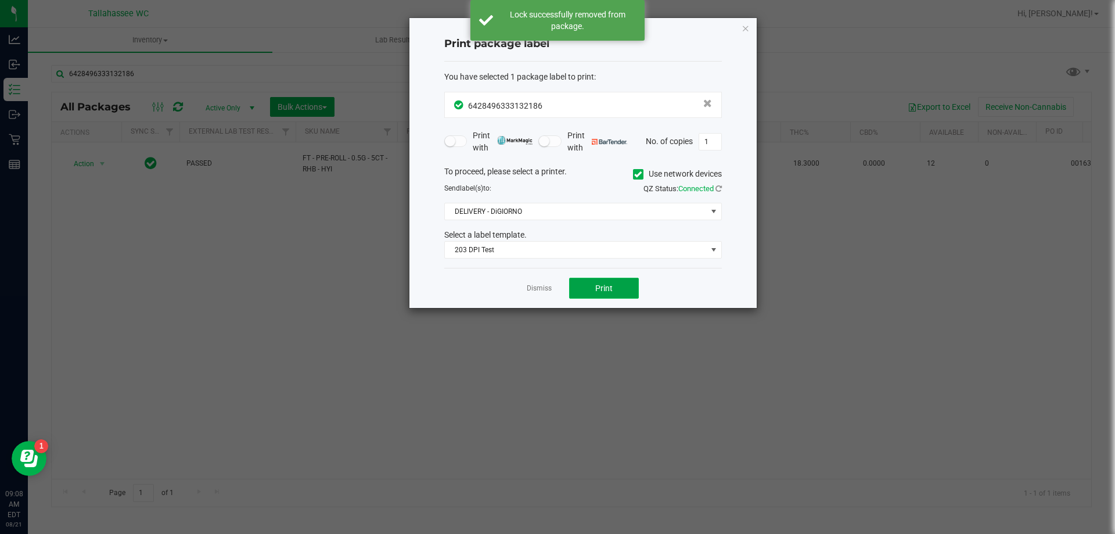
click at [603, 282] on button "Print" at bounding box center [604, 288] width 70 height 21
click at [749, 28] on div "Print package label You have selected 1 package label to print : 64284963331321…" at bounding box center [582, 163] width 347 height 290
click at [746, 30] on icon "button" at bounding box center [746, 28] width 8 height 14
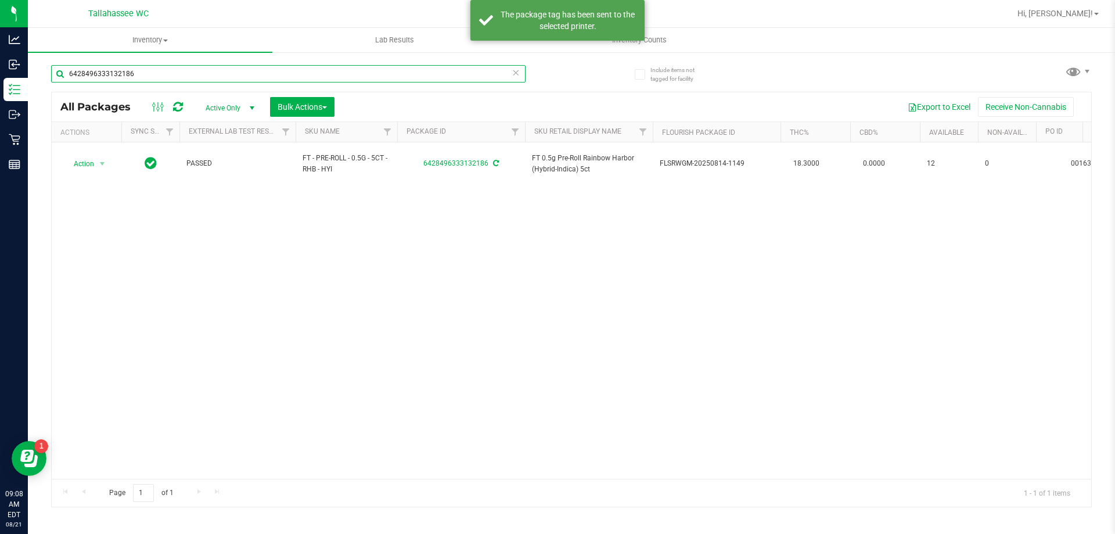
click at [520, 74] on input "6428496333132186" at bounding box center [288, 73] width 475 height 17
click at [518, 74] on icon at bounding box center [516, 72] width 8 height 14
click at [509, 76] on input "text" at bounding box center [288, 73] width 475 height 17
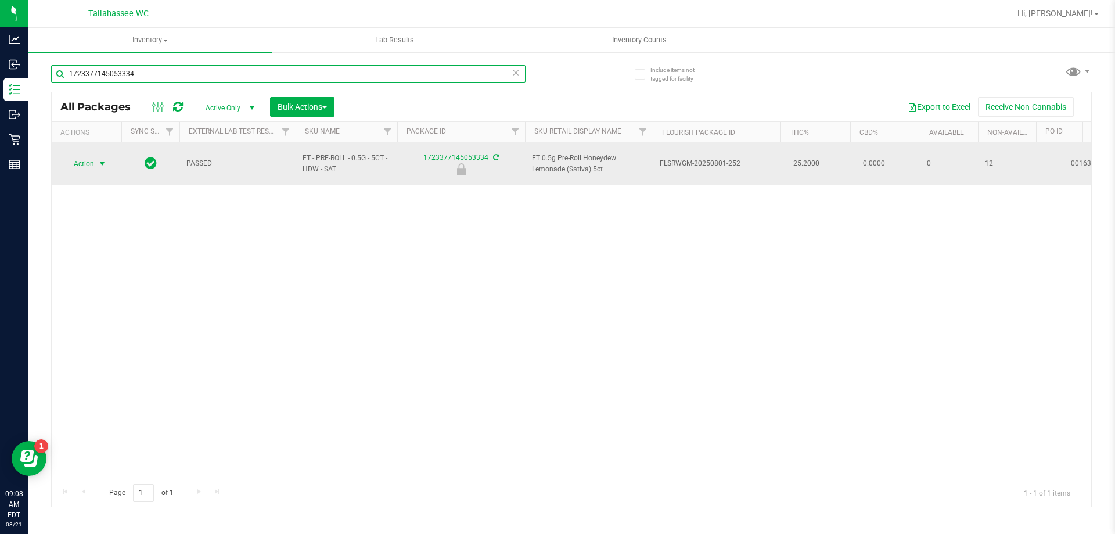
type input "1723377145053334"
click at [99, 159] on span "select" at bounding box center [102, 163] width 9 height 9
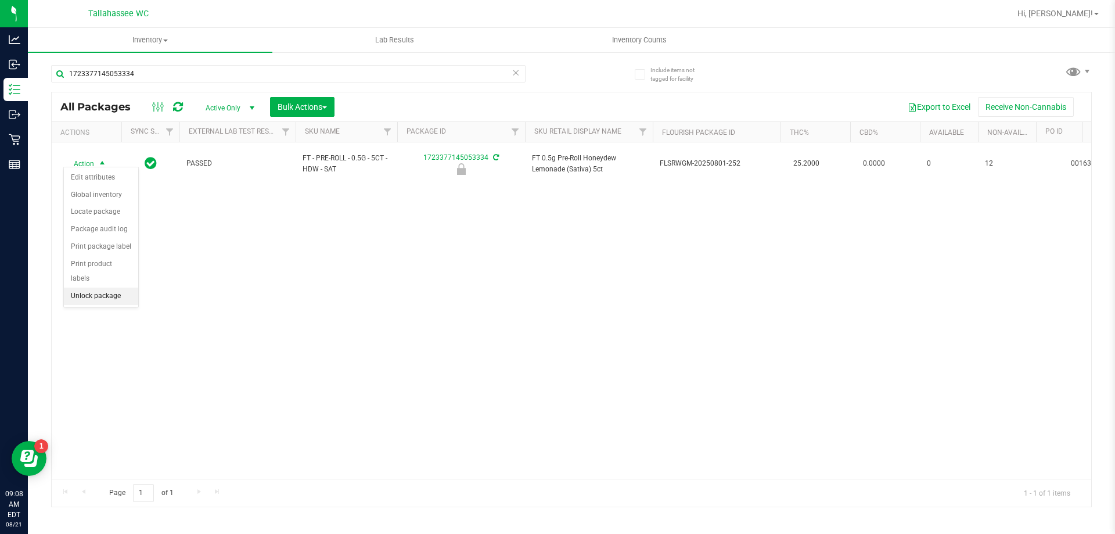
click at [95, 288] on li "Unlock package" at bounding box center [101, 296] width 74 height 17
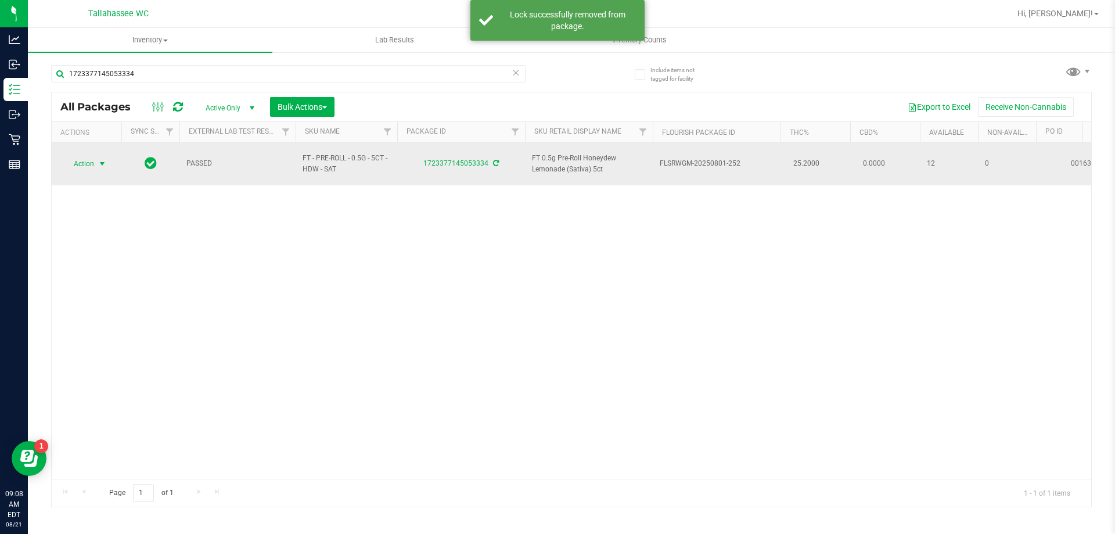
click at [88, 156] on span "Action" at bounding box center [78, 164] width 31 height 16
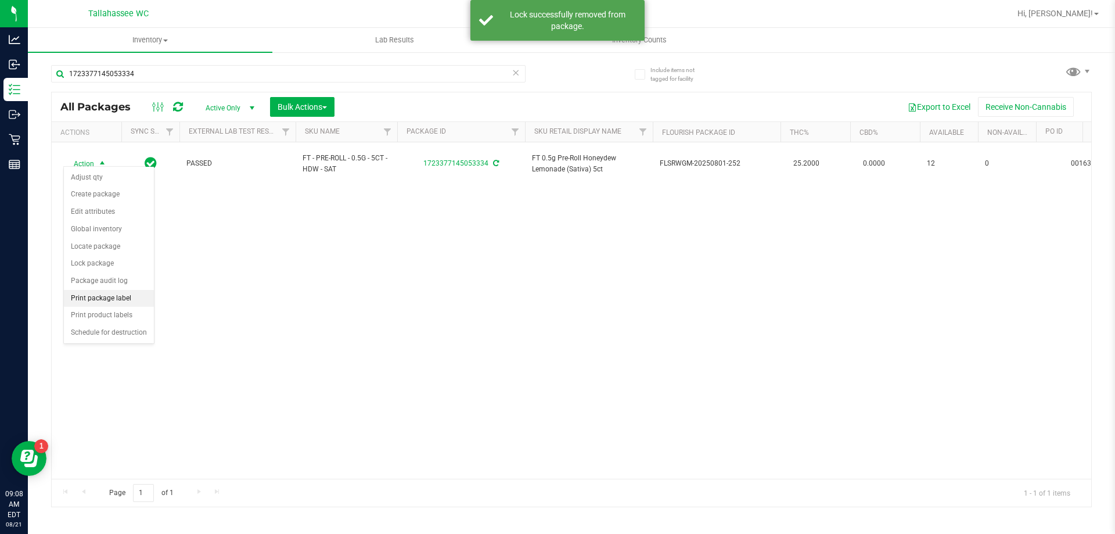
click at [131, 292] on li "Print package label" at bounding box center [109, 298] width 90 height 17
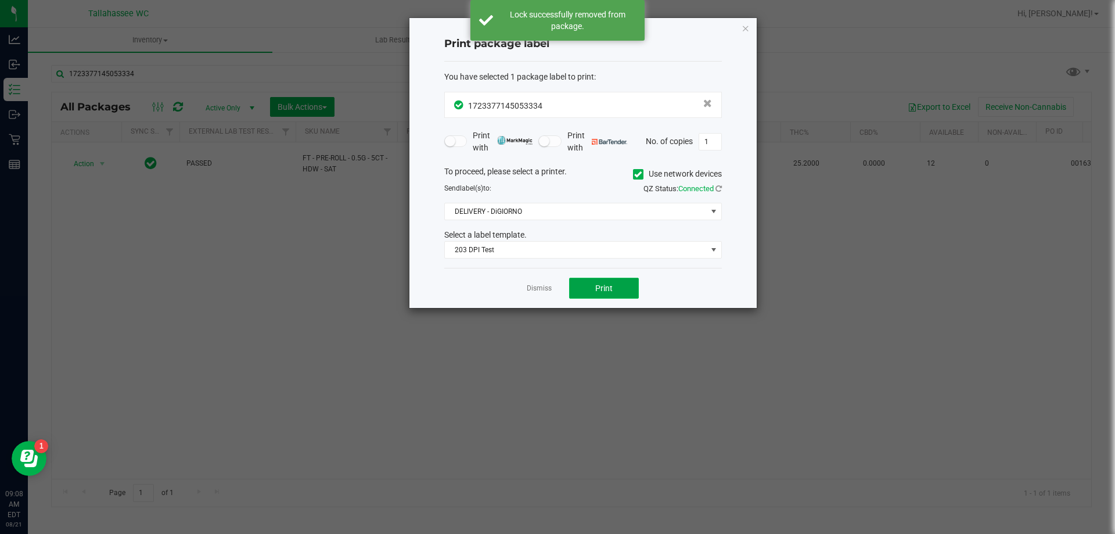
click at [618, 293] on button "Print" at bounding box center [604, 288] width 70 height 21
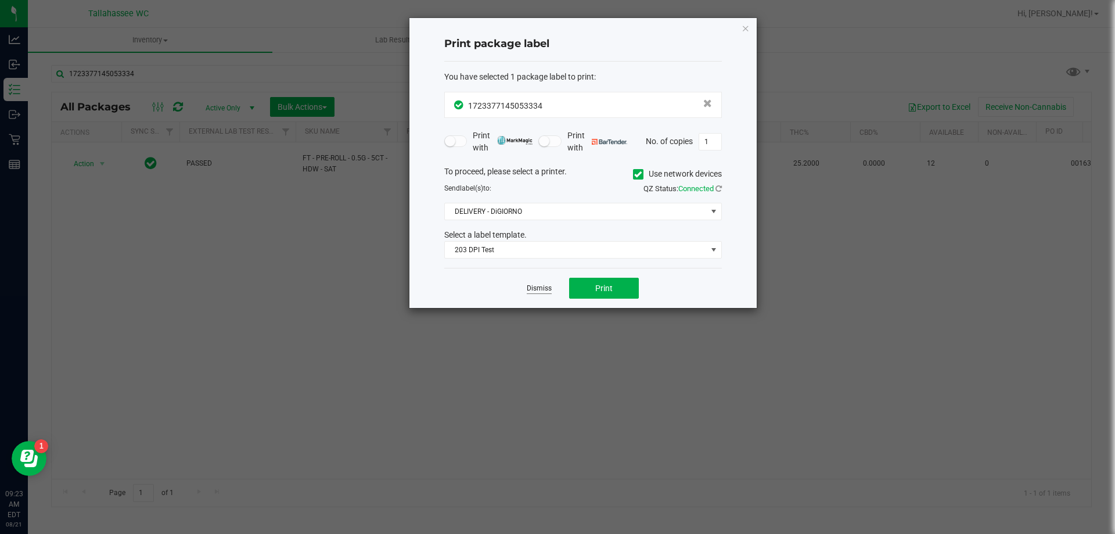
click at [547, 292] on link "Dismiss" at bounding box center [539, 288] width 25 height 10
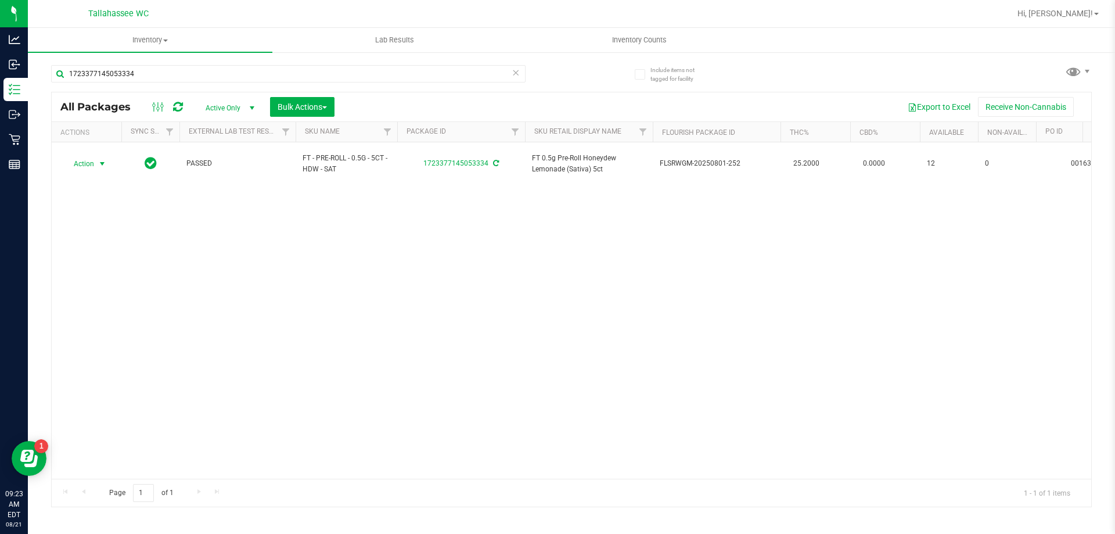
click at [512, 72] on icon at bounding box center [516, 72] width 8 height 14
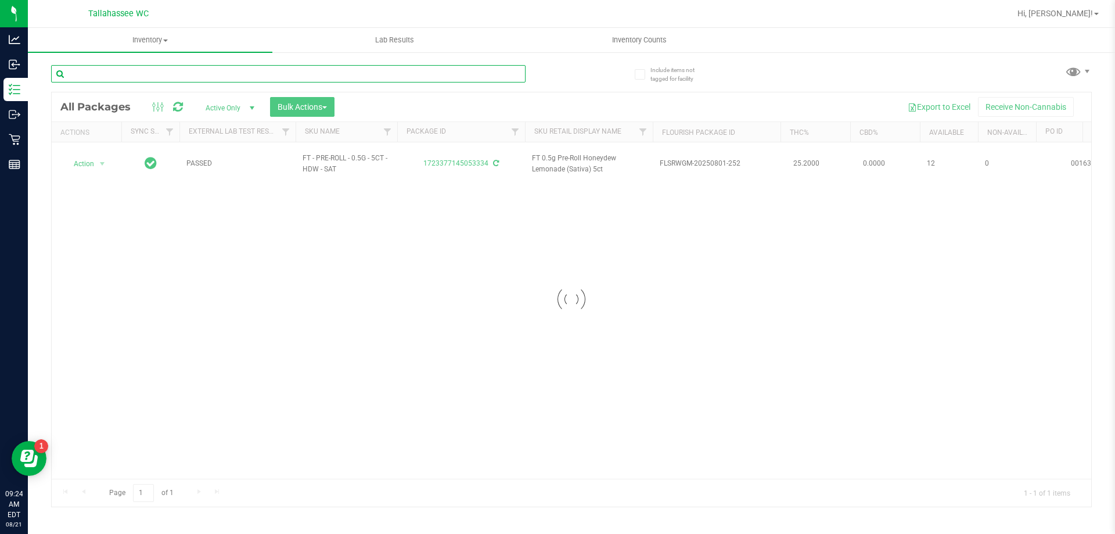
click at [506, 76] on input "text" at bounding box center [288, 73] width 475 height 17
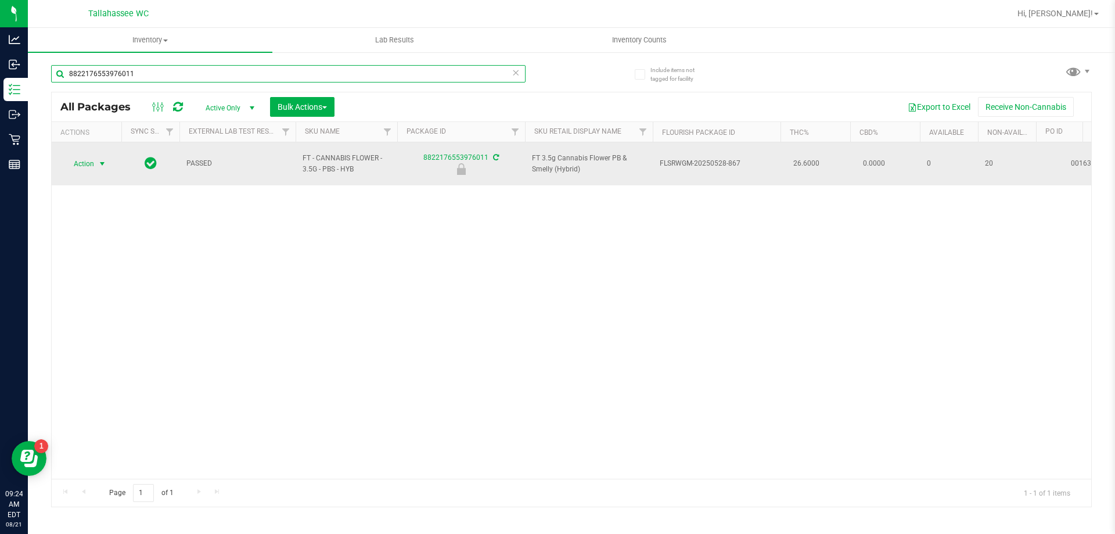
type input "8822176553976011"
click at [99, 159] on span "select" at bounding box center [102, 163] width 9 height 9
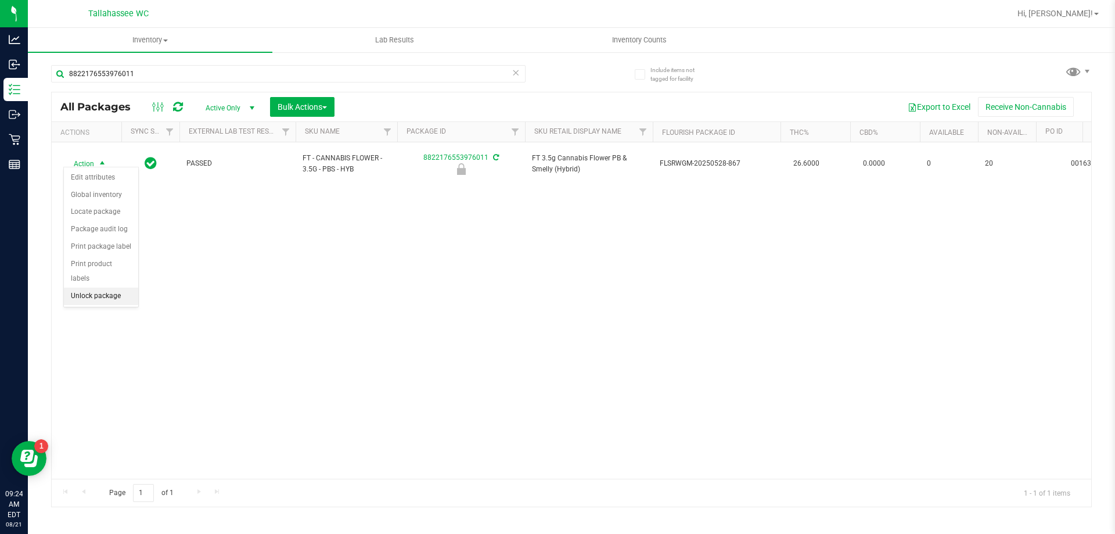
click at [109, 288] on li "Unlock package" at bounding box center [101, 296] width 74 height 17
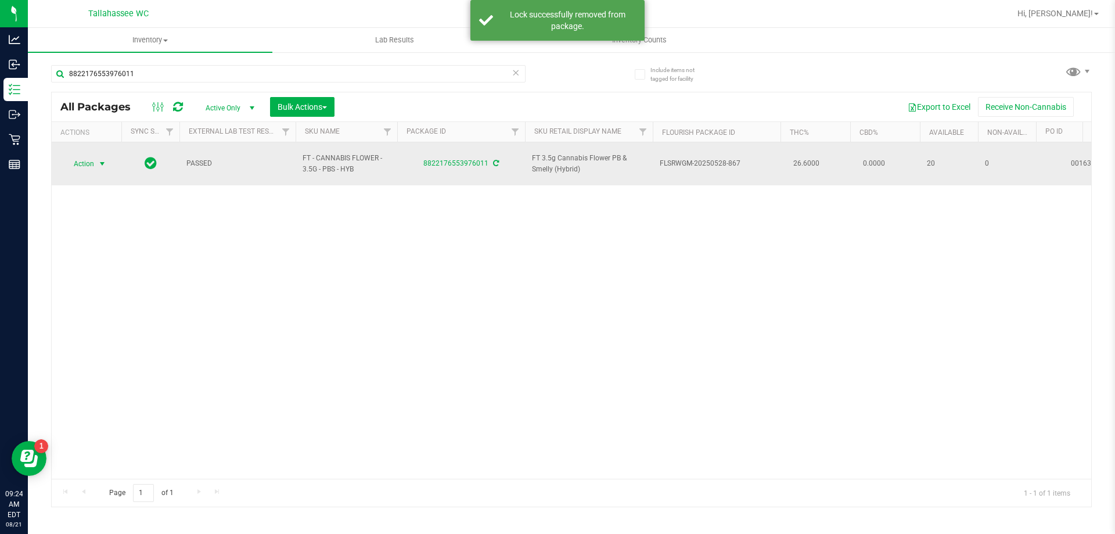
click at [96, 160] on span "select" at bounding box center [102, 164] width 15 height 16
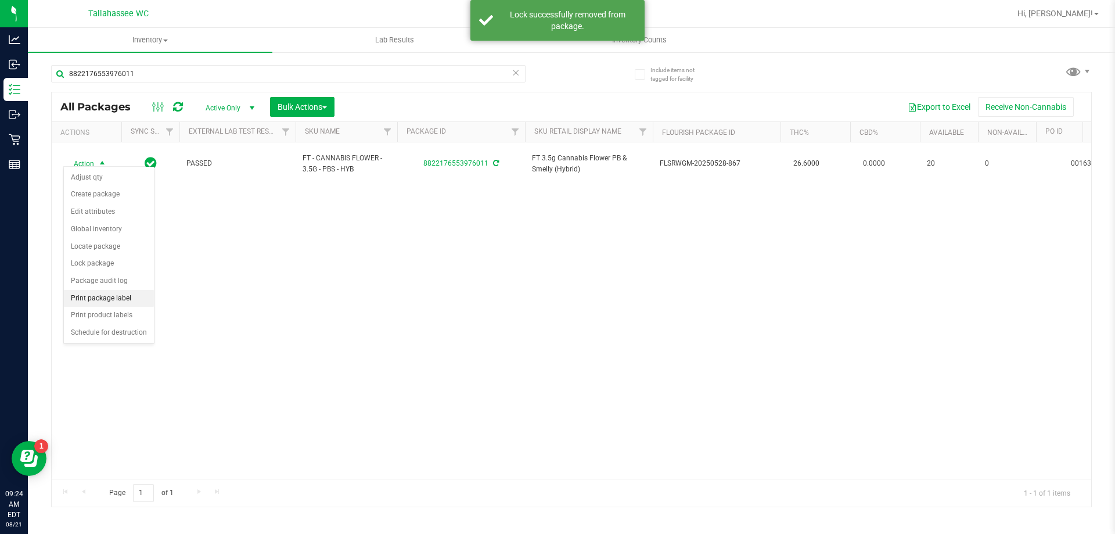
click at [131, 294] on li "Print package label" at bounding box center [109, 298] width 90 height 17
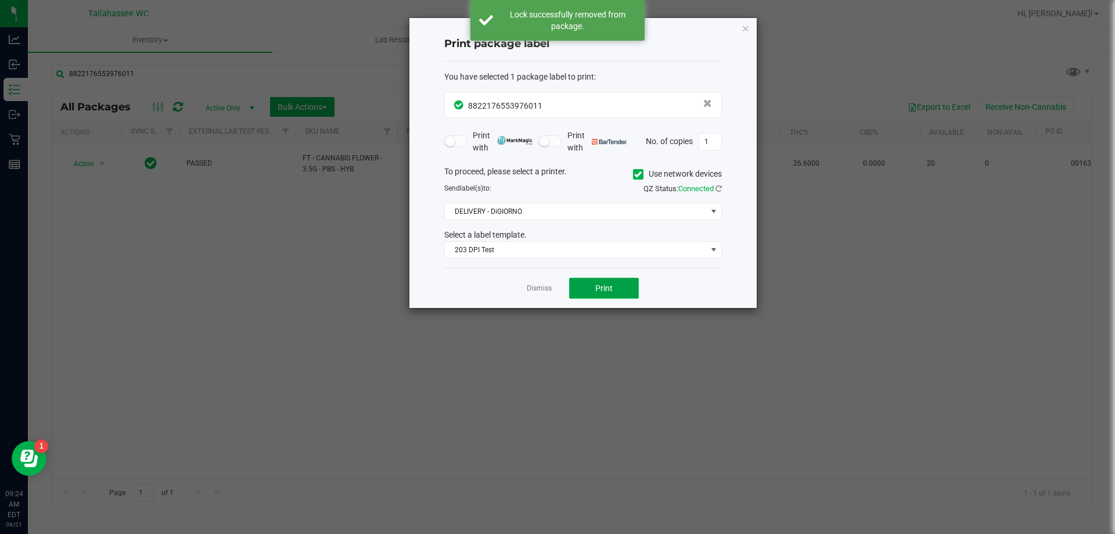
click at [598, 284] on span "Print" at bounding box center [603, 287] width 17 height 9
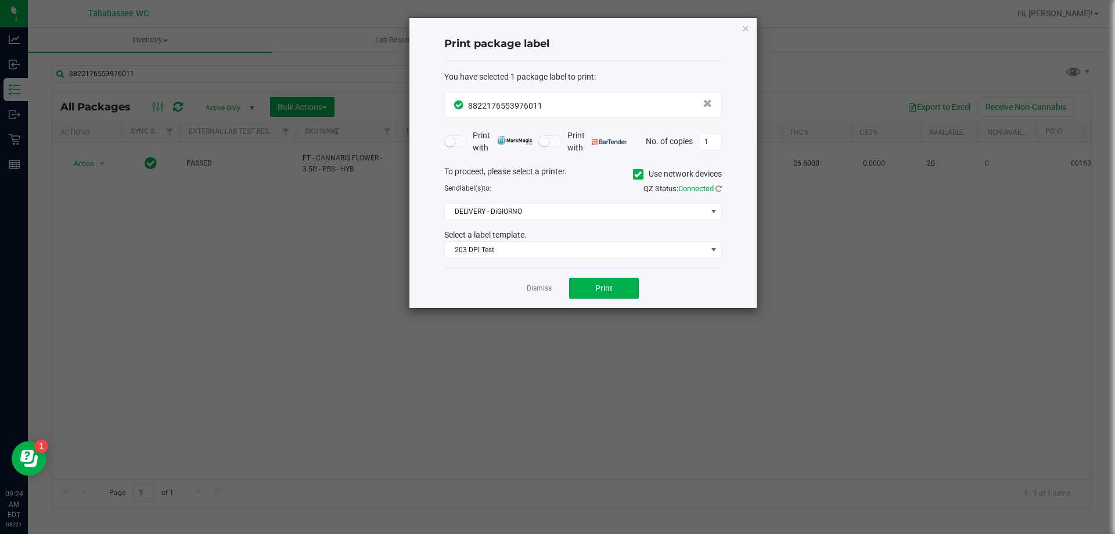
click at [532, 290] on link "Dismiss" at bounding box center [539, 288] width 25 height 10
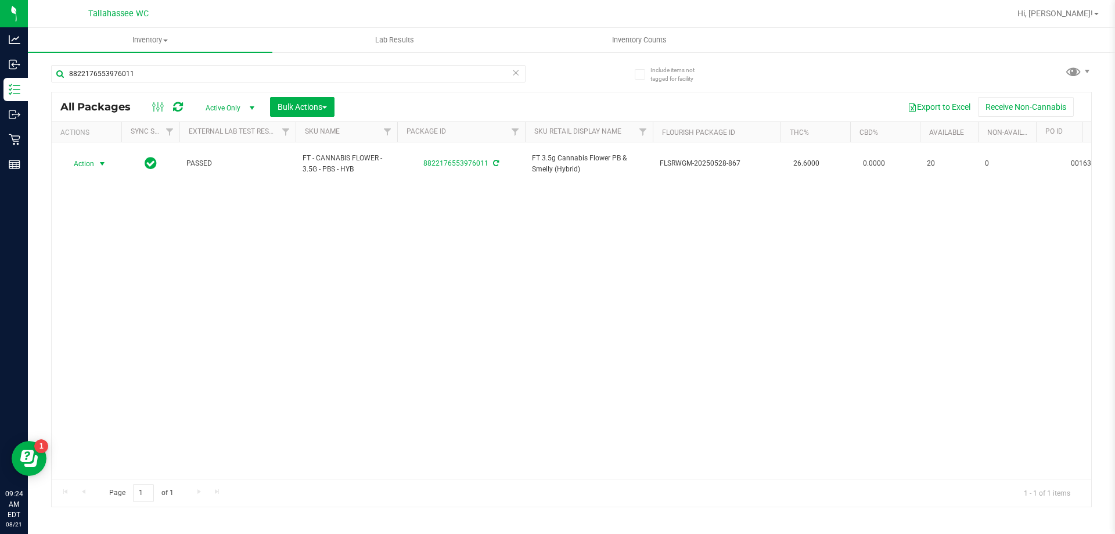
click at [518, 77] on icon at bounding box center [516, 72] width 8 height 14
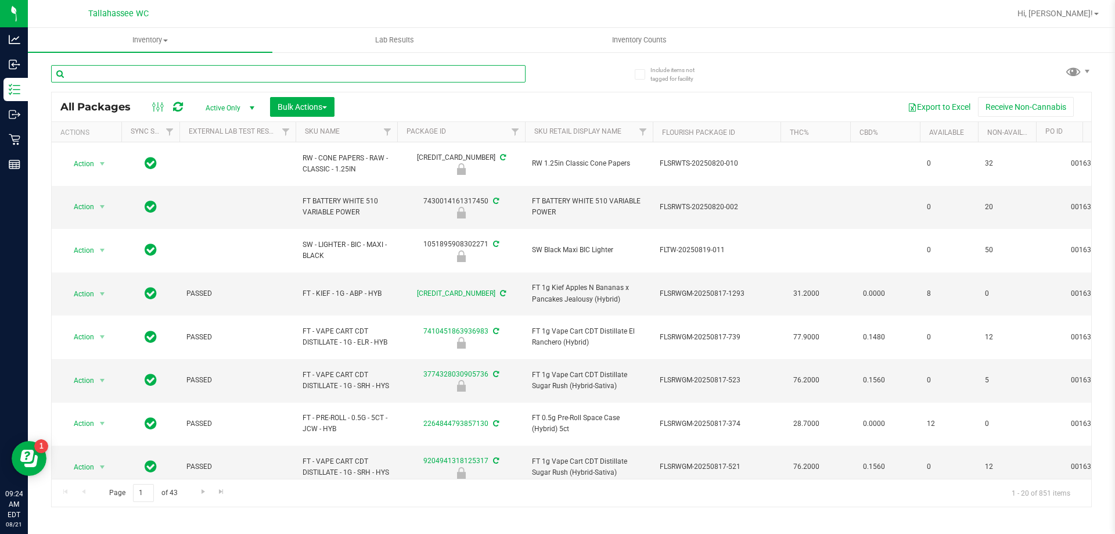
click at [476, 68] on input "text" at bounding box center [288, 73] width 475 height 17
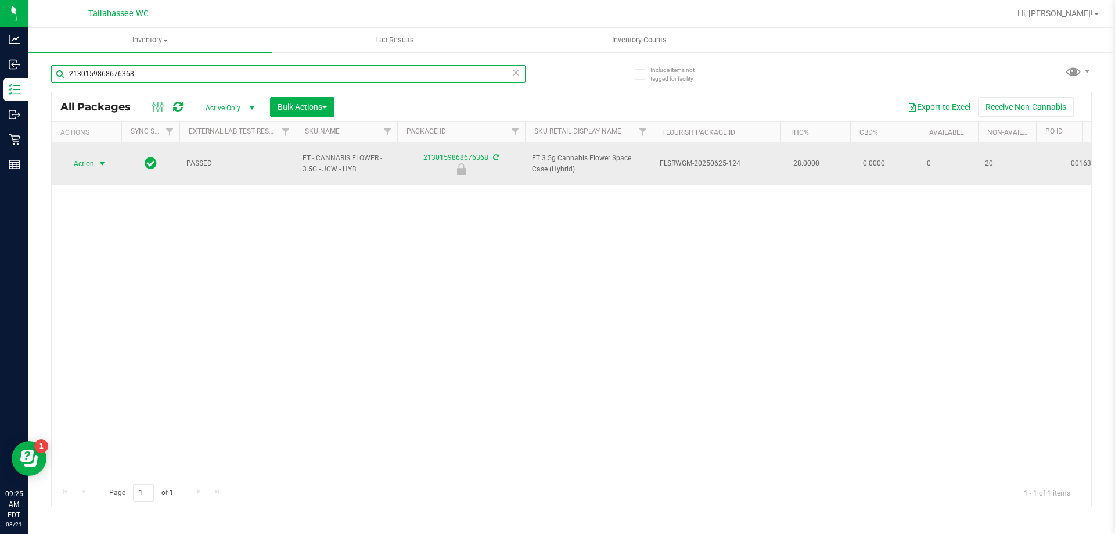
type input "2130159868676368"
click at [99, 160] on span "select" at bounding box center [102, 163] width 9 height 9
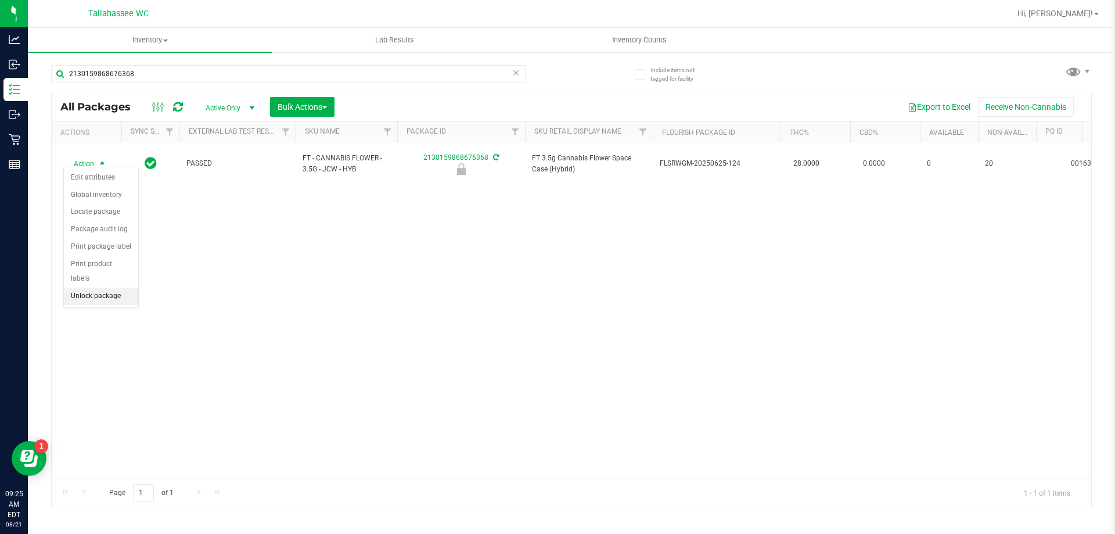
click at [100, 288] on li "Unlock package" at bounding box center [101, 296] width 74 height 17
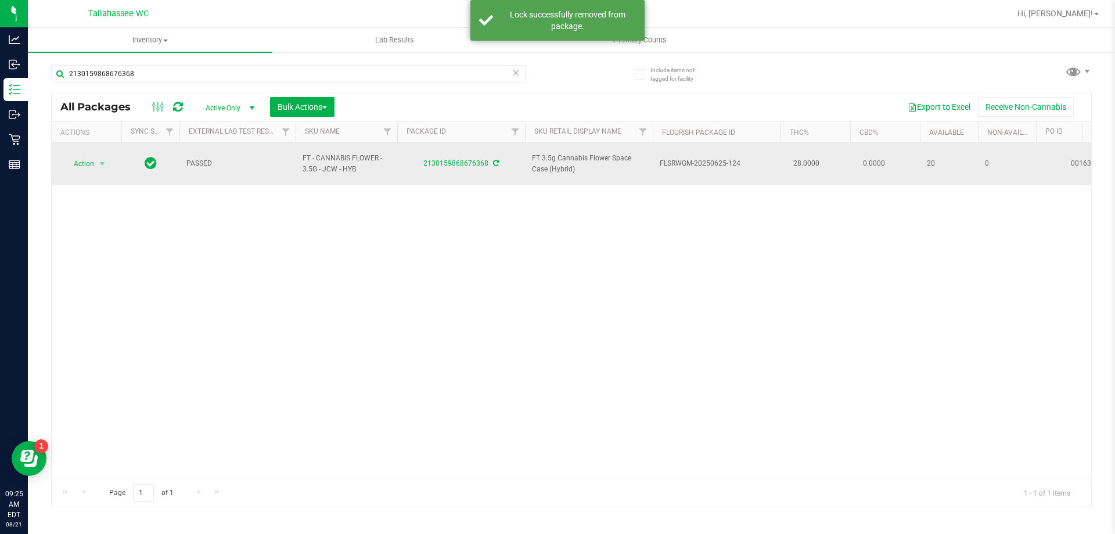
drag, startPoint x: 77, startPoint y: 148, endPoint x: 80, endPoint y: 155, distance: 8.1
click at [77, 149] on td "Action Action Adjust qty Create package Edit attributes Global inventory Locate…" at bounding box center [87, 163] width 70 height 43
click at [81, 158] on span "Action" at bounding box center [78, 164] width 31 height 16
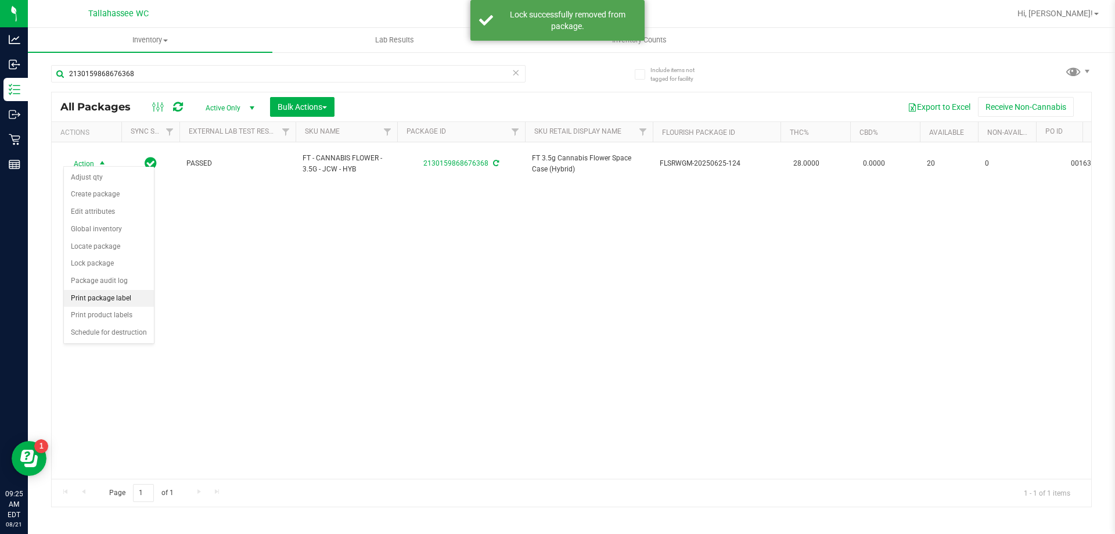
click at [120, 292] on li "Print package label" at bounding box center [109, 298] width 90 height 17
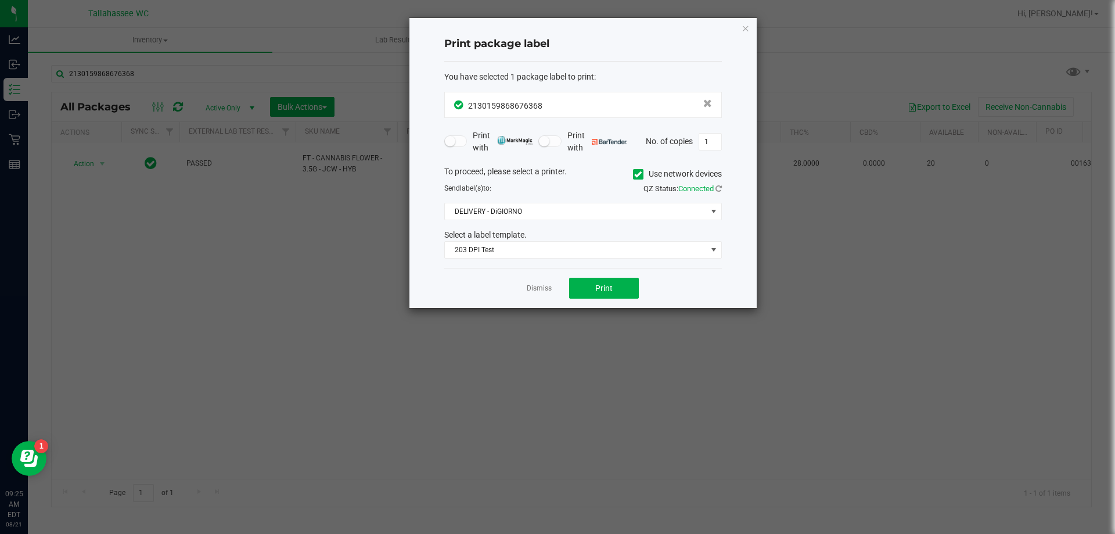
click at [582, 299] on div "Dismiss Print" at bounding box center [583, 288] width 278 height 40
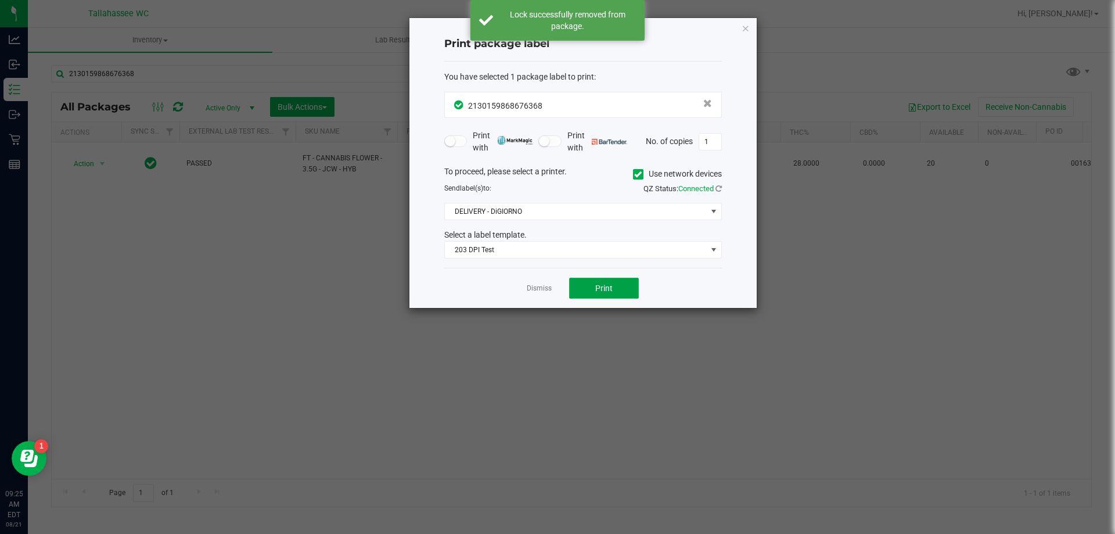
click at [581, 293] on button "Print" at bounding box center [604, 288] width 70 height 21
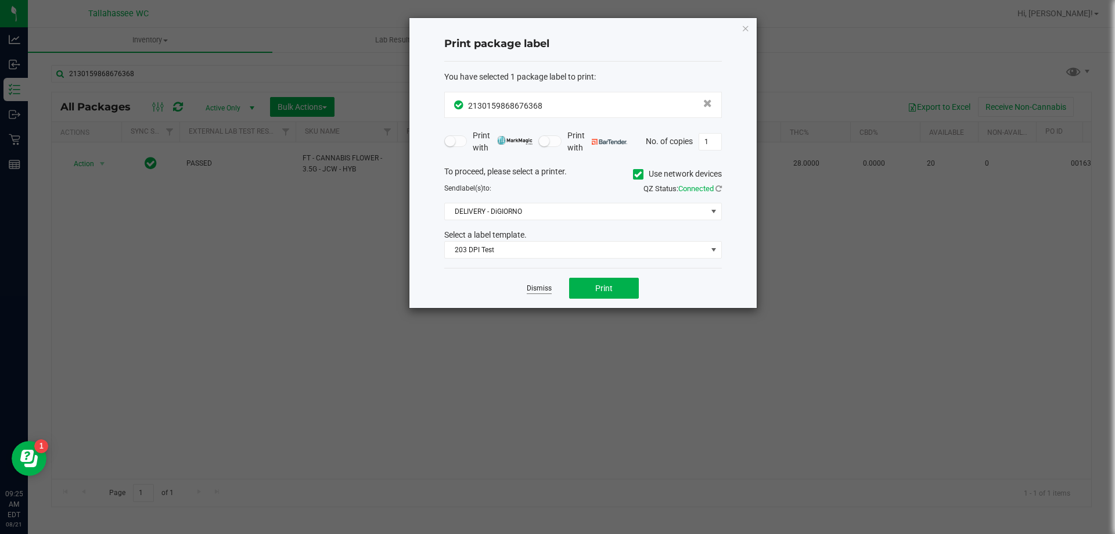
click at [529, 283] on link "Dismiss" at bounding box center [539, 288] width 25 height 10
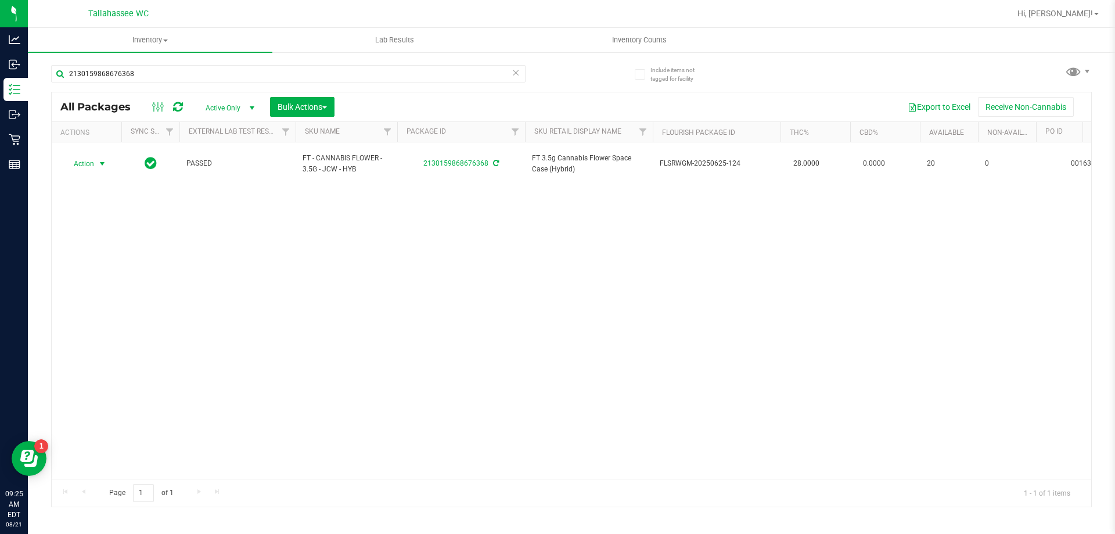
click at [513, 73] on icon at bounding box center [516, 72] width 8 height 14
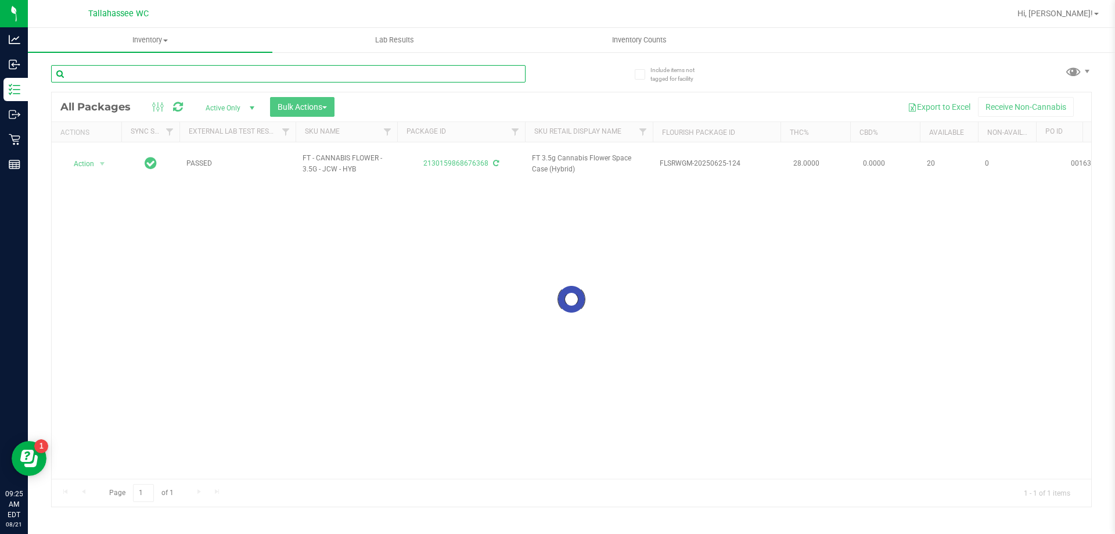
click at [507, 81] on input "text" at bounding box center [288, 73] width 475 height 17
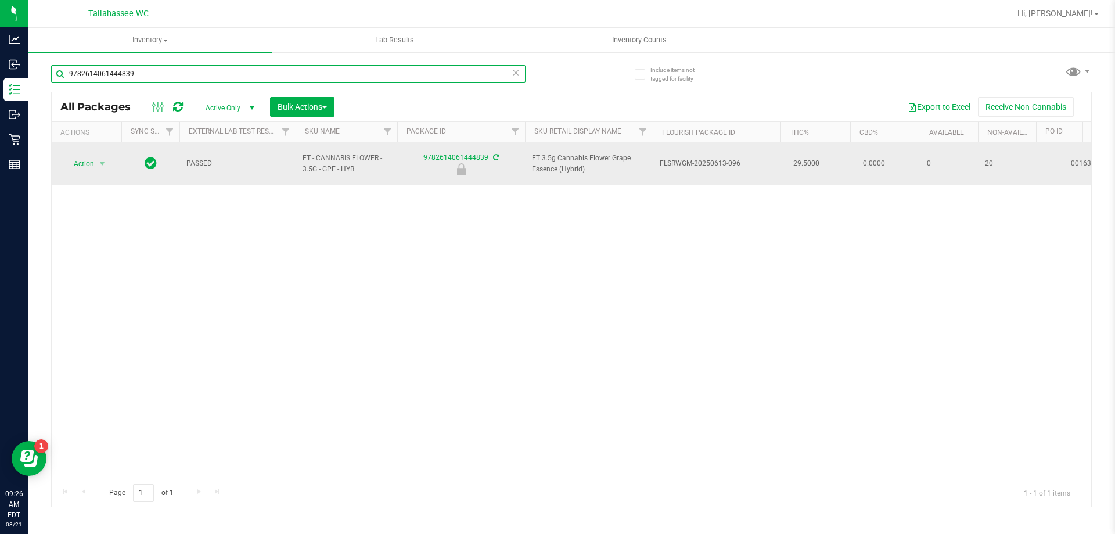
type input "9782614061444839"
click at [77, 163] on span "Action" at bounding box center [78, 164] width 31 height 16
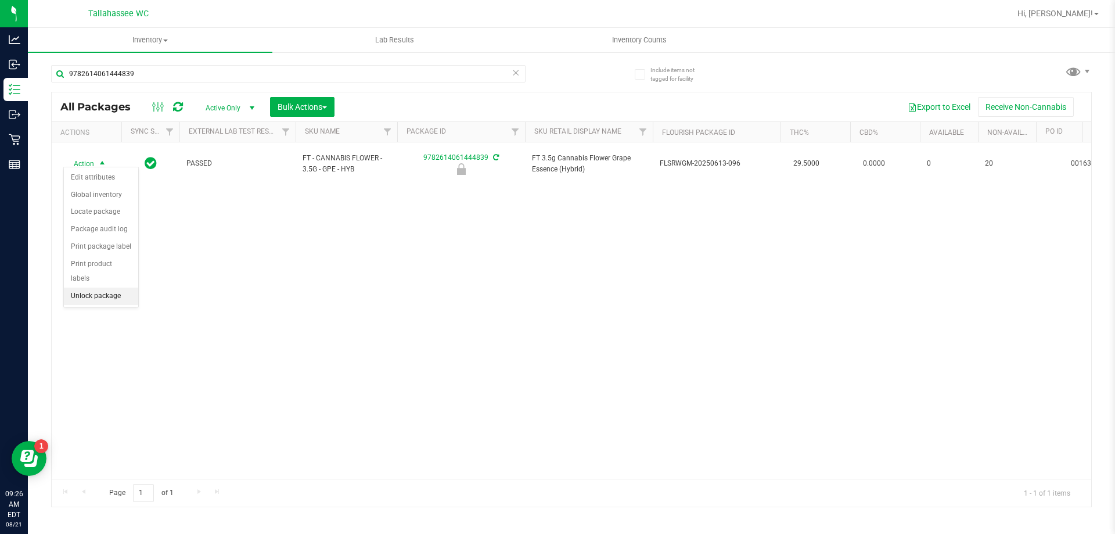
click at [110, 288] on li "Unlock package" at bounding box center [101, 296] width 74 height 17
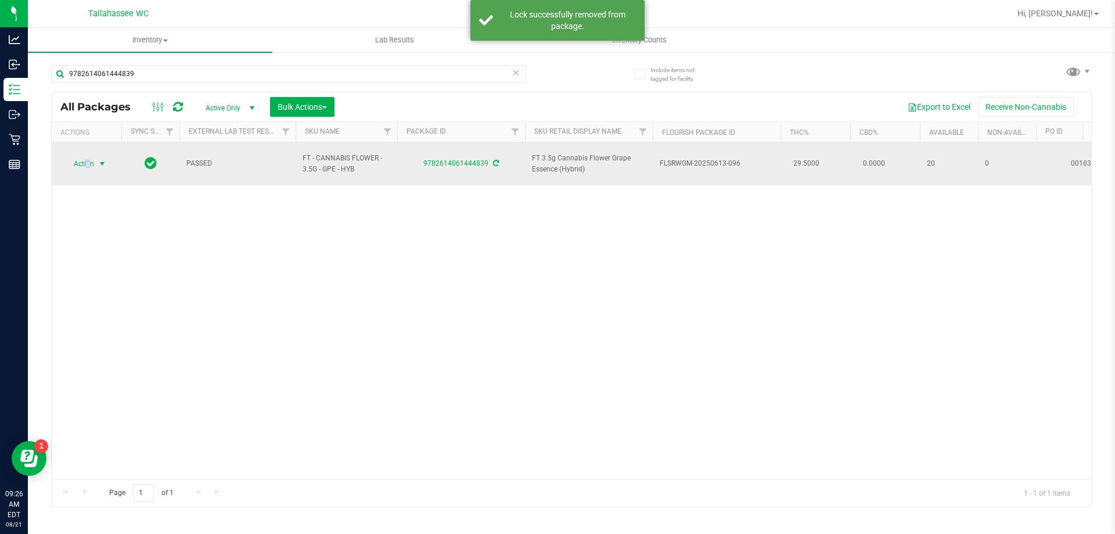
click at [89, 163] on span "Action" at bounding box center [78, 164] width 31 height 16
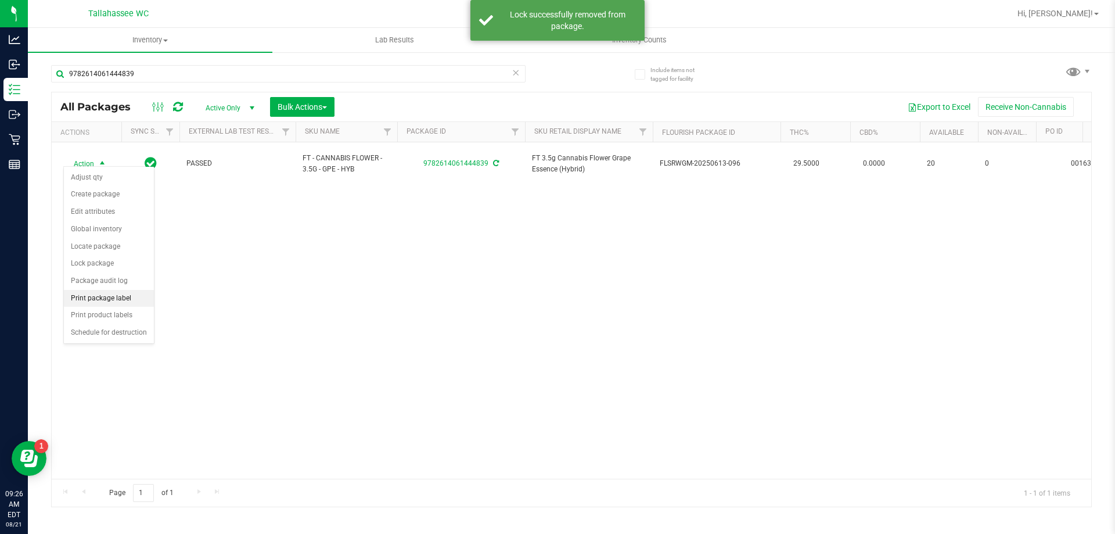
click at [118, 297] on li "Print package label" at bounding box center [109, 298] width 90 height 17
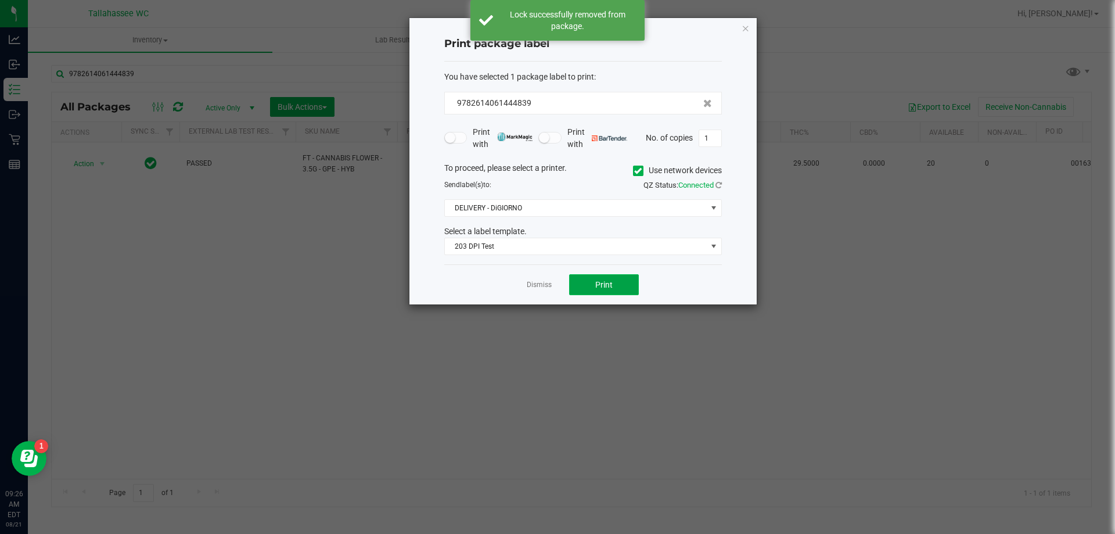
click at [594, 284] on button "Print" at bounding box center [604, 284] width 70 height 21
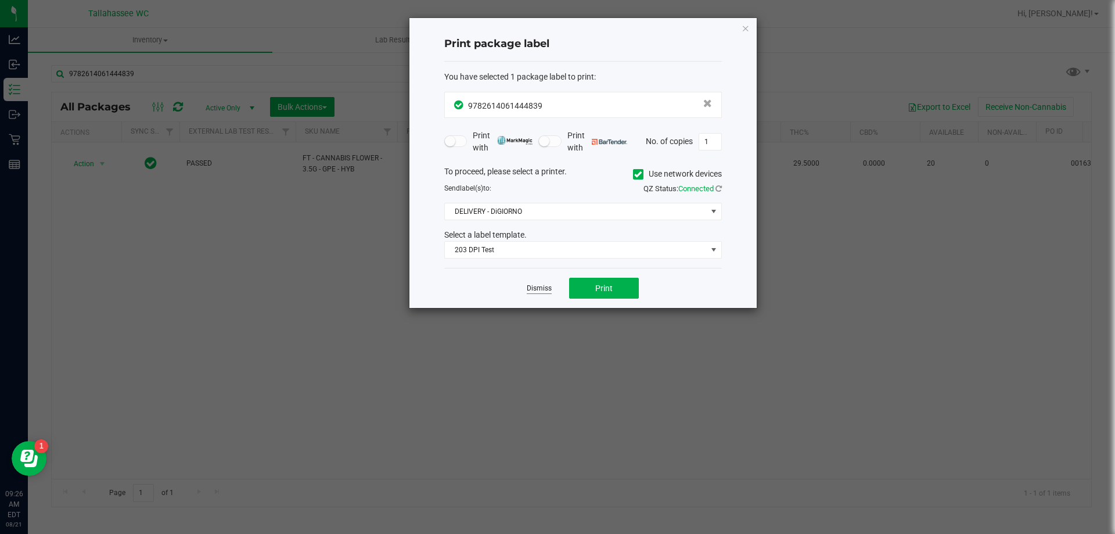
click at [534, 291] on link "Dismiss" at bounding box center [539, 288] width 25 height 10
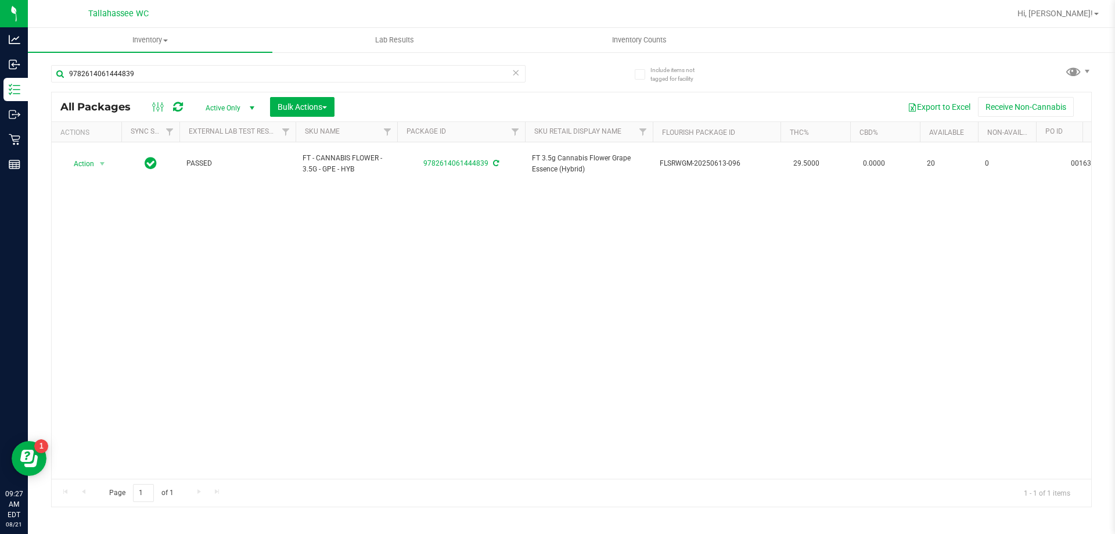
click at [516, 67] on icon at bounding box center [516, 72] width 8 height 14
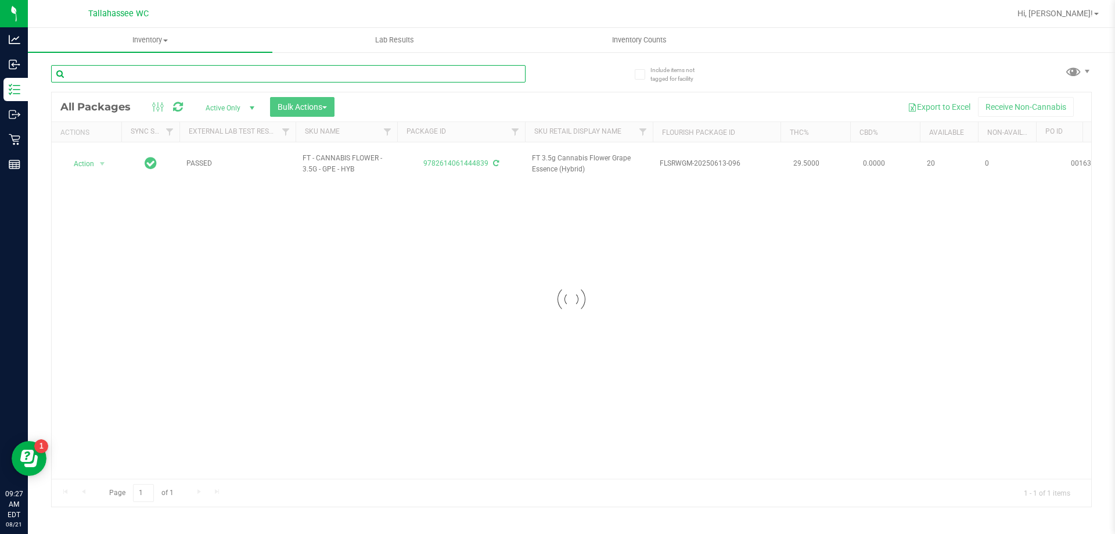
click at [514, 74] on input "text" at bounding box center [288, 73] width 475 height 17
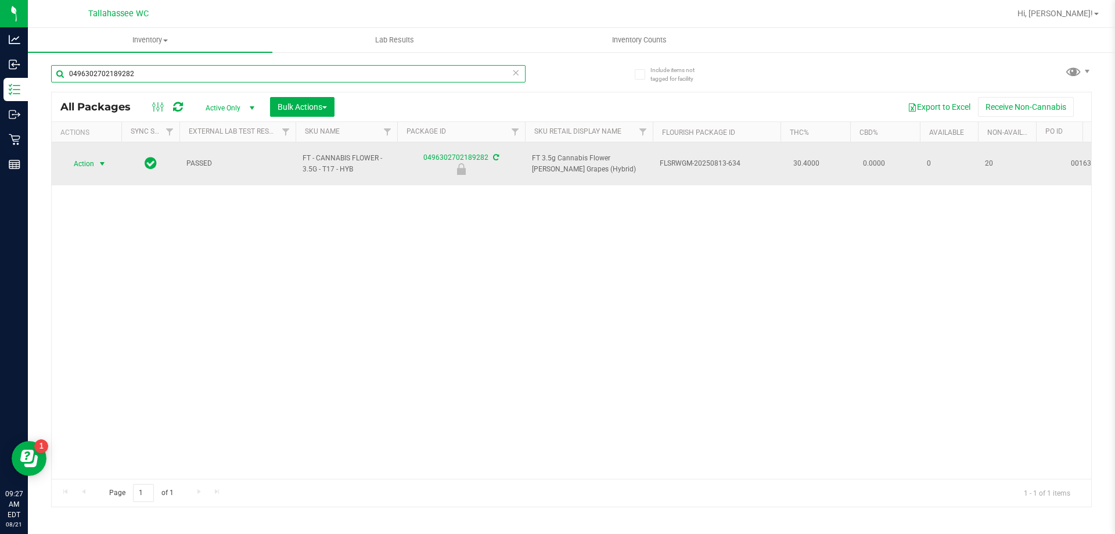
type input "0496302702189282"
click at [80, 159] on span "Action" at bounding box center [78, 164] width 31 height 16
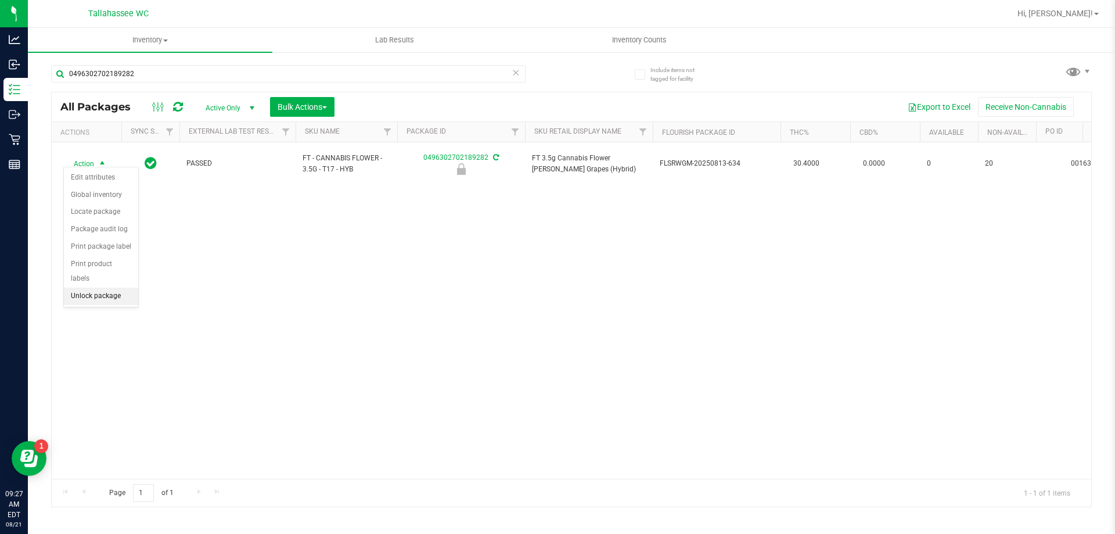
click at [128, 288] on li "Unlock package" at bounding box center [101, 296] width 74 height 17
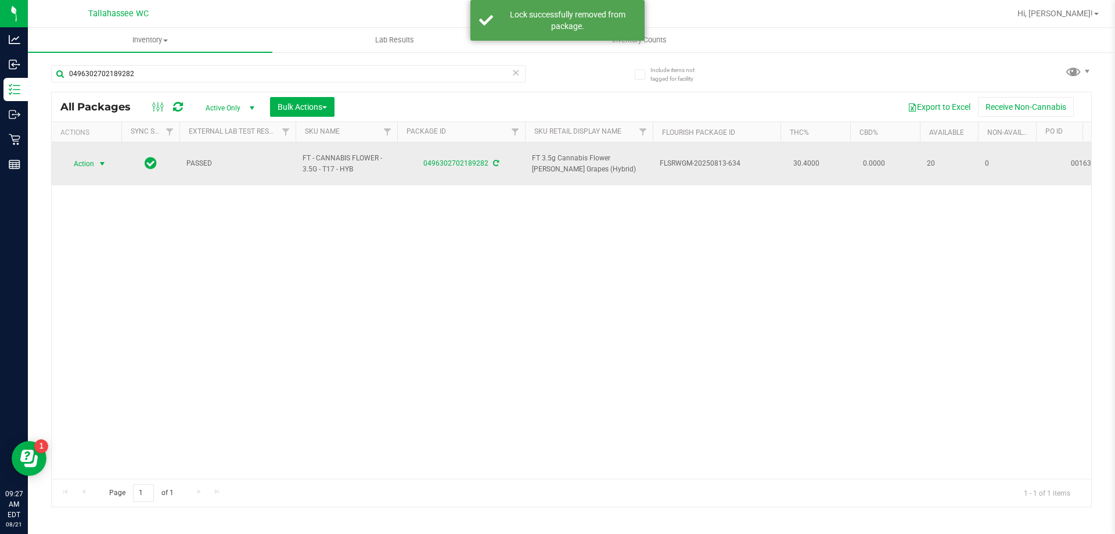
click at [88, 162] on span "Action" at bounding box center [78, 164] width 31 height 16
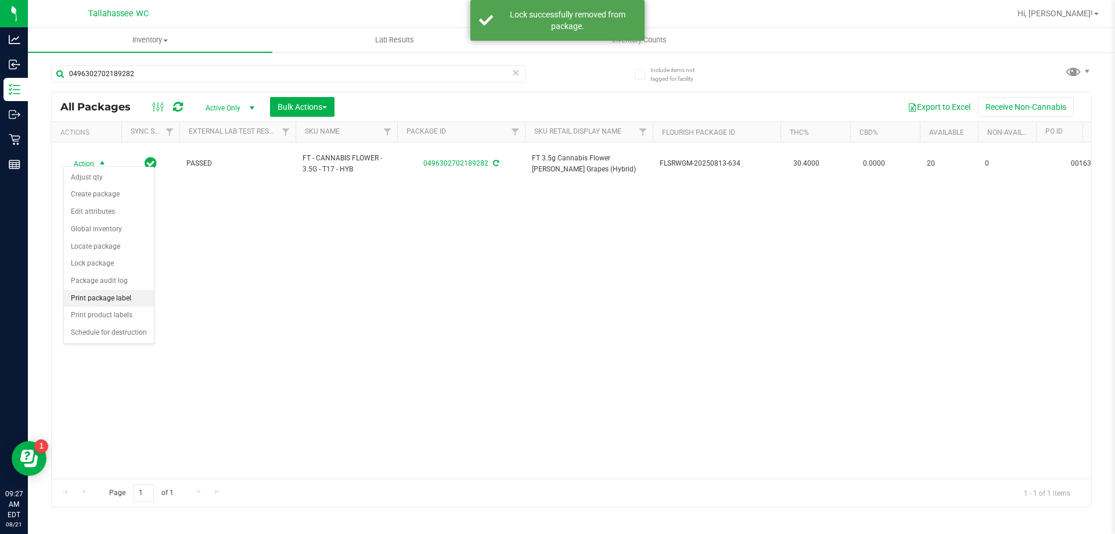
click at [73, 296] on li "Print package label" at bounding box center [109, 298] width 90 height 17
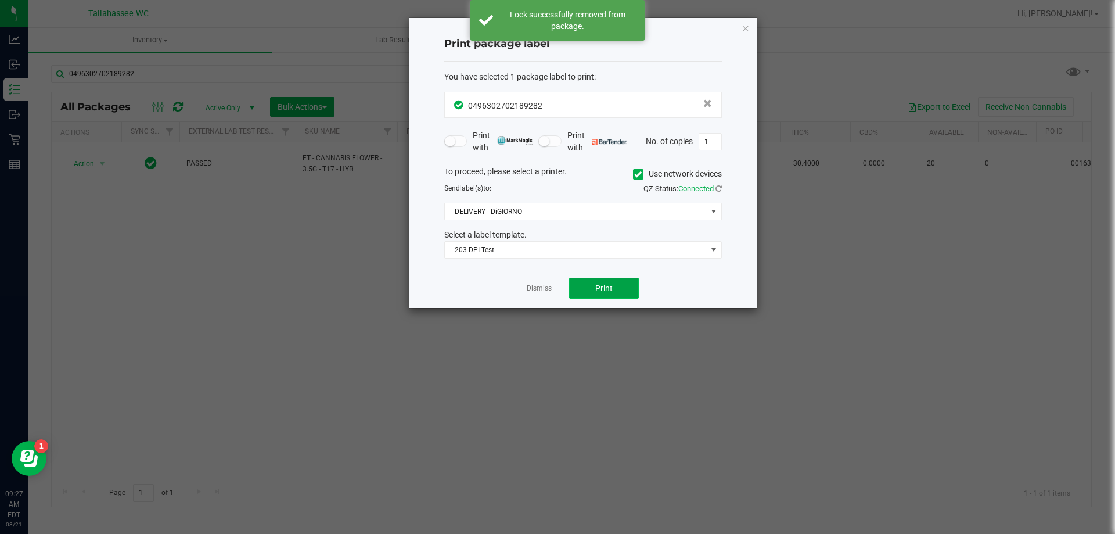
click at [612, 289] on span "Print" at bounding box center [603, 287] width 17 height 9
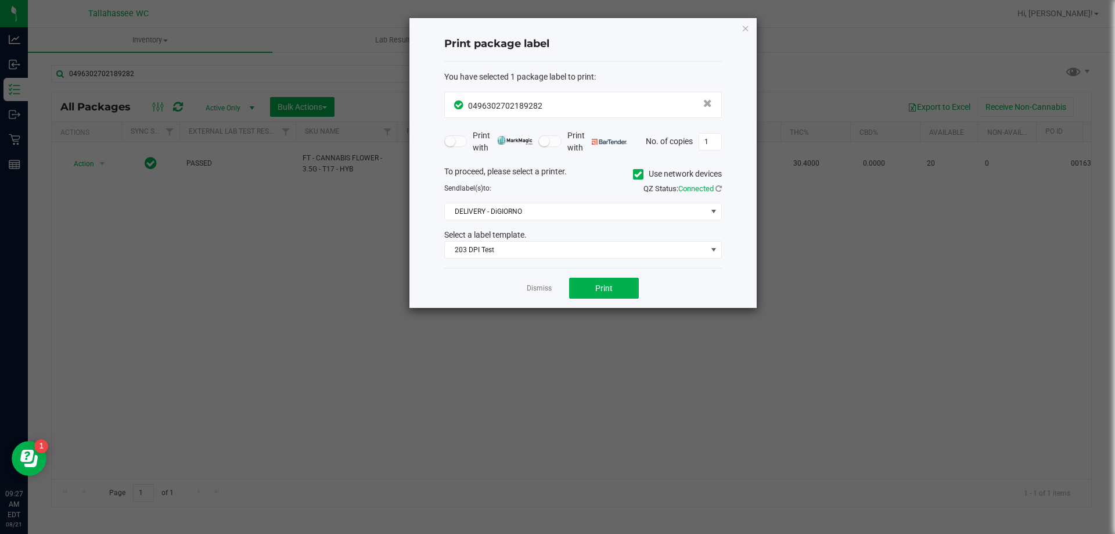
click at [545, 292] on link "Dismiss" at bounding box center [539, 288] width 25 height 10
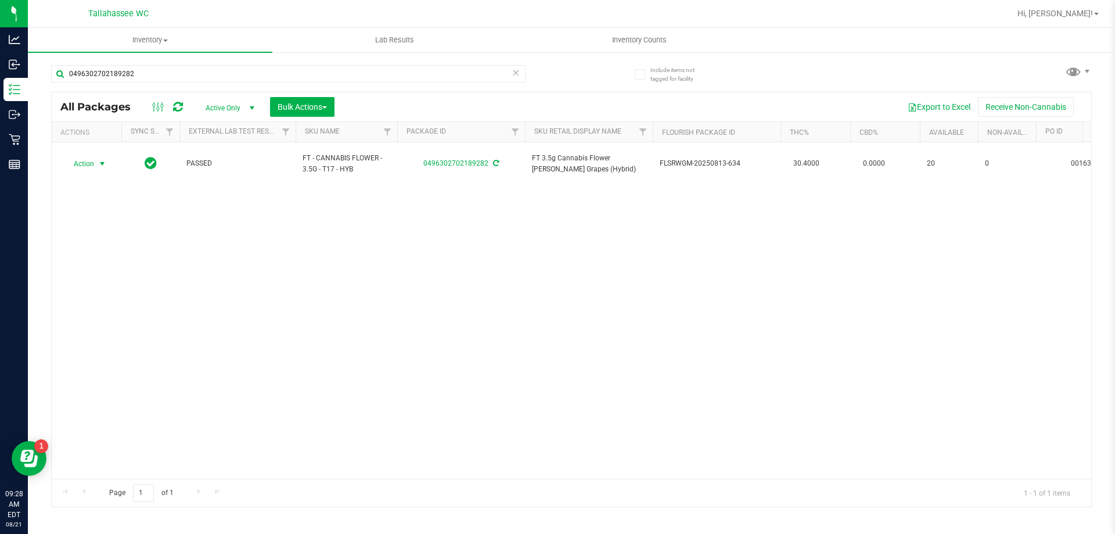
click at [515, 77] on icon at bounding box center [516, 72] width 8 height 14
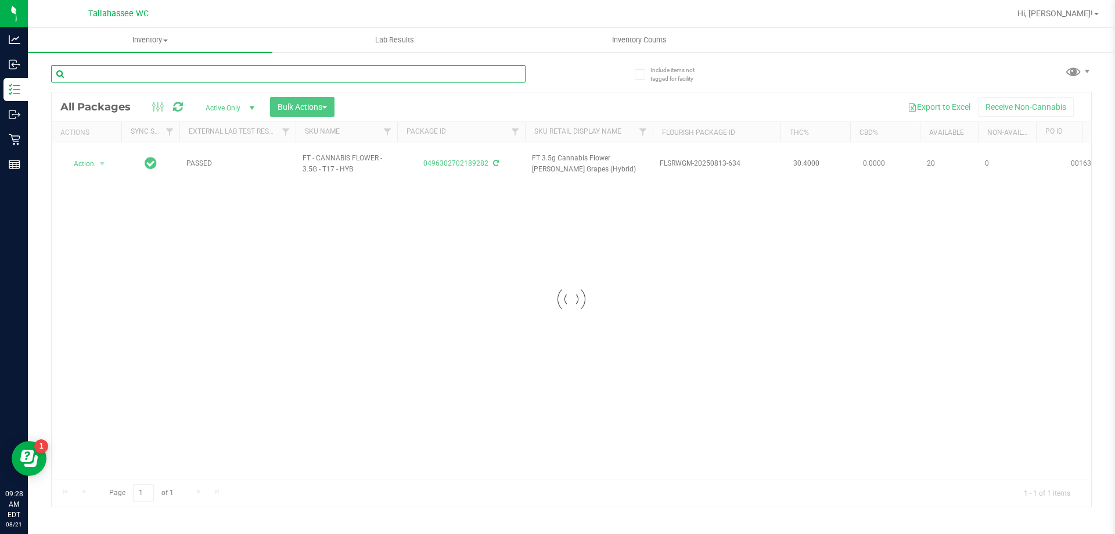
click at [510, 73] on input "text" at bounding box center [288, 73] width 475 height 17
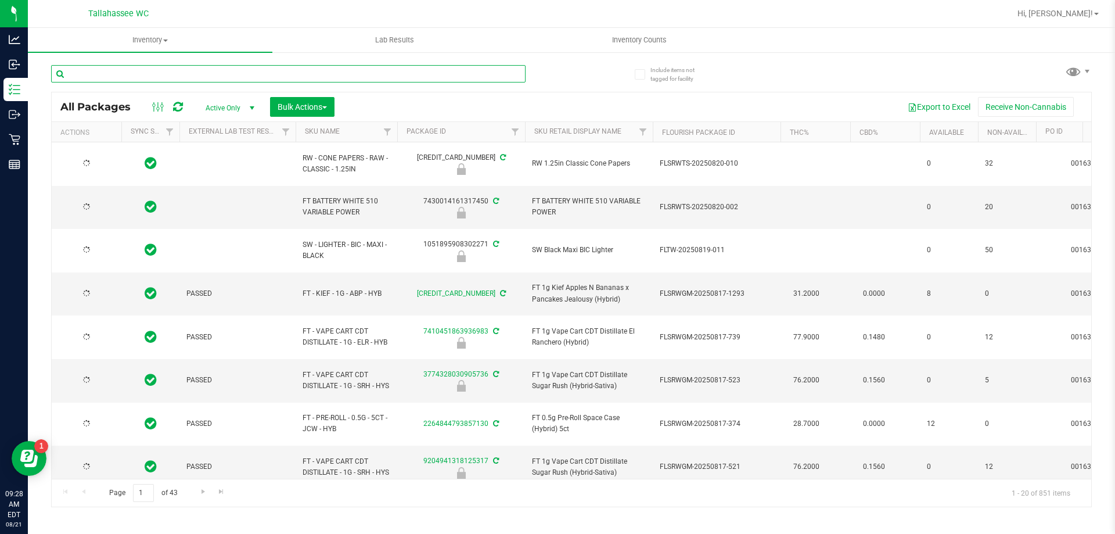
click at [510, 74] on input "text" at bounding box center [288, 73] width 475 height 17
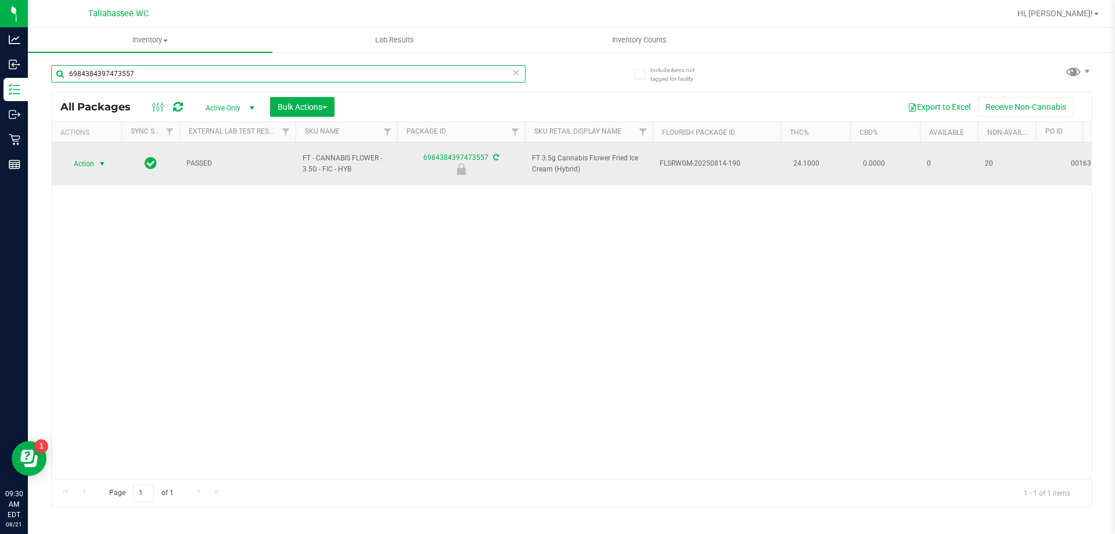
type input "6984384397473557"
click at [94, 161] on span "Action" at bounding box center [78, 164] width 31 height 16
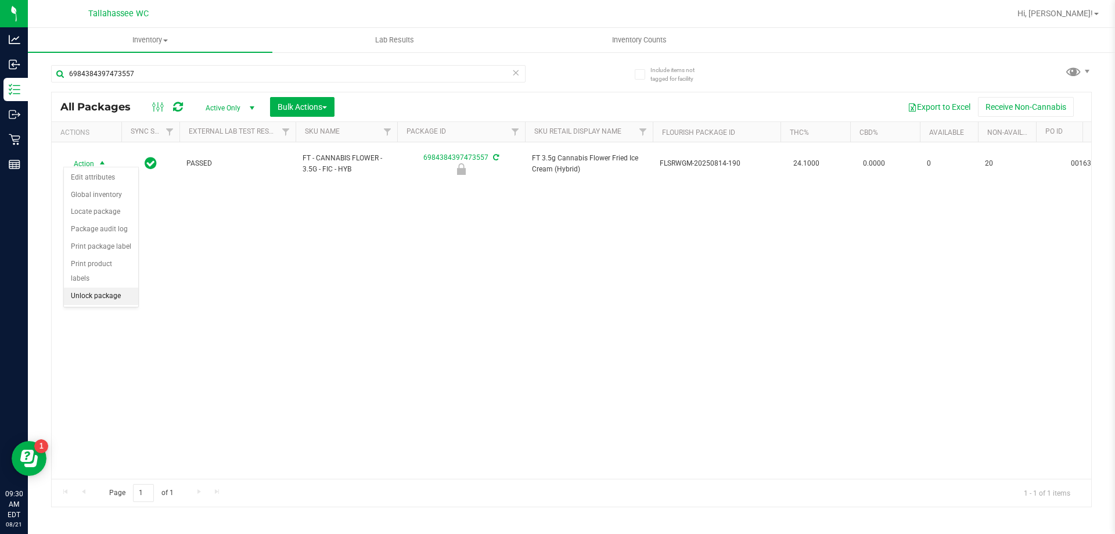
click at [97, 288] on li "Unlock package" at bounding box center [101, 296] width 74 height 17
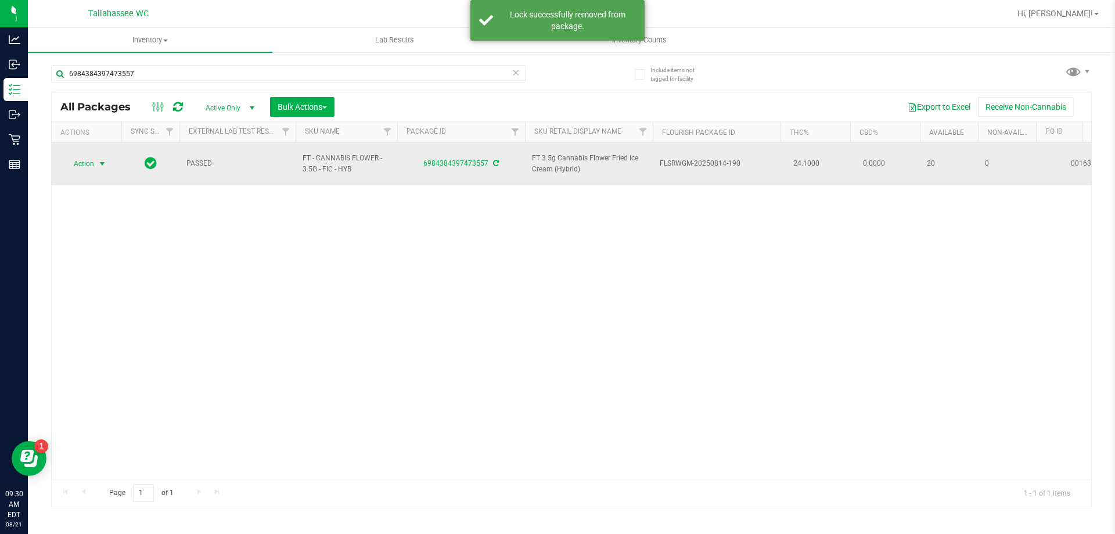
click at [95, 156] on span "select" at bounding box center [102, 164] width 15 height 16
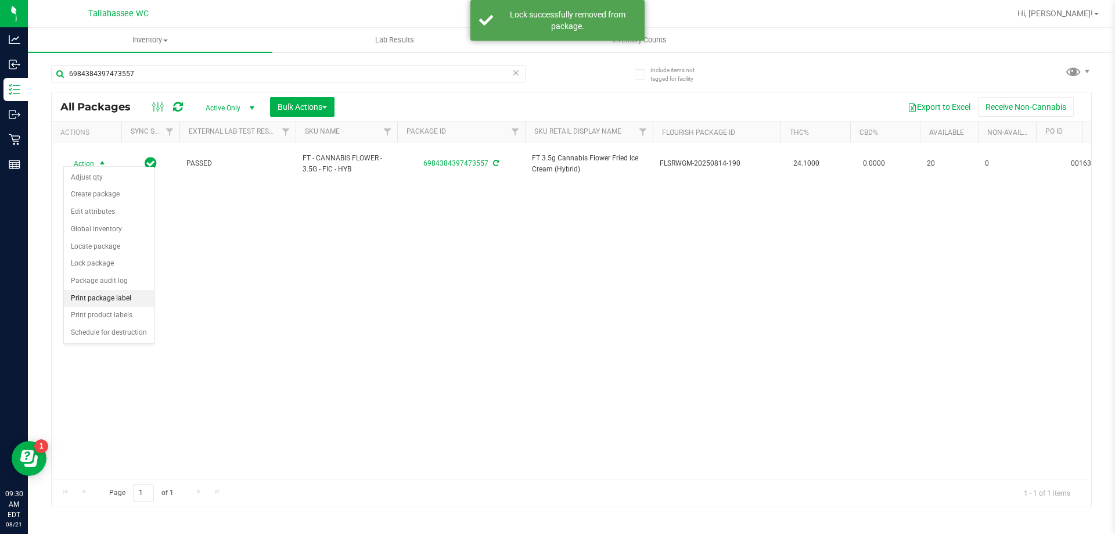
click at [120, 297] on li "Print package label" at bounding box center [109, 298] width 90 height 17
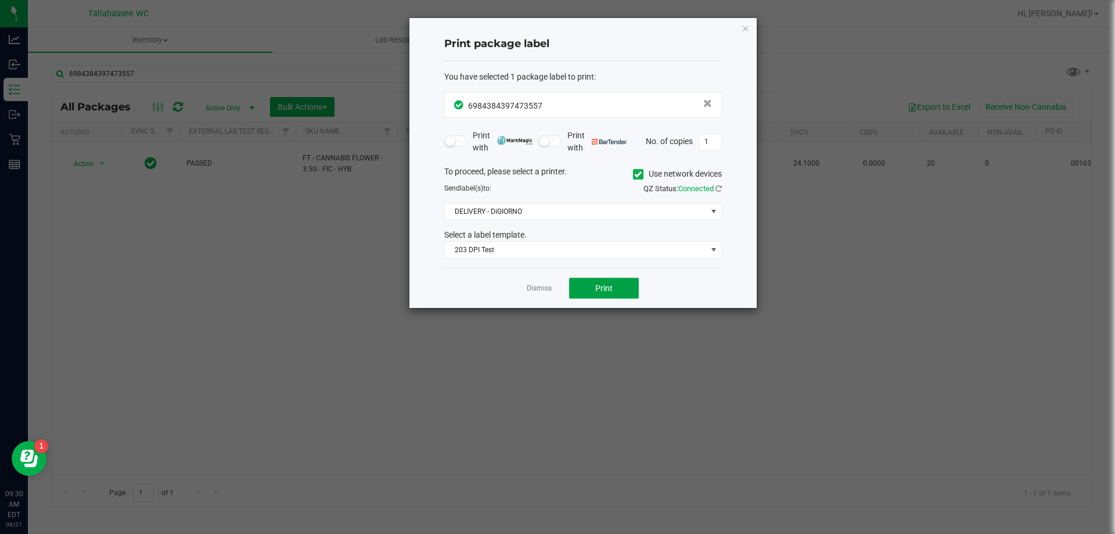
click at [583, 286] on button "Print" at bounding box center [604, 288] width 70 height 21
click at [541, 296] on div "Dismiss Print" at bounding box center [583, 288] width 278 height 40
click at [540, 292] on link "Dismiss" at bounding box center [539, 288] width 25 height 10
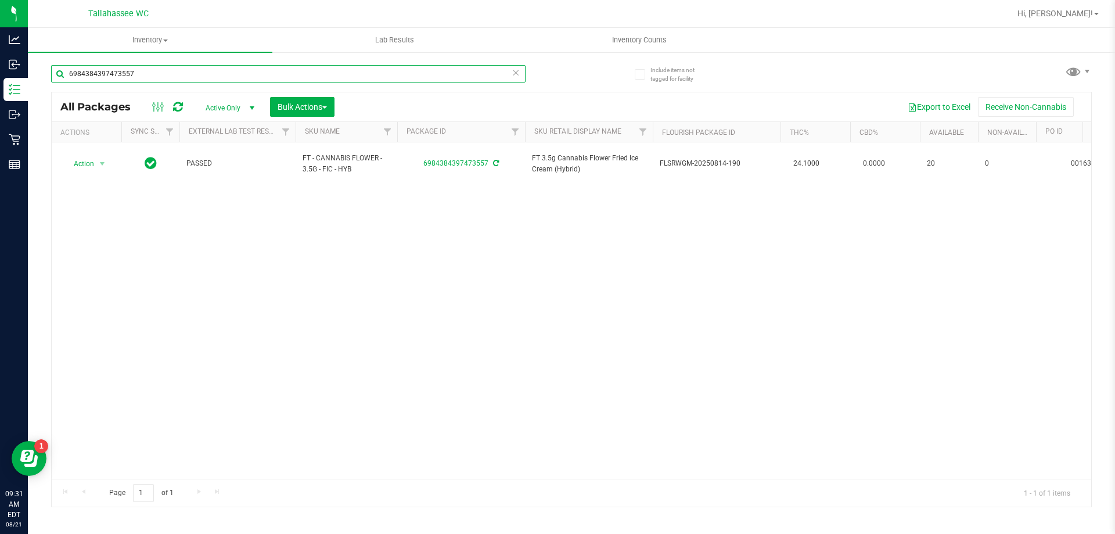
click at [513, 81] on input "6984384397473557" at bounding box center [288, 73] width 475 height 17
click at [514, 76] on icon at bounding box center [516, 72] width 8 height 14
click at [508, 77] on input "text" at bounding box center [288, 73] width 475 height 17
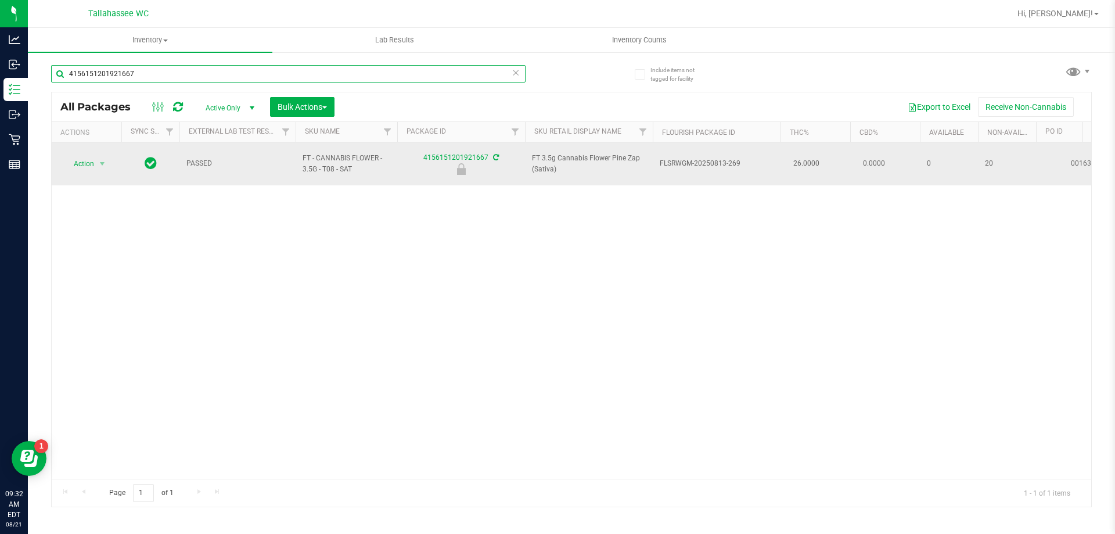
type input "4156151201921667"
click at [95, 159] on span "select" at bounding box center [102, 164] width 15 height 16
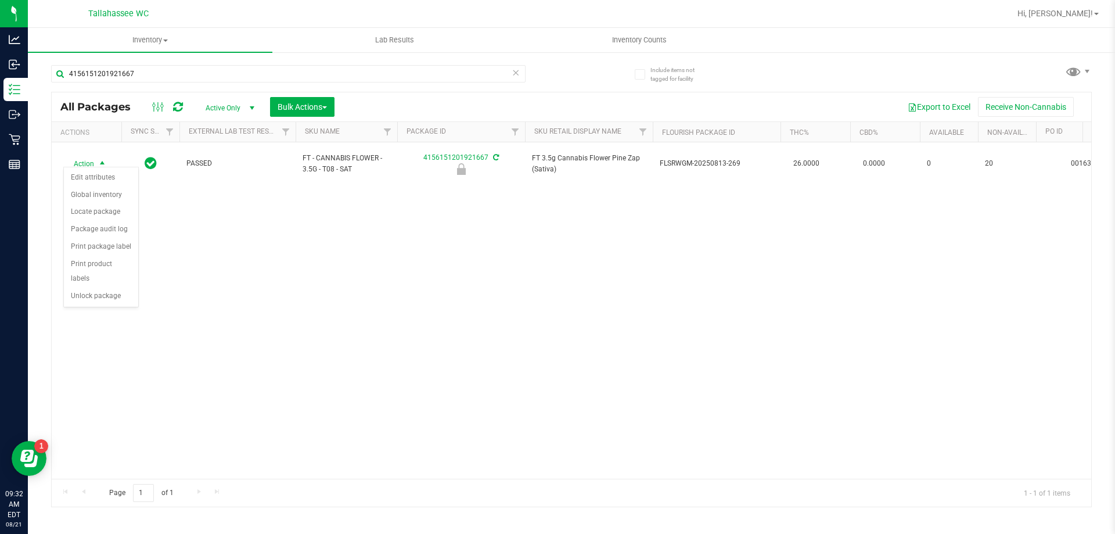
drag, startPoint x: 95, startPoint y: 159, endPoint x: 82, endPoint y: 290, distance: 131.9
click at [82, 290] on div "Action Edit attributes Global inventory Locate package Package audit log Print …" at bounding box center [101, 237] width 76 height 141
click at [107, 288] on li "Unlock package" at bounding box center [101, 296] width 74 height 17
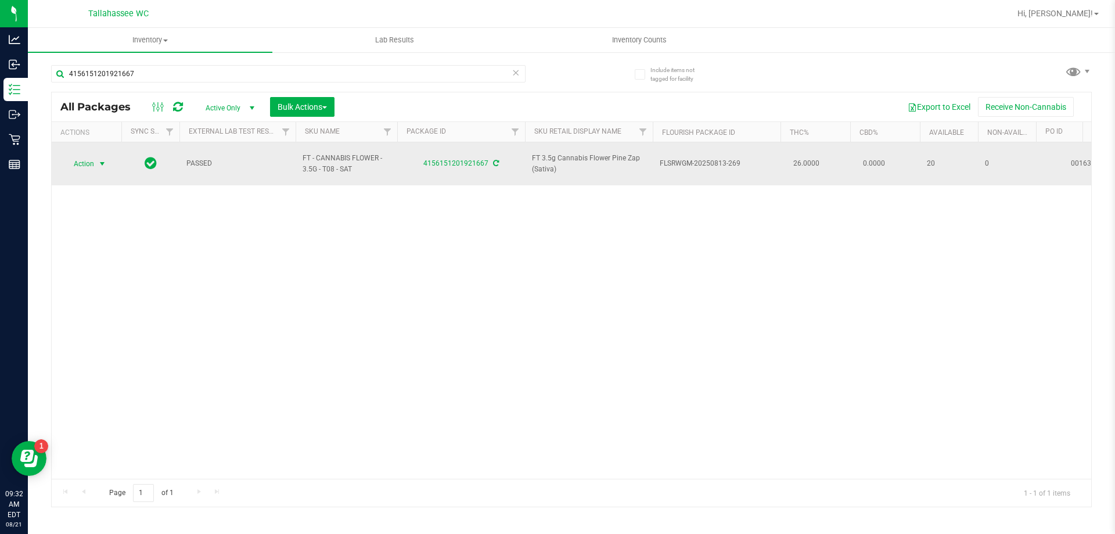
click at [86, 161] on span "Action" at bounding box center [78, 164] width 31 height 16
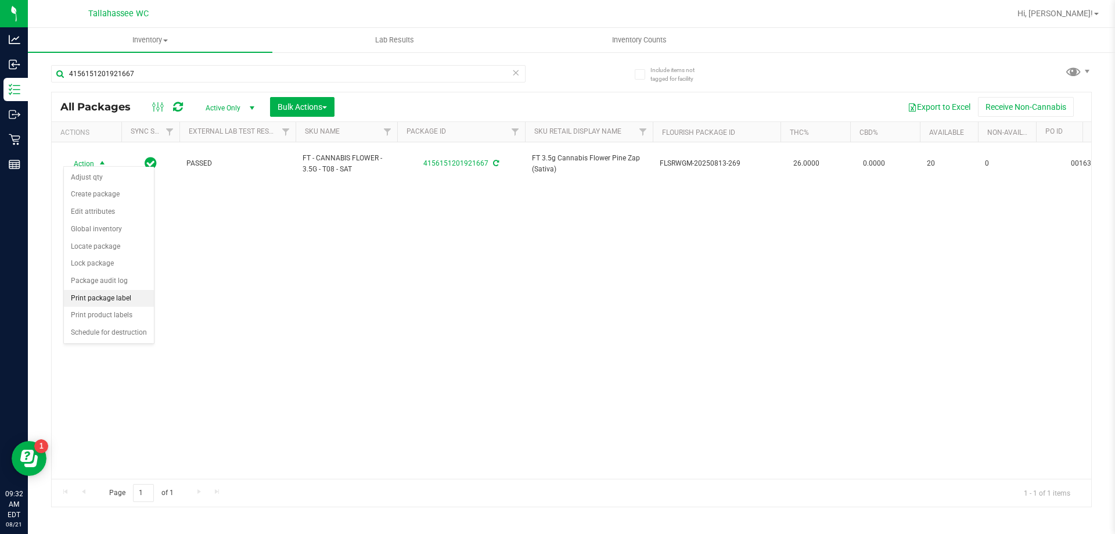
click at [120, 306] on li "Print package label" at bounding box center [109, 298] width 90 height 17
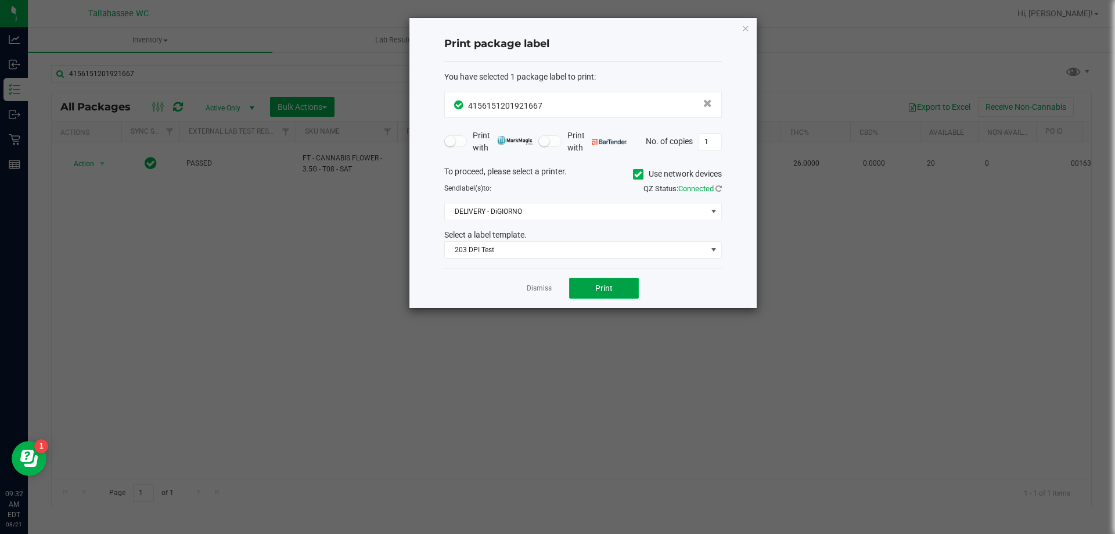
click at [608, 290] on span "Print" at bounding box center [603, 287] width 17 height 9
click at [538, 286] on link "Dismiss" at bounding box center [539, 288] width 25 height 10
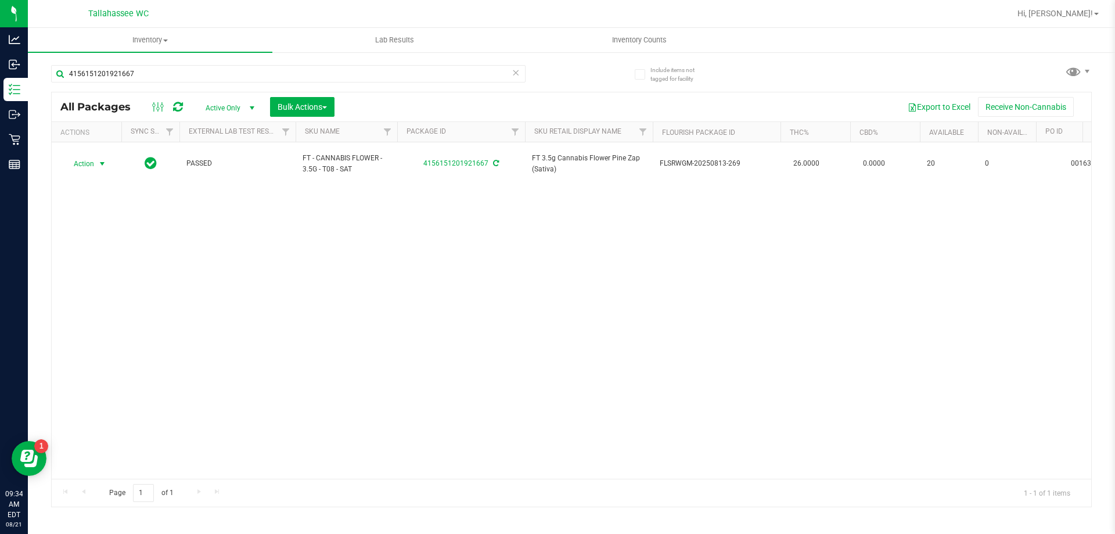
click at [514, 77] on icon at bounding box center [516, 72] width 8 height 14
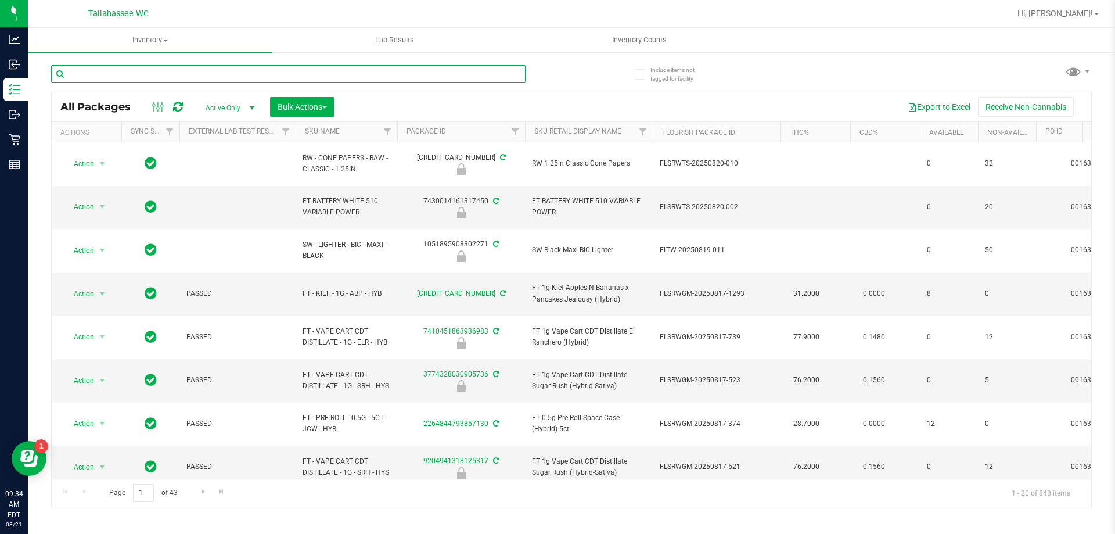
click at [506, 74] on input "text" at bounding box center [288, 73] width 475 height 17
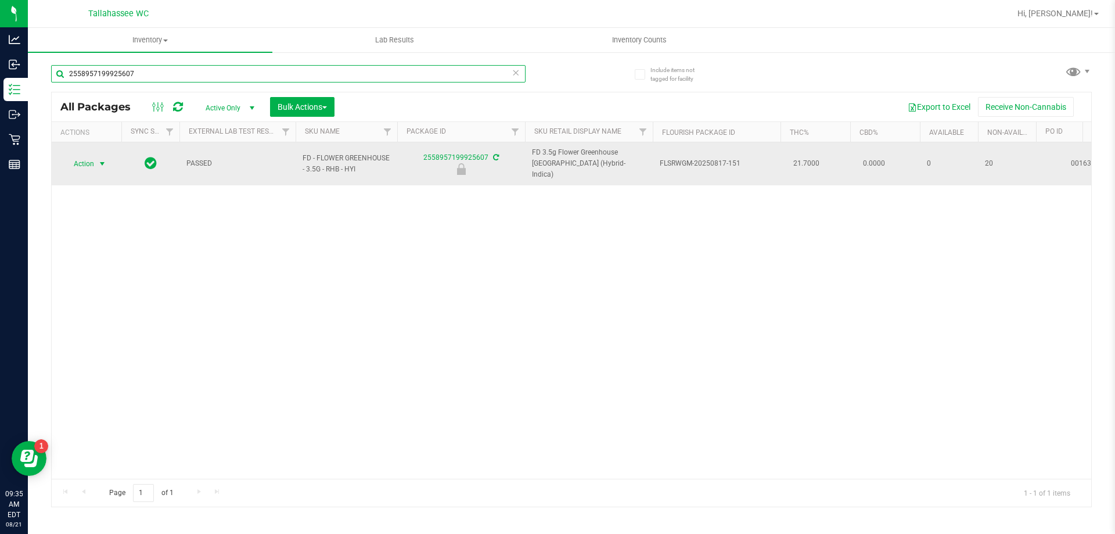
type input "2558957199925607"
click at [99, 159] on span "select" at bounding box center [102, 163] width 9 height 9
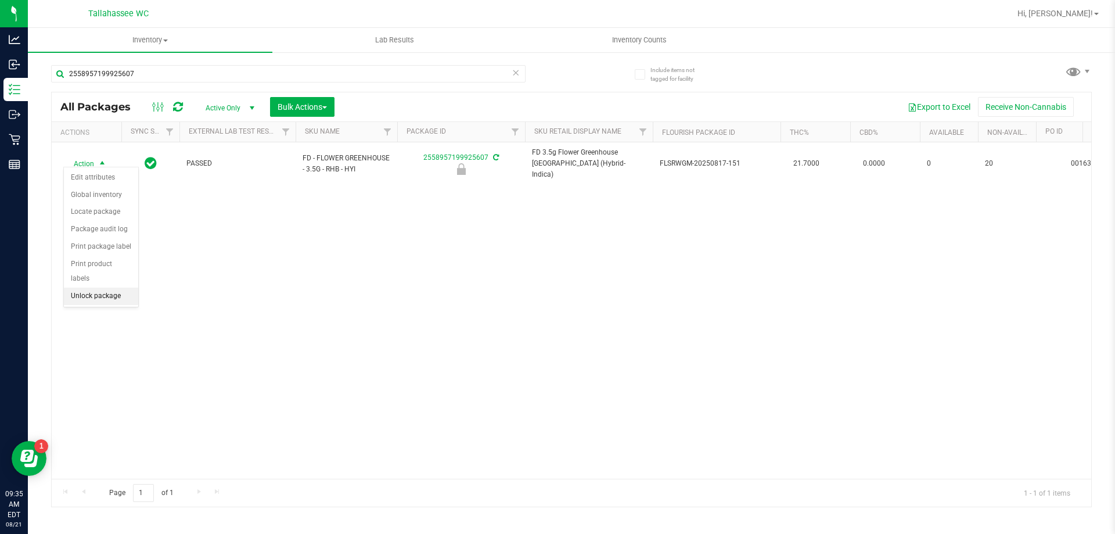
click at [113, 288] on li "Unlock package" at bounding box center [101, 296] width 74 height 17
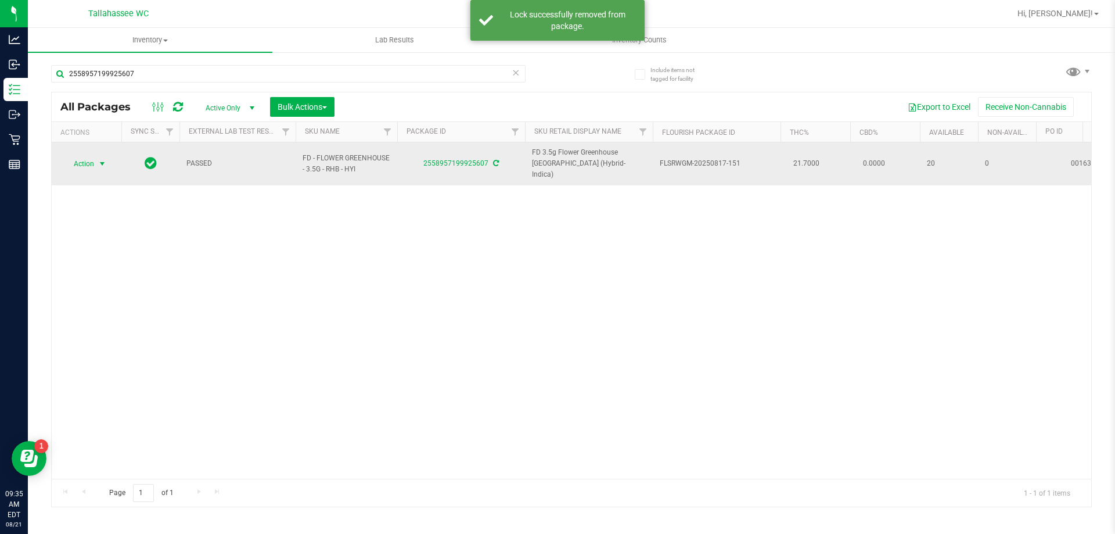
click at [84, 159] on span "Action" at bounding box center [78, 164] width 31 height 16
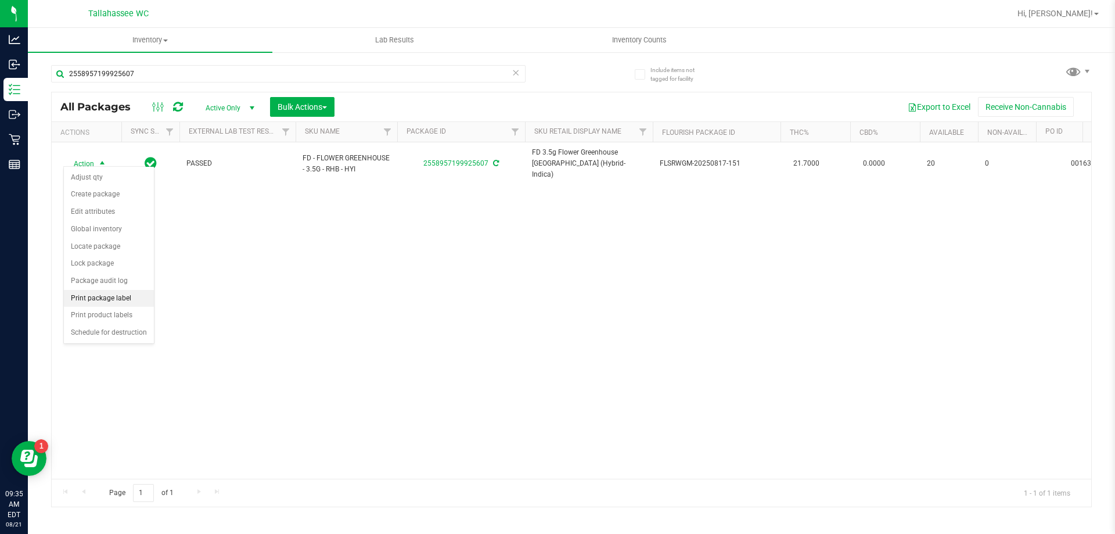
click at [100, 295] on li "Print package label" at bounding box center [109, 298] width 90 height 17
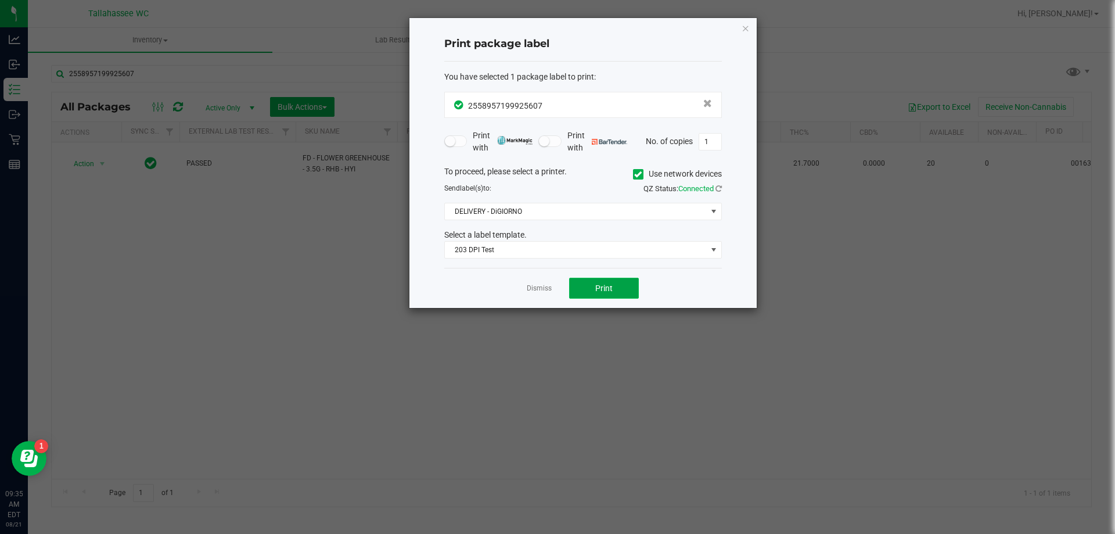
click at [619, 291] on button "Print" at bounding box center [604, 288] width 70 height 21
click at [527, 282] on app-cancel-button "Dismiss" at bounding box center [539, 288] width 25 height 12
click at [531, 290] on link "Dismiss" at bounding box center [539, 288] width 25 height 10
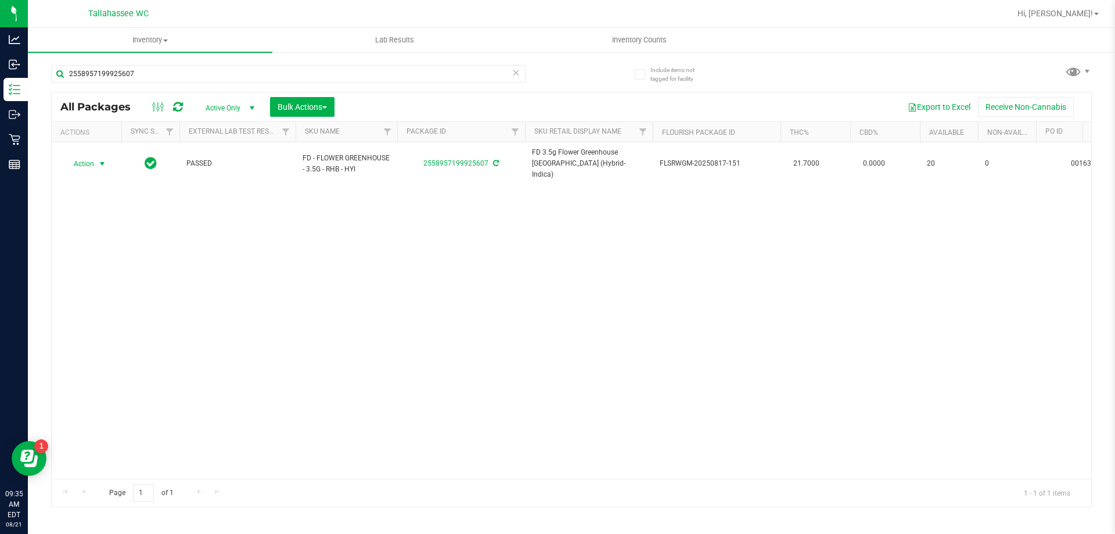
click at [519, 77] on icon at bounding box center [516, 72] width 8 height 14
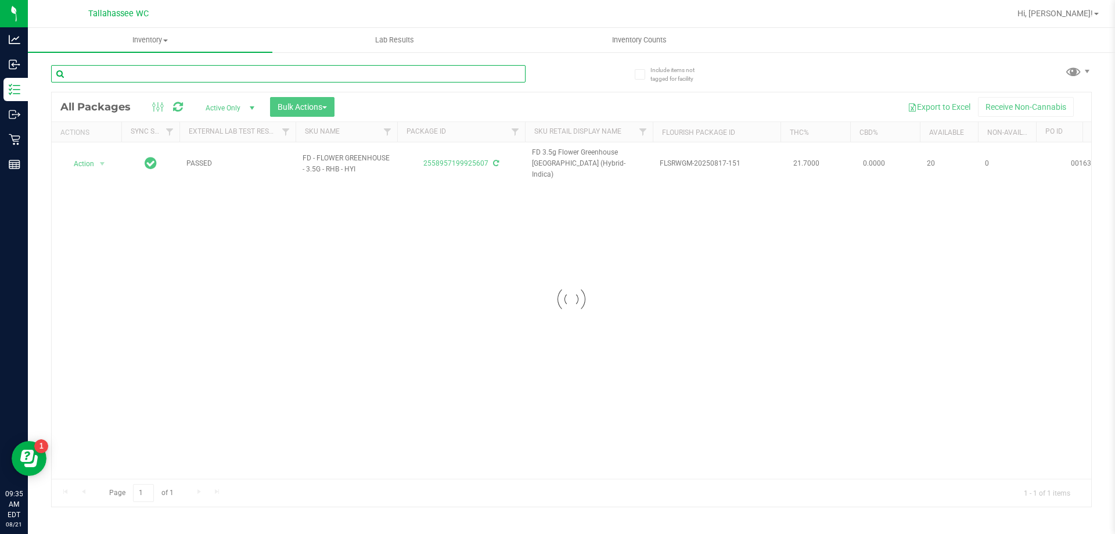
click at [519, 77] on input "text" at bounding box center [288, 73] width 475 height 17
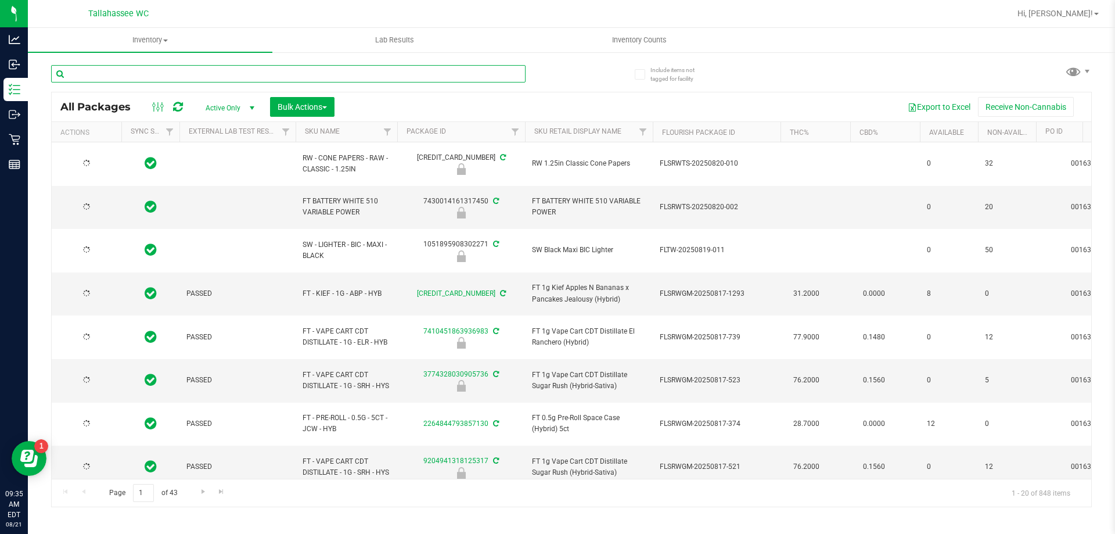
drag, startPoint x: 519, startPoint y: 78, endPoint x: 508, endPoint y: 74, distance: 12.5
click at [511, 78] on input "text" at bounding box center [288, 73] width 475 height 17
click at [504, 69] on input "text" at bounding box center [288, 73] width 475 height 17
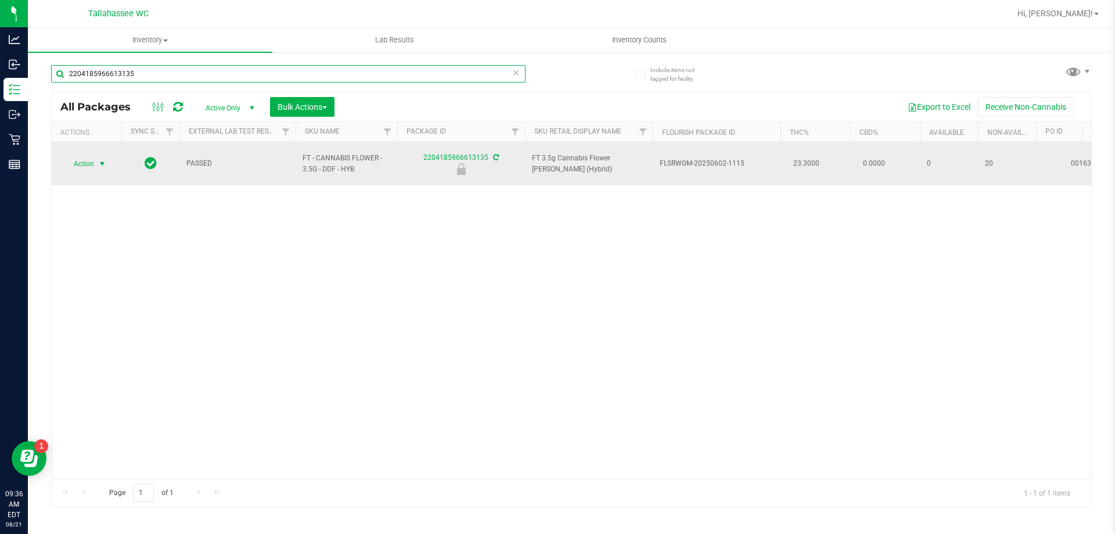
type input "2204185966613135"
click at [104, 159] on span "select" at bounding box center [102, 163] width 9 height 9
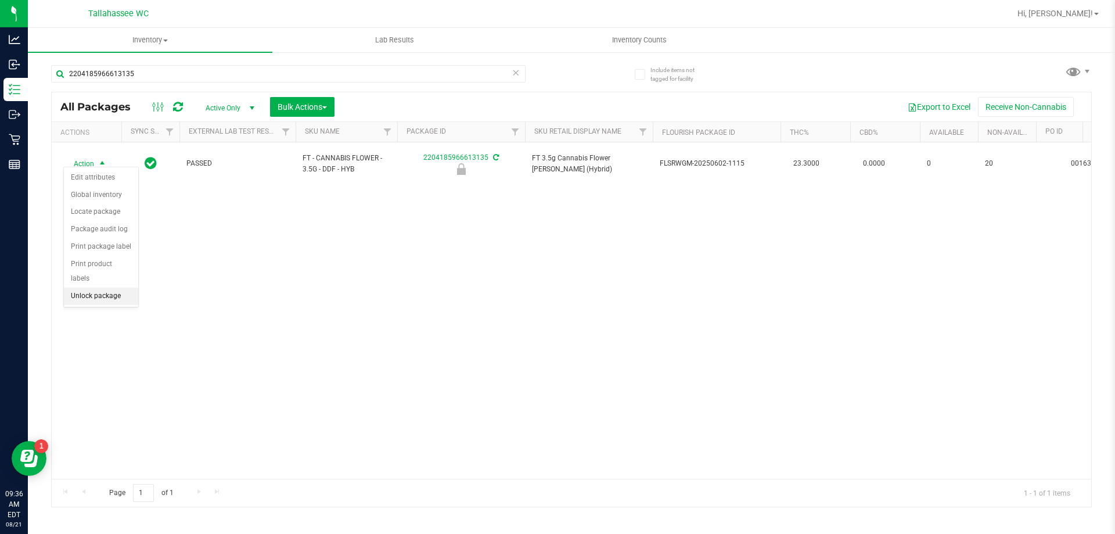
click at [94, 288] on li "Unlock package" at bounding box center [101, 296] width 74 height 17
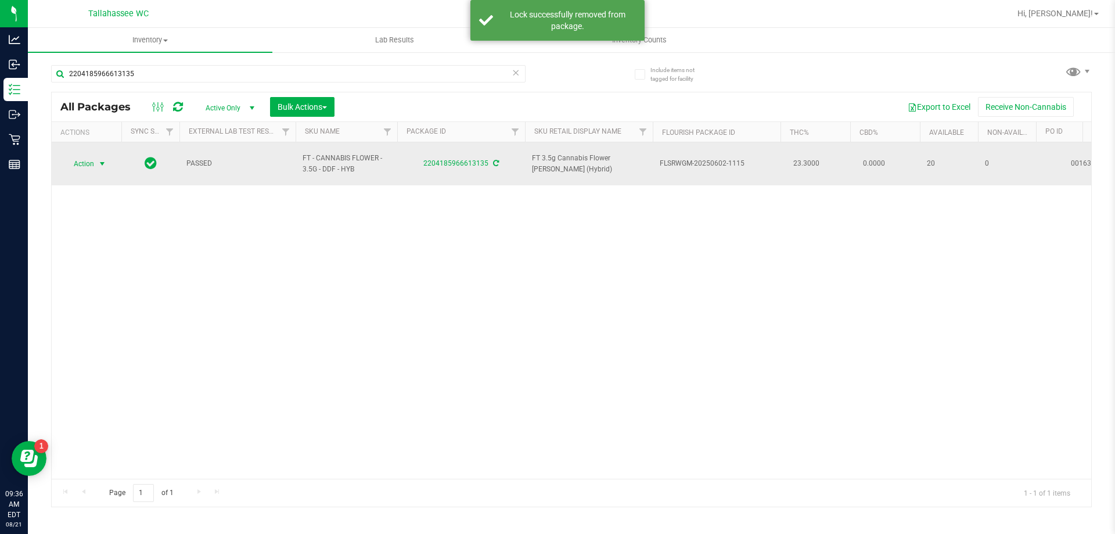
click at [87, 163] on span "Action" at bounding box center [78, 164] width 31 height 16
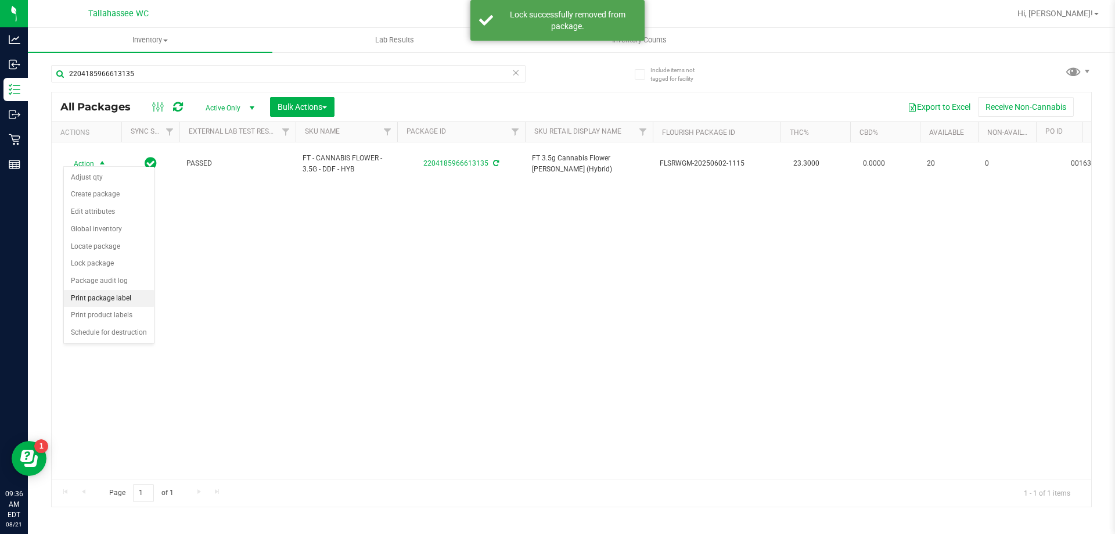
click at [108, 299] on li "Print package label" at bounding box center [109, 298] width 90 height 17
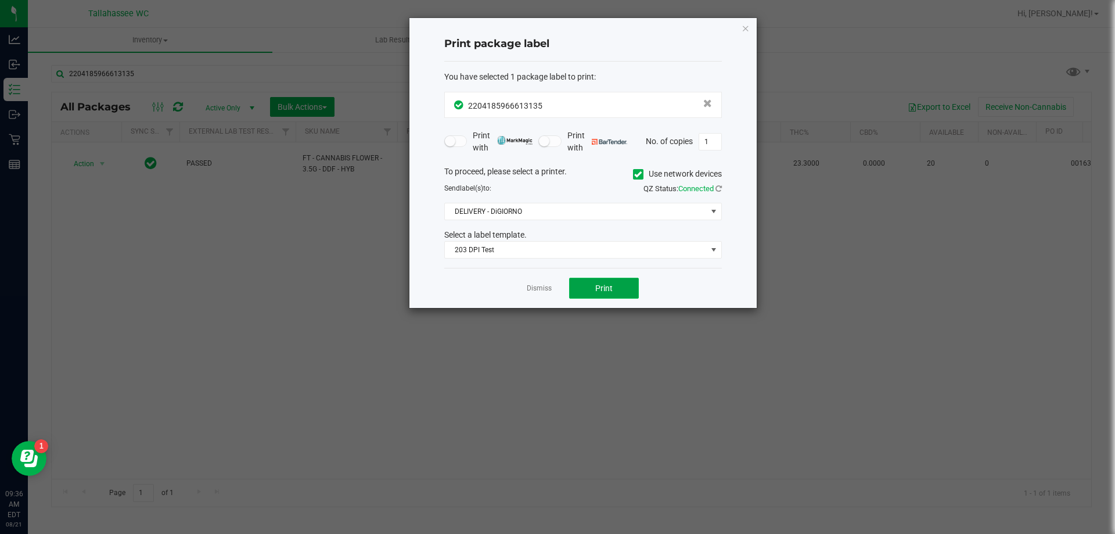
click at [610, 291] on span "Print" at bounding box center [603, 287] width 17 height 9
click at [539, 290] on link "Dismiss" at bounding box center [539, 288] width 25 height 10
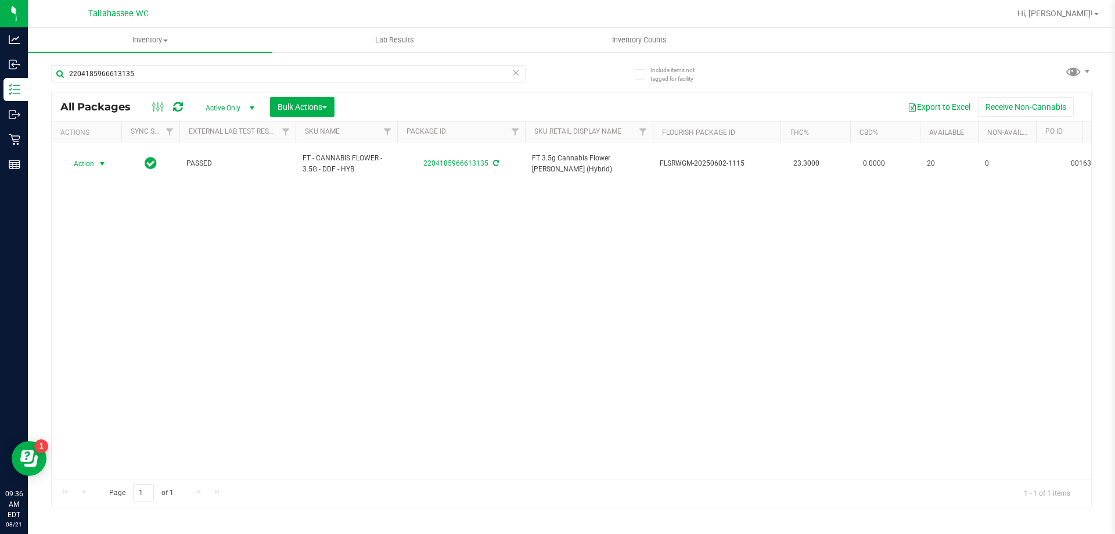
click at [518, 73] on icon at bounding box center [516, 72] width 8 height 14
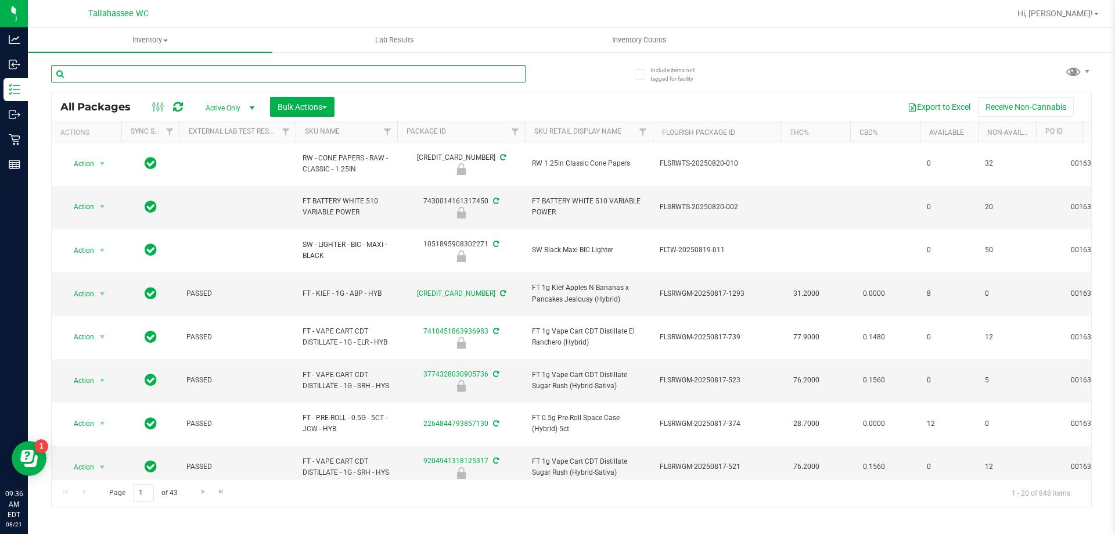
click at [506, 75] on input "text" at bounding box center [288, 73] width 475 height 17
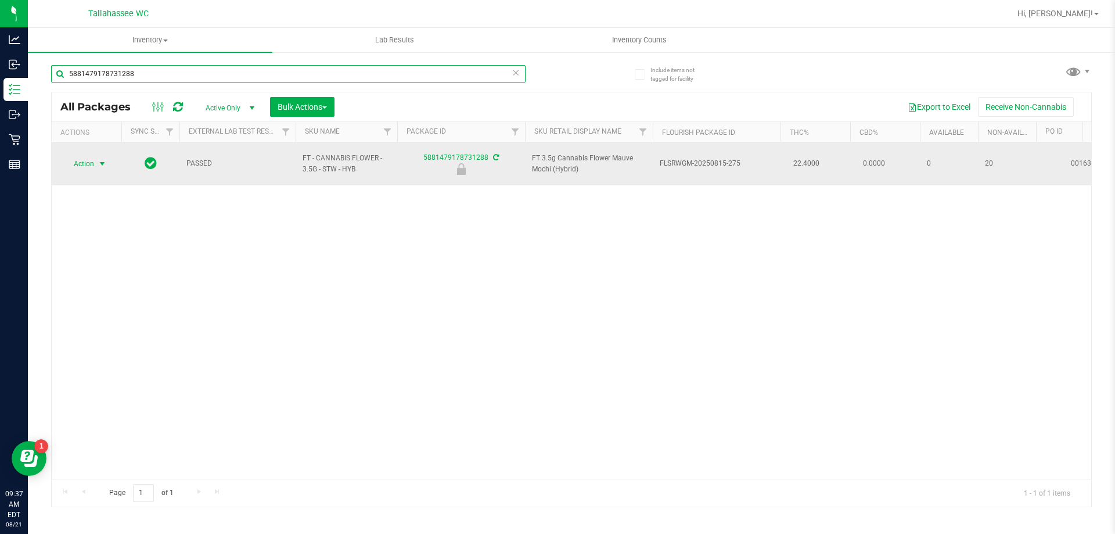
type input "5881479178731288"
click at [82, 158] on span "Action" at bounding box center [78, 164] width 31 height 16
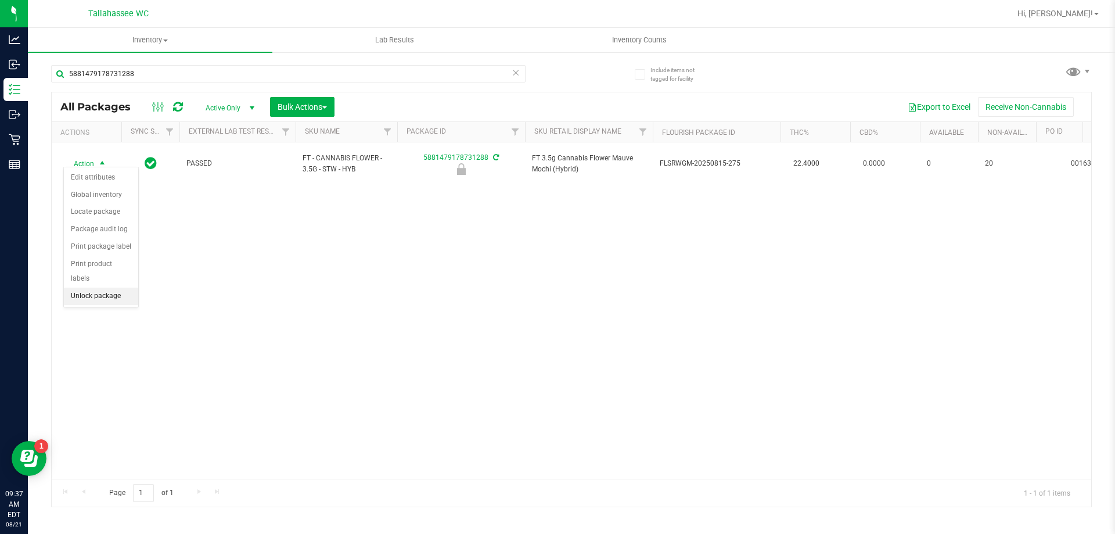
click at [105, 288] on li "Unlock package" at bounding box center [101, 296] width 74 height 17
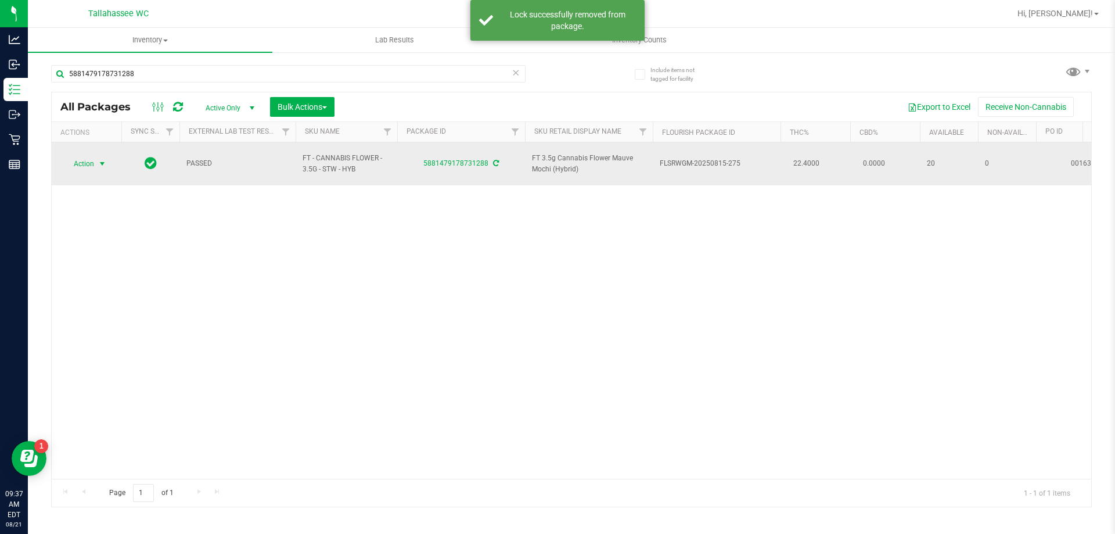
click at [76, 157] on span "Action" at bounding box center [78, 164] width 31 height 16
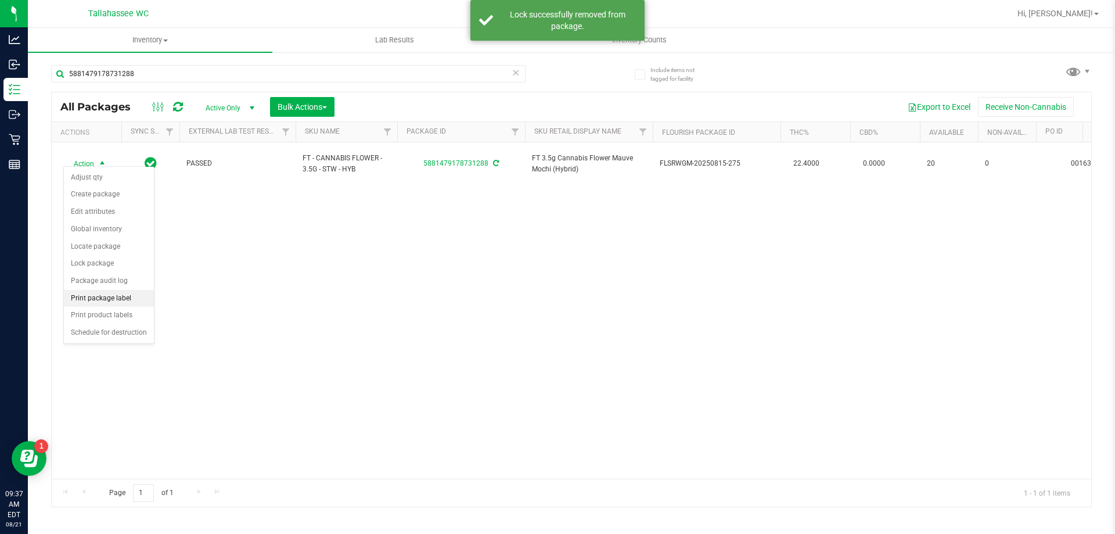
click at [121, 299] on li "Print package label" at bounding box center [109, 298] width 90 height 17
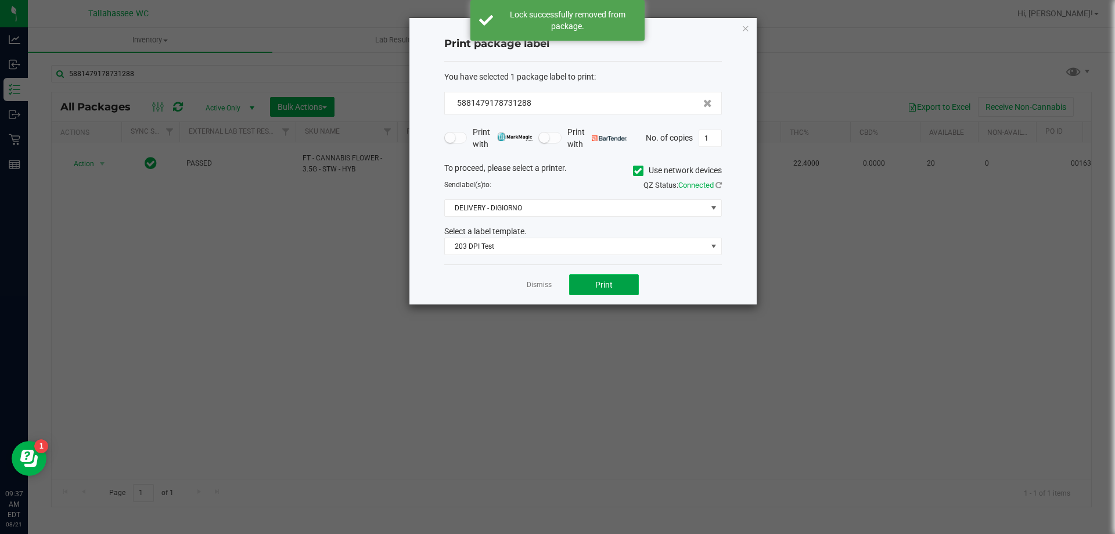
click at [610, 285] on span "Print" at bounding box center [603, 284] width 17 height 9
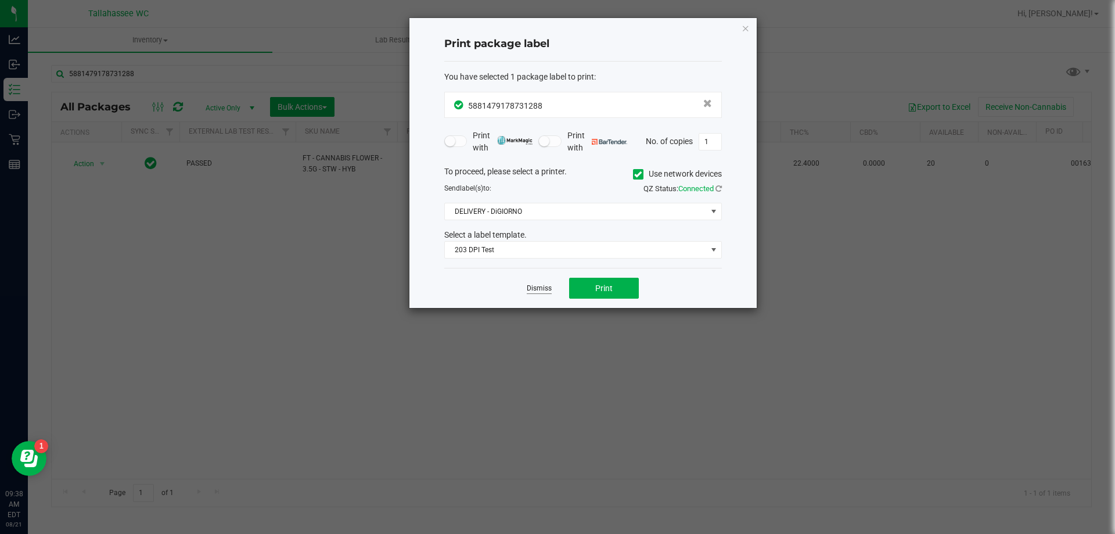
click at [547, 285] on link "Dismiss" at bounding box center [539, 288] width 25 height 10
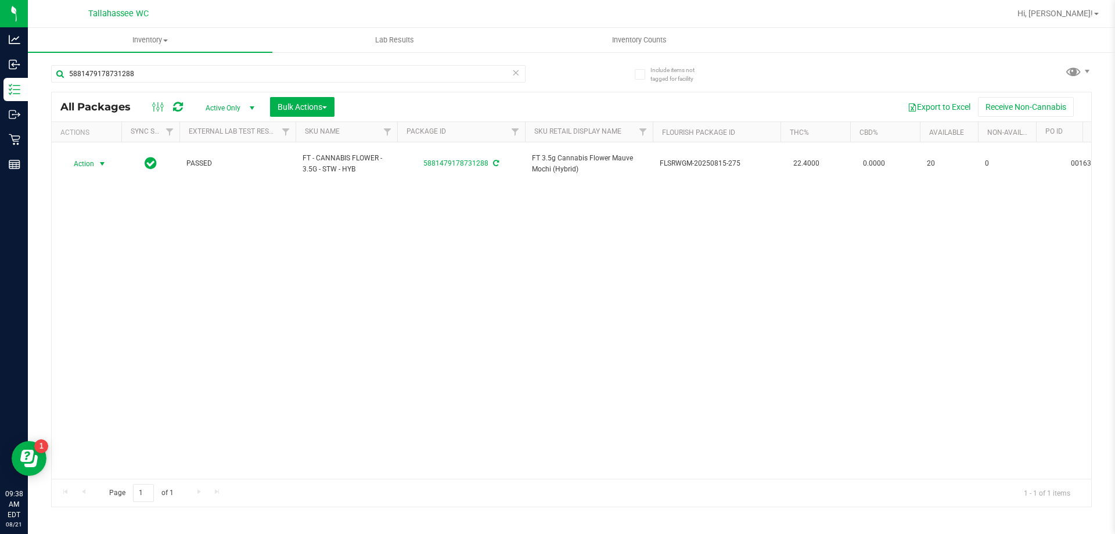
click at [516, 77] on icon at bounding box center [516, 72] width 8 height 14
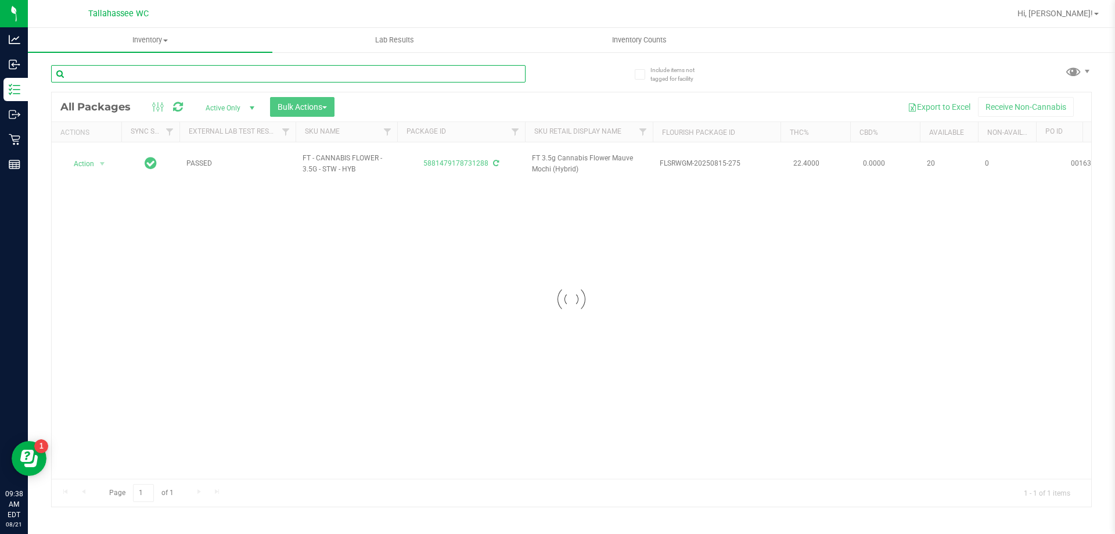
click at [516, 77] on input "text" at bounding box center [288, 73] width 475 height 17
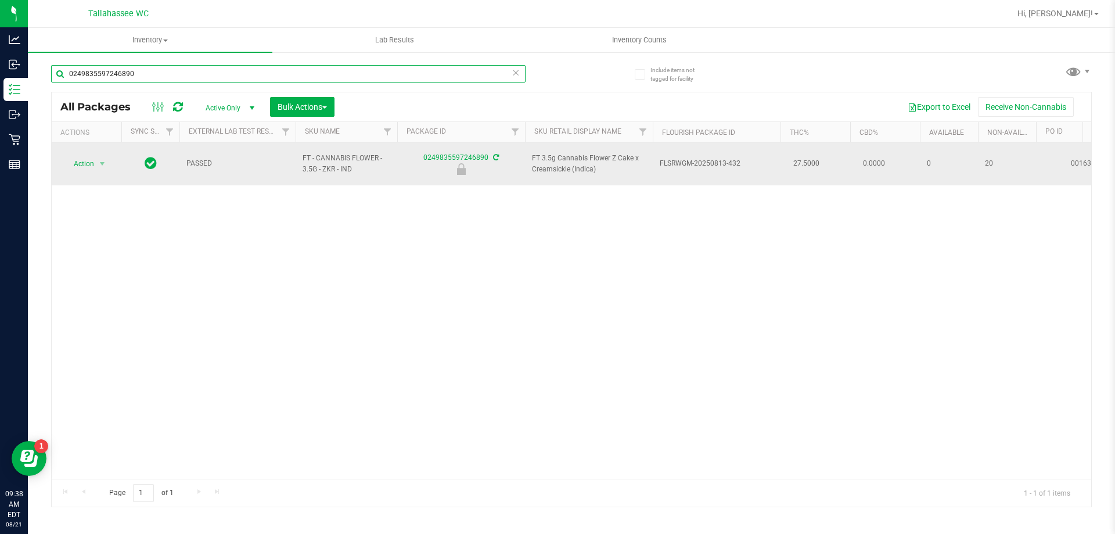
type input "0249835597246890"
click at [91, 162] on span "Action" at bounding box center [78, 164] width 31 height 16
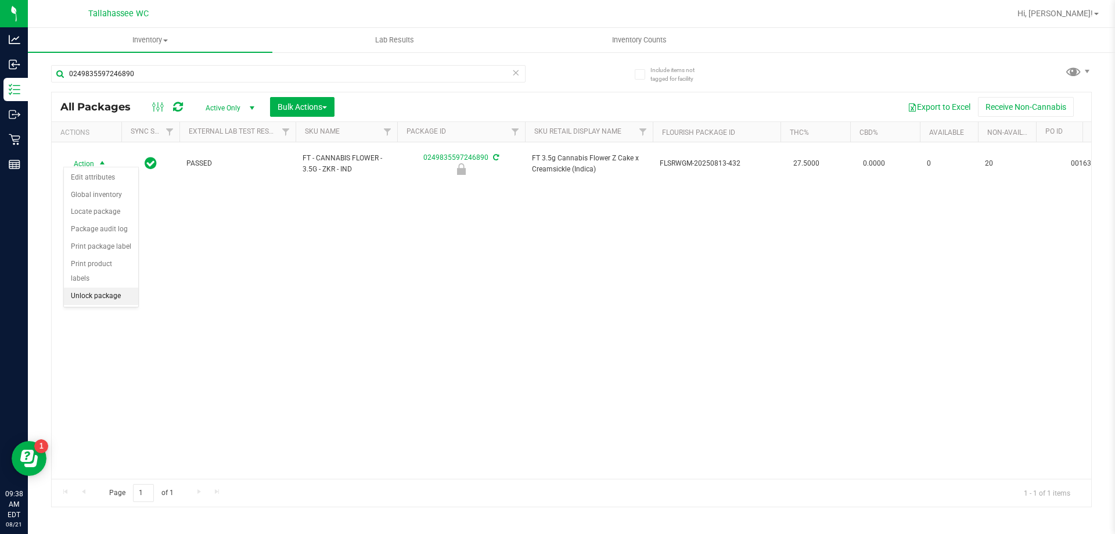
click at [87, 288] on li "Unlock package" at bounding box center [101, 296] width 74 height 17
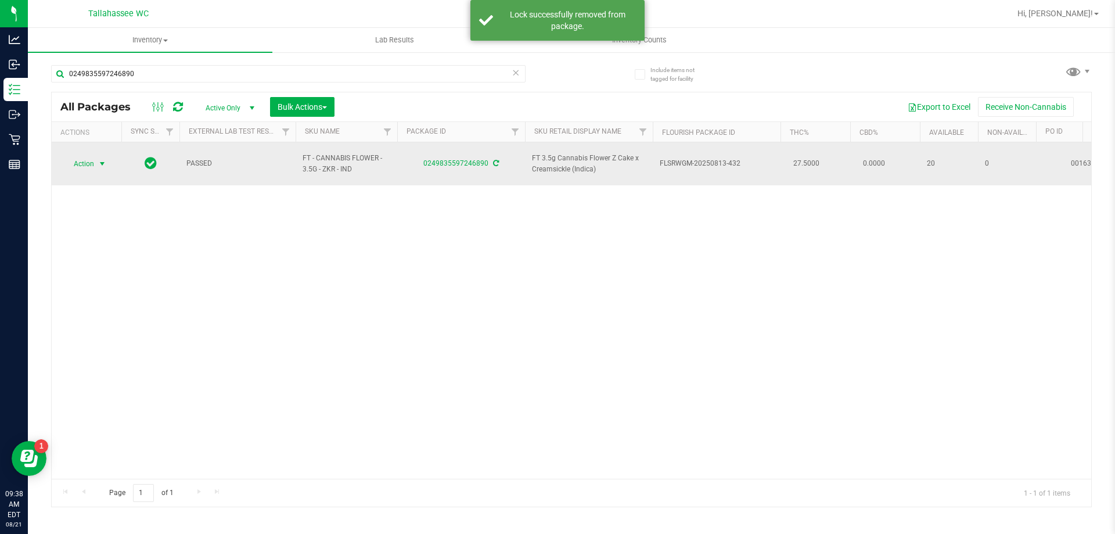
click at [83, 161] on span "Action" at bounding box center [78, 164] width 31 height 16
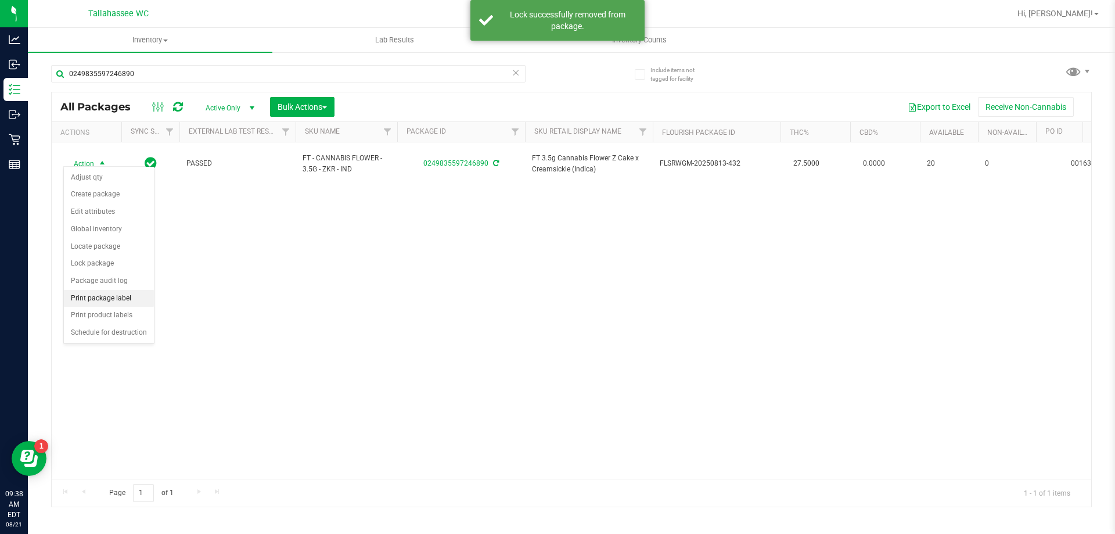
drag, startPoint x: 99, startPoint y: 297, endPoint x: 149, endPoint y: 295, distance: 50.0
click at [99, 297] on li "Print package label" at bounding box center [109, 298] width 90 height 17
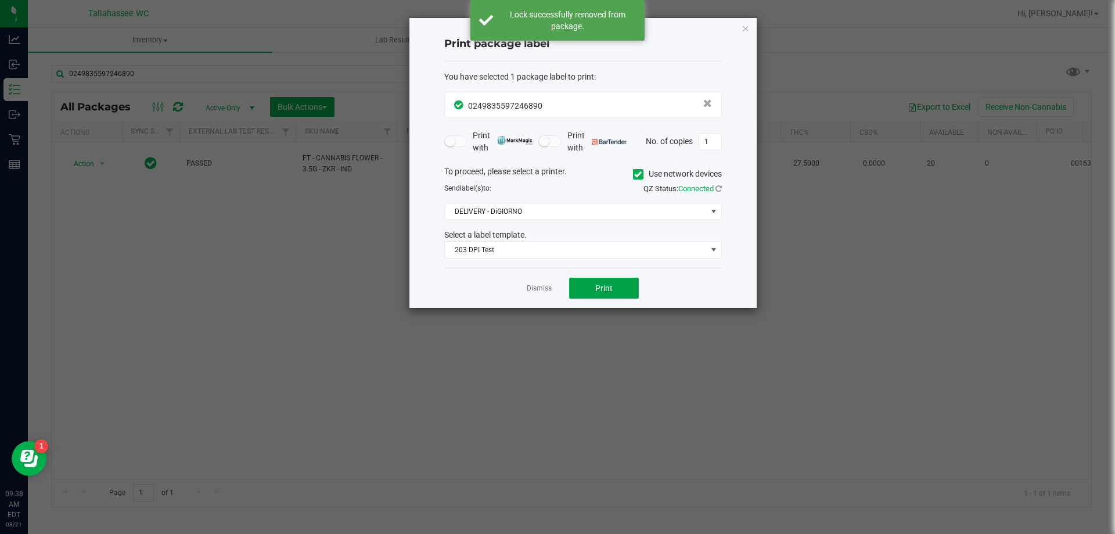
click at [624, 293] on button "Print" at bounding box center [604, 288] width 70 height 21
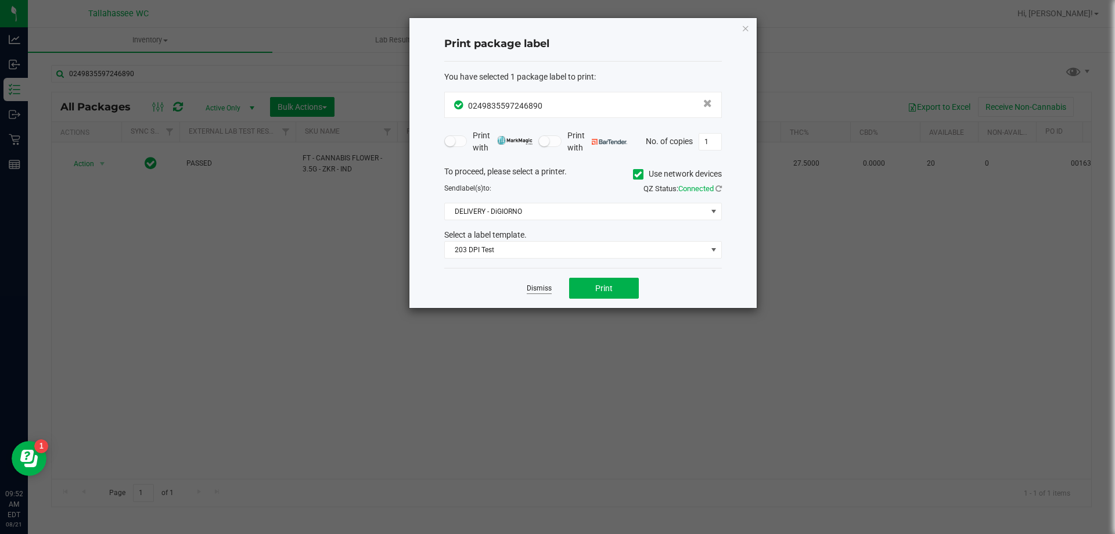
click at [544, 284] on link "Dismiss" at bounding box center [539, 288] width 25 height 10
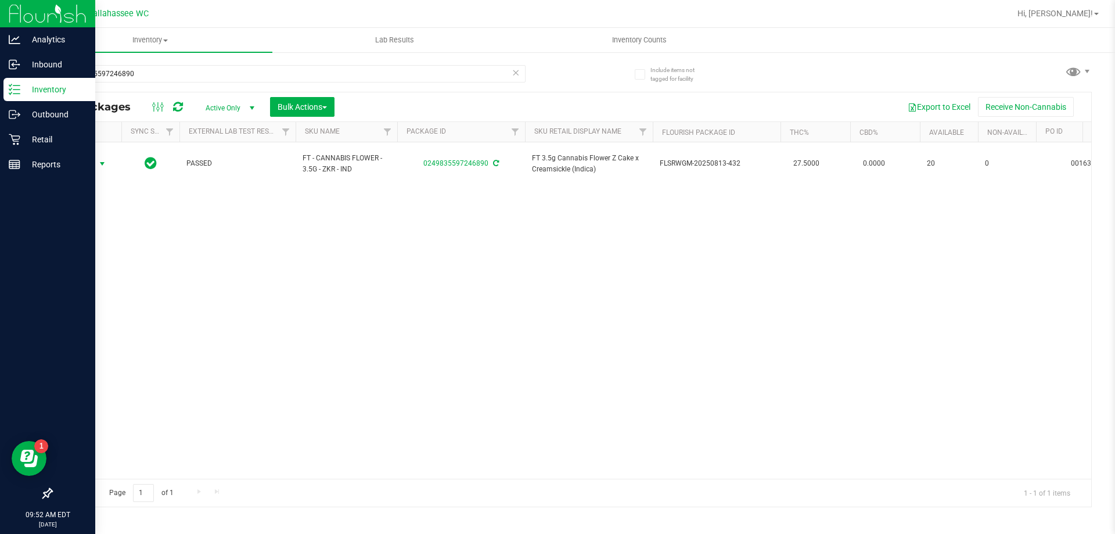
click at [39, 94] on p "Inventory" at bounding box center [55, 89] width 70 height 14
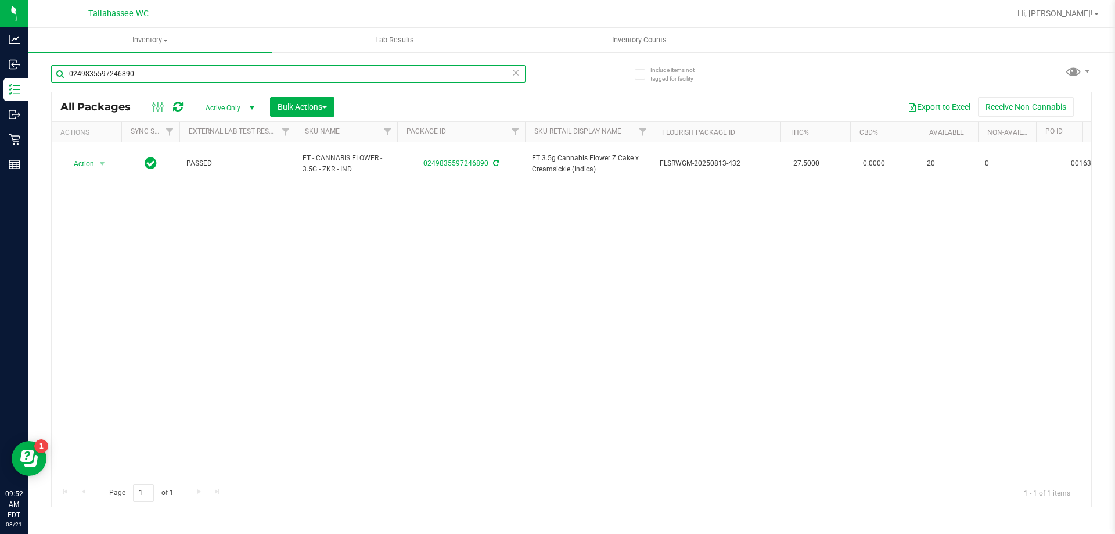
click at [163, 74] on input "0249835597246890" at bounding box center [288, 73] width 475 height 17
type input "to8"
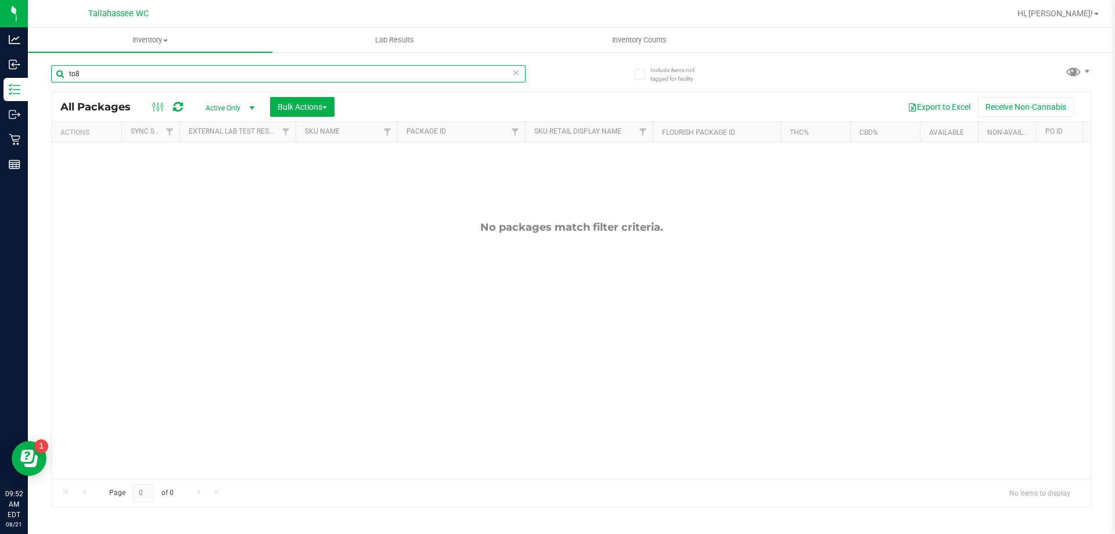
click at [161, 74] on input "to8" at bounding box center [288, 73] width 475 height 17
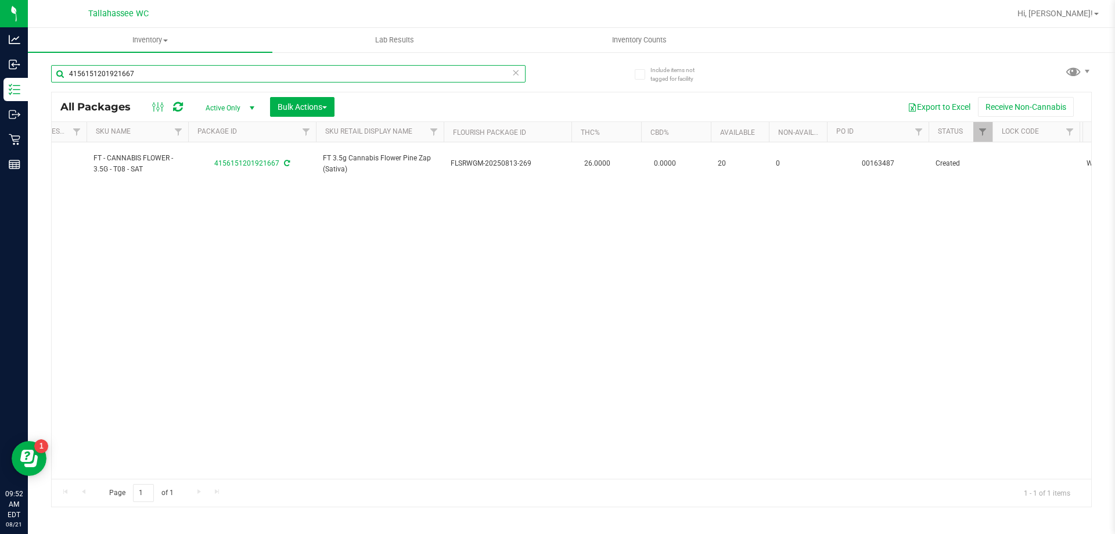
scroll to position [0, 116]
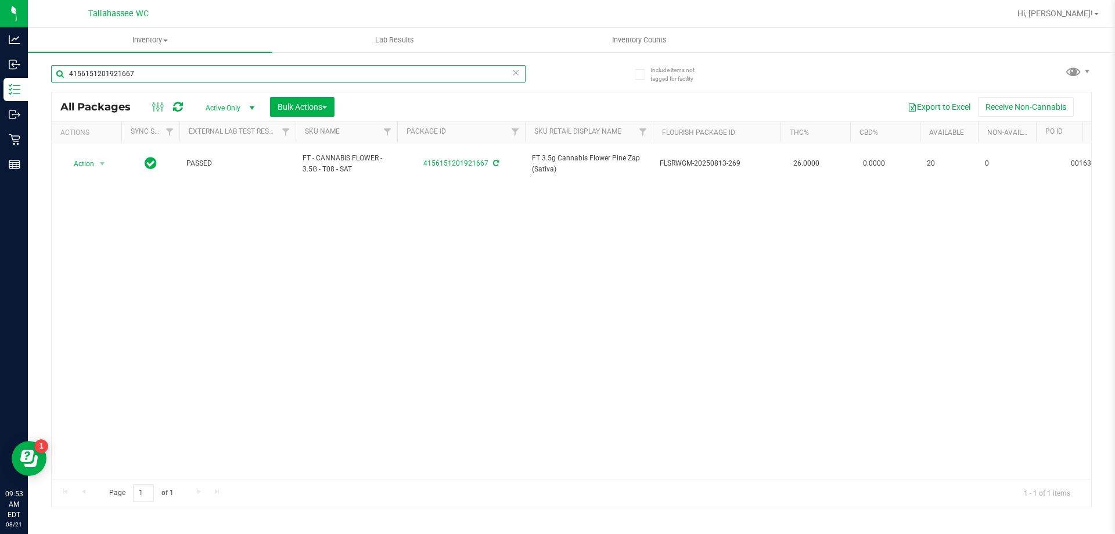
click at [159, 74] on input "4156151201921667" at bounding box center [288, 73] width 475 height 17
type input "5"
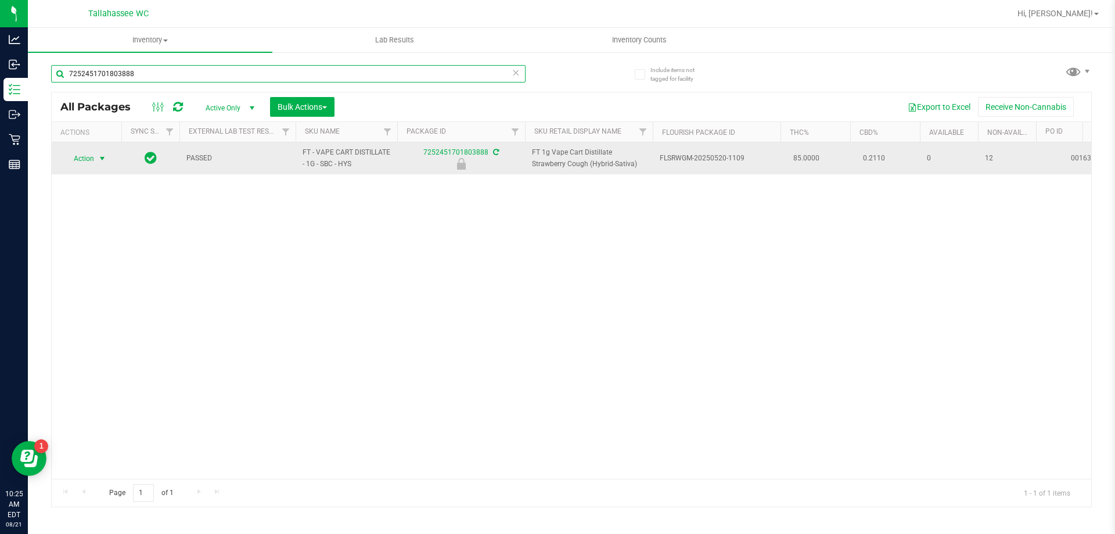
type input "7252451701803888"
click at [94, 157] on span "Action" at bounding box center [78, 158] width 31 height 16
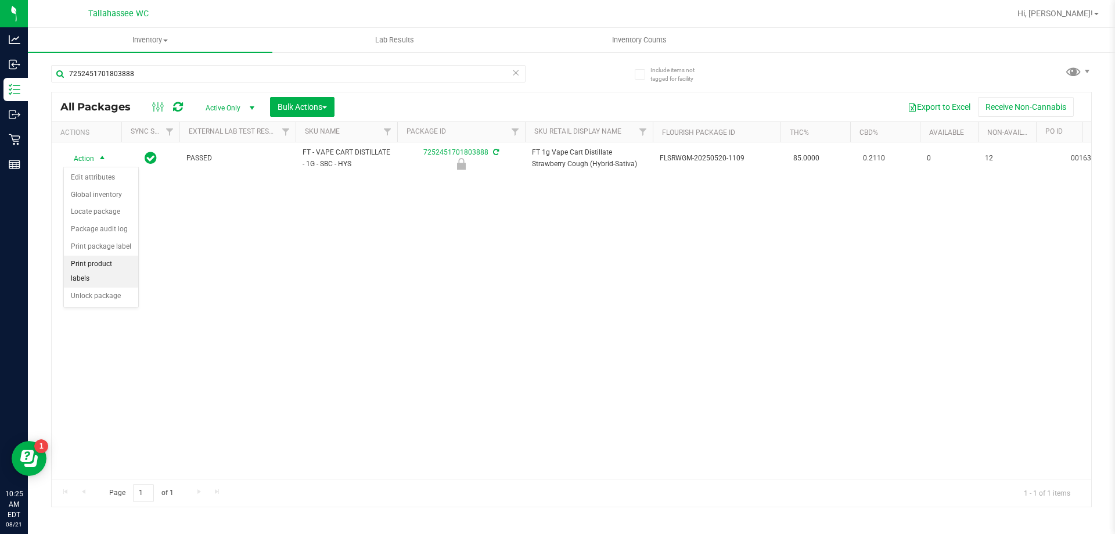
click at [105, 288] on li "Unlock package" at bounding box center [101, 296] width 74 height 17
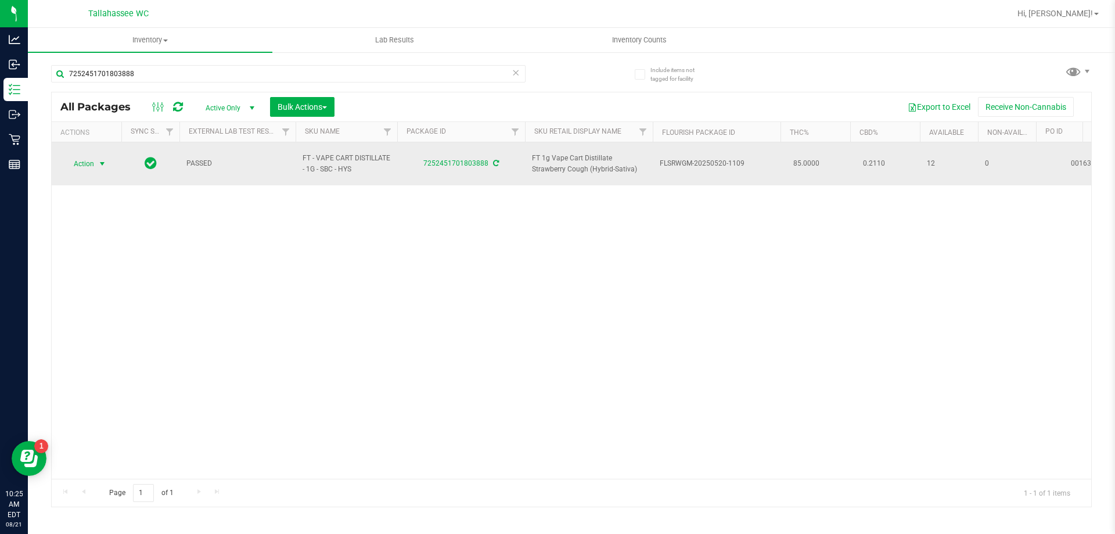
click at [99, 160] on span "select" at bounding box center [102, 163] width 9 height 9
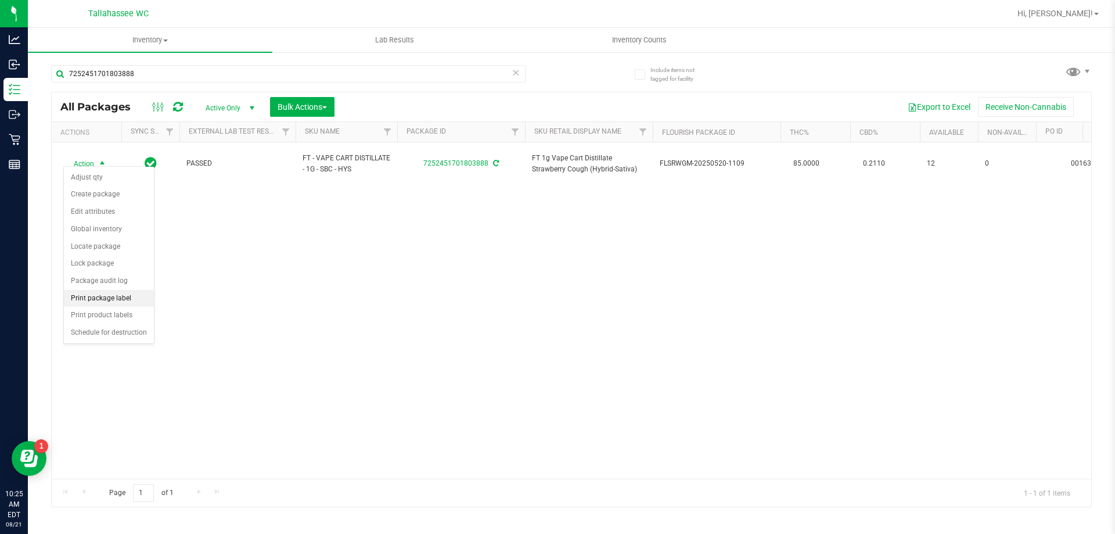
click at [118, 299] on li "Print package label" at bounding box center [109, 298] width 90 height 17
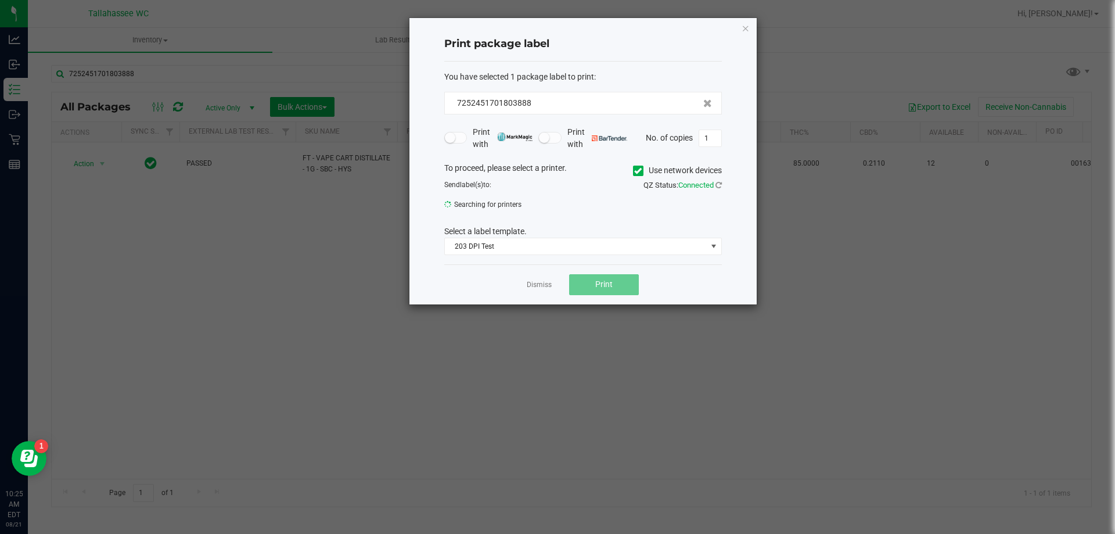
click at [118, 299] on ngb-modal-window "Print package label You have selected 1 package label to print : 72524517018038…" at bounding box center [562, 267] width 1124 height 534
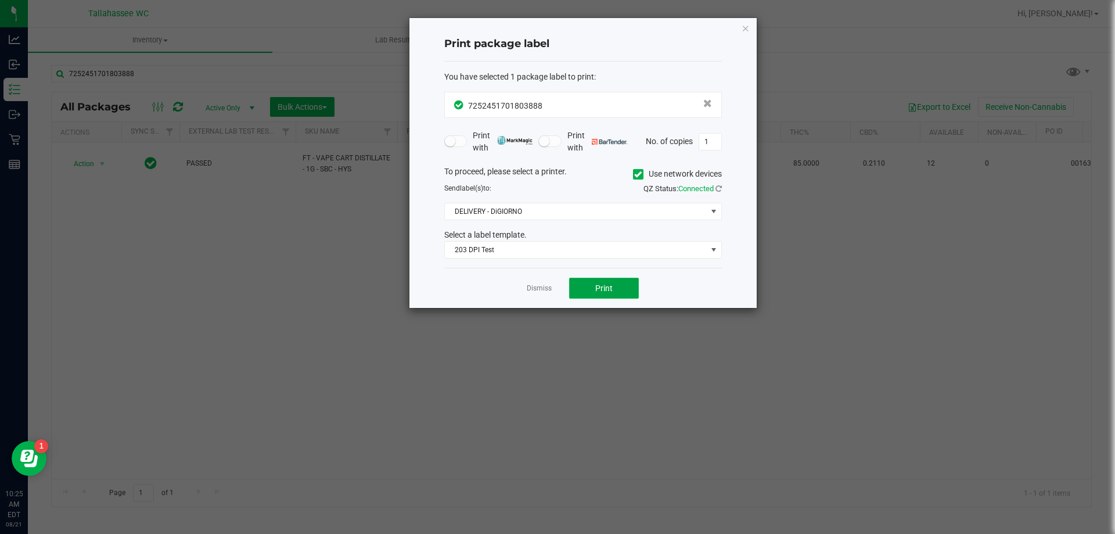
click at [593, 290] on button "Print" at bounding box center [604, 288] width 70 height 21
click at [745, 28] on icon "button" at bounding box center [746, 28] width 8 height 14
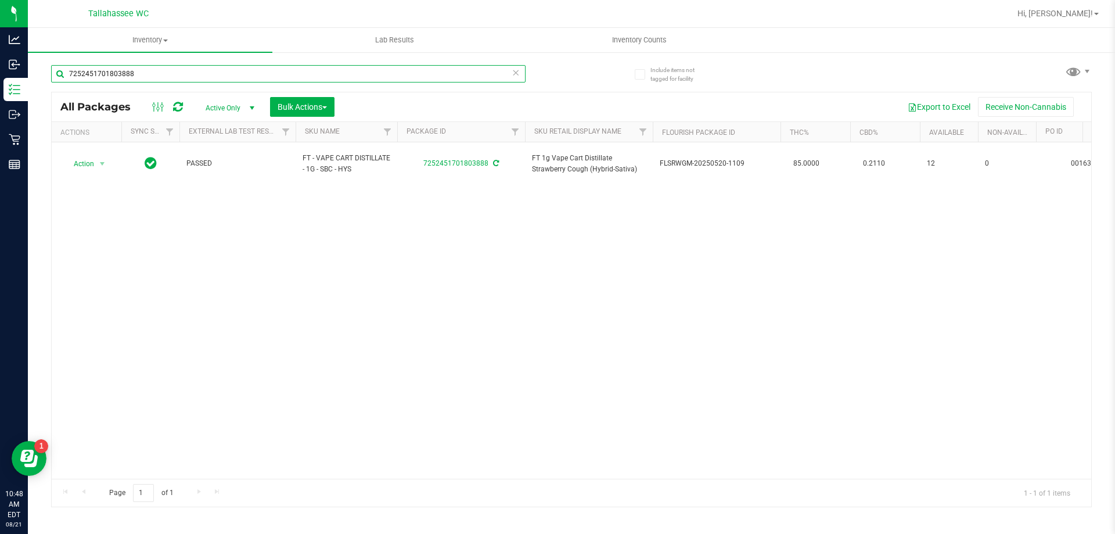
click at [191, 78] on input "7252451701803888" at bounding box center [288, 73] width 475 height 17
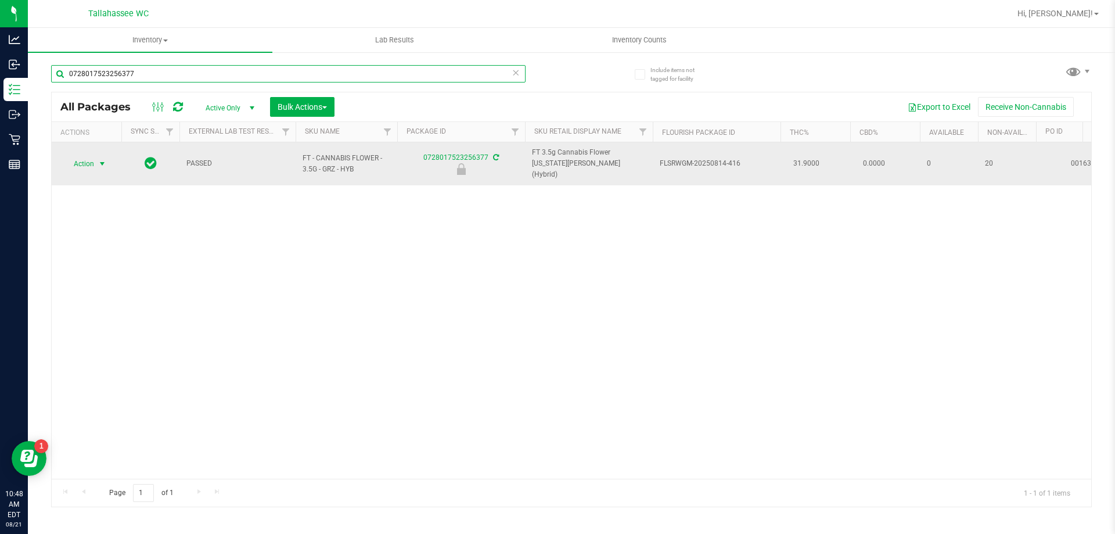
type input "0728017523256377"
click at [95, 160] on span "select" at bounding box center [102, 164] width 15 height 16
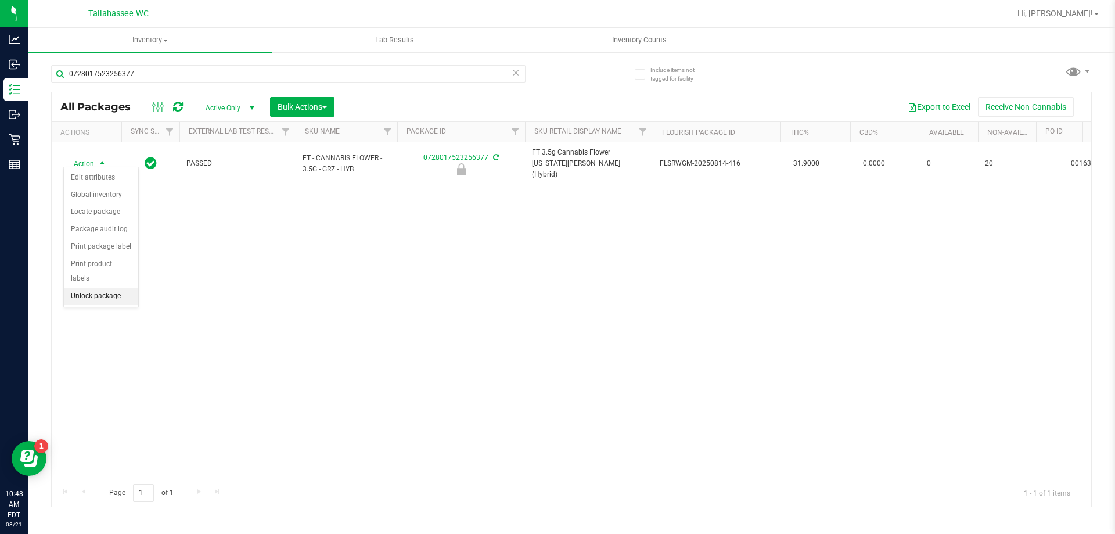
click at [103, 288] on li "Unlock package" at bounding box center [101, 296] width 74 height 17
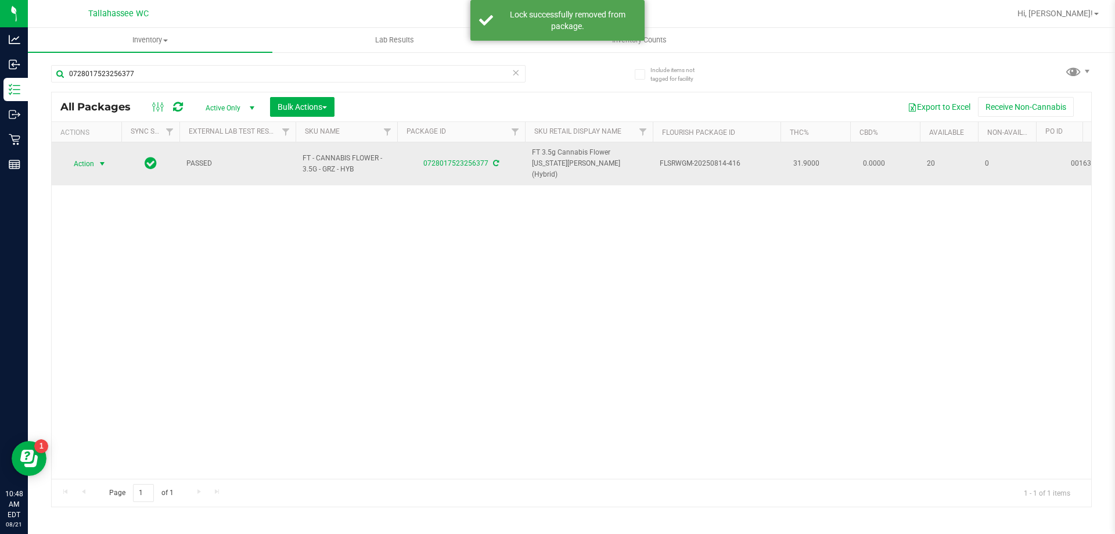
click at [96, 160] on span "select" at bounding box center [102, 164] width 15 height 16
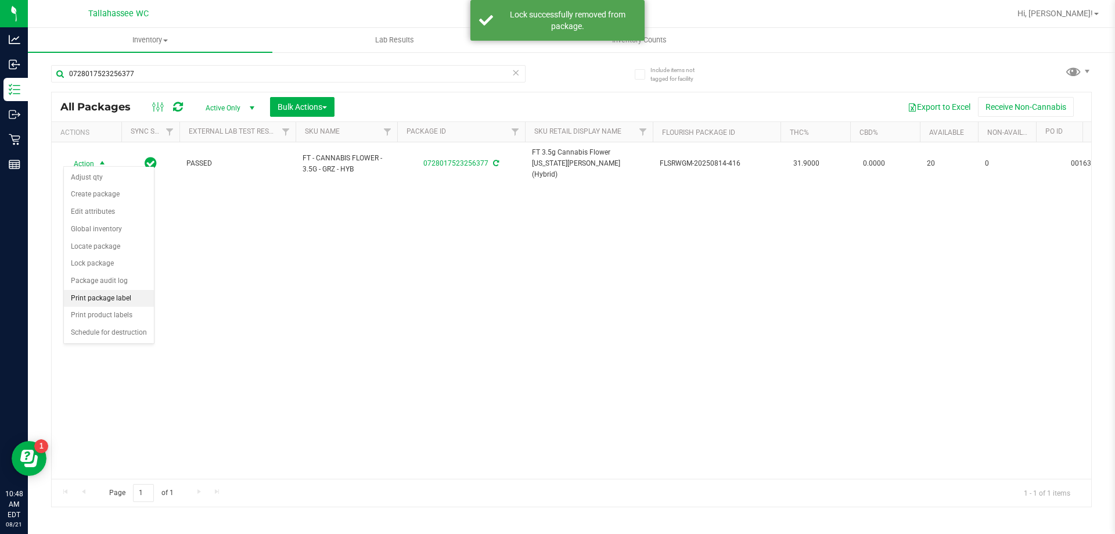
click at [114, 303] on li "Print package label" at bounding box center [109, 298] width 90 height 17
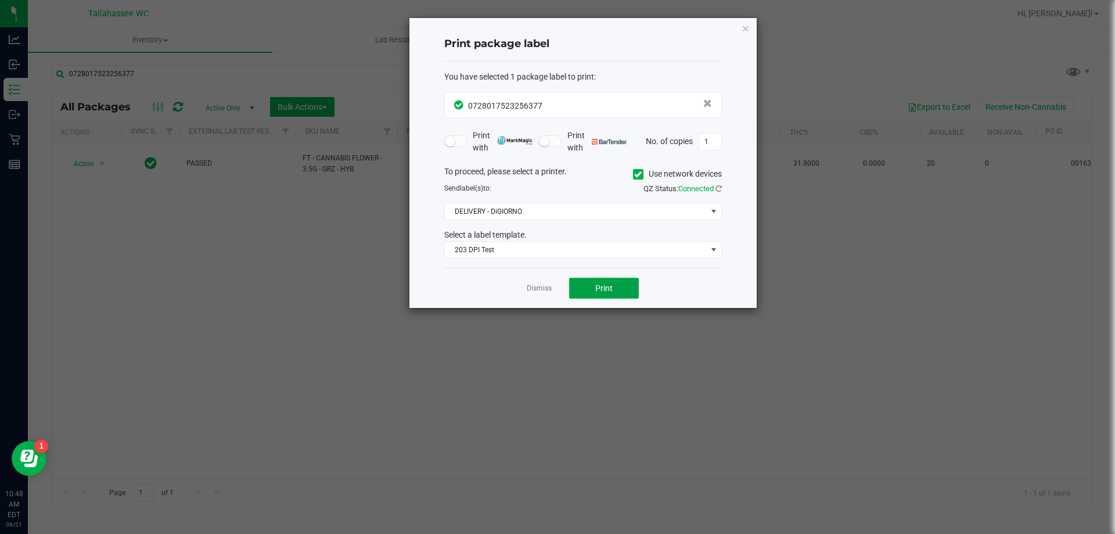
click at [608, 293] on button "Print" at bounding box center [604, 288] width 70 height 21
click at [547, 285] on link "Dismiss" at bounding box center [539, 288] width 25 height 10
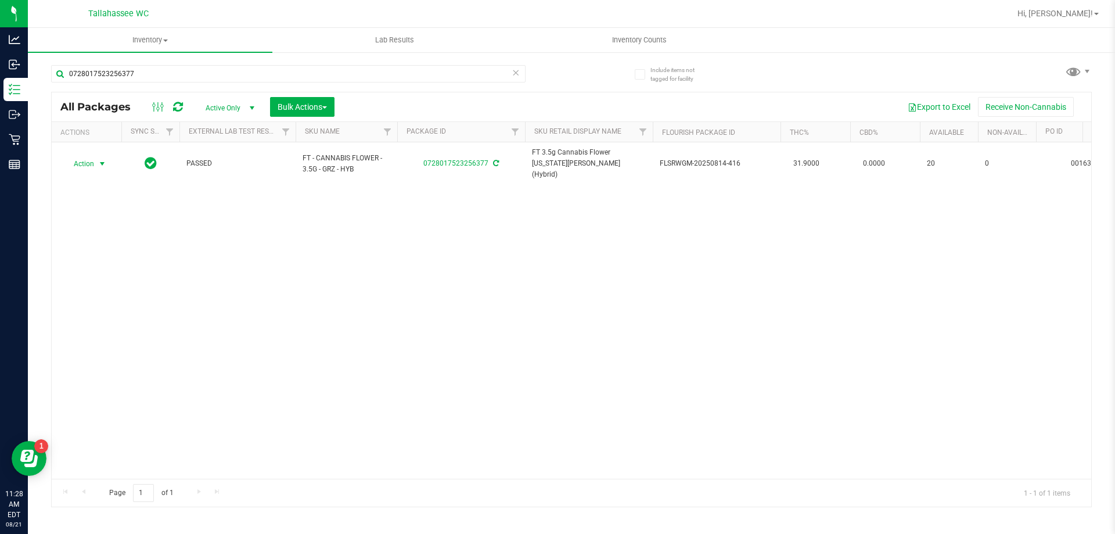
click at [516, 72] on icon at bounding box center [516, 72] width 8 height 14
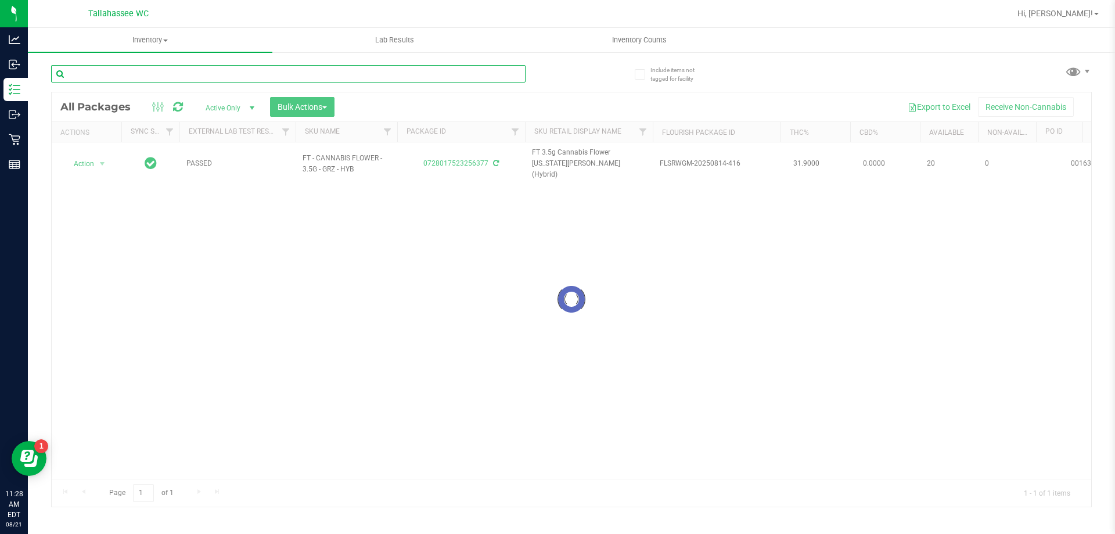
click at [515, 72] on input "text" at bounding box center [288, 73] width 475 height 17
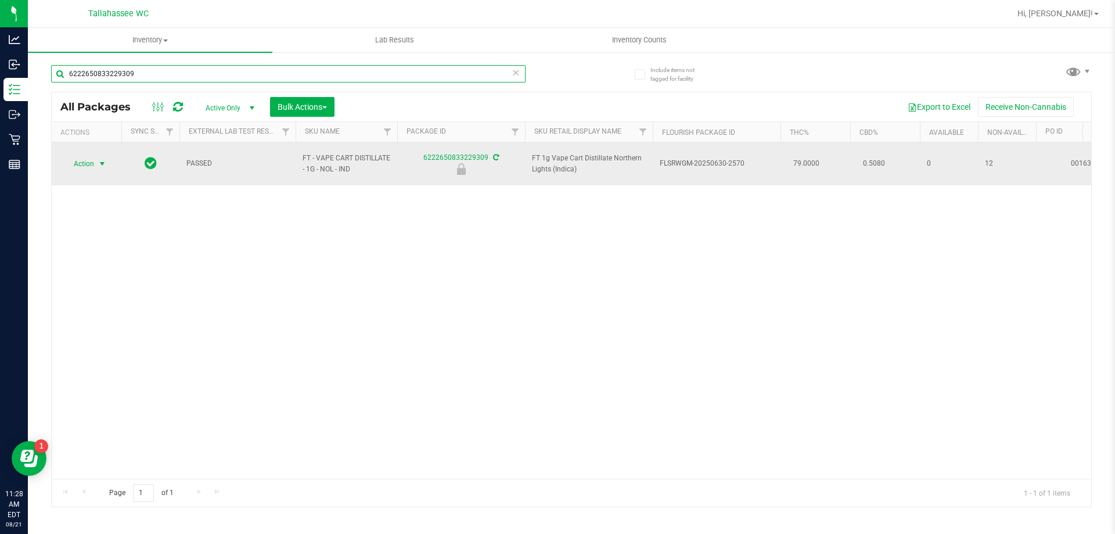
type input "6222650833229309"
click at [101, 160] on span "select" at bounding box center [102, 163] width 9 height 9
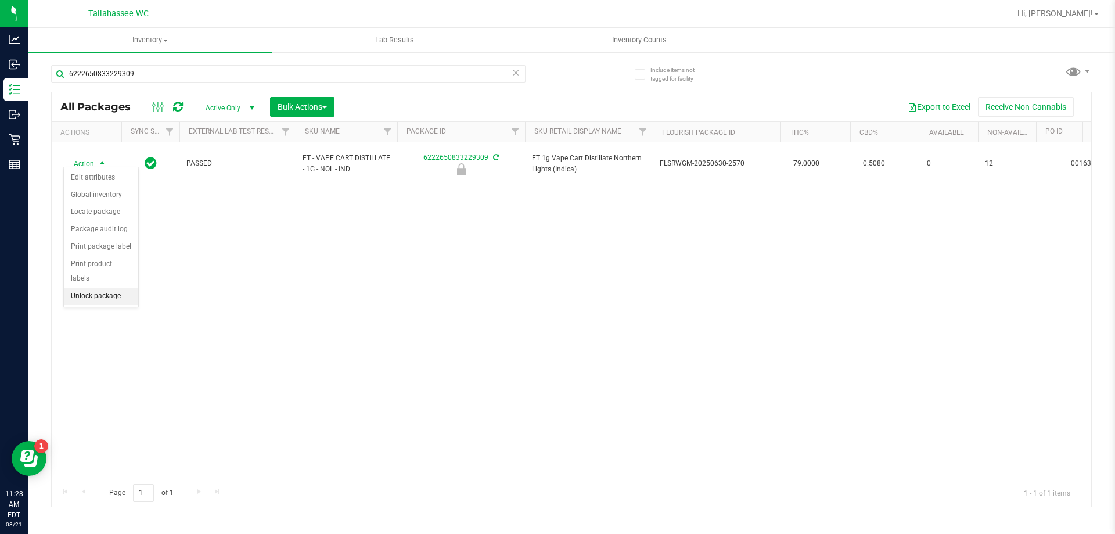
click at [117, 288] on li "Unlock package" at bounding box center [101, 296] width 74 height 17
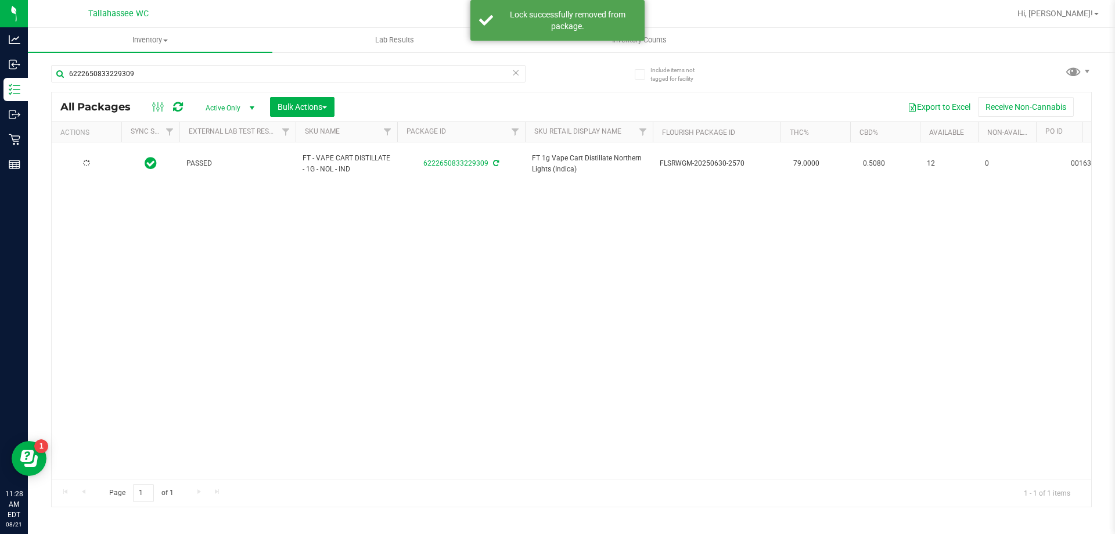
click at [97, 159] on div at bounding box center [87, 163] width 56 height 11
click at [97, 159] on span "select" at bounding box center [102, 164] width 15 height 16
click at [127, 301] on li "Print package label" at bounding box center [109, 298] width 90 height 17
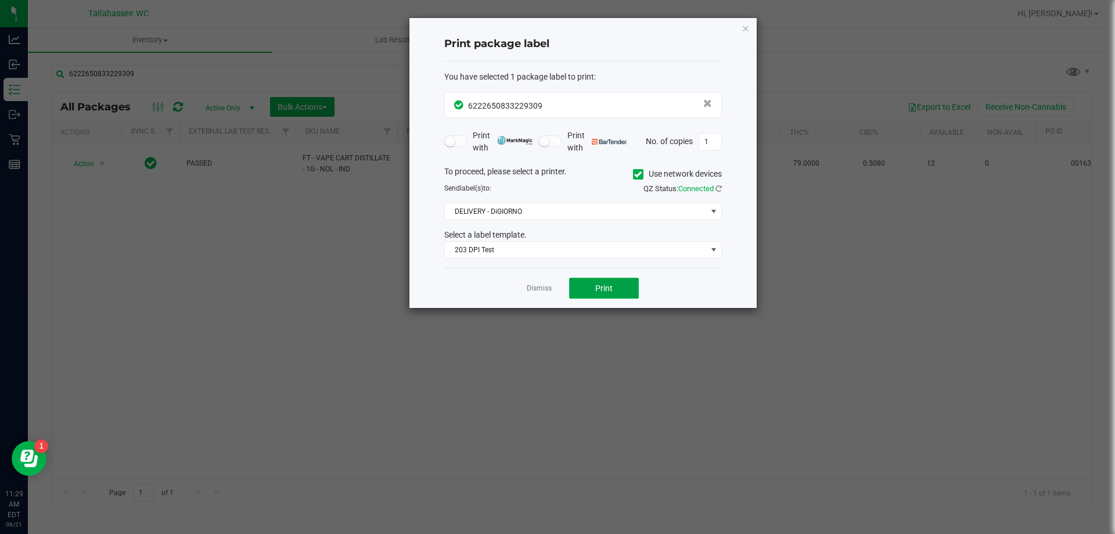
click at [591, 296] on button "Print" at bounding box center [604, 288] width 70 height 21
click at [550, 290] on link "Dismiss" at bounding box center [539, 288] width 25 height 10
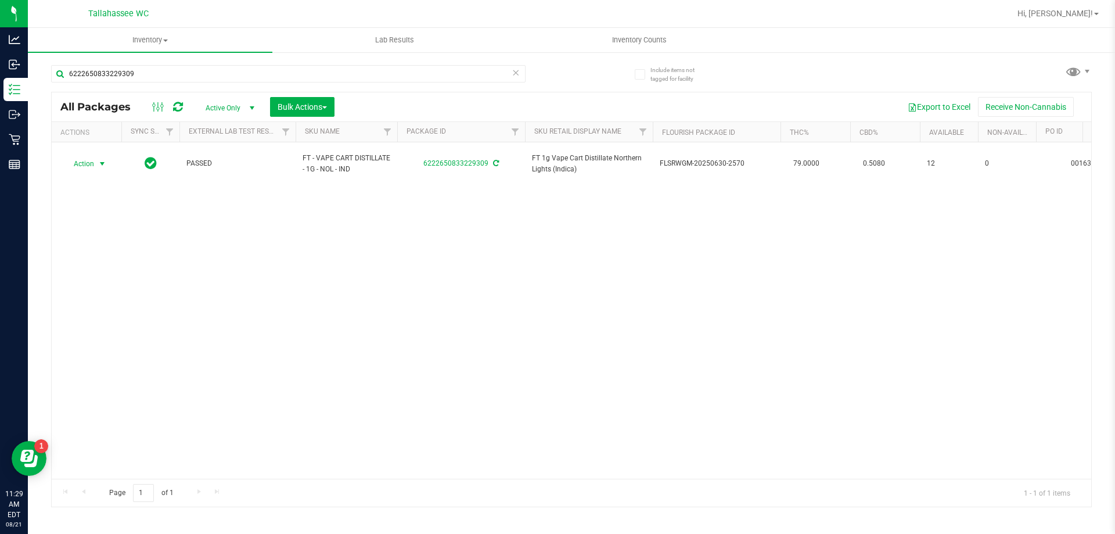
click at [512, 76] on icon at bounding box center [516, 72] width 8 height 14
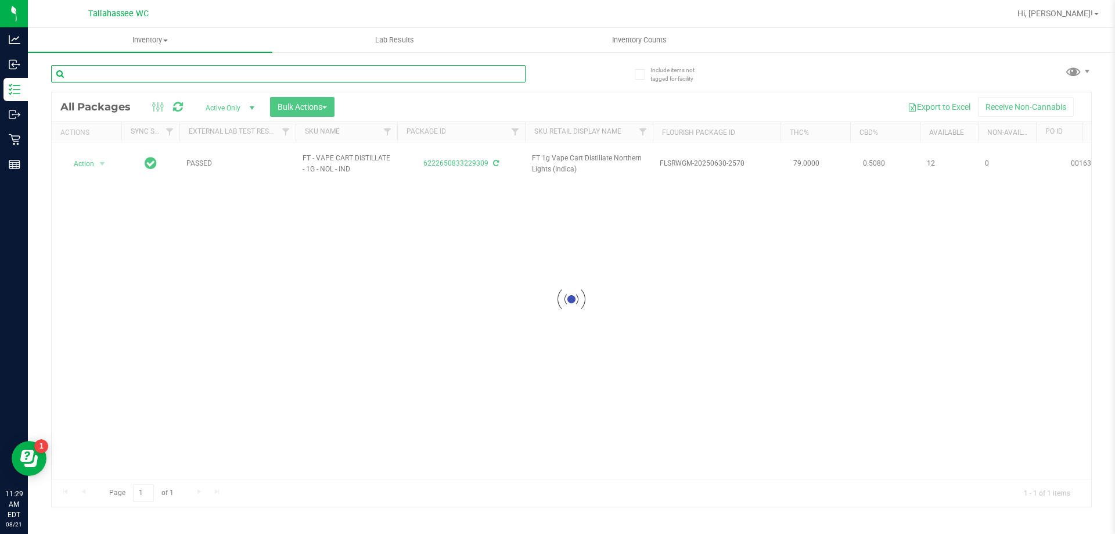
click at [510, 77] on input "text" at bounding box center [288, 73] width 475 height 17
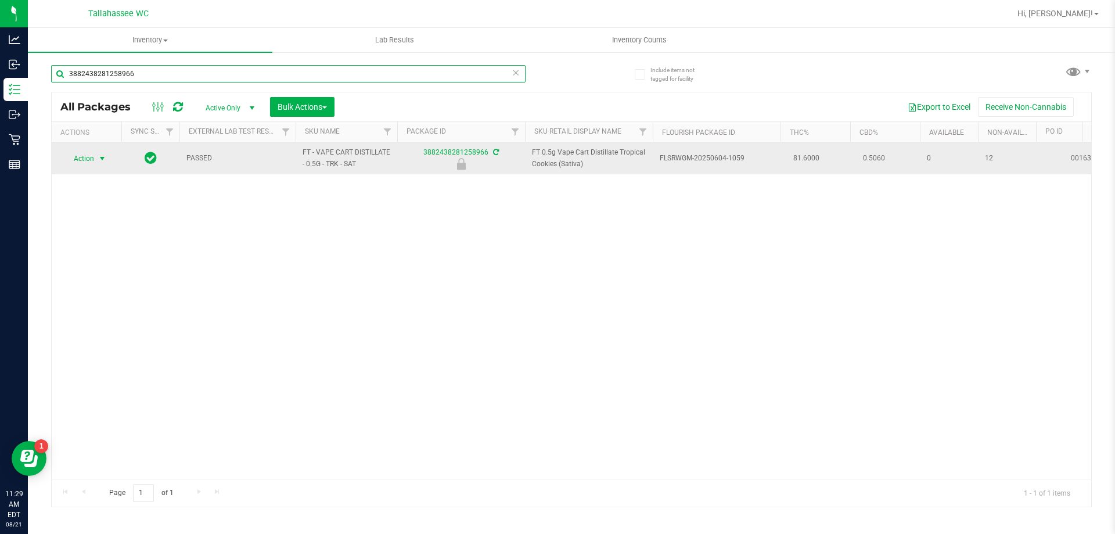
type input "3882438281258966"
click at [105, 154] on span "select" at bounding box center [102, 158] width 9 height 9
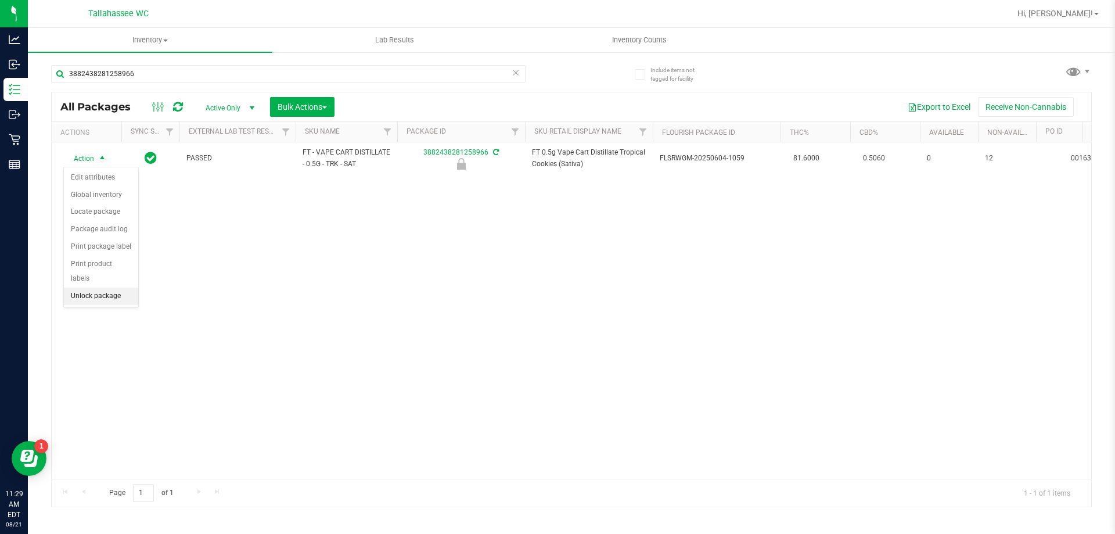
click at [116, 288] on li "Unlock package" at bounding box center [101, 296] width 74 height 17
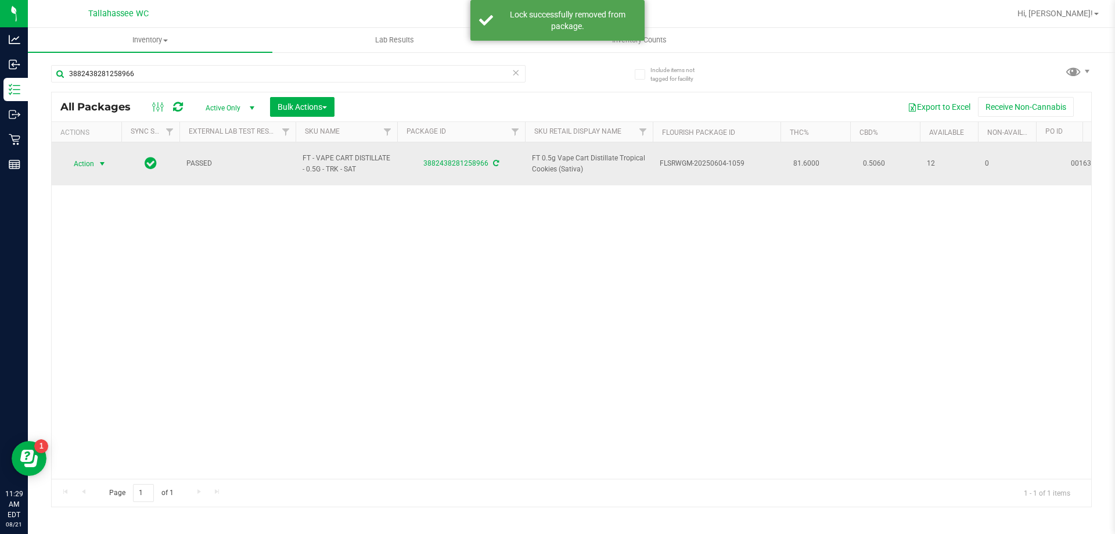
click at [100, 159] on span "select" at bounding box center [102, 163] width 9 height 9
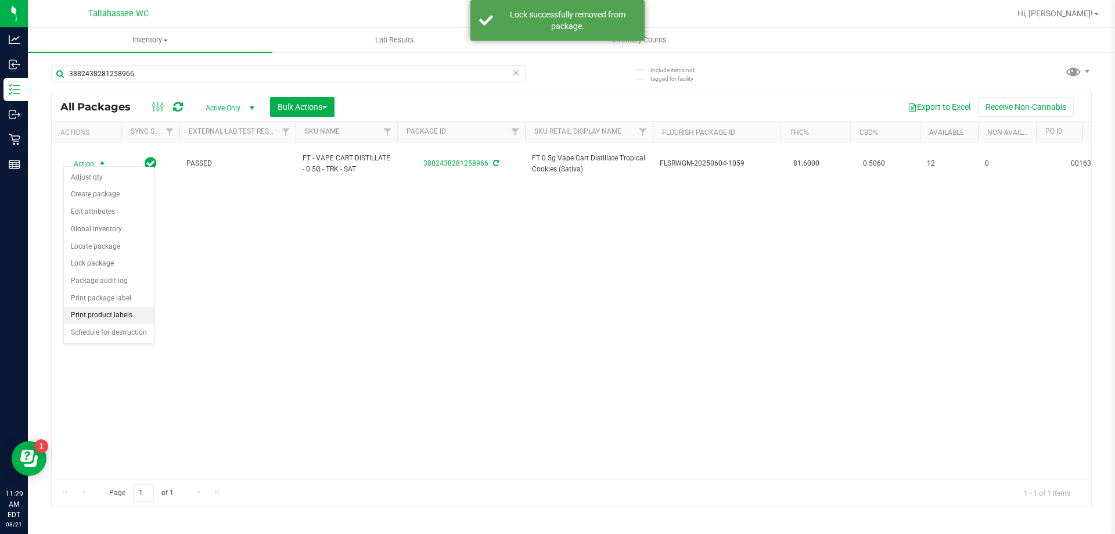
click at [109, 312] on li "Print product labels" at bounding box center [109, 315] width 90 height 17
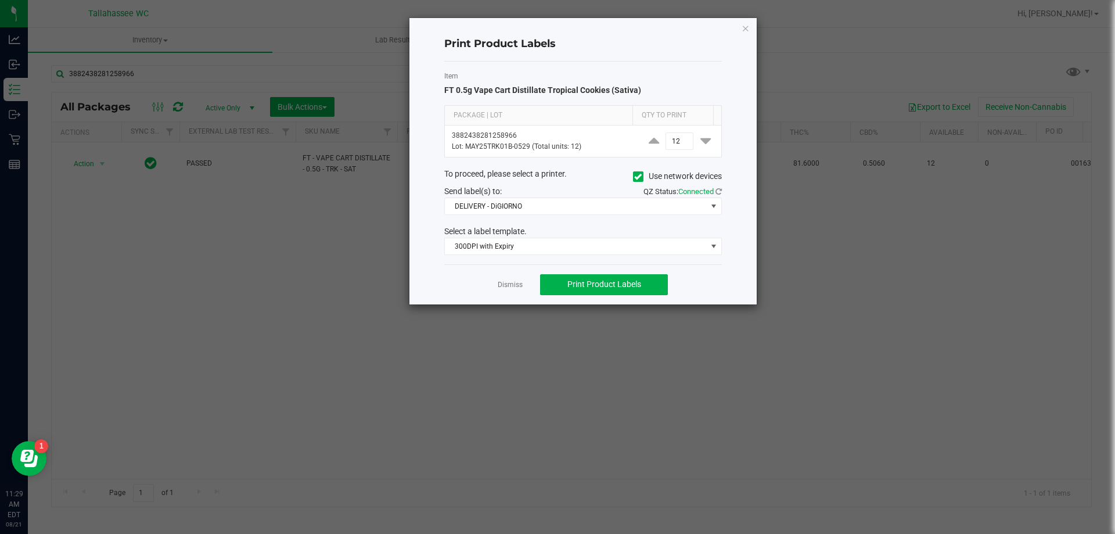
click at [506, 288] on link "Dismiss" at bounding box center [510, 285] width 25 height 10
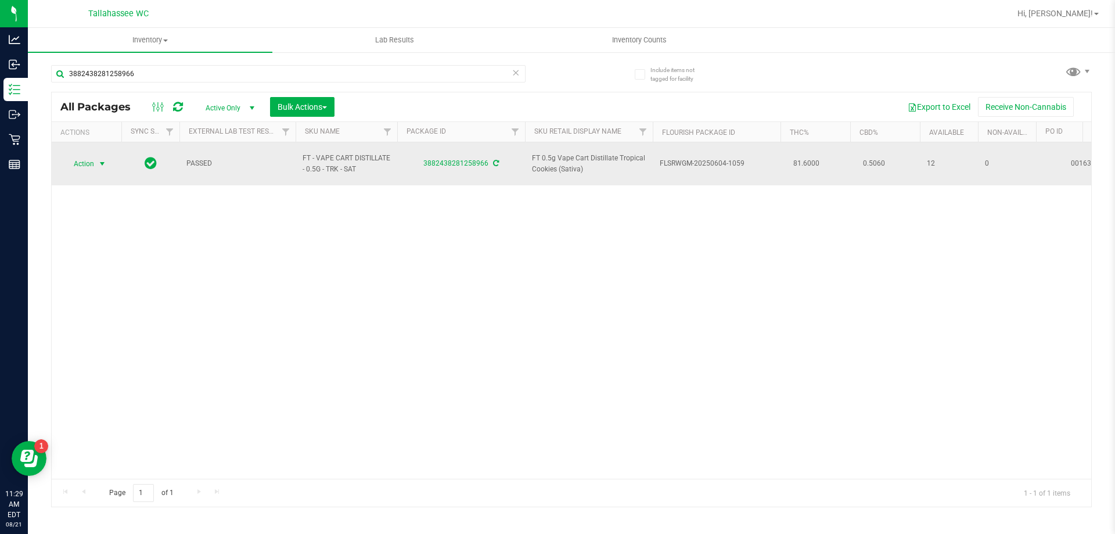
click at [100, 159] on span "select" at bounding box center [102, 163] width 9 height 9
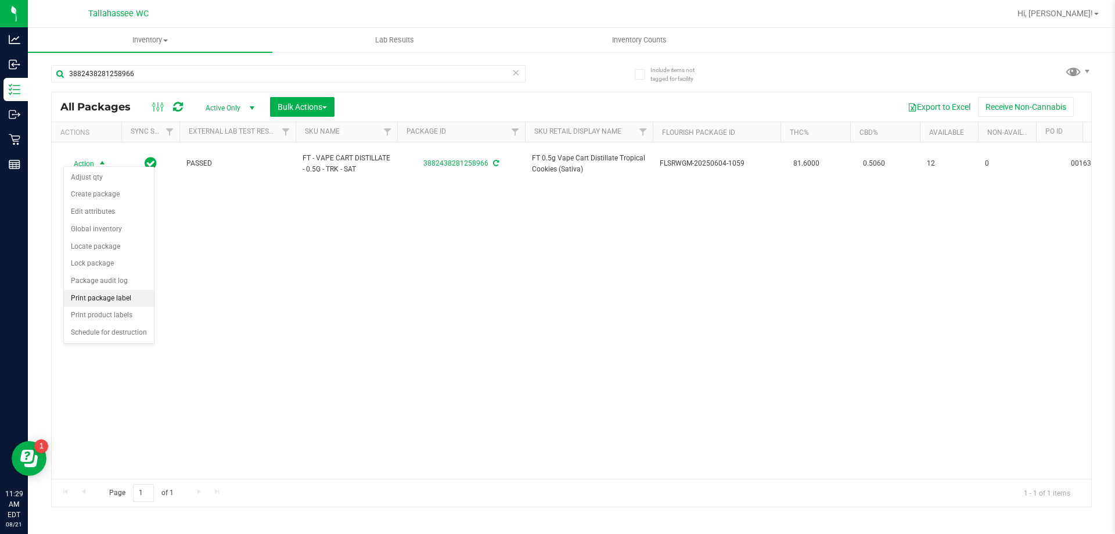
click at [125, 300] on li "Print package label" at bounding box center [109, 298] width 90 height 17
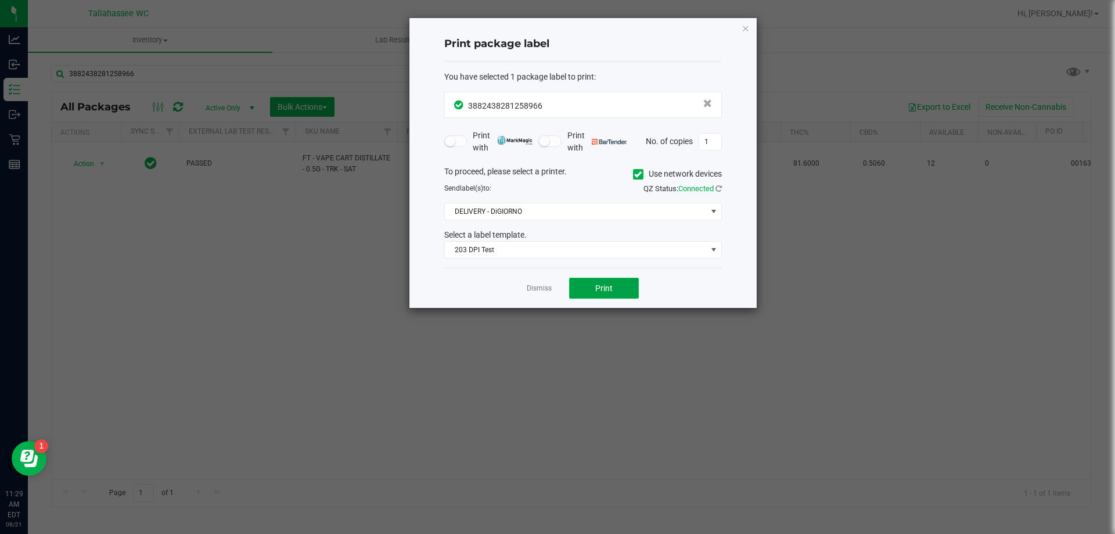
click at [580, 286] on button "Print" at bounding box center [604, 288] width 70 height 21
click at [548, 291] on link "Dismiss" at bounding box center [539, 288] width 25 height 10
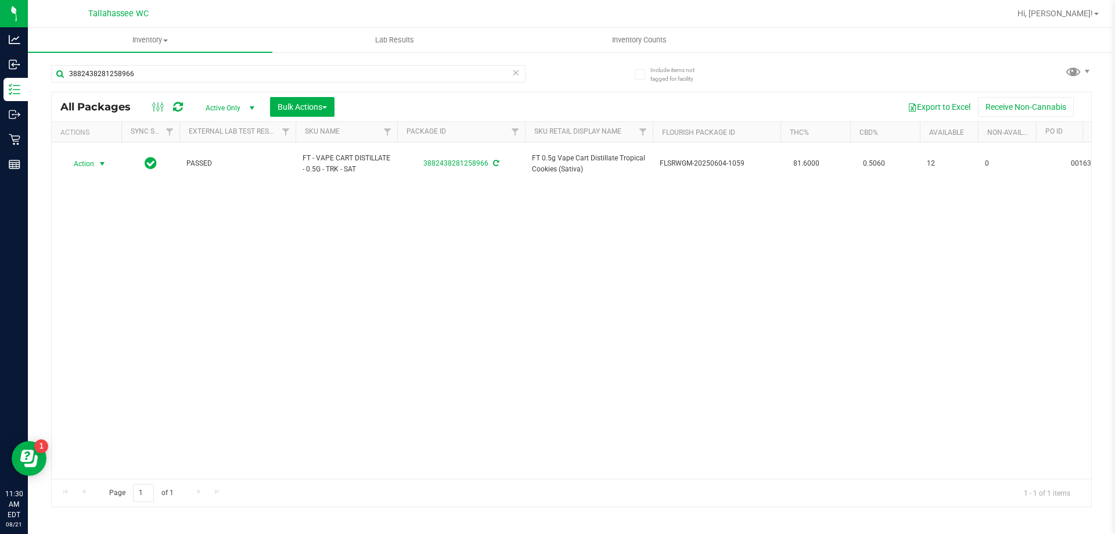
click at [512, 72] on icon at bounding box center [516, 72] width 8 height 14
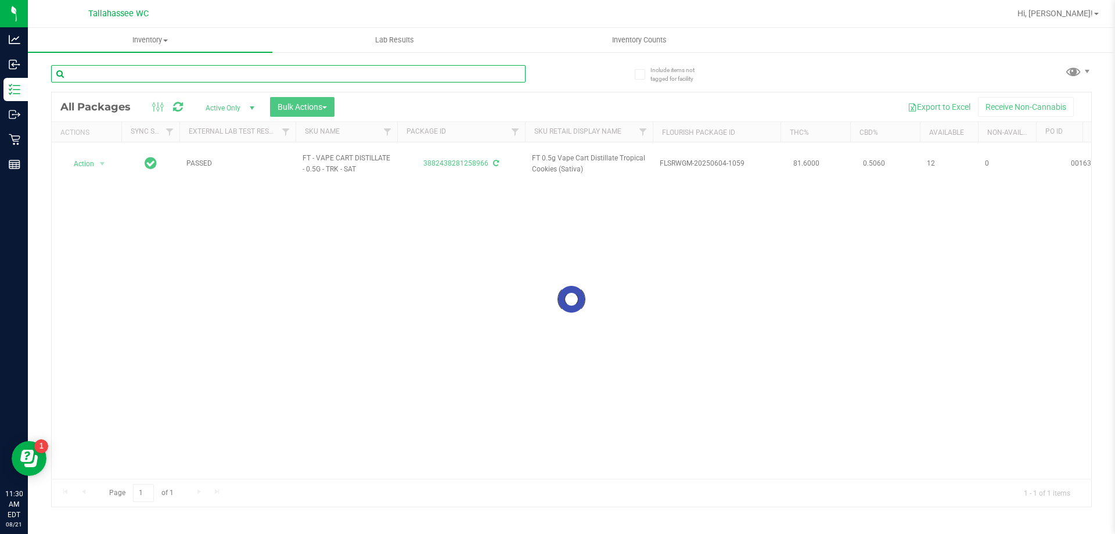
click at [510, 77] on input "text" at bounding box center [288, 73] width 475 height 17
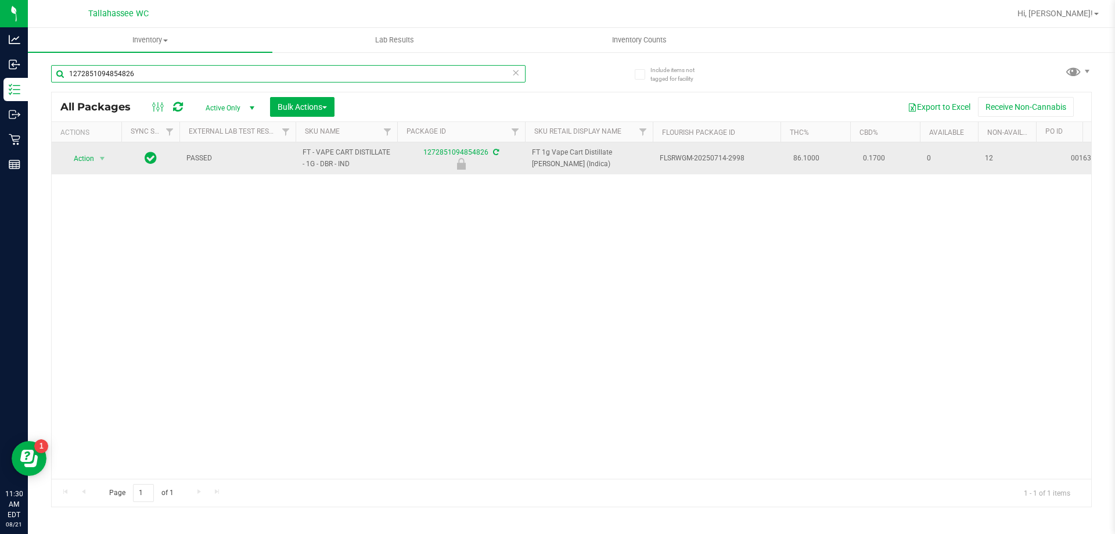
type input "1272851094854826"
click at [91, 164] on span "Action" at bounding box center [78, 158] width 31 height 16
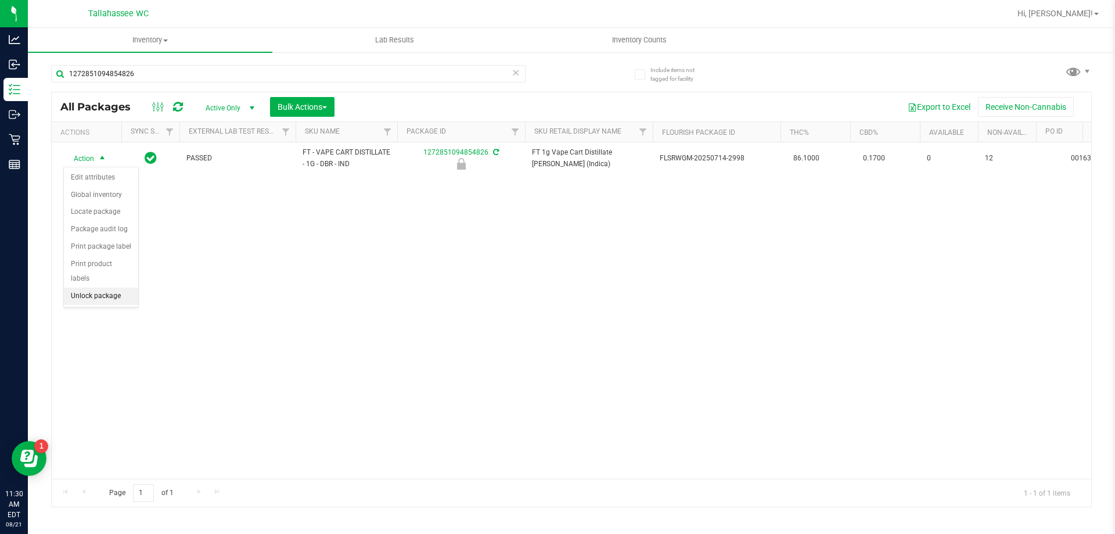
click at [137, 288] on li "Unlock package" at bounding box center [101, 296] width 74 height 17
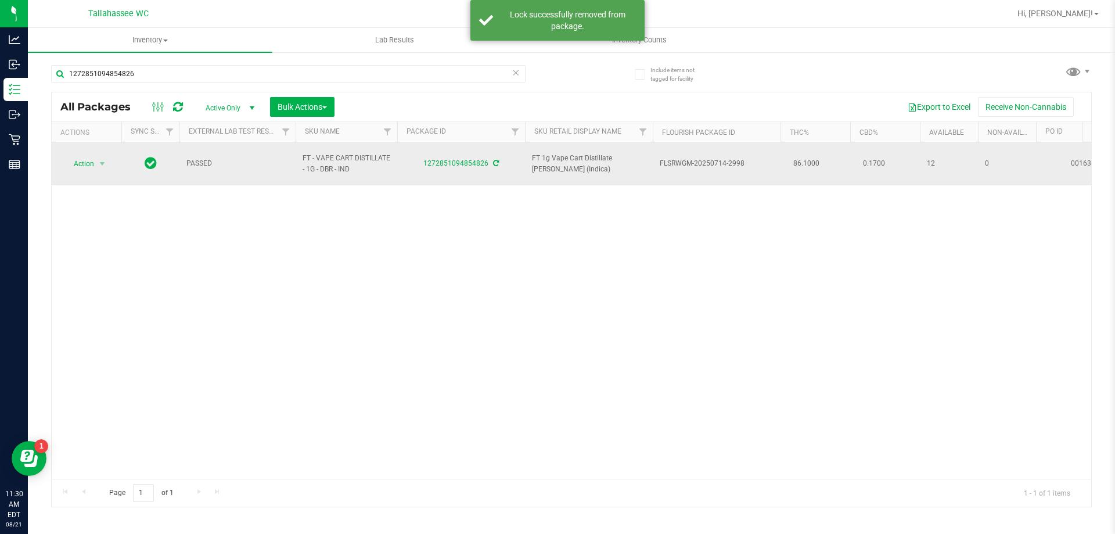
click at [74, 148] on td "Action Action Adjust qty Create package Edit attributes Global inventory Locate…" at bounding box center [87, 163] width 70 height 43
click at [80, 159] on span "Action" at bounding box center [78, 164] width 31 height 16
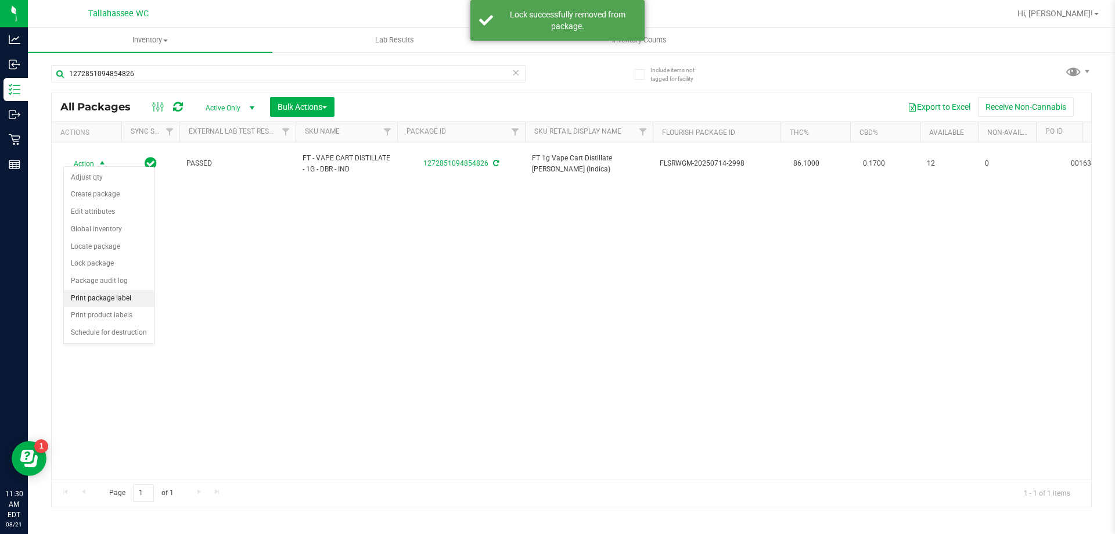
click at [136, 296] on li "Print package label" at bounding box center [109, 298] width 90 height 17
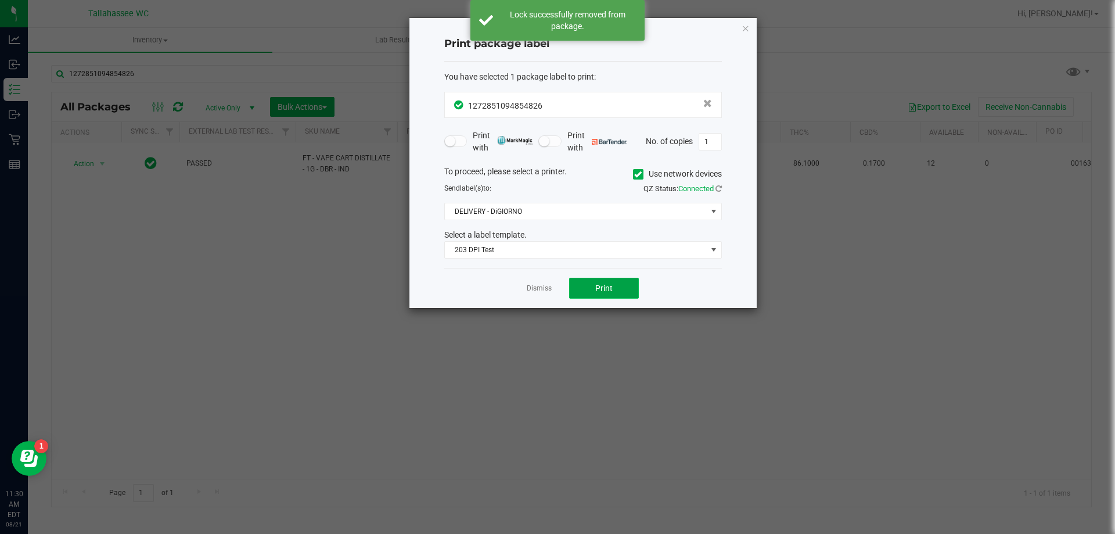
click at [621, 282] on button "Print" at bounding box center [604, 288] width 70 height 21
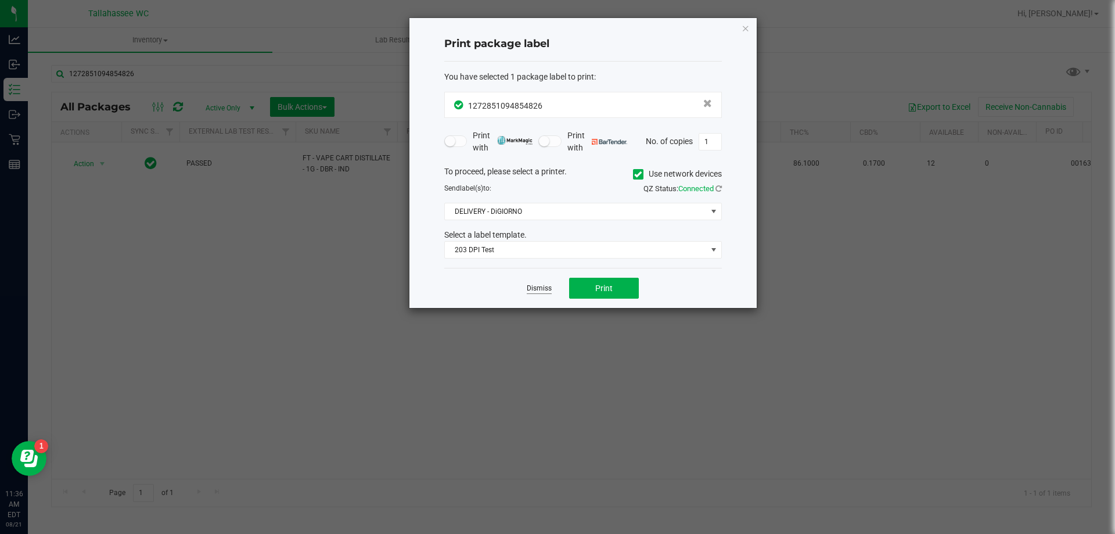
click at [547, 285] on link "Dismiss" at bounding box center [539, 288] width 25 height 10
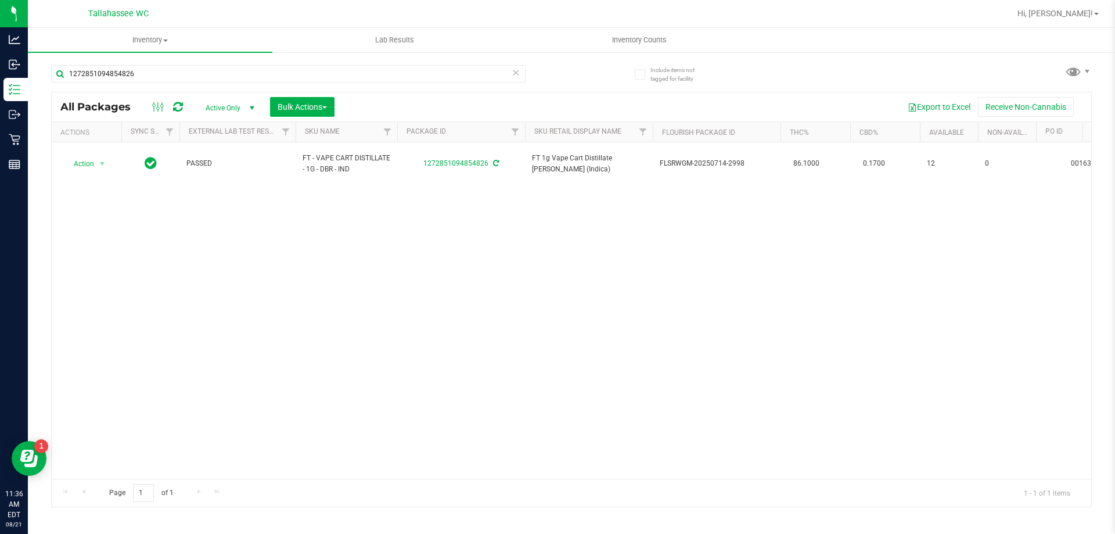
click at [515, 74] on icon at bounding box center [516, 72] width 8 height 14
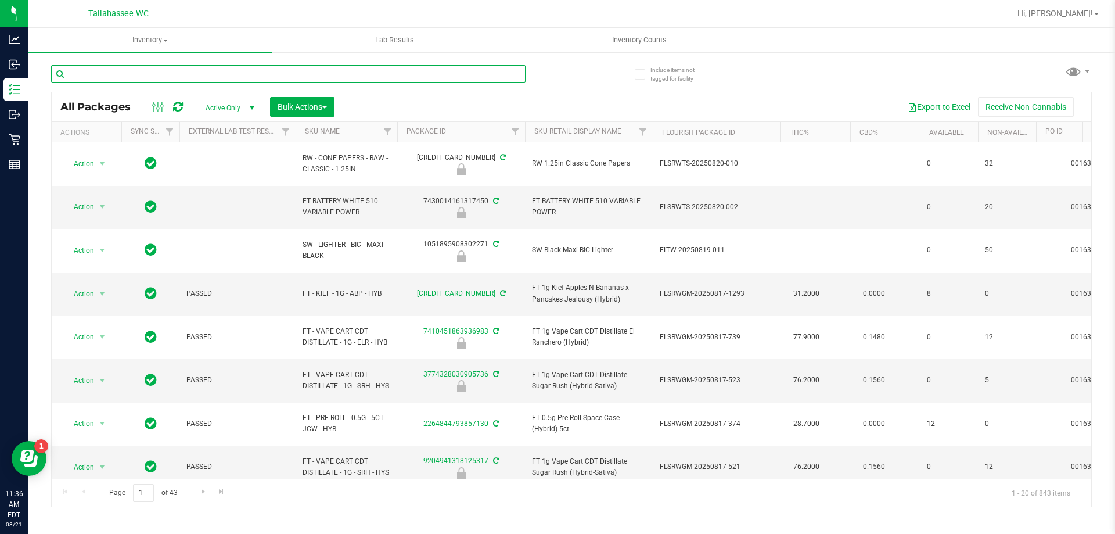
click at [495, 79] on input "text" at bounding box center [288, 73] width 475 height 17
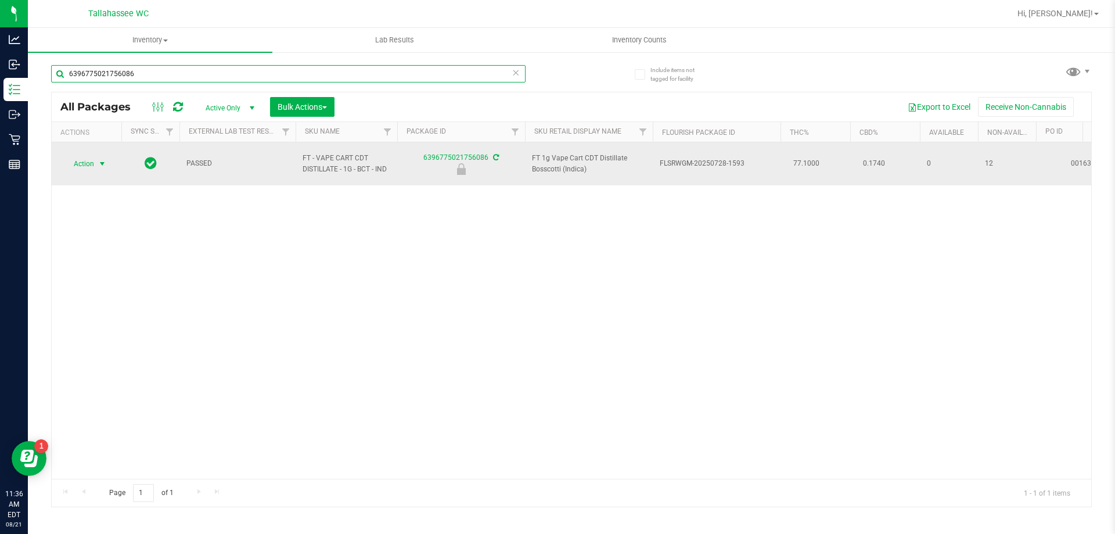
type input "6396775021756086"
click at [102, 159] on span "select" at bounding box center [102, 163] width 9 height 9
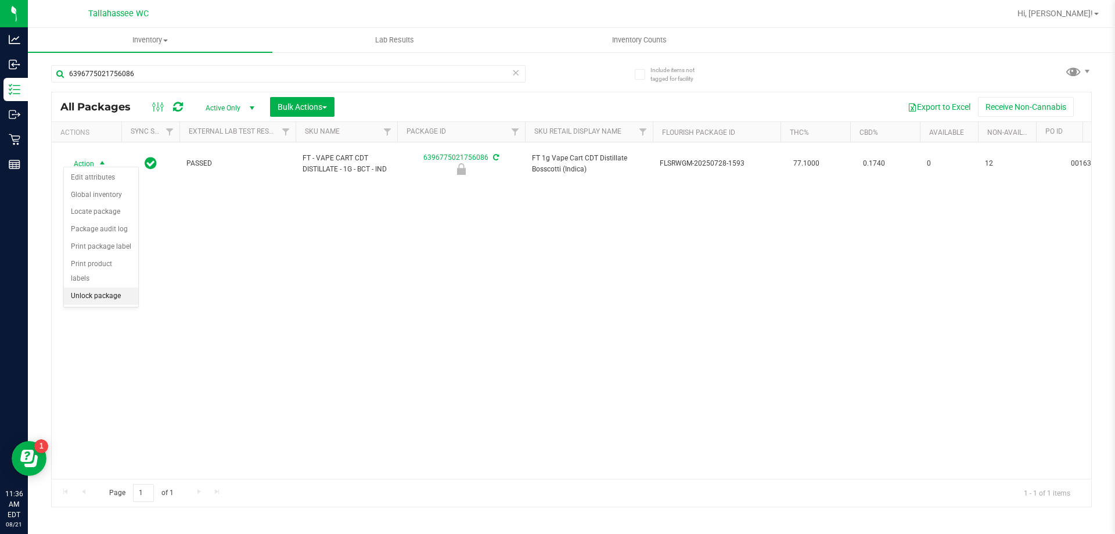
click at [120, 288] on li "Unlock package" at bounding box center [101, 296] width 74 height 17
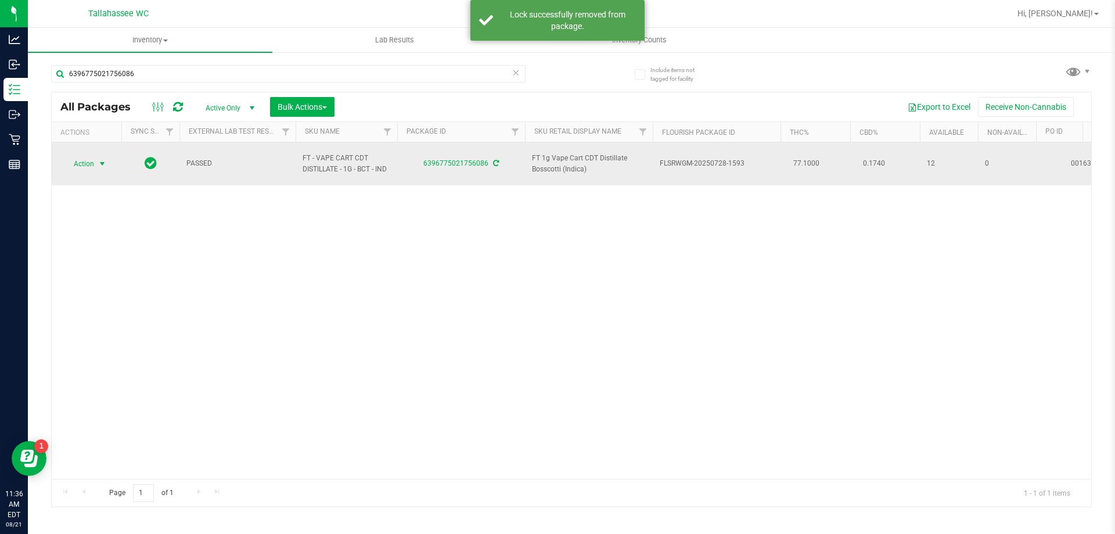
click at [84, 161] on span "Action" at bounding box center [78, 164] width 31 height 16
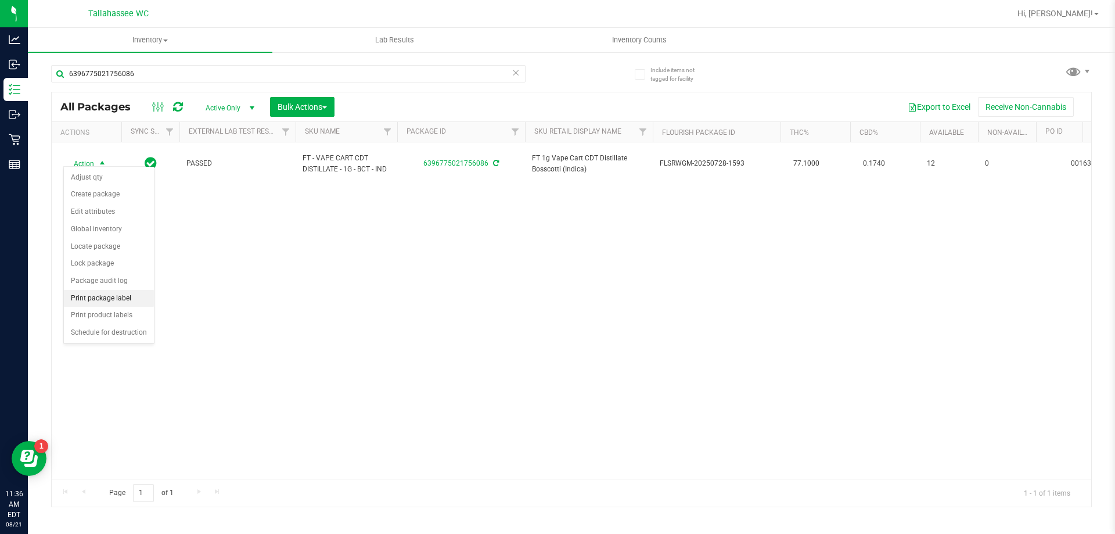
click at [131, 298] on li "Print package label" at bounding box center [109, 298] width 90 height 17
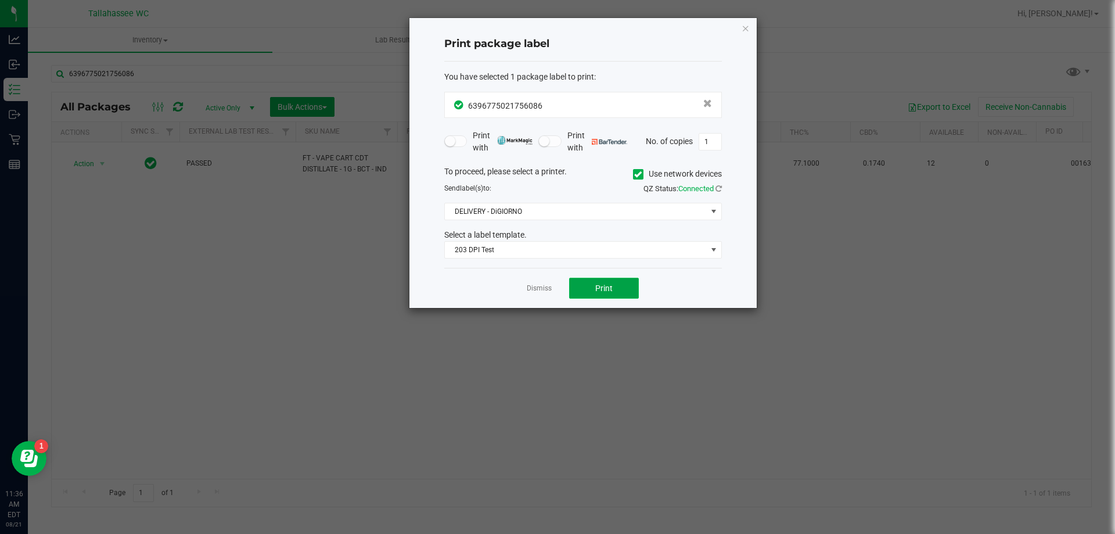
click at [612, 285] on button "Print" at bounding box center [604, 288] width 70 height 21
click at [748, 25] on icon "button" at bounding box center [746, 28] width 8 height 14
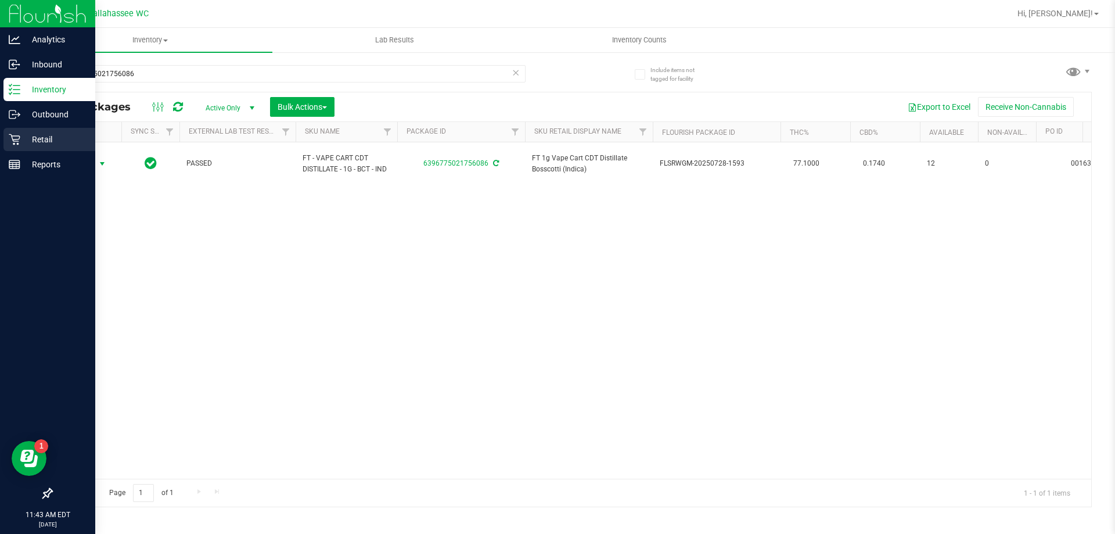
click at [17, 136] on icon at bounding box center [15, 140] width 12 height 12
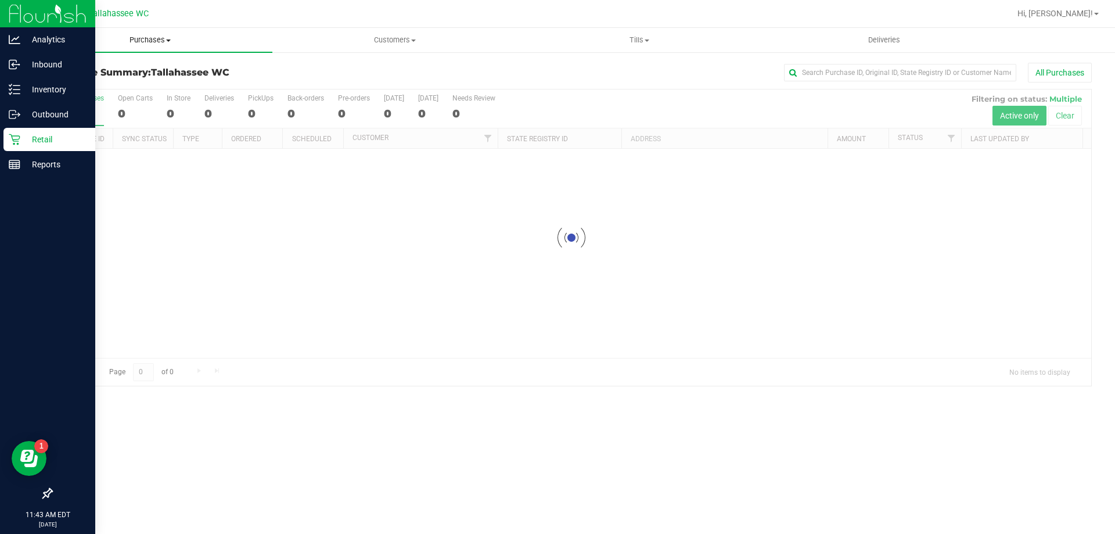
click at [156, 41] on span "Purchases" at bounding box center [150, 40] width 245 height 10
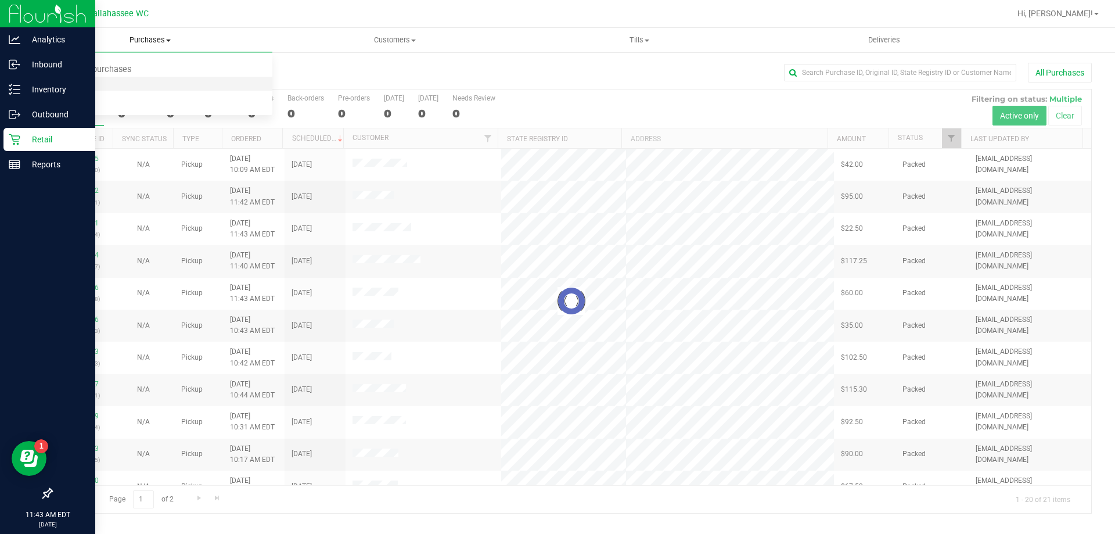
click at [113, 82] on li "Fulfillment" at bounding box center [150, 84] width 245 height 14
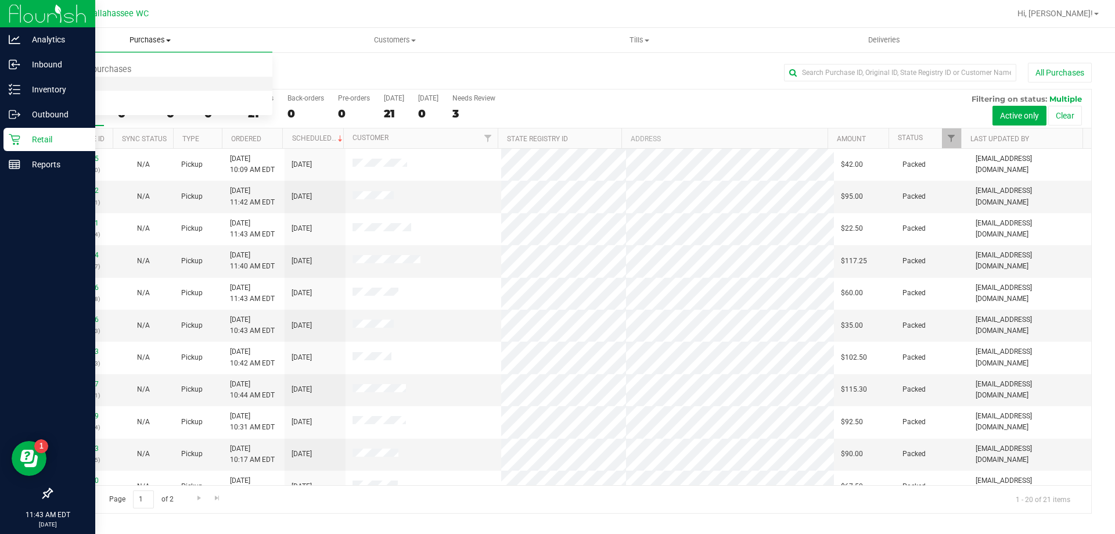
click at [99, 83] on li "Fulfillment" at bounding box center [150, 84] width 245 height 14
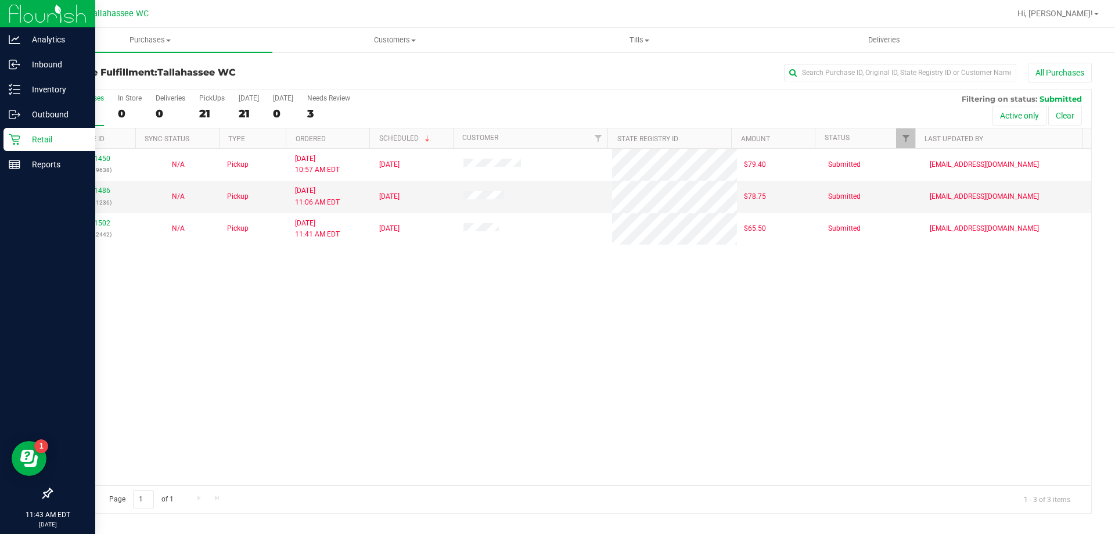
click at [749, 364] on div "11821450 (316339638) N/A Pickup [DATE] 10:57 AM EDT 8/21/2025 $79.40 Submitted …" at bounding box center [572, 317] width 1040 height 336
